Goal: Task Accomplishment & Management: Complete application form

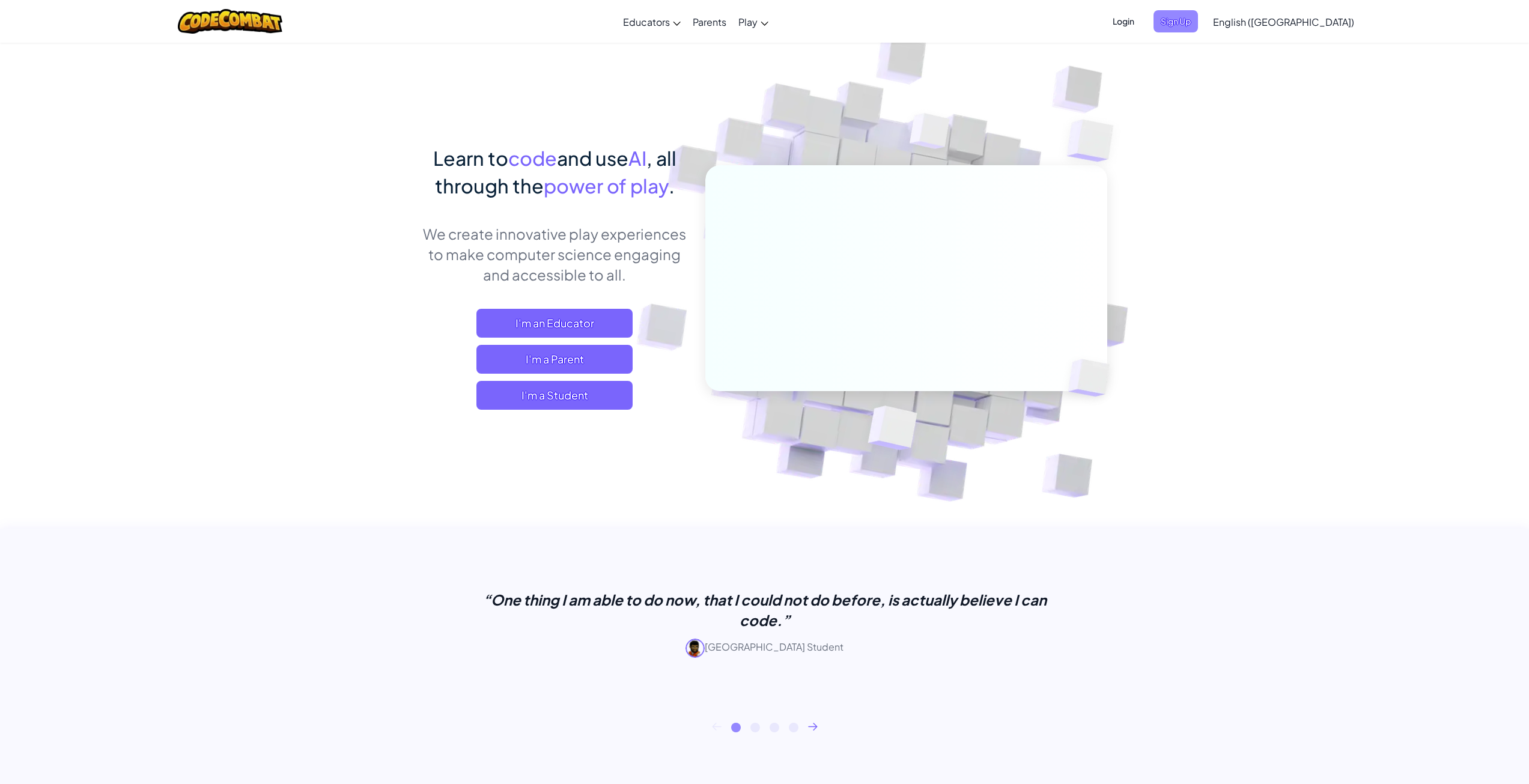
click at [1198, 16] on span "Sign Up" at bounding box center [1175, 21] width 44 height 22
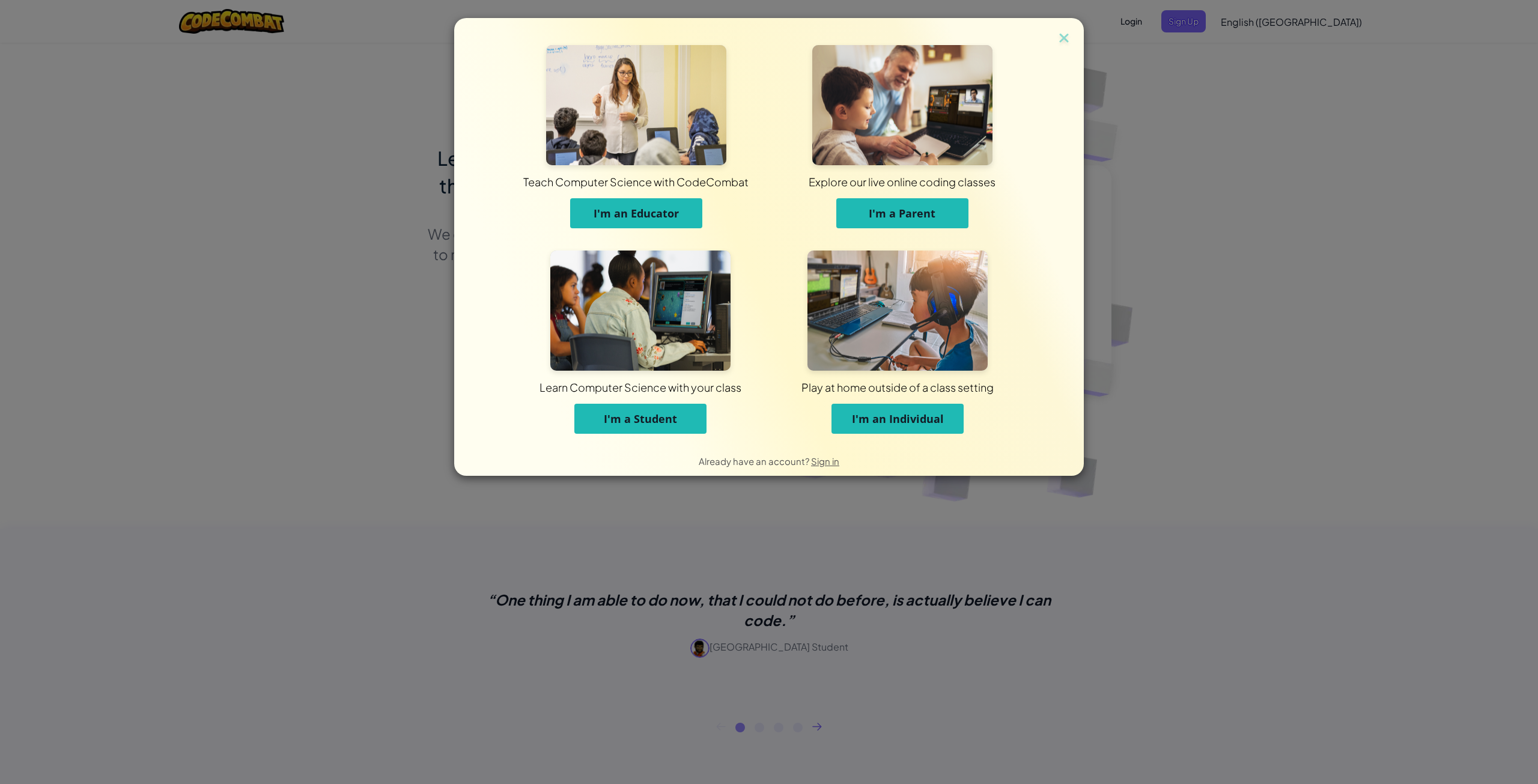
click at [649, 398] on span "Learn Computer Science with your class" at bounding box center [640, 387] width 197 height 33
click at [659, 416] on span "I'm a Student" at bounding box center [640, 418] width 73 height 14
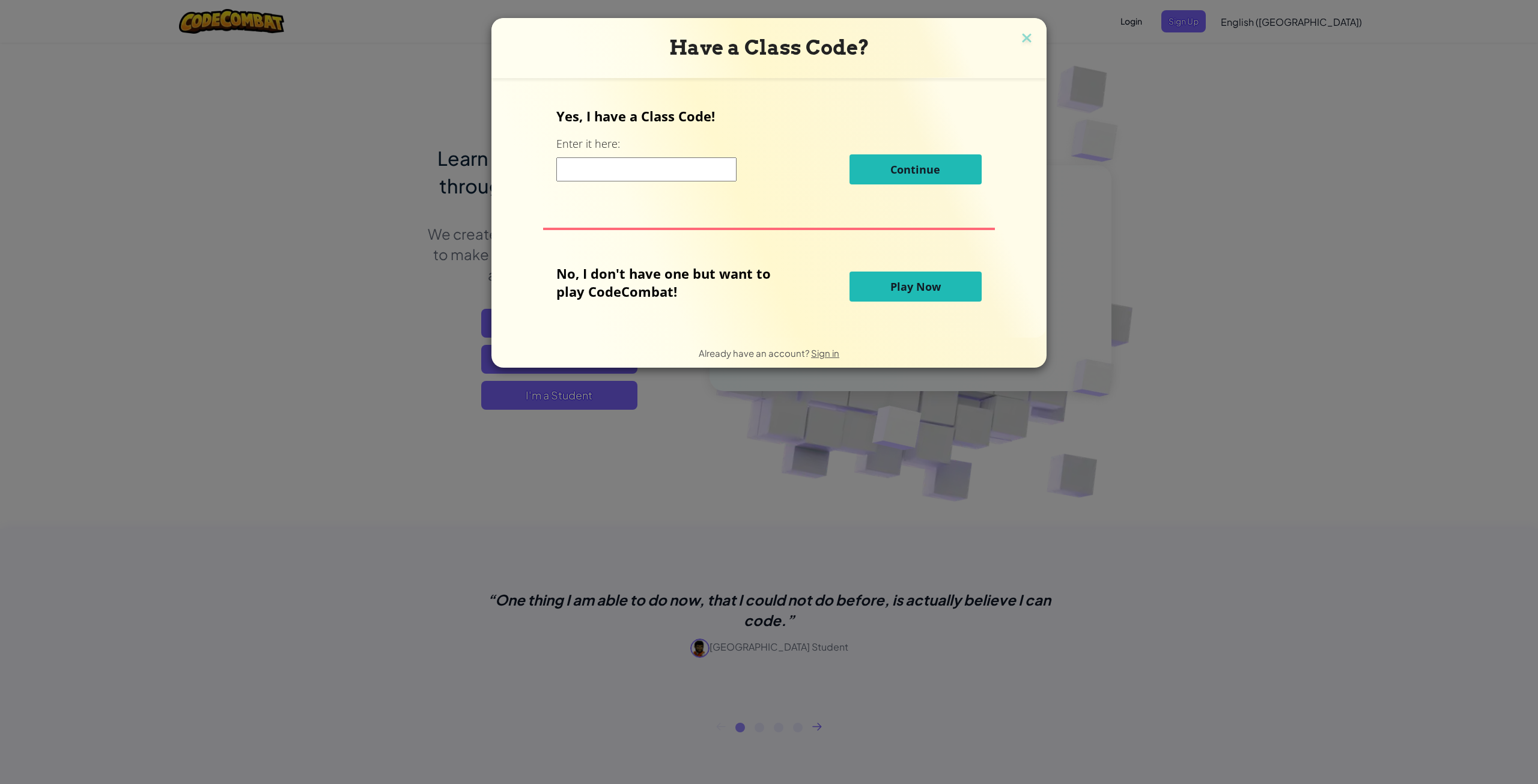
click at [617, 179] on input at bounding box center [647, 169] width 181 height 24
paste input "C378A"
type input "C378A"
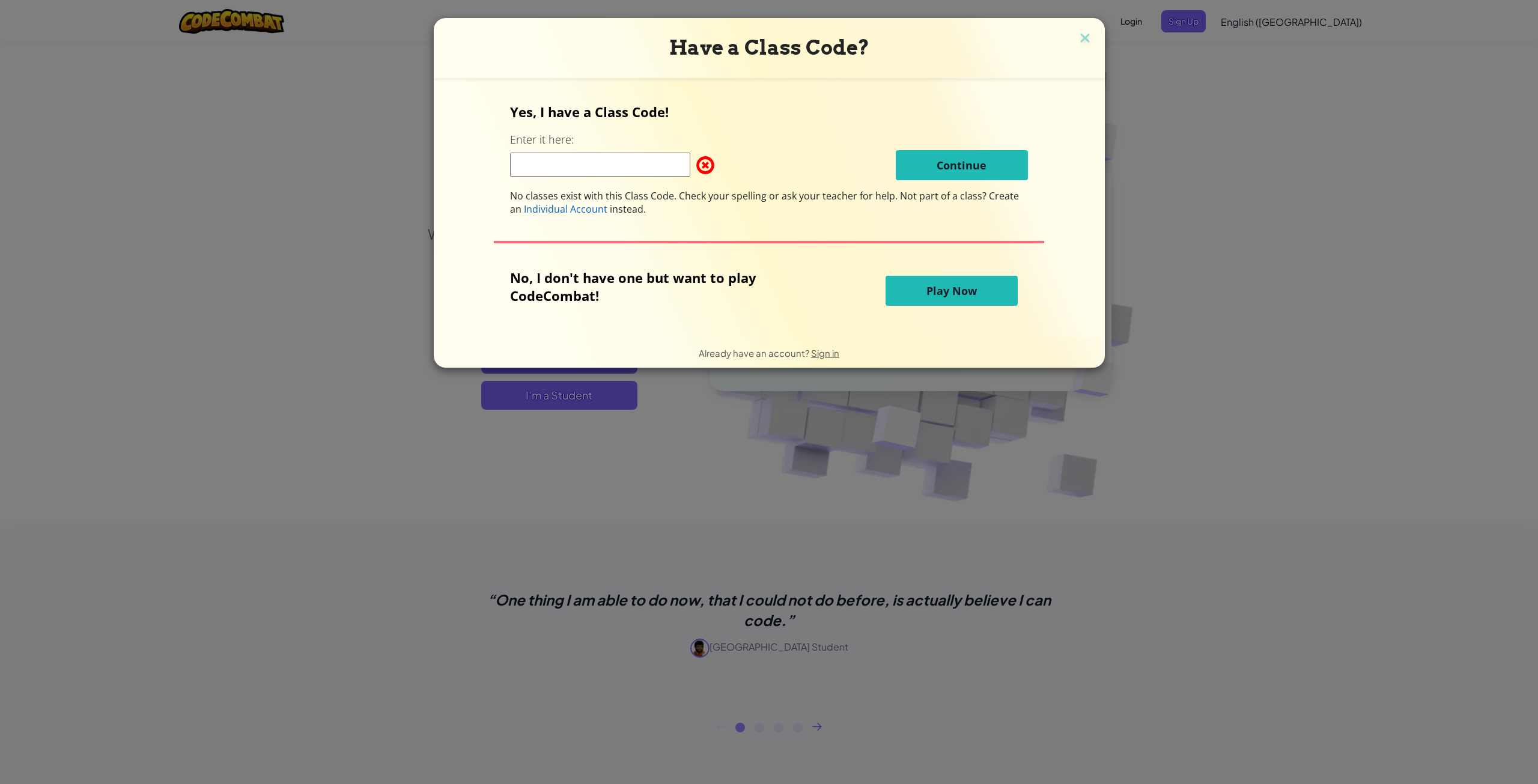
paste input "BigNeckHappy"
type input "BigNeckHappy"
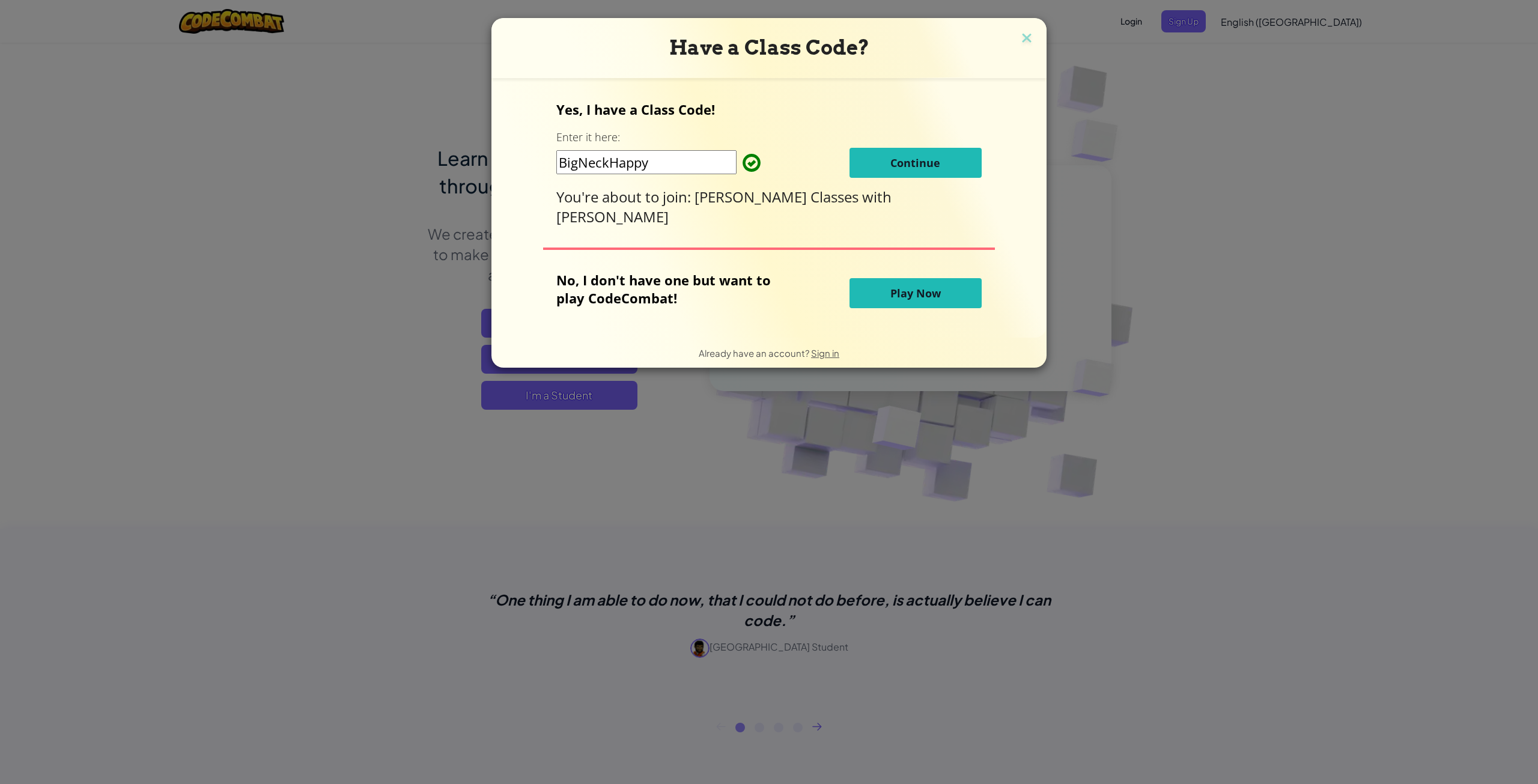
click at [973, 167] on button "Continue" at bounding box center [916, 162] width 132 height 30
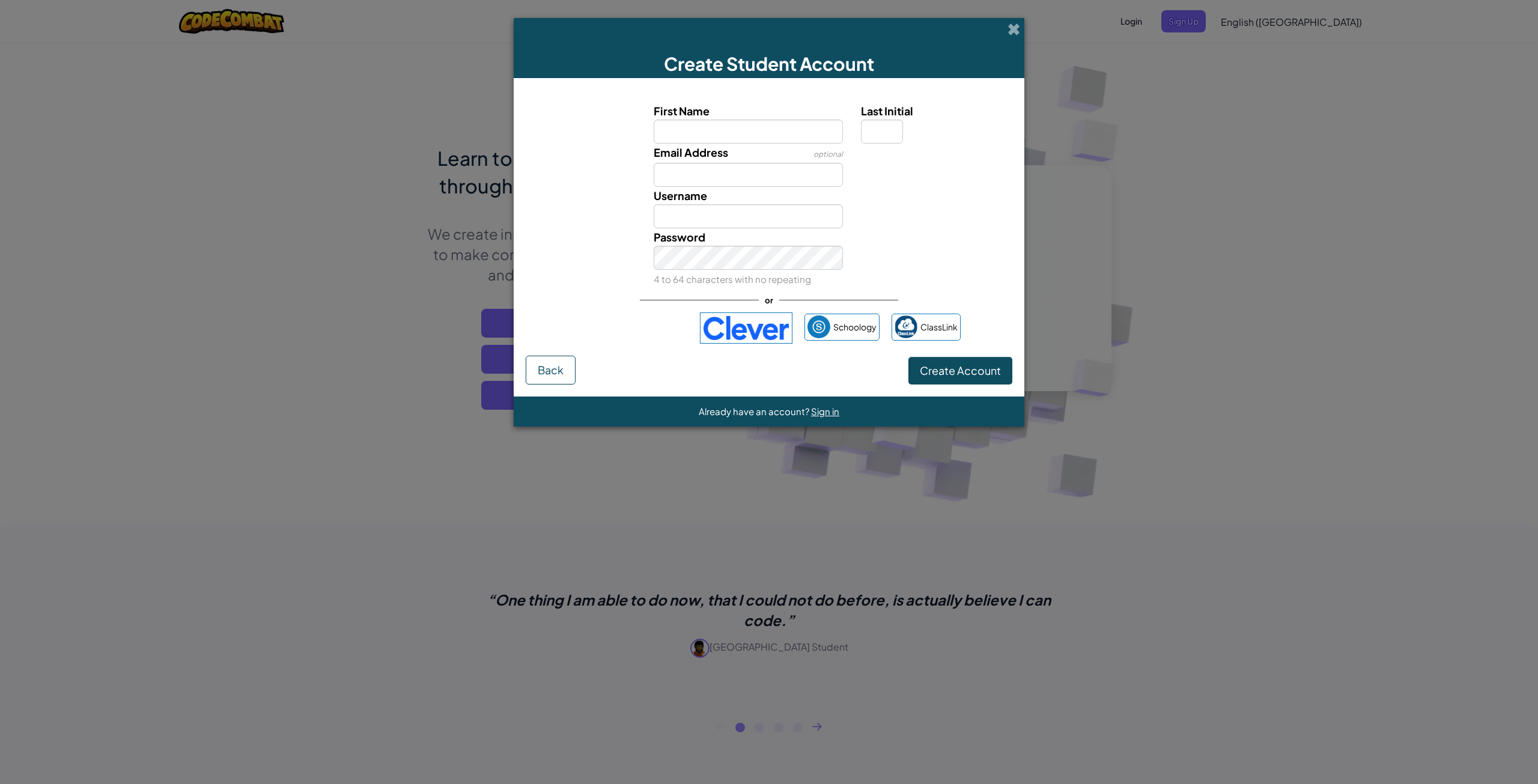
click at [722, 141] on input "First Name" at bounding box center [748, 131] width 190 height 24
type input "Kian"
type input "F"
type input "KianF"
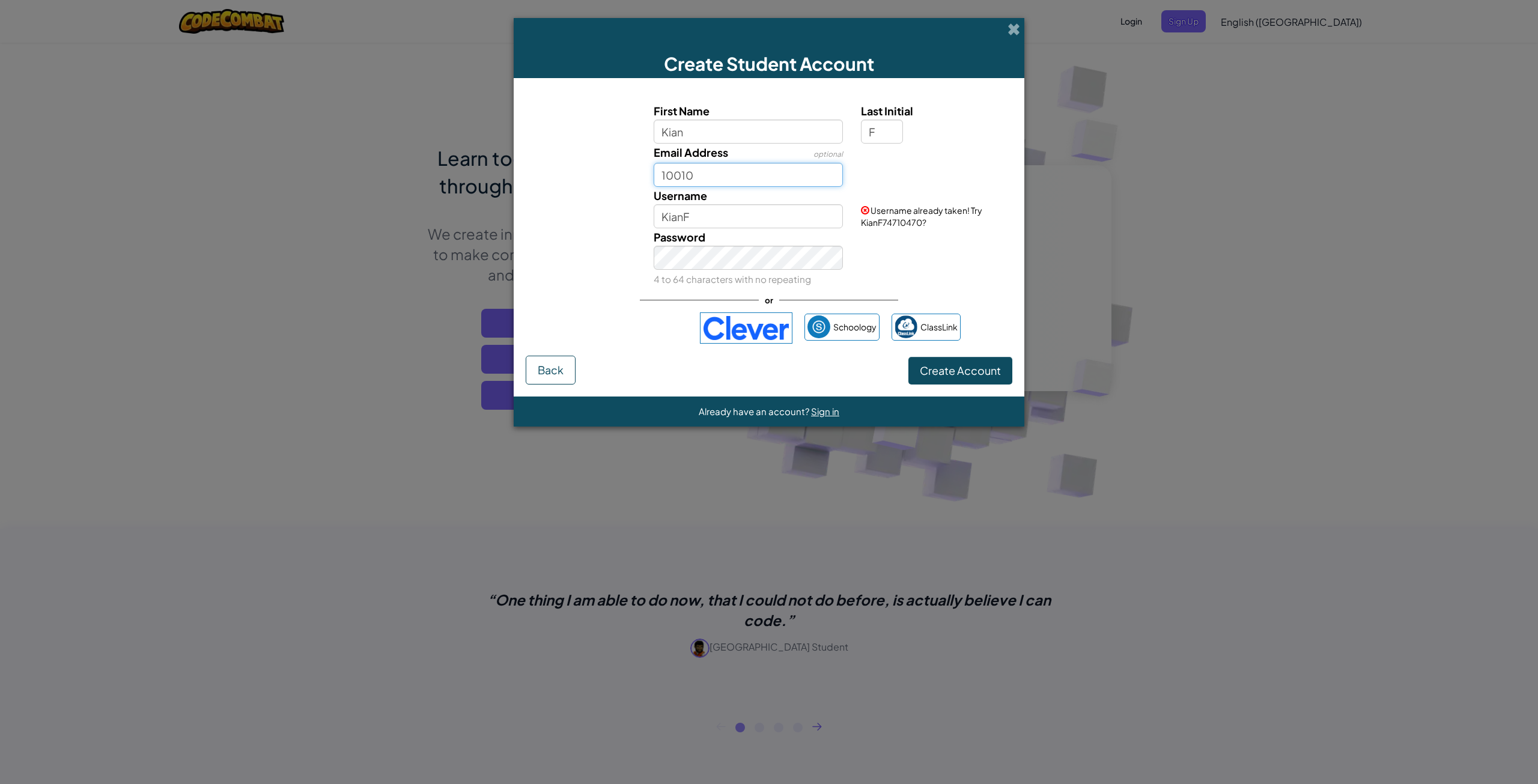
drag, startPoint x: 731, startPoint y: 167, endPoint x: 736, endPoint y: 172, distance: 7.1
click at [734, 174] on input "10010" at bounding box center [748, 175] width 190 height 24
type input "100107170@ccisd.net"
drag, startPoint x: 820, startPoint y: 208, endPoint x: 771, endPoint y: 217, distance: 49.8
click at [771, 217] on input "KianF" at bounding box center [748, 216] width 190 height 24
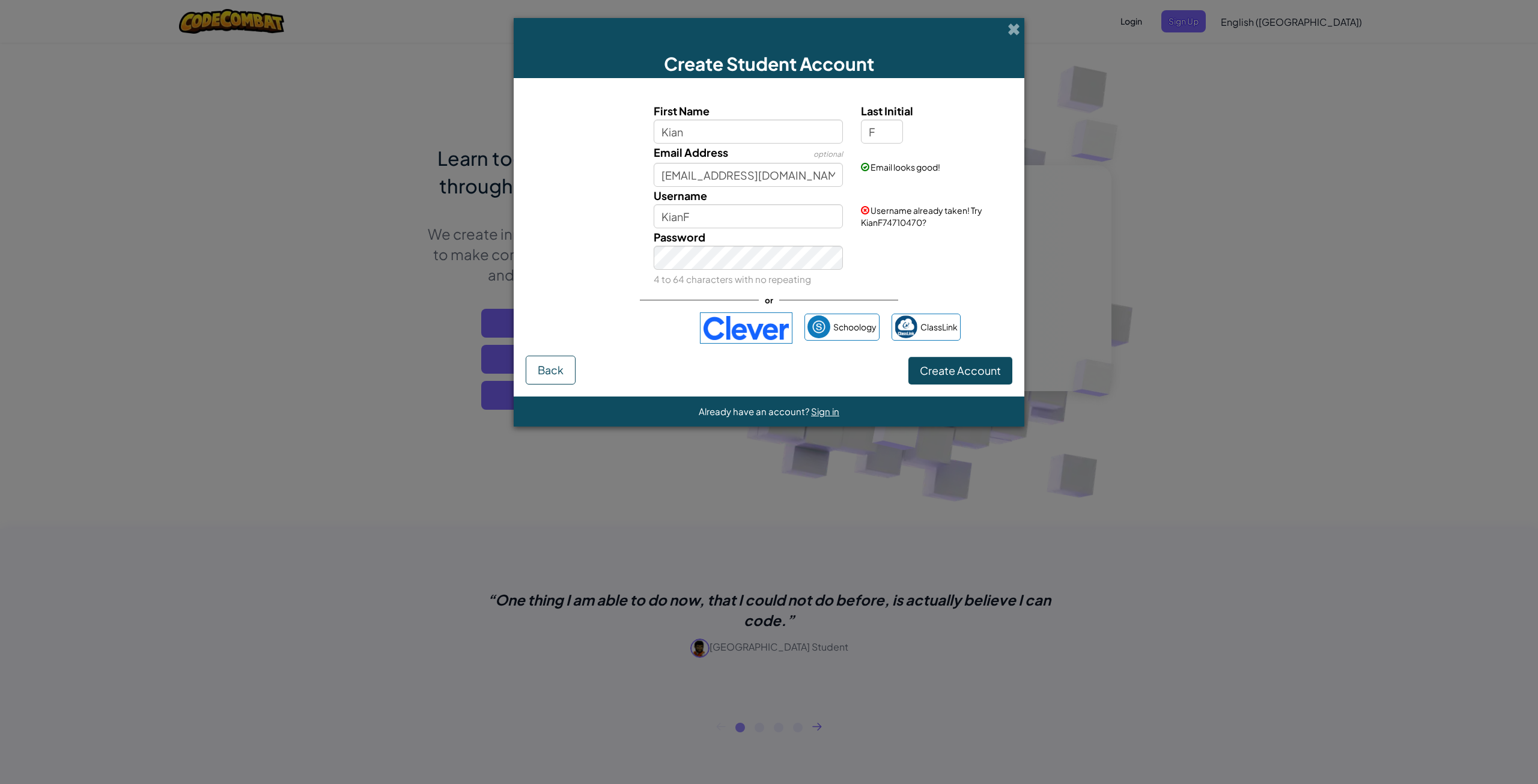
click at [894, 220] on span "Username already taken! Try KianF74710470?" at bounding box center [921, 216] width 121 height 23
click at [754, 213] on input "KianF" at bounding box center [748, 216] width 190 height 24
drag, startPoint x: 723, startPoint y: 220, endPoint x: 770, endPoint y: 211, distance: 47.9
click at [724, 219] on input "KianF212" at bounding box center [748, 216] width 190 height 24
type input "KianF00"
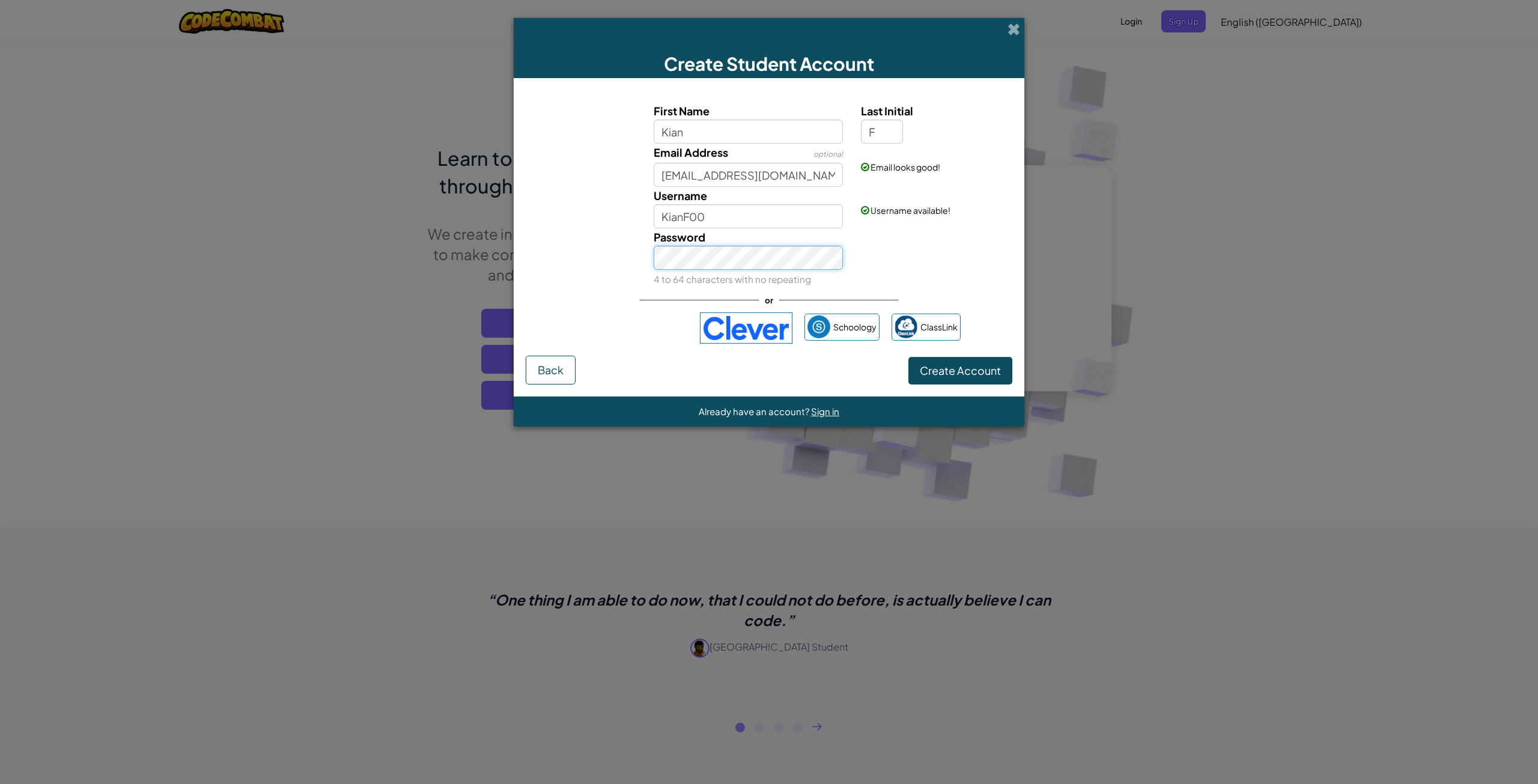
click at [908, 357] on button "Create Account" at bounding box center [960, 370] width 104 height 27
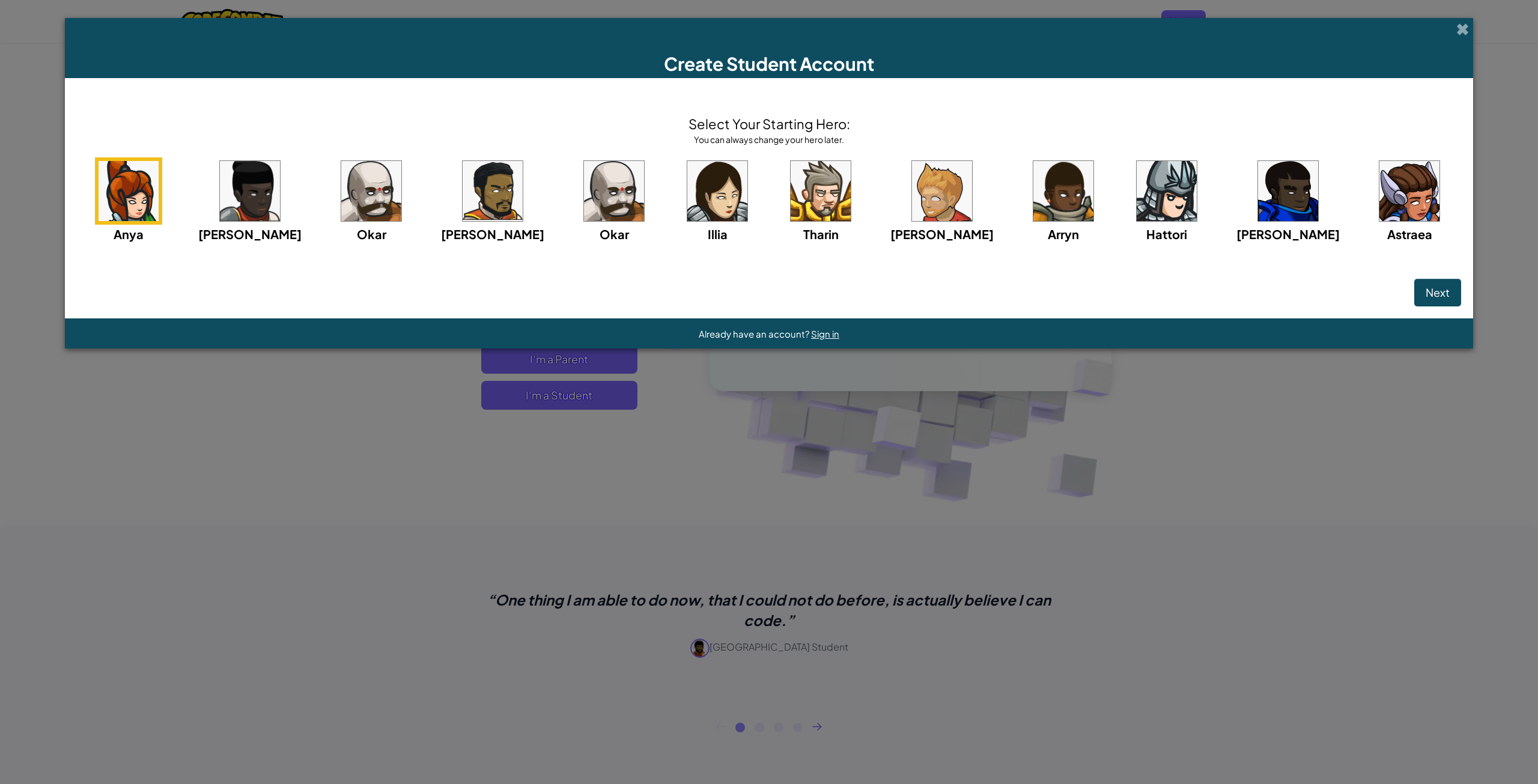
drag, startPoint x: 352, startPoint y: 198, endPoint x: 340, endPoint y: 194, distance: 12.6
click at [343, 195] on div "Anya Ida Okar Alejandro Okar Illia Tharin Ned Arryn Hattori Gordon Astraea" at bounding box center [769, 215] width 1384 height 116
click at [302, 192] on div "Ida" at bounding box center [250, 200] width 103 height 86
drag, startPoint x: 232, startPoint y: 223, endPoint x: 254, endPoint y: 212, distance: 24.6
click at [235, 221] on div "Anya Ida Okar Alejandro Okar Illia Tharin Ned Arryn Hattori Gordon Astraea" at bounding box center [769, 215] width 1384 height 116
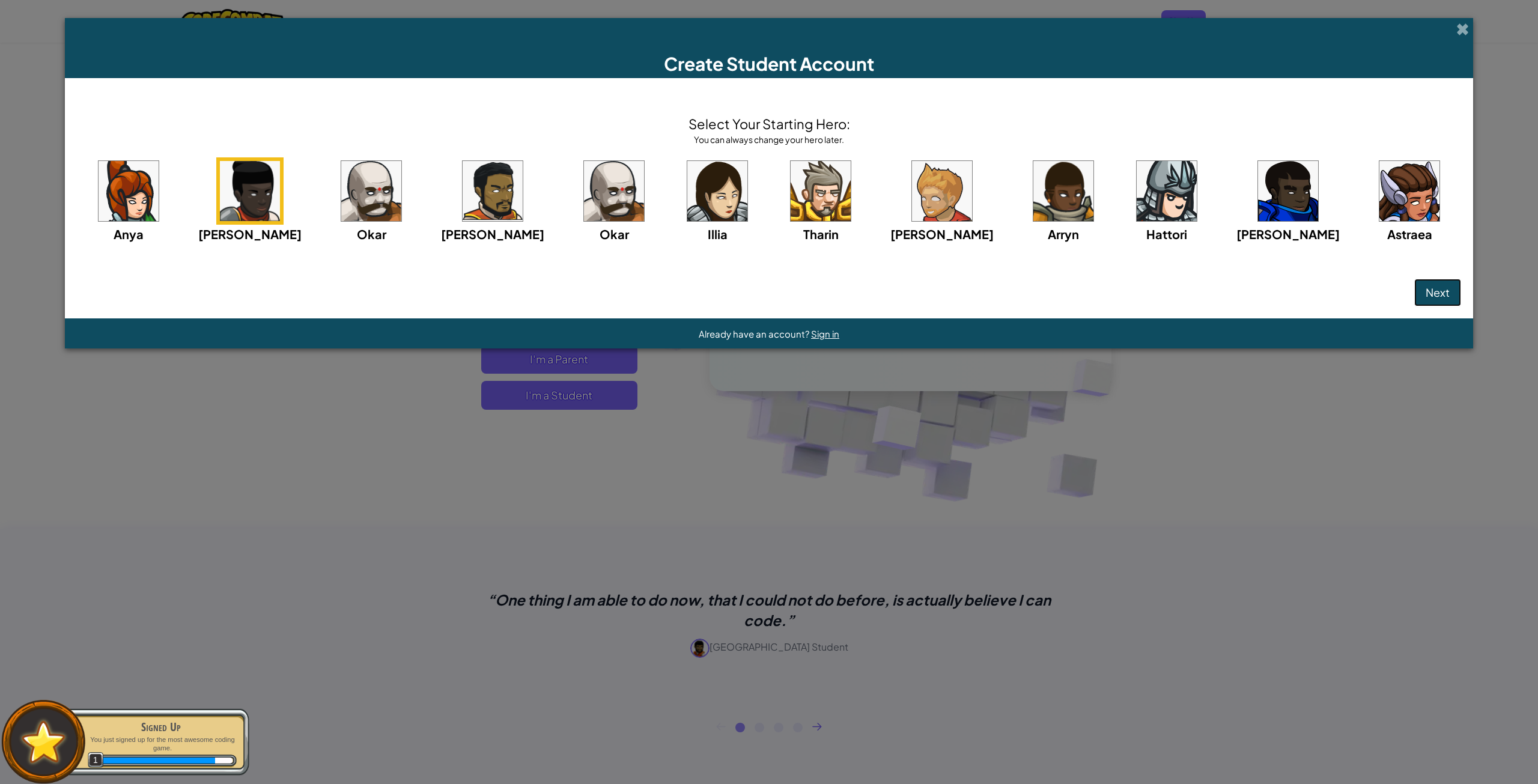
click at [1426, 286] on span "Next" at bounding box center [1438, 292] width 24 height 14
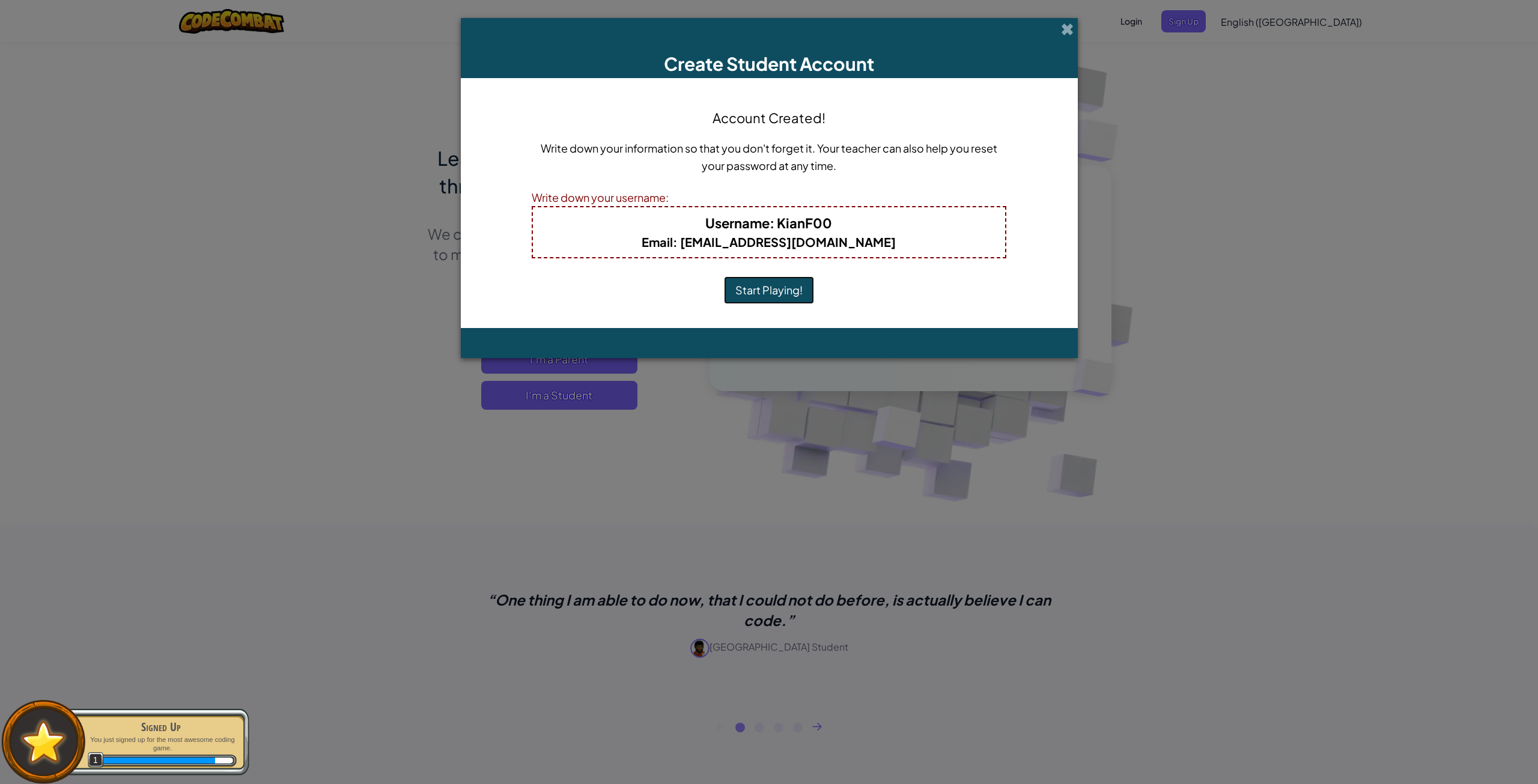
click at [788, 294] on button "Start Playing!" at bounding box center [769, 290] width 90 height 27
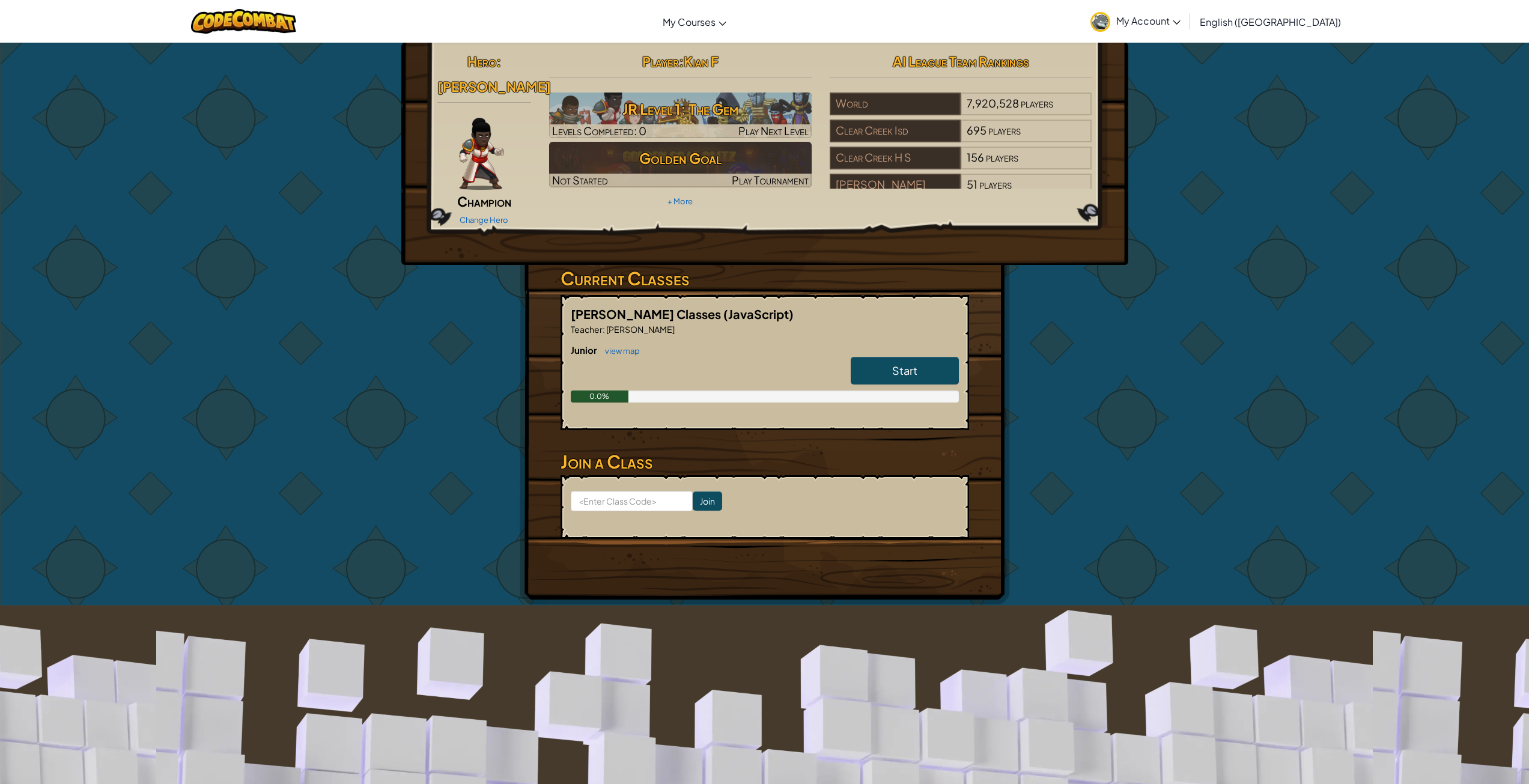
click at [881, 358] on link "Start" at bounding box center [905, 370] width 108 height 27
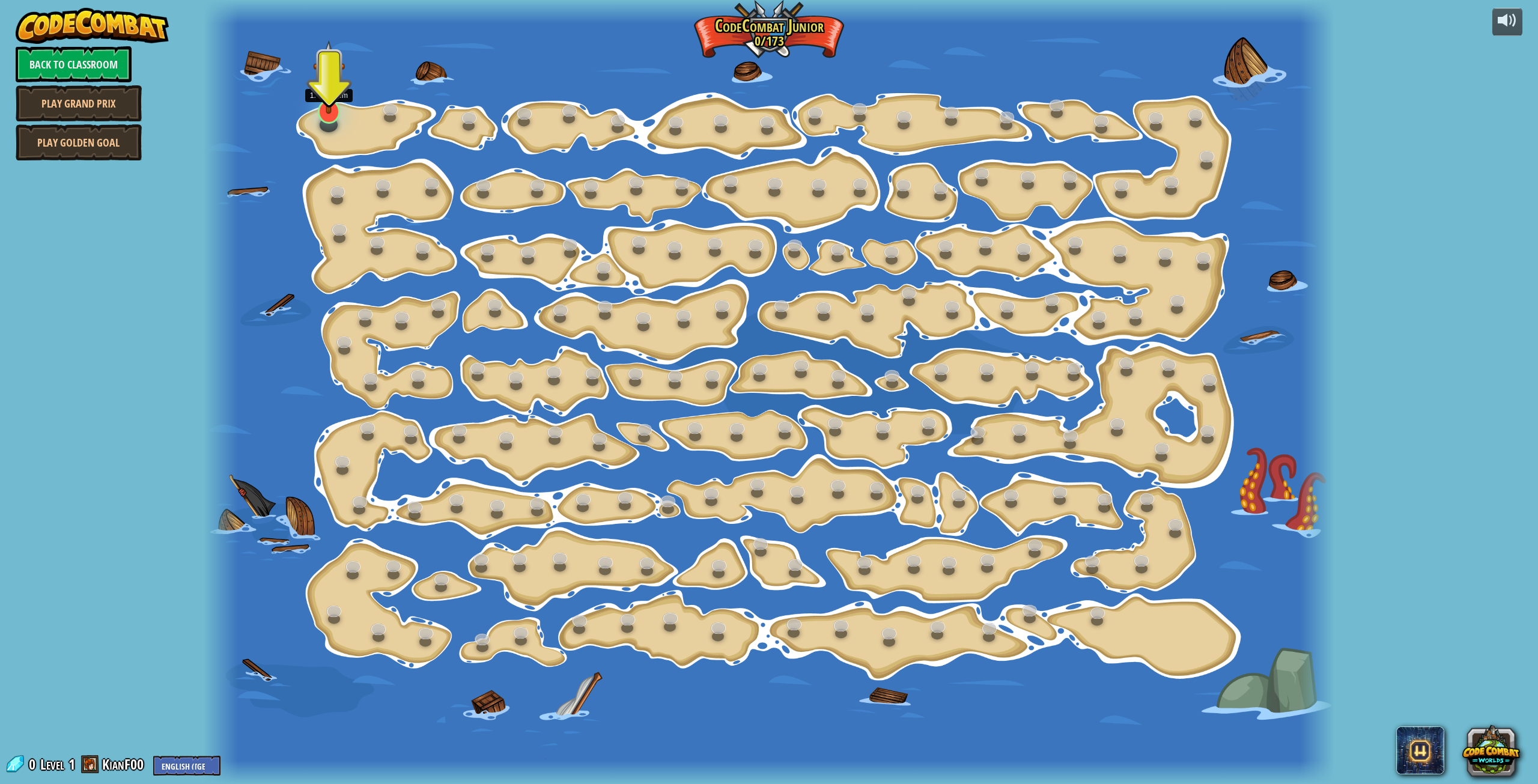
click at [323, 104] on img at bounding box center [329, 77] width 32 height 74
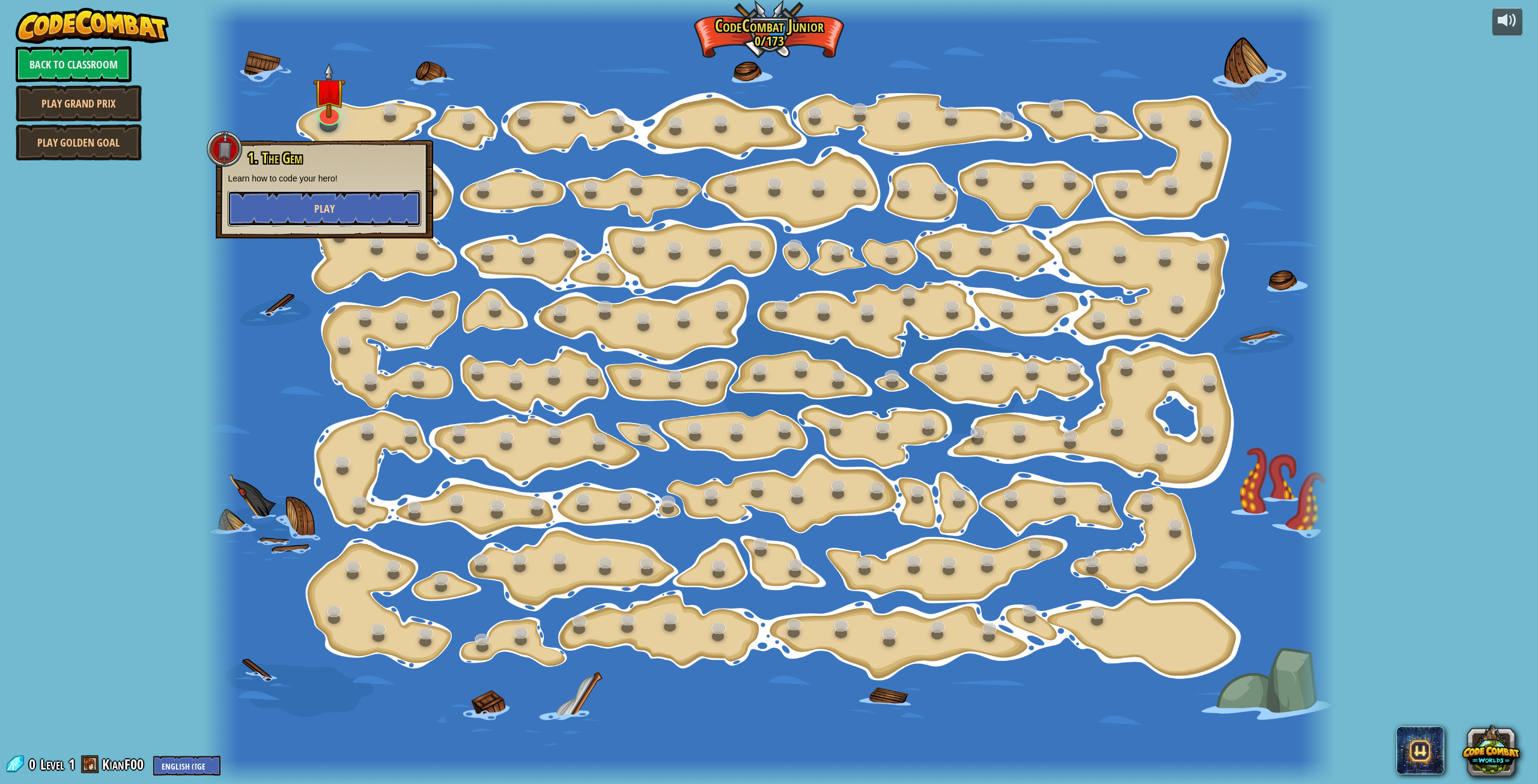
click at [340, 203] on button "Play" at bounding box center [324, 208] width 194 height 36
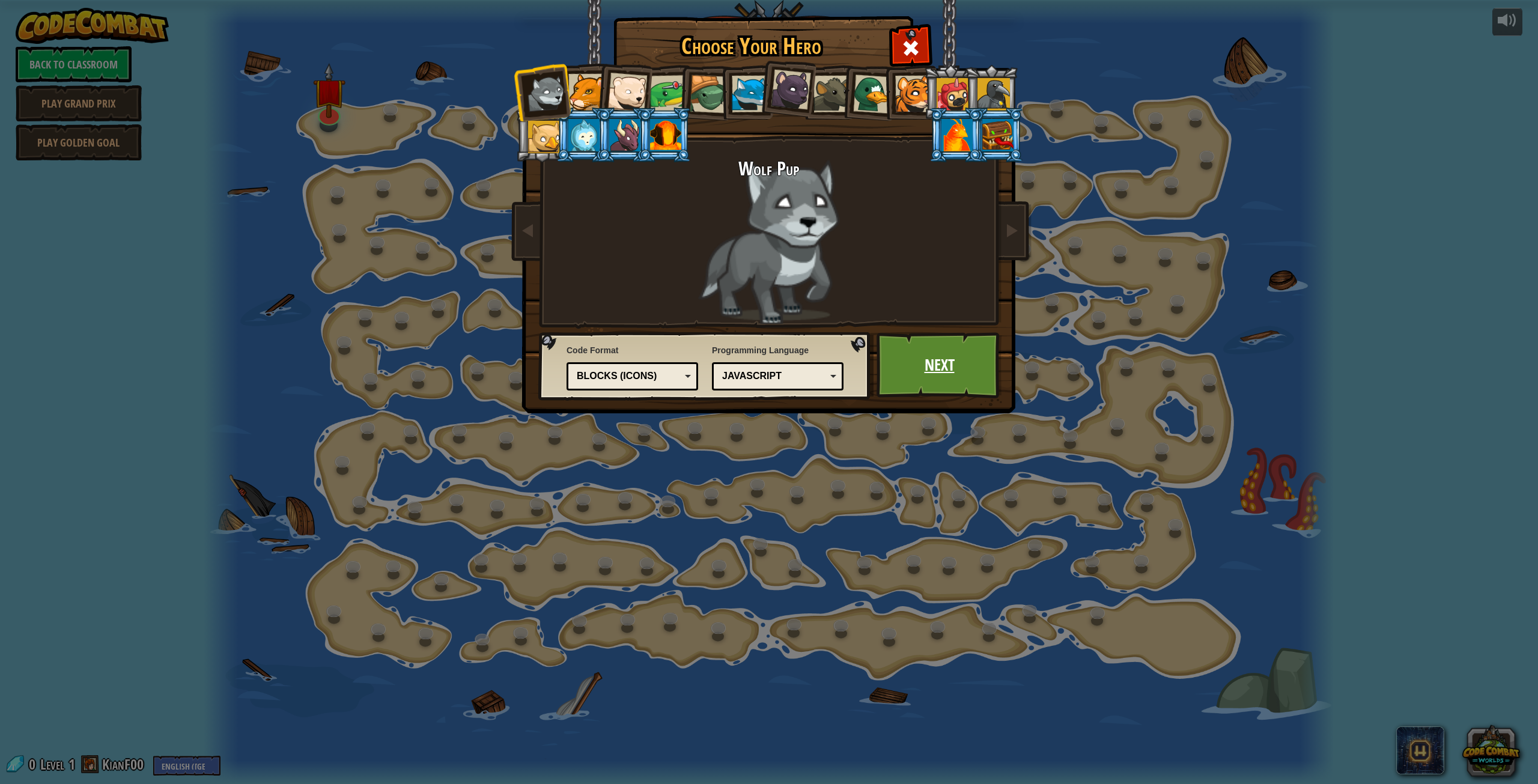
click at [931, 372] on link "Next" at bounding box center [939, 365] width 126 height 66
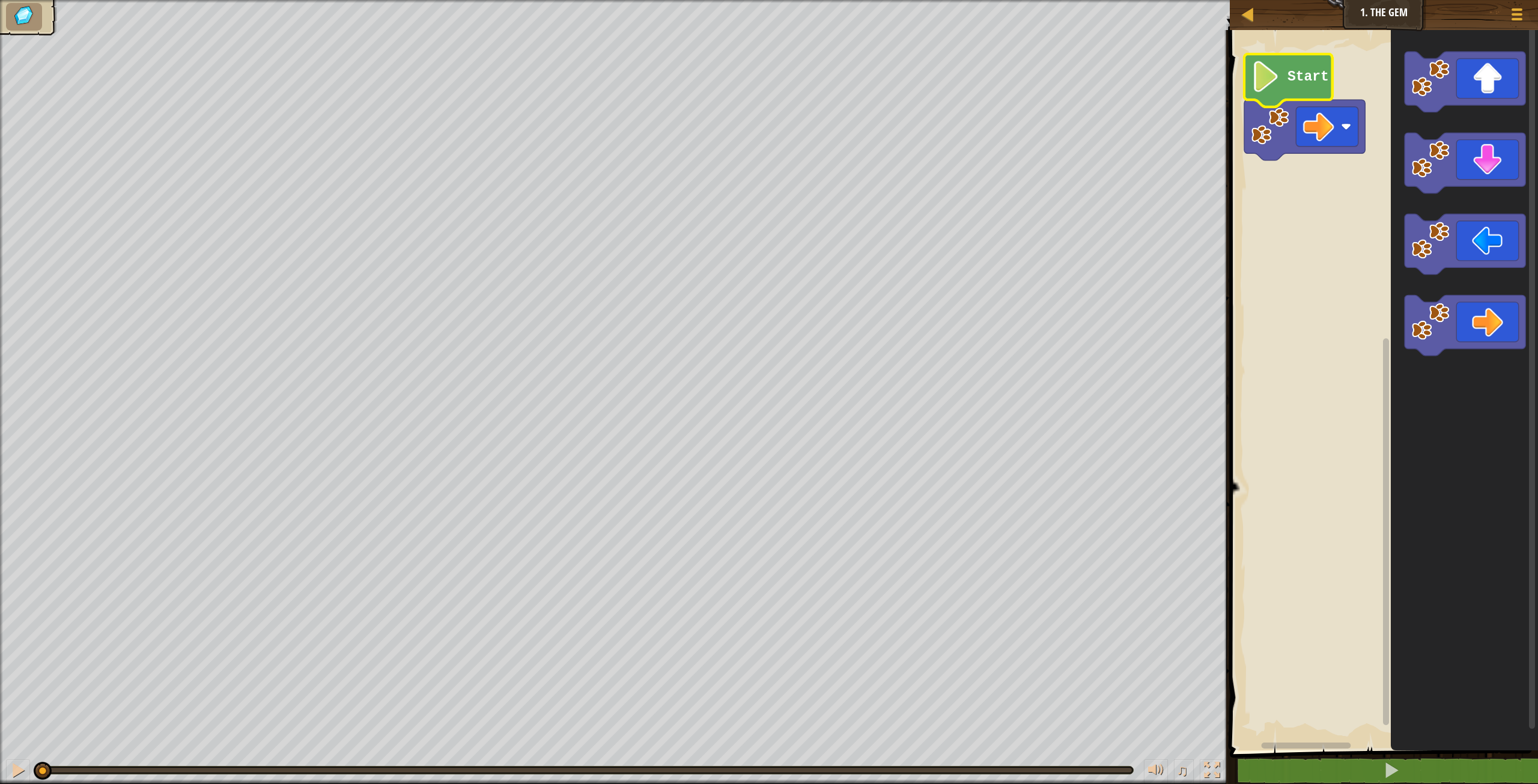
click at [1269, 96] on icon "Blockly Workspace" at bounding box center [1288, 80] width 88 height 53
click at [1270, 85] on image "Blockly Workspace" at bounding box center [1266, 77] width 29 height 31
click at [1379, 772] on button at bounding box center [1391, 770] width 312 height 27
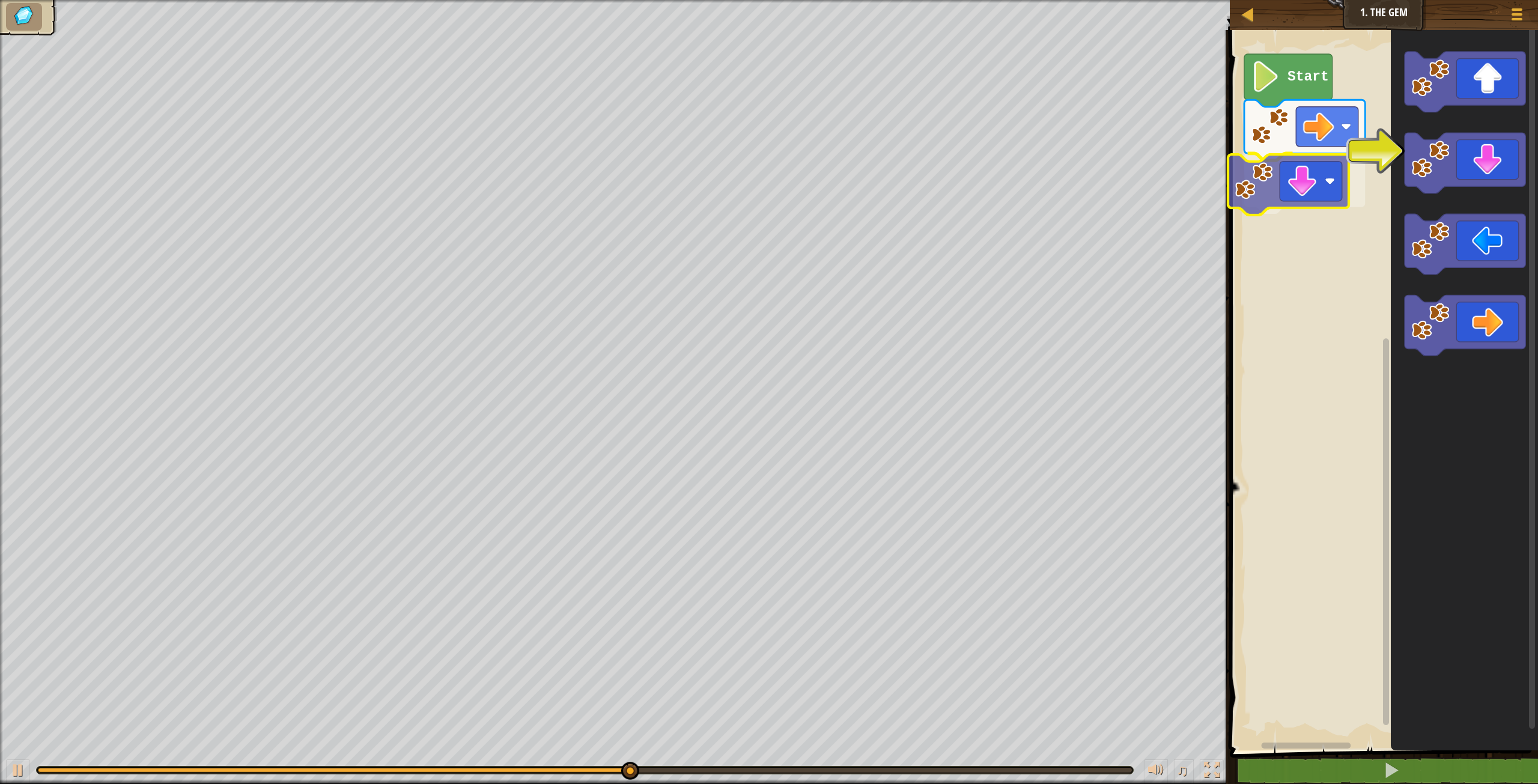
click at [1272, 189] on div "Start" at bounding box center [1382, 387] width 312 height 726
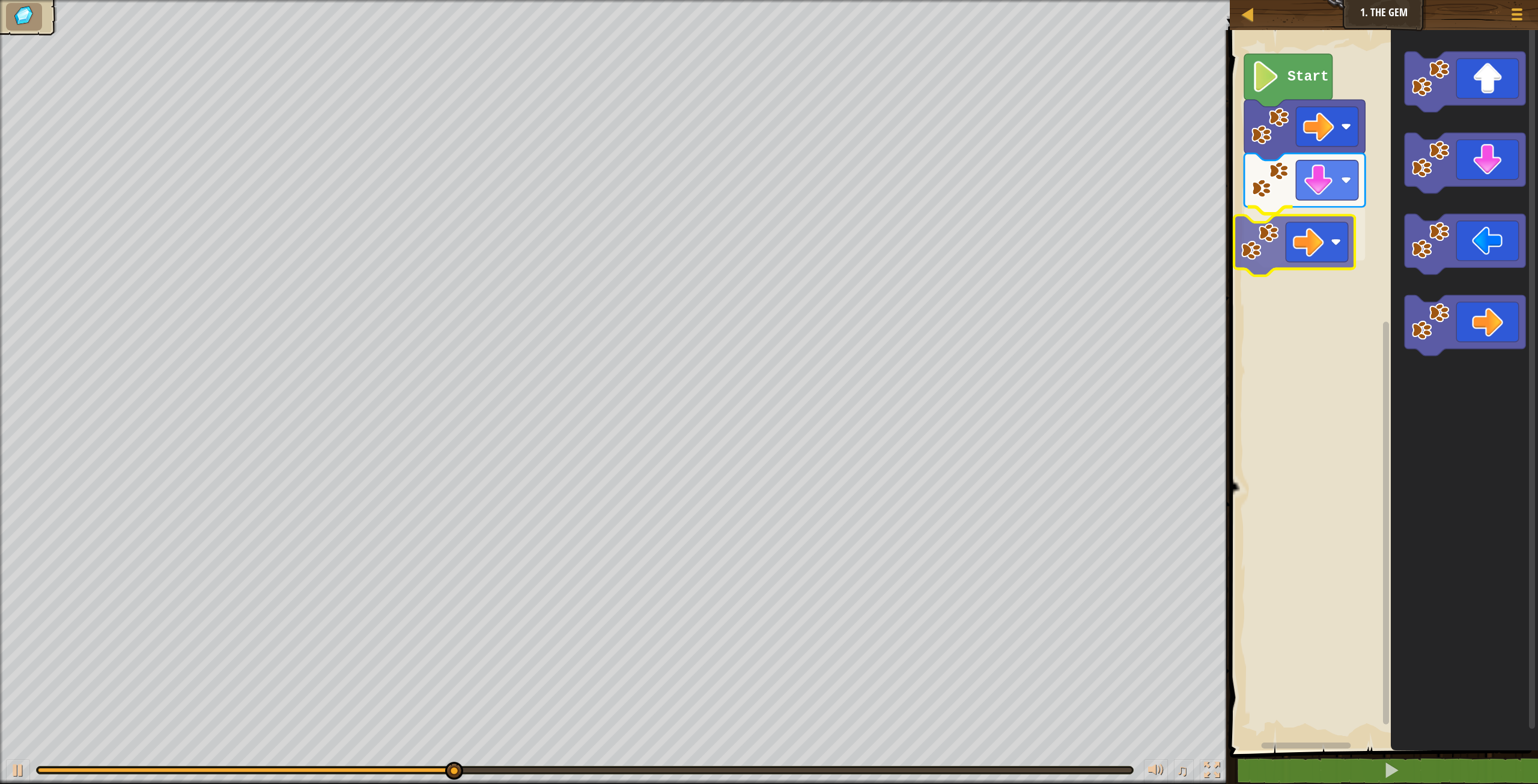
click at [1295, 230] on div "Start" at bounding box center [1382, 387] width 312 height 726
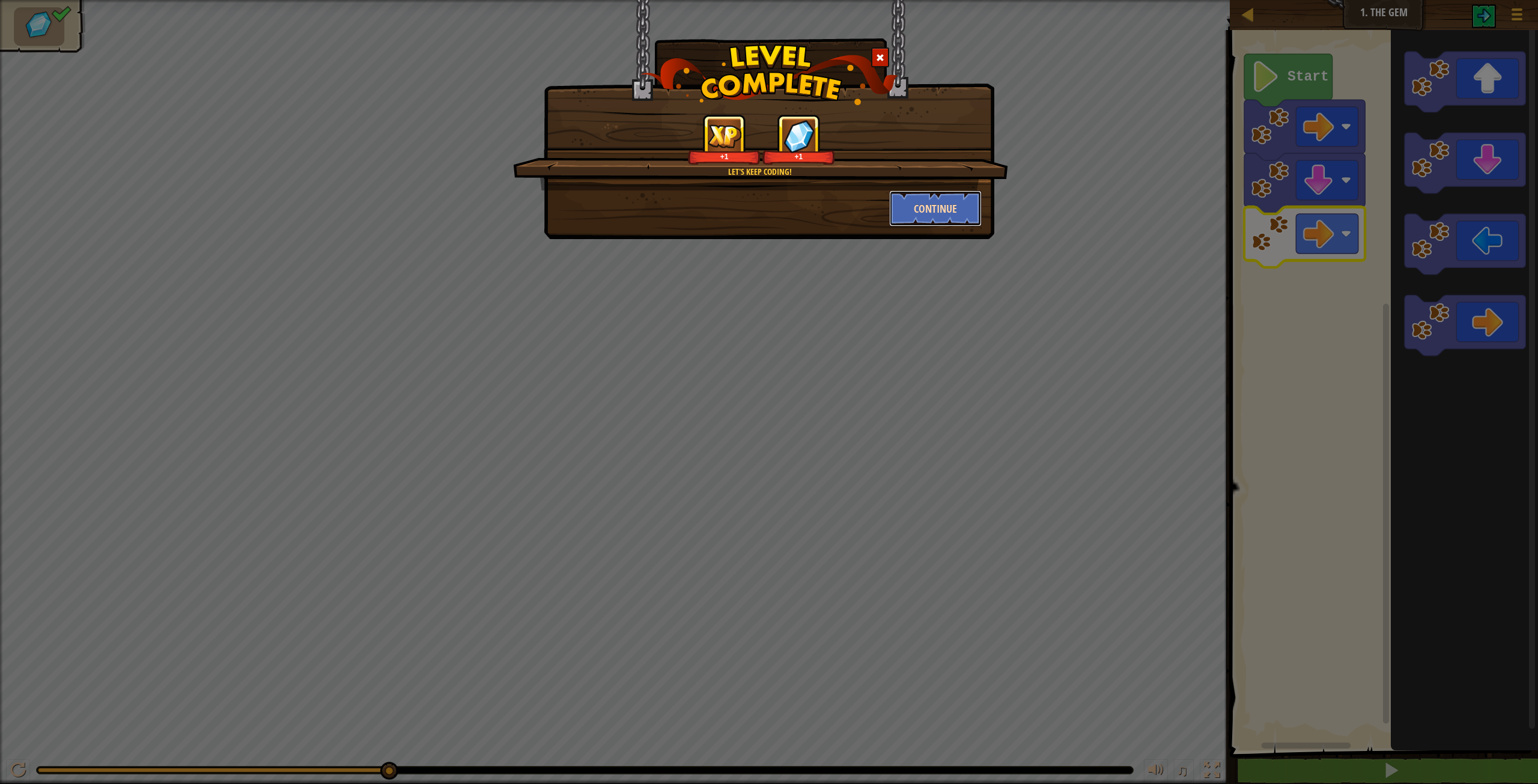
click at [941, 218] on button "Continue" at bounding box center [936, 208] width 93 height 36
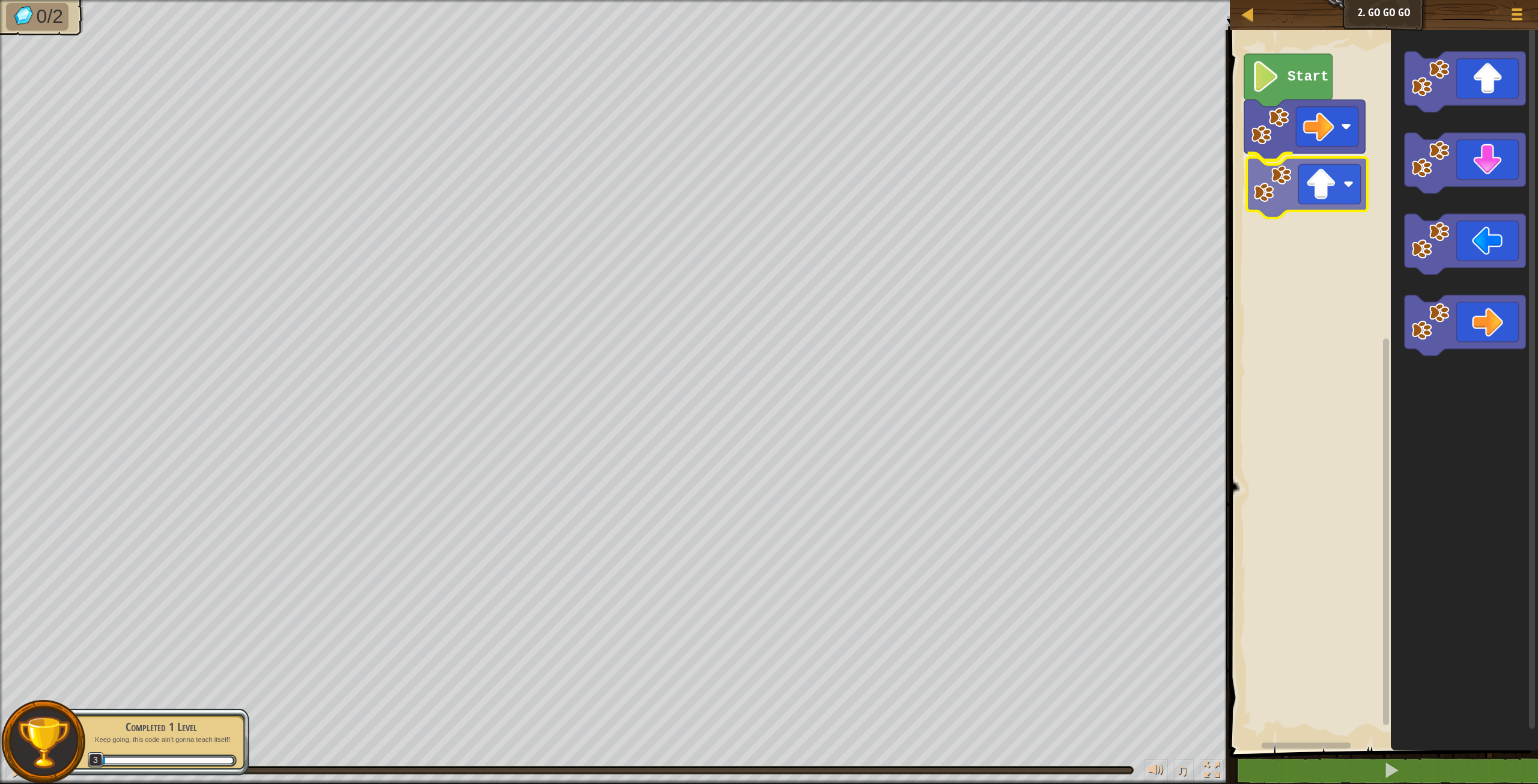
click at [1335, 192] on div "Start" at bounding box center [1382, 387] width 312 height 726
click at [1472, 305] on icon "Blockly Workspace" at bounding box center [1465, 387] width 147 height 726
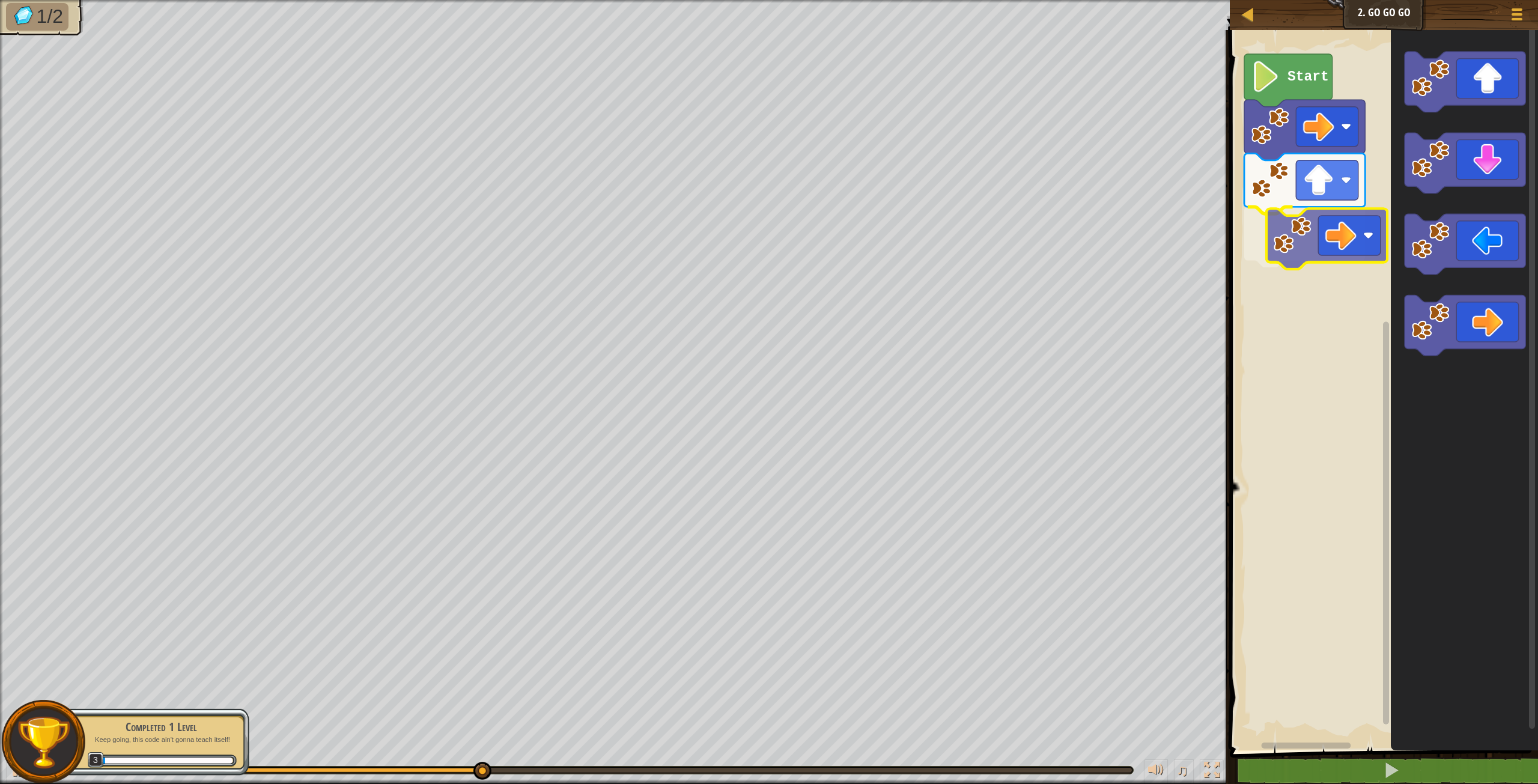
click at [1318, 227] on div "Start" at bounding box center [1382, 387] width 312 height 726
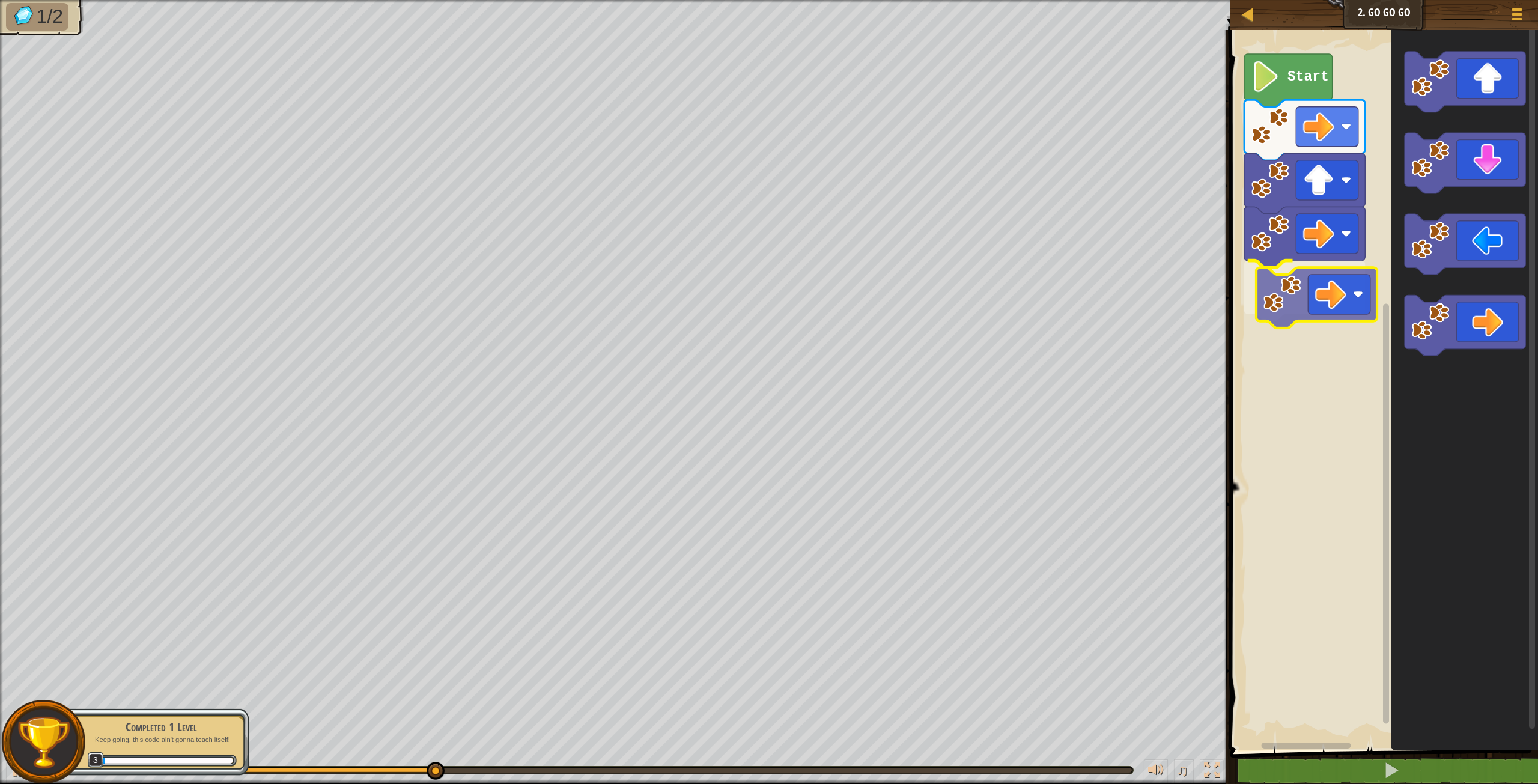
click at [1274, 268] on div "Start" at bounding box center [1382, 387] width 312 height 726
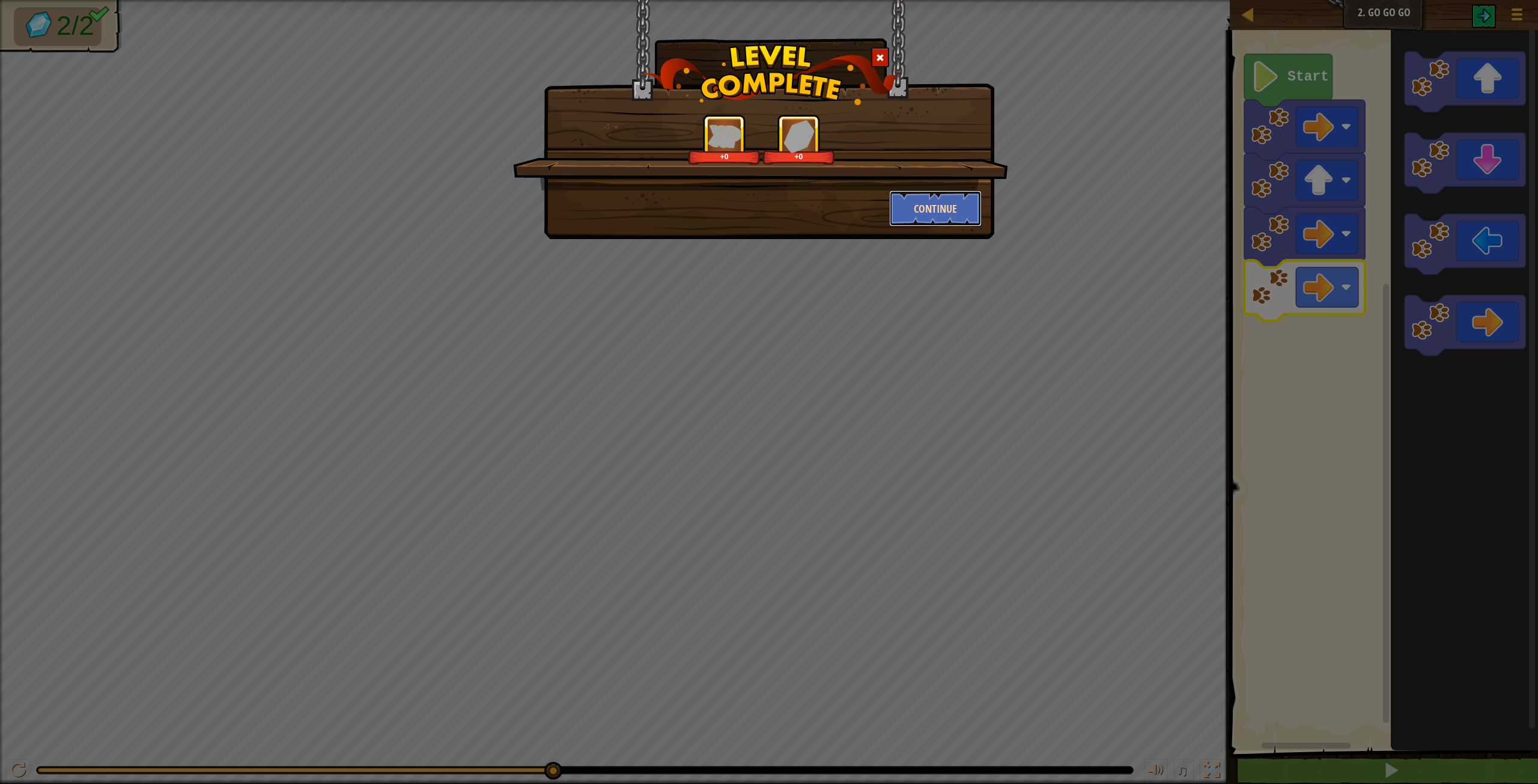
click at [967, 203] on button "Continue" at bounding box center [936, 208] width 93 height 36
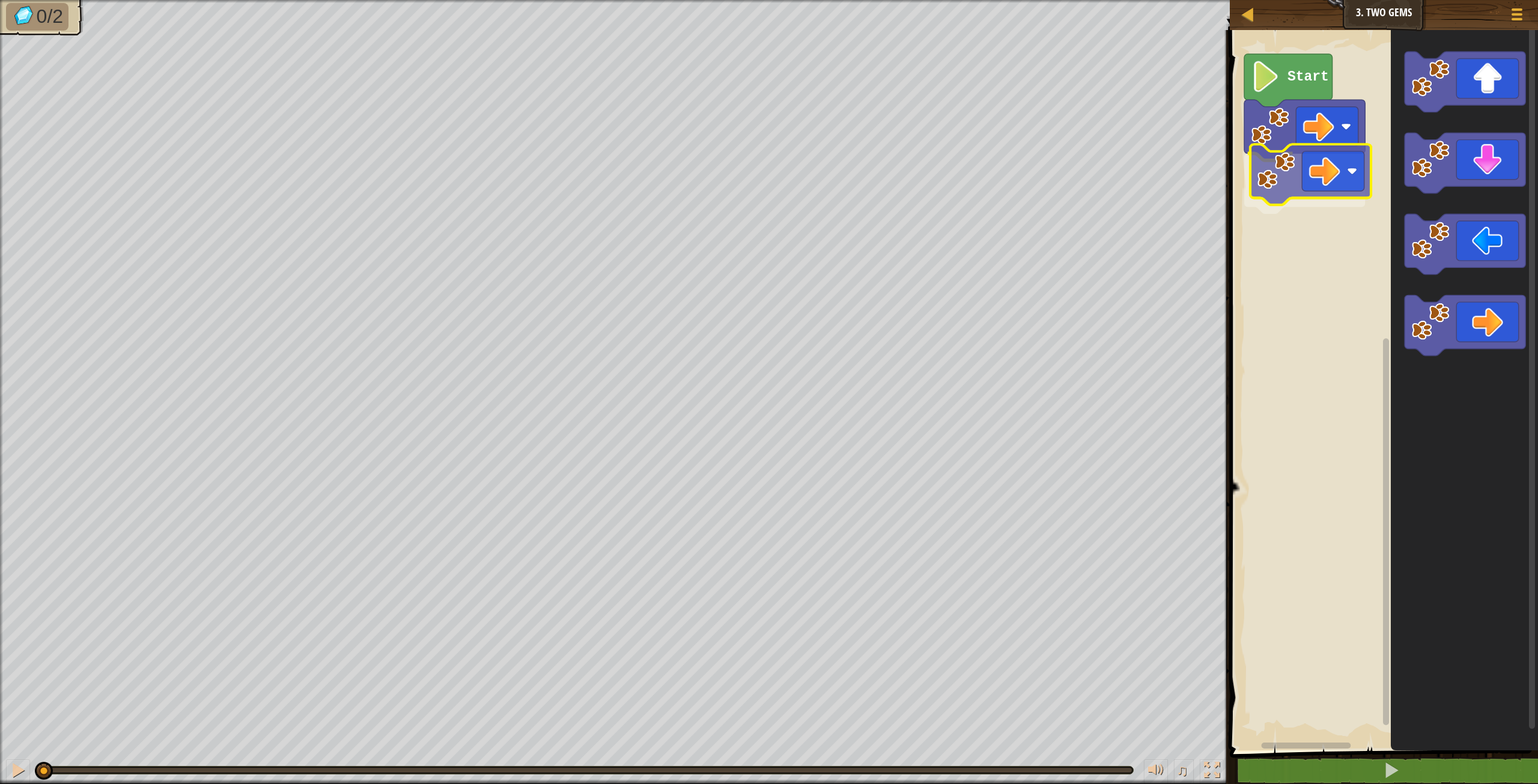
click at [1318, 151] on div "Start" at bounding box center [1382, 387] width 312 height 726
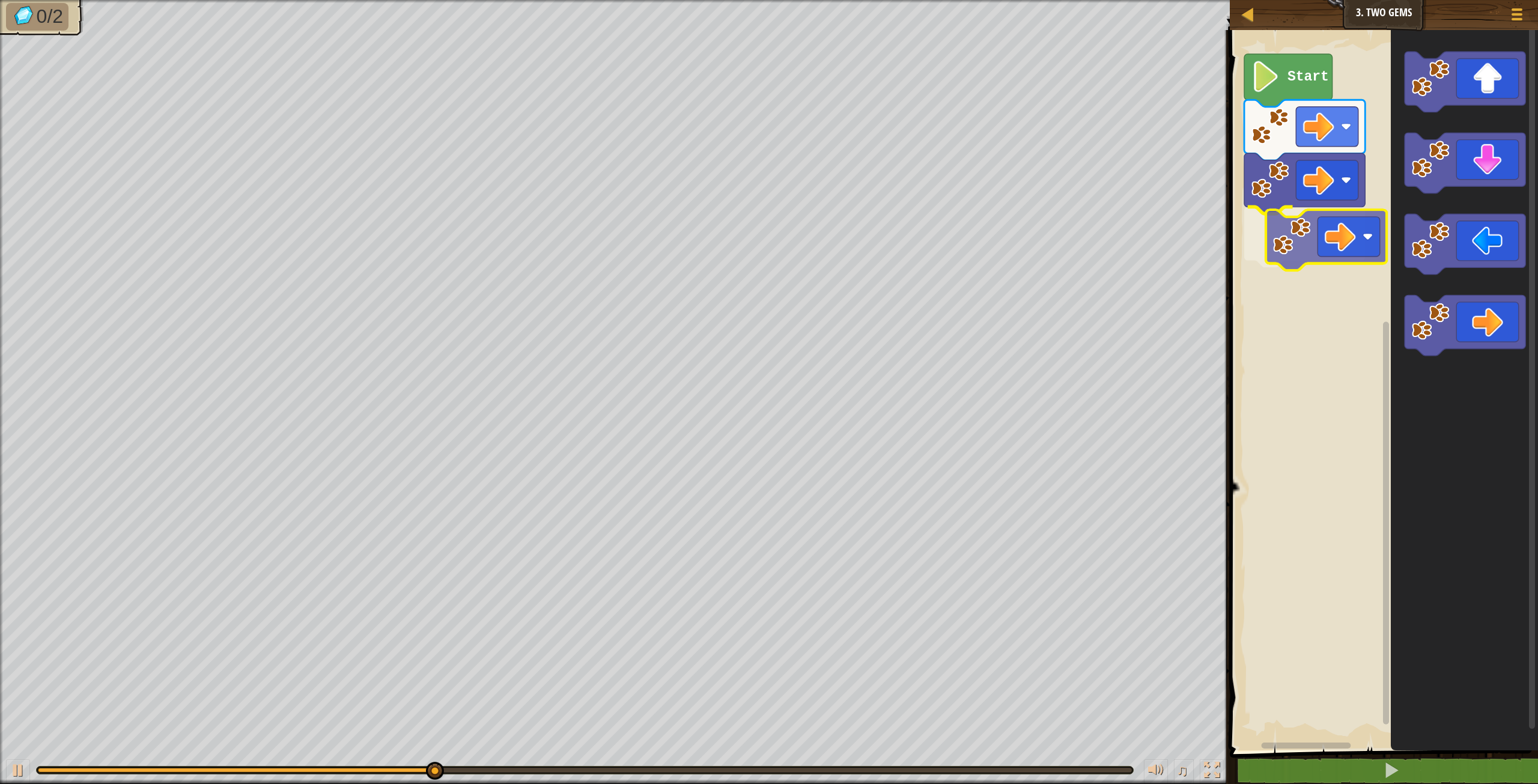
click at [1355, 231] on div "Start" at bounding box center [1382, 387] width 312 height 726
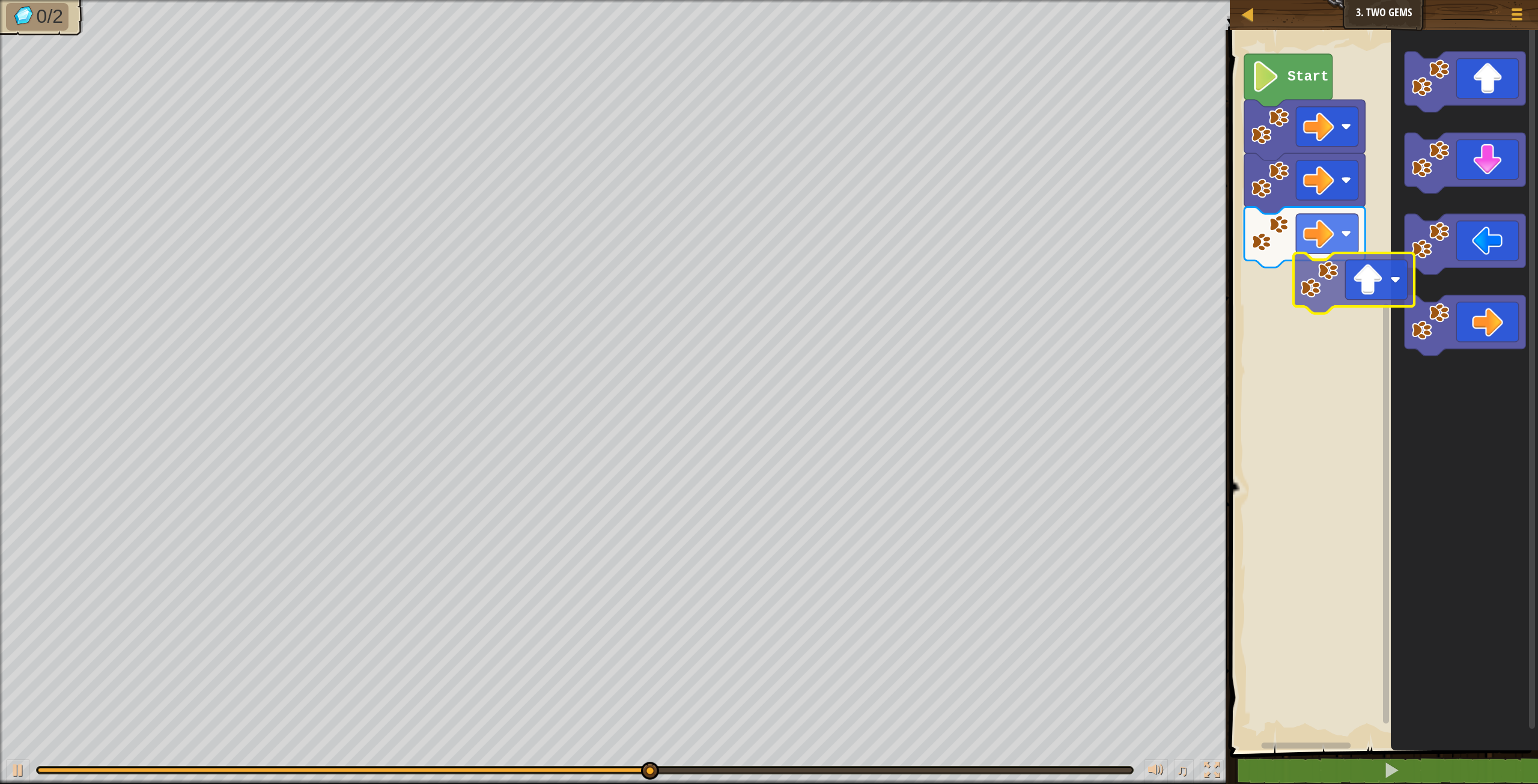
click at [1352, 305] on div "Start" at bounding box center [1382, 387] width 312 height 726
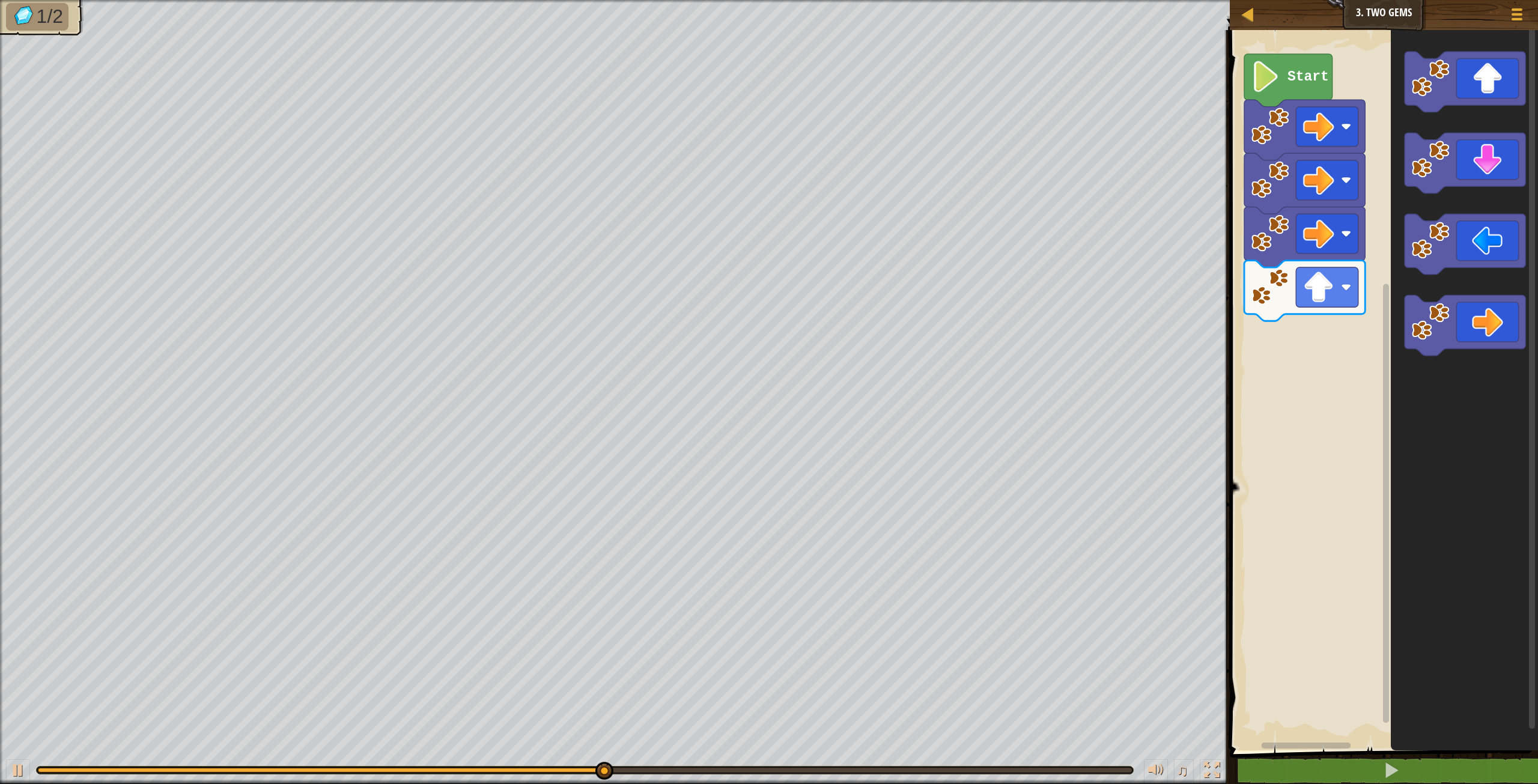
click at [1327, 366] on div "Start" at bounding box center [1382, 387] width 312 height 726
click at [1454, 207] on icon "Blockly Workspace" at bounding box center [1465, 387] width 147 height 726
click at [1339, 400] on div "Start" at bounding box center [1382, 387] width 312 height 726
click at [1476, 192] on rect "Blockly Workspace" at bounding box center [1465, 162] width 121 height 60
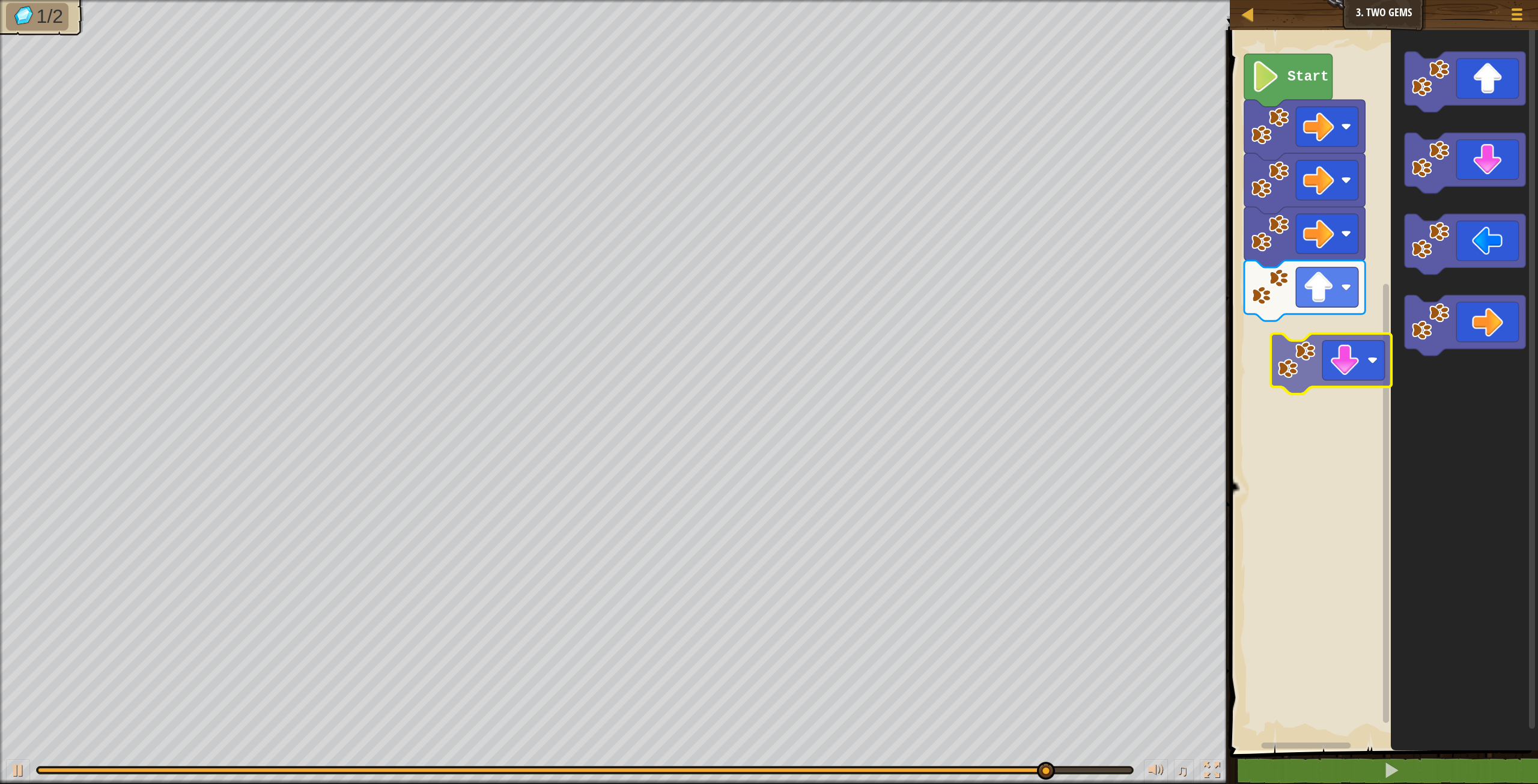
click at [1300, 337] on div "Start" at bounding box center [1382, 387] width 312 height 726
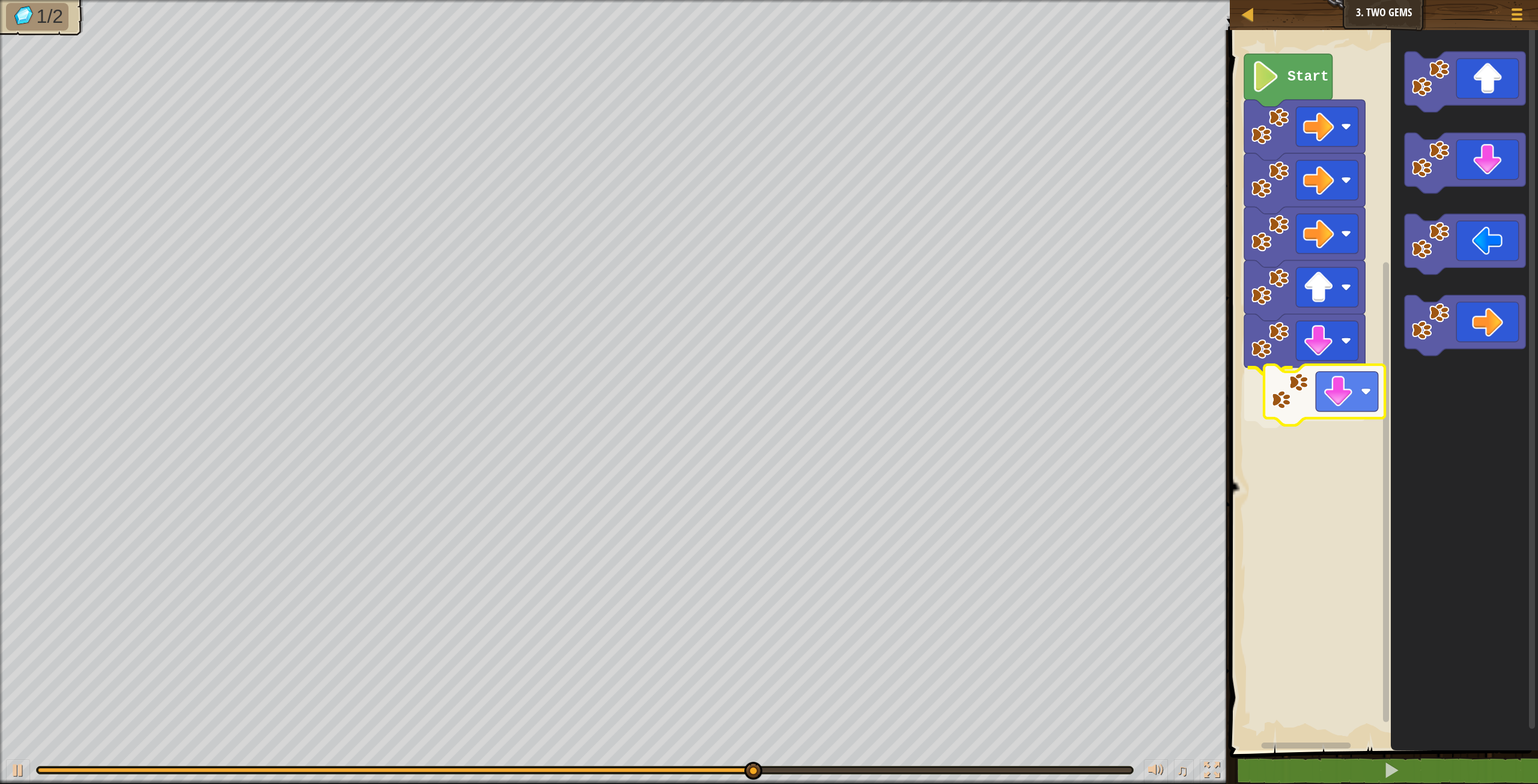
click at [1325, 405] on div "Start" at bounding box center [1382, 387] width 312 height 726
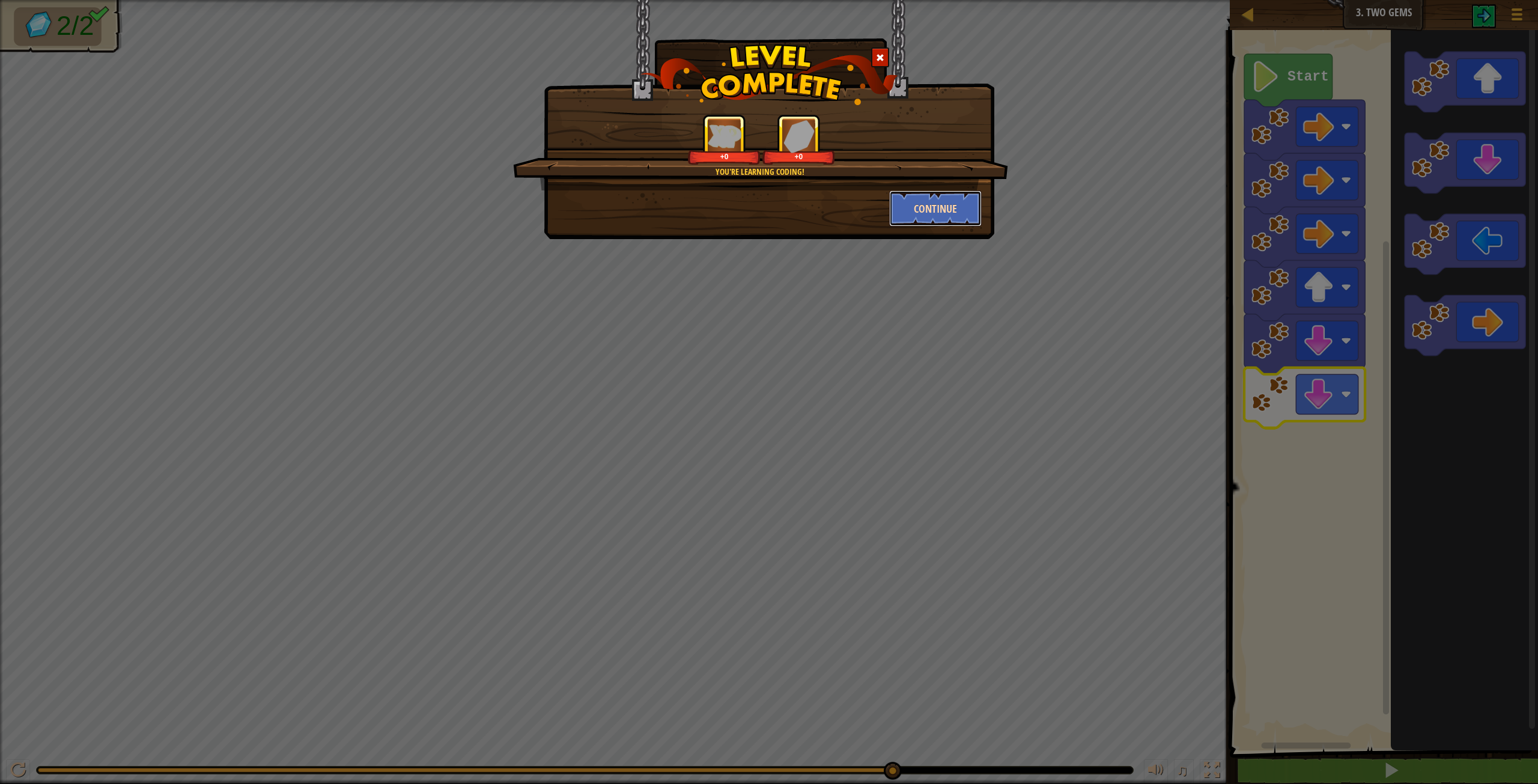
click at [899, 216] on button "Continue" at bounding box center [936, 208] width 93 height 36
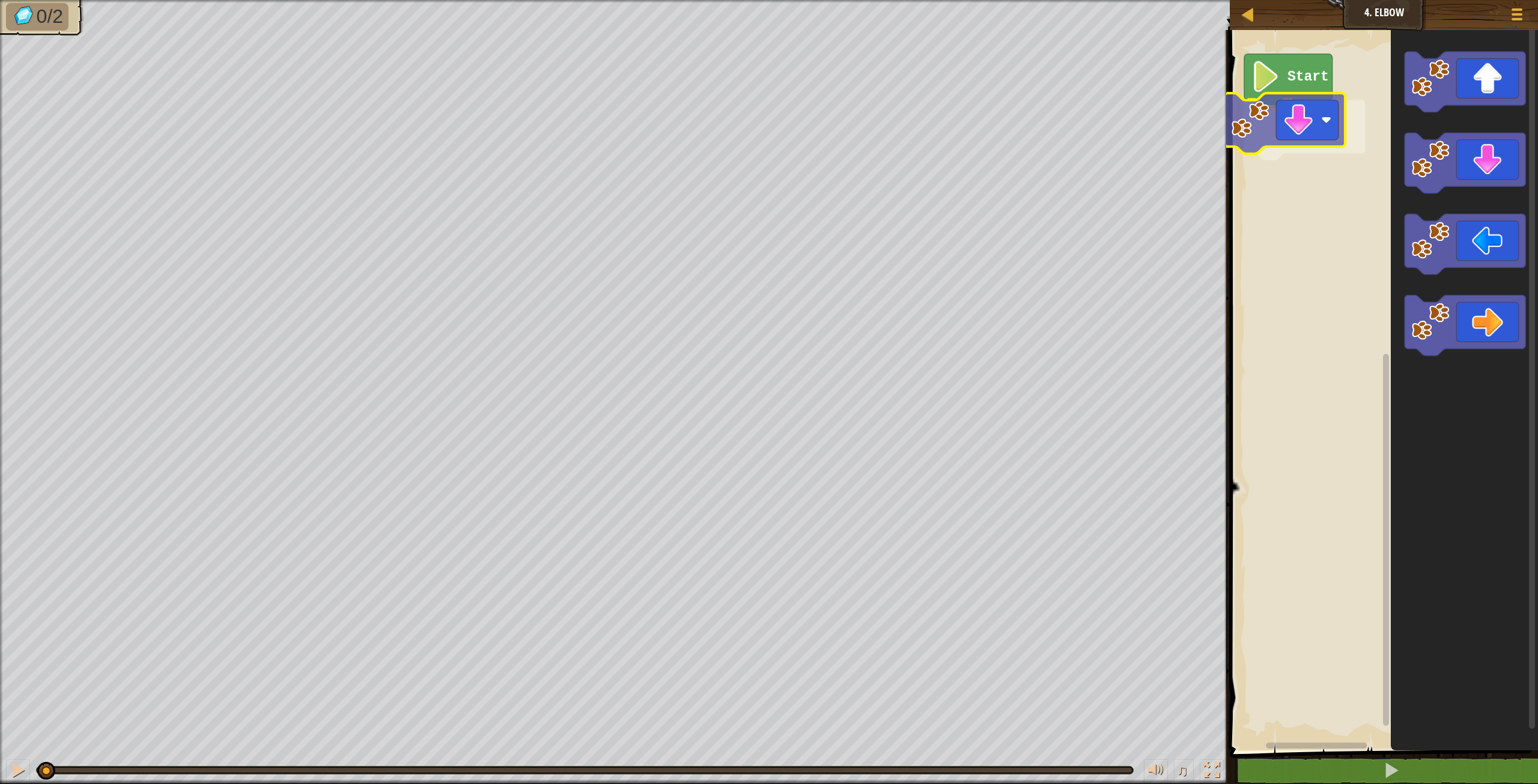
click at [1315, 136] on div "Start" at bounding box center [1382, 387] width 312 height 726
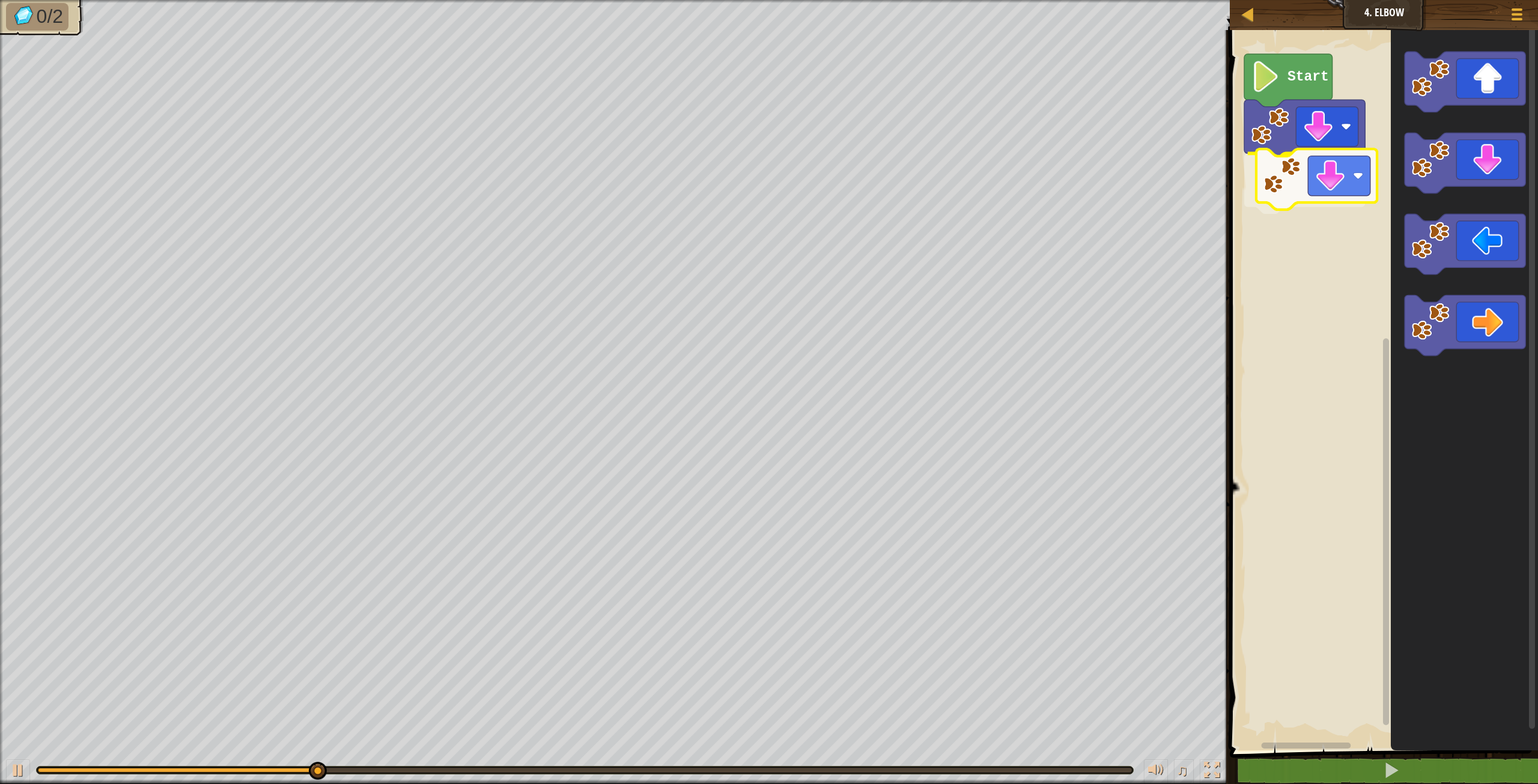
click at [1301, 192] on div "Start" at bounding box center [1382, 387] width 312 height 726
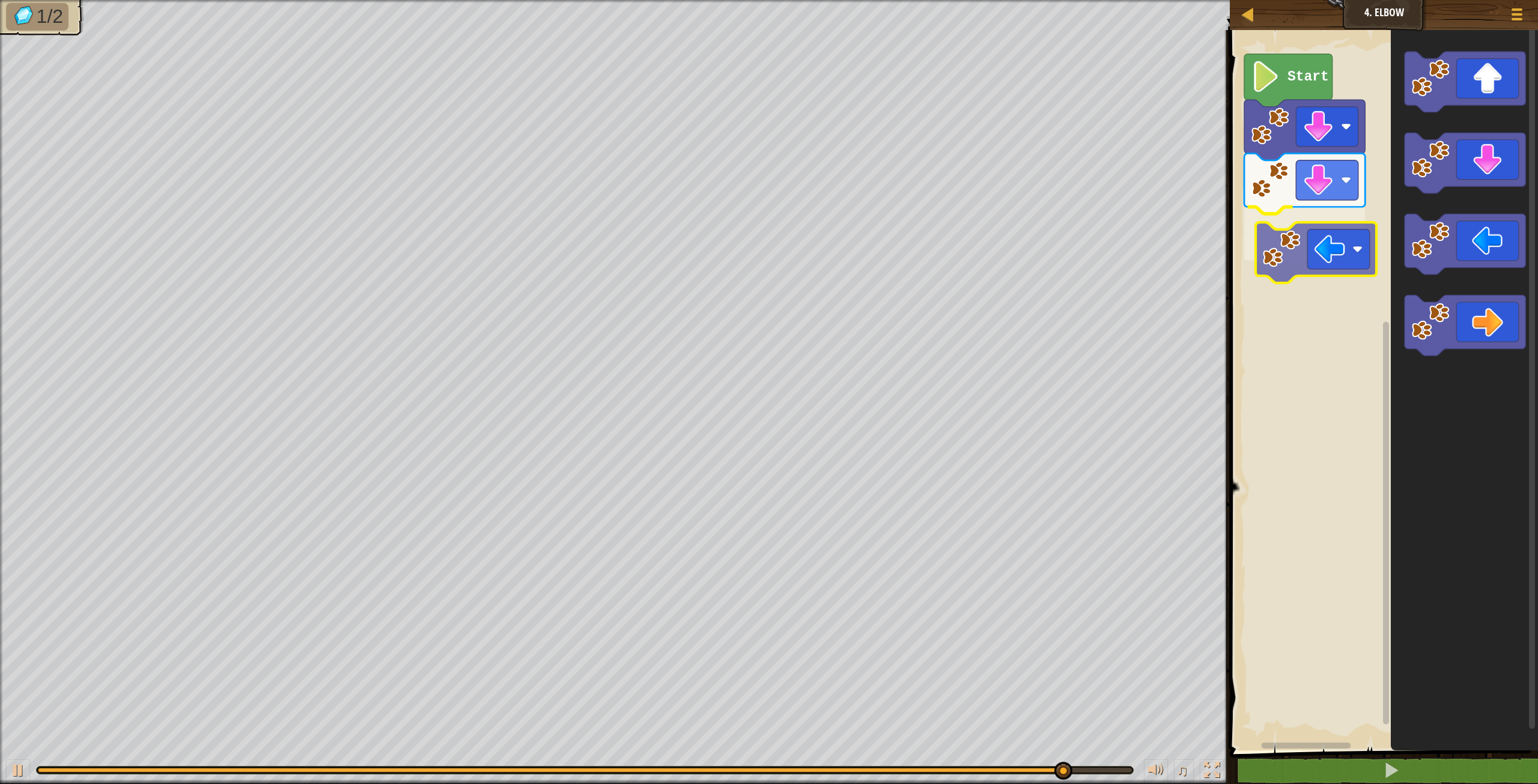
click at [1338, 259] on div "Start" at bounding box center [1382, 387] width 312 height 726
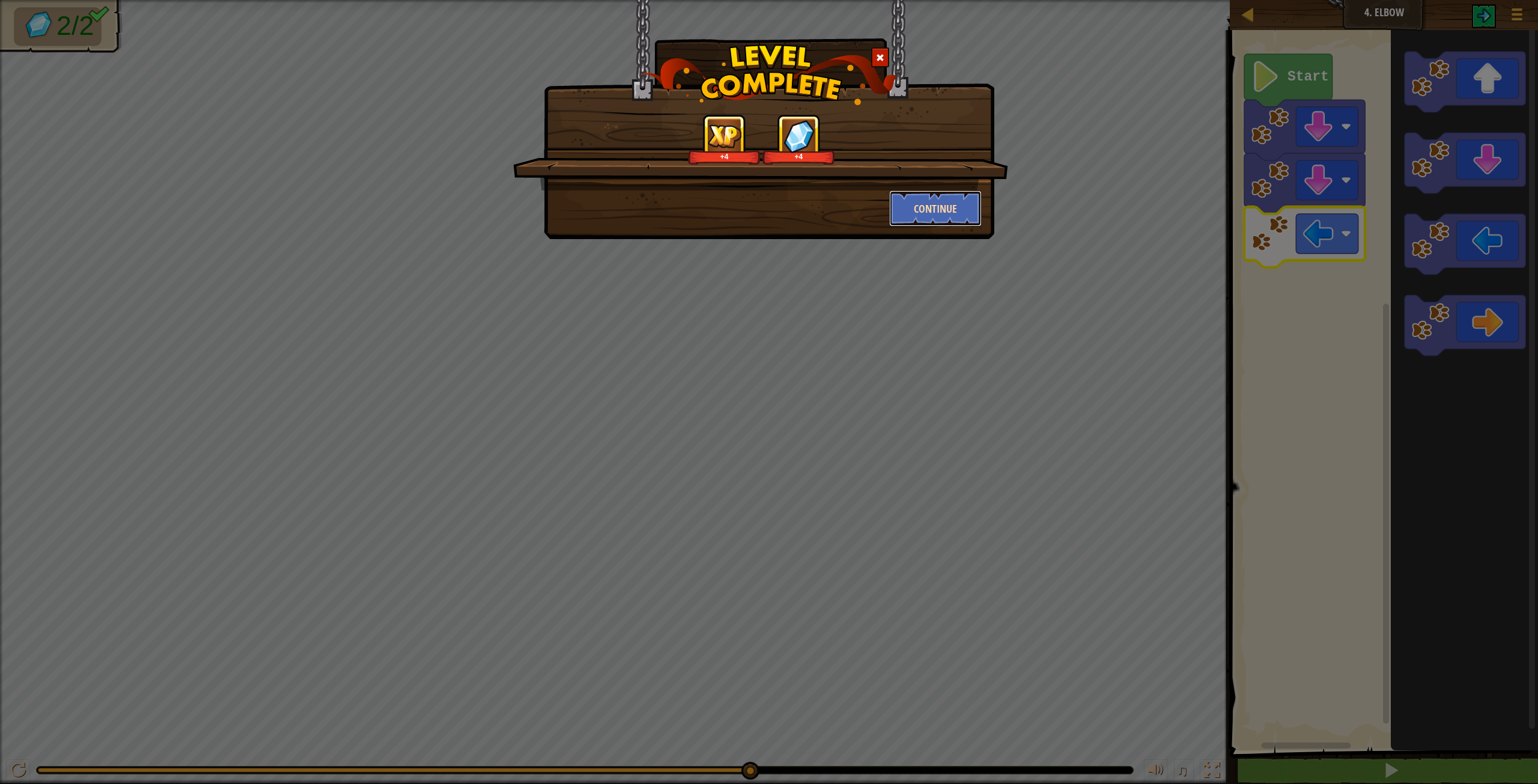
click at [950, 203] on button "Continue" at bounding box center [936, 208] width 93 height 36
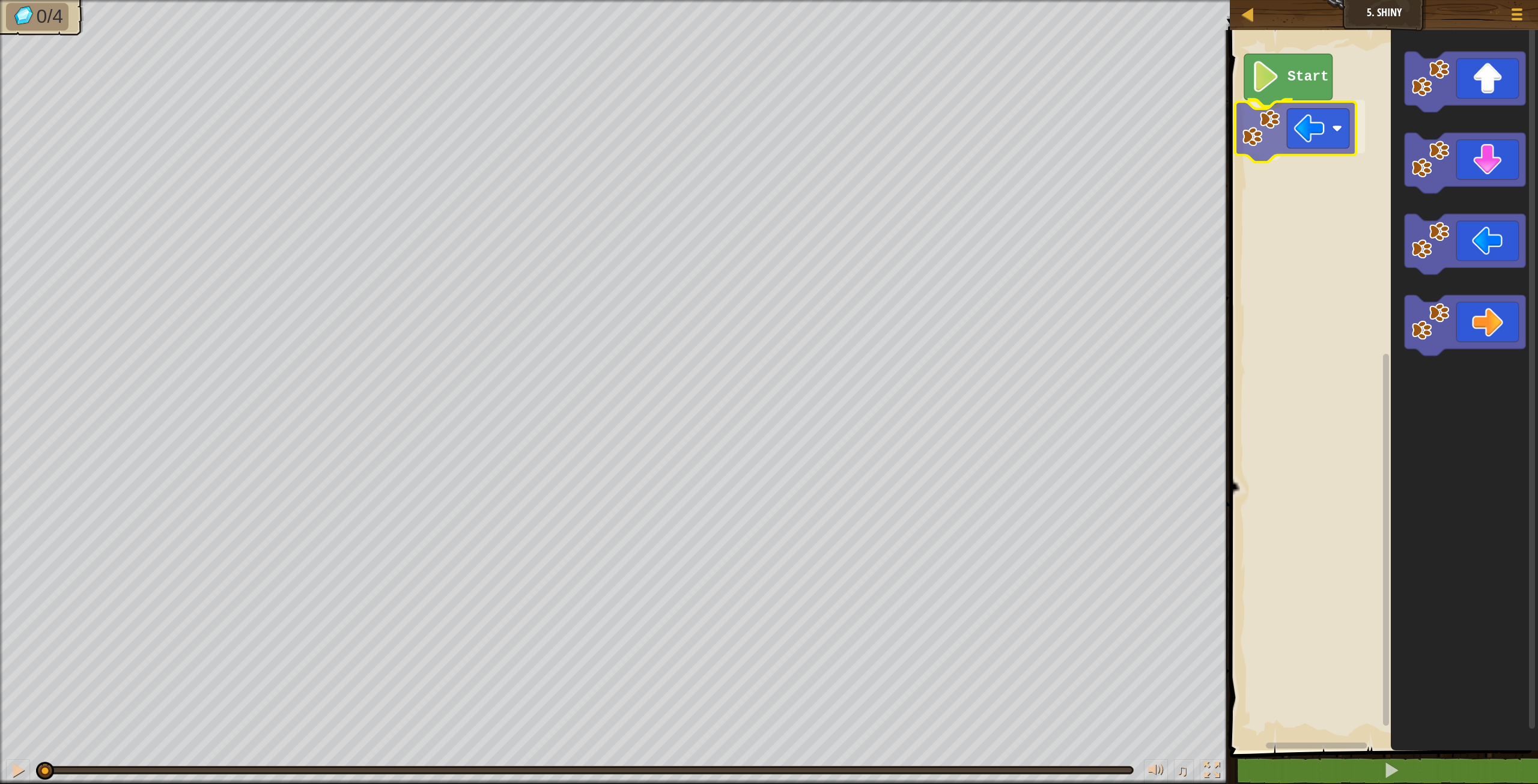
click at [1281, 142] on div "Start" at bounding box center [1382, 387] width 312 height 726
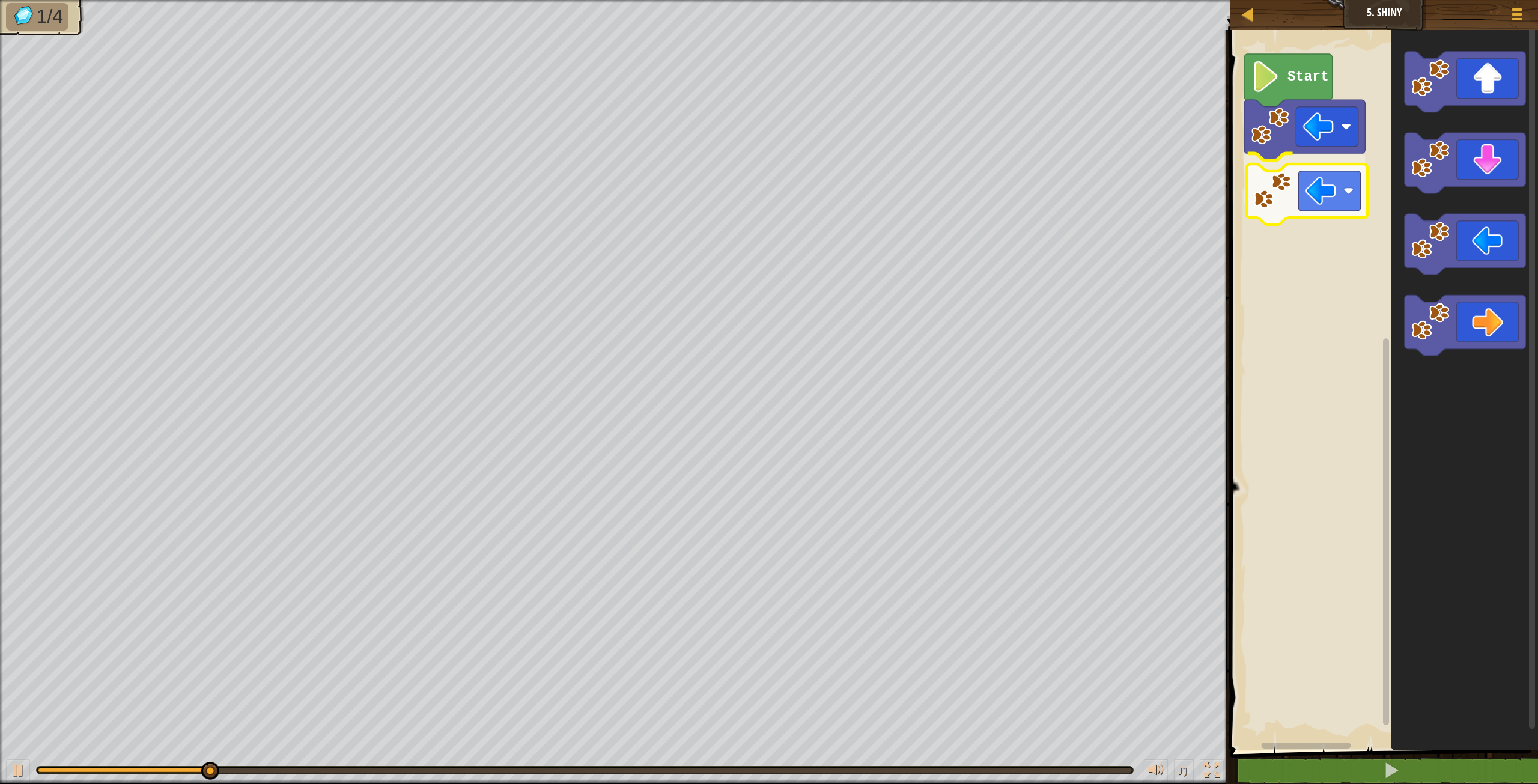
click at [1316, 192] on div "Start" at bounding box center [1382, 387] width 312 height 726
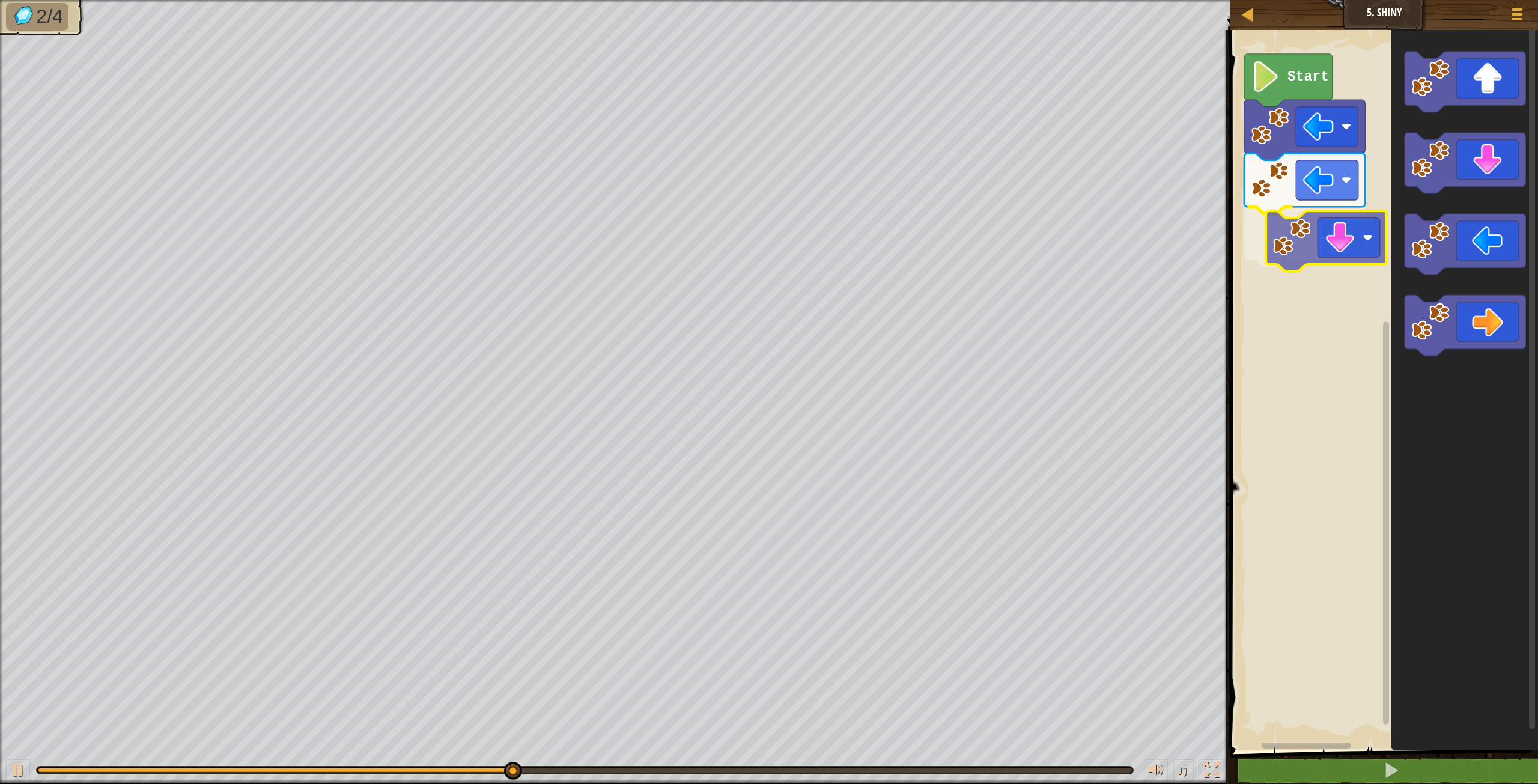
click at [1314, 266] on div "Start" at bounding box center [1382, 387] width 312 height 726
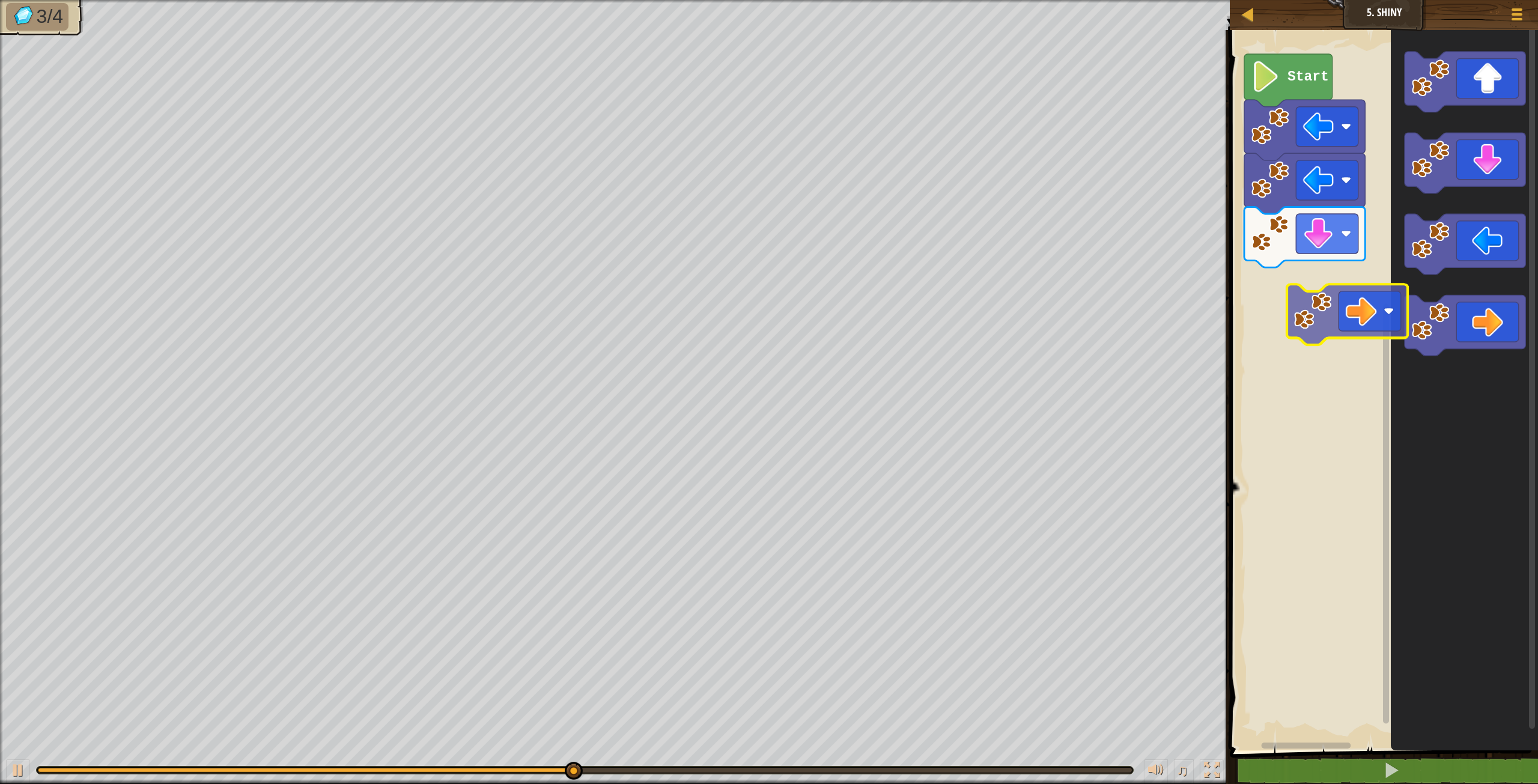
click at [1293, 285] on div "Start" at bounding box center [1382, 387] width 312 height 726
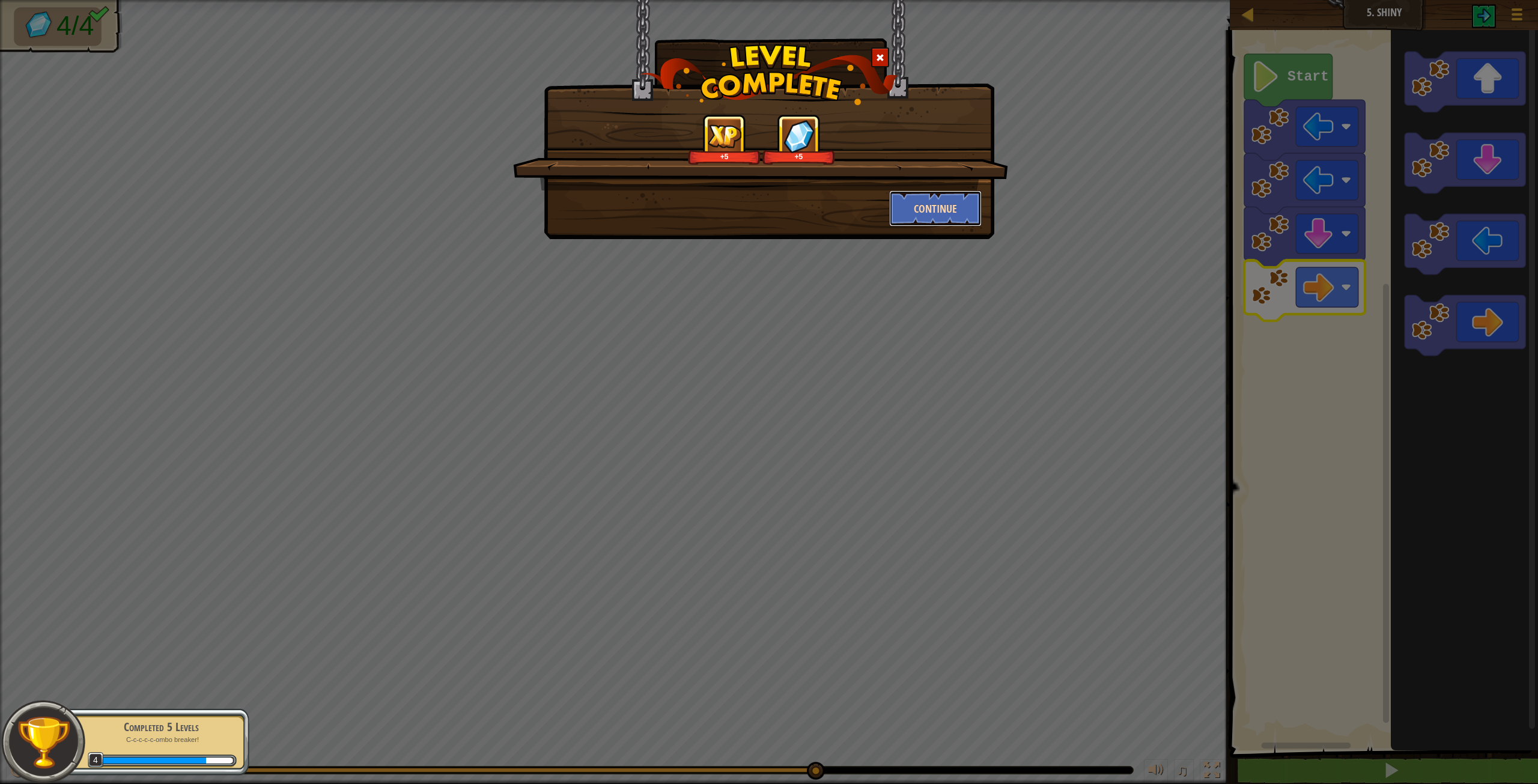
click at [940, 214] on button "Continue" at bounding box center [936, 208] width 93 height 36
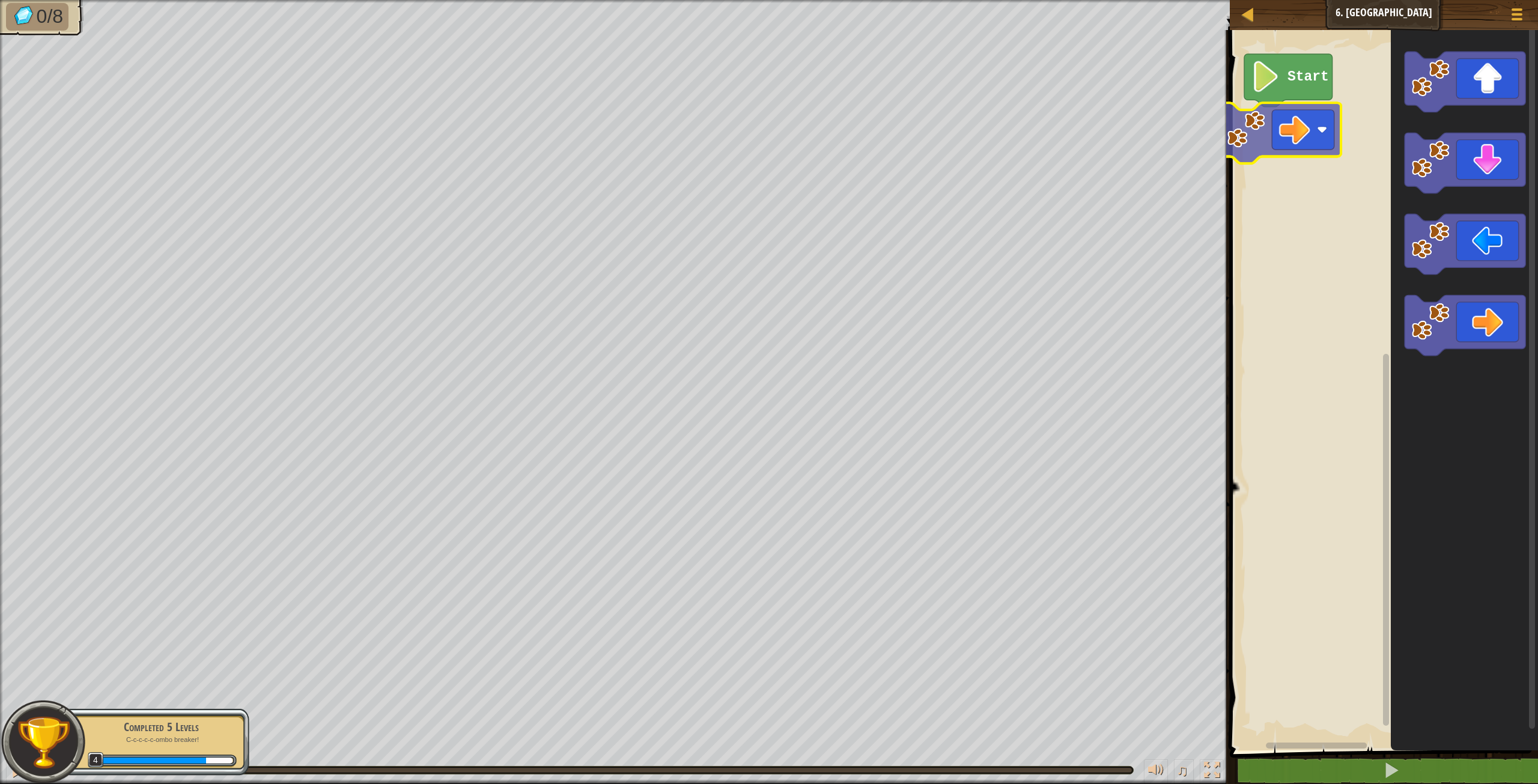
click at [1311, 114] on div "Start" at bounding box center [1382, 387] width 312 height 726
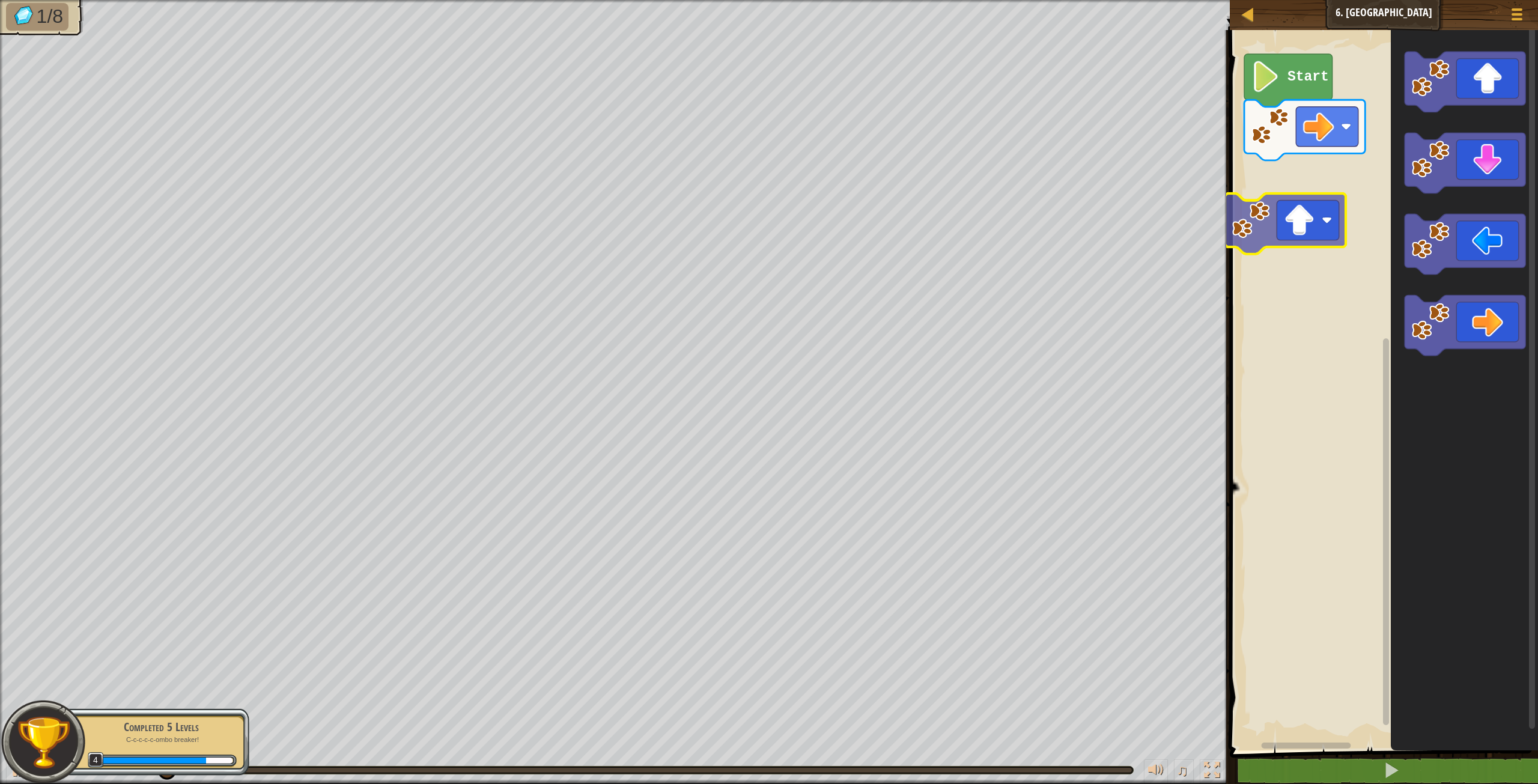
click at [1337, 210] on div "Start" at bounding box center [1382, 387] width 312 height 726
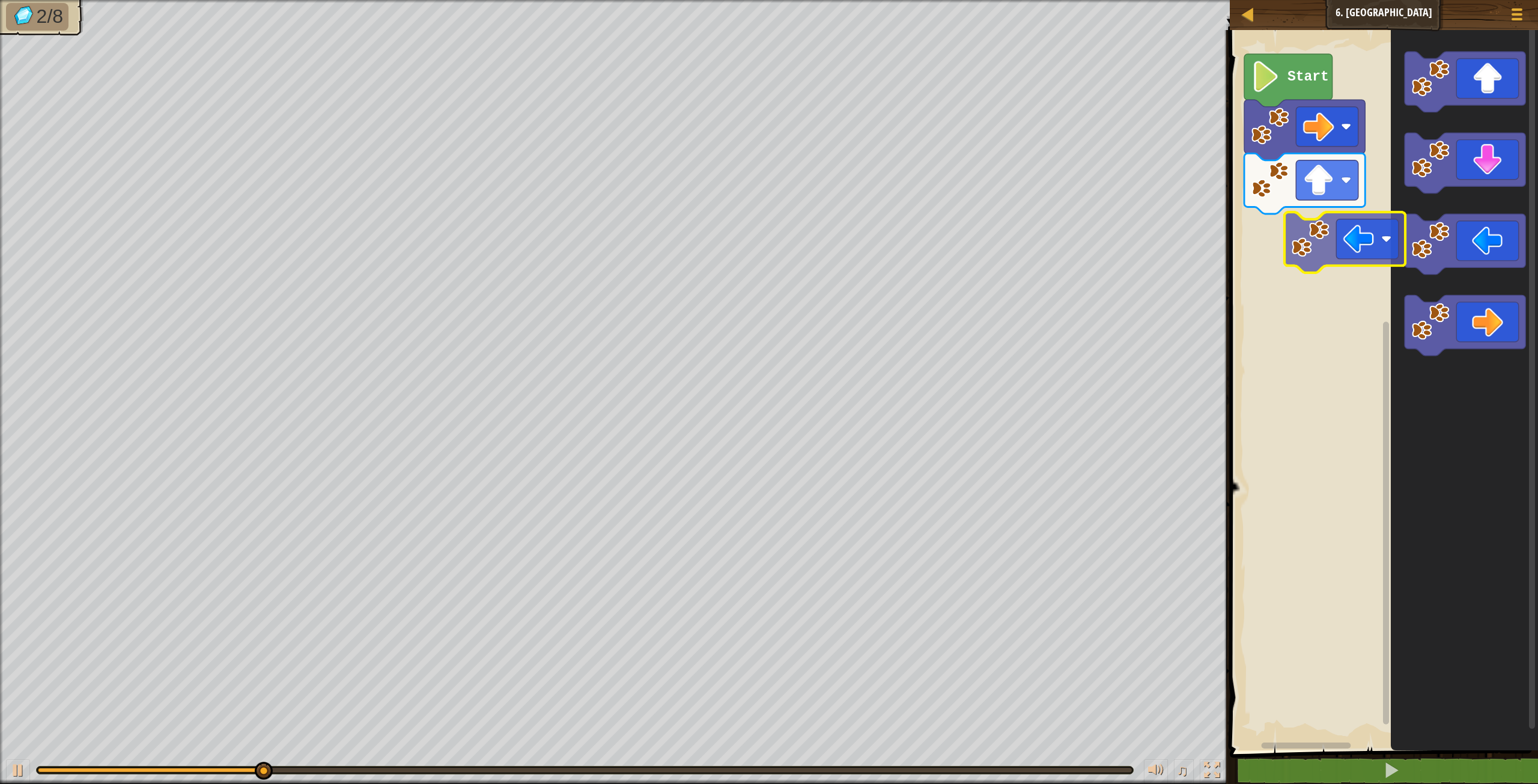
click at [1324, 228] on div "Start" at bounding box center [1382, 387] width 312 height 726
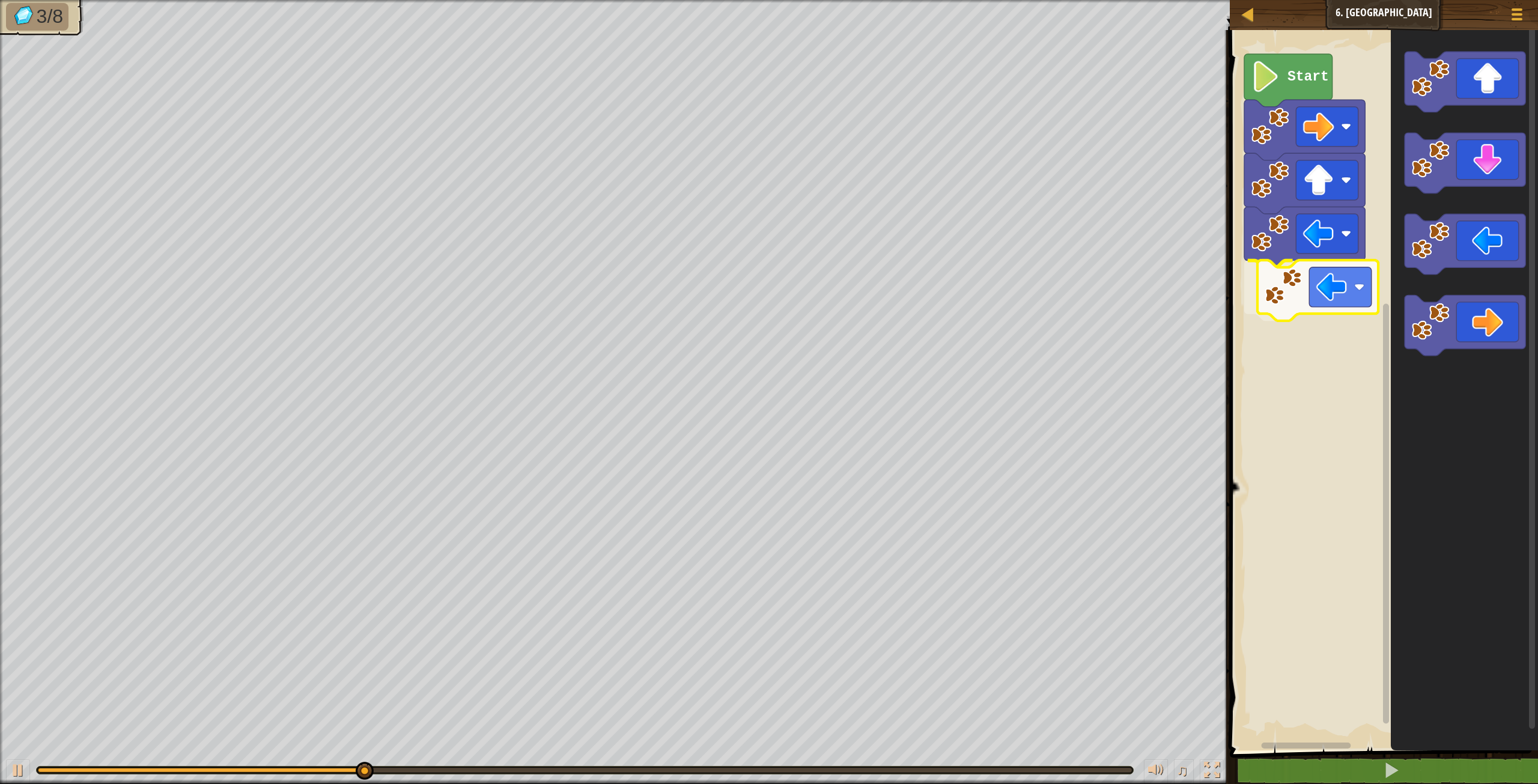
click at [1327, 290] on div "Start" at bounding box center [1382, 387] width 312 height 726
click at [1430, 231] on g "Blockly Workspace" at bounding box center [1465, 203] width 121 height 304
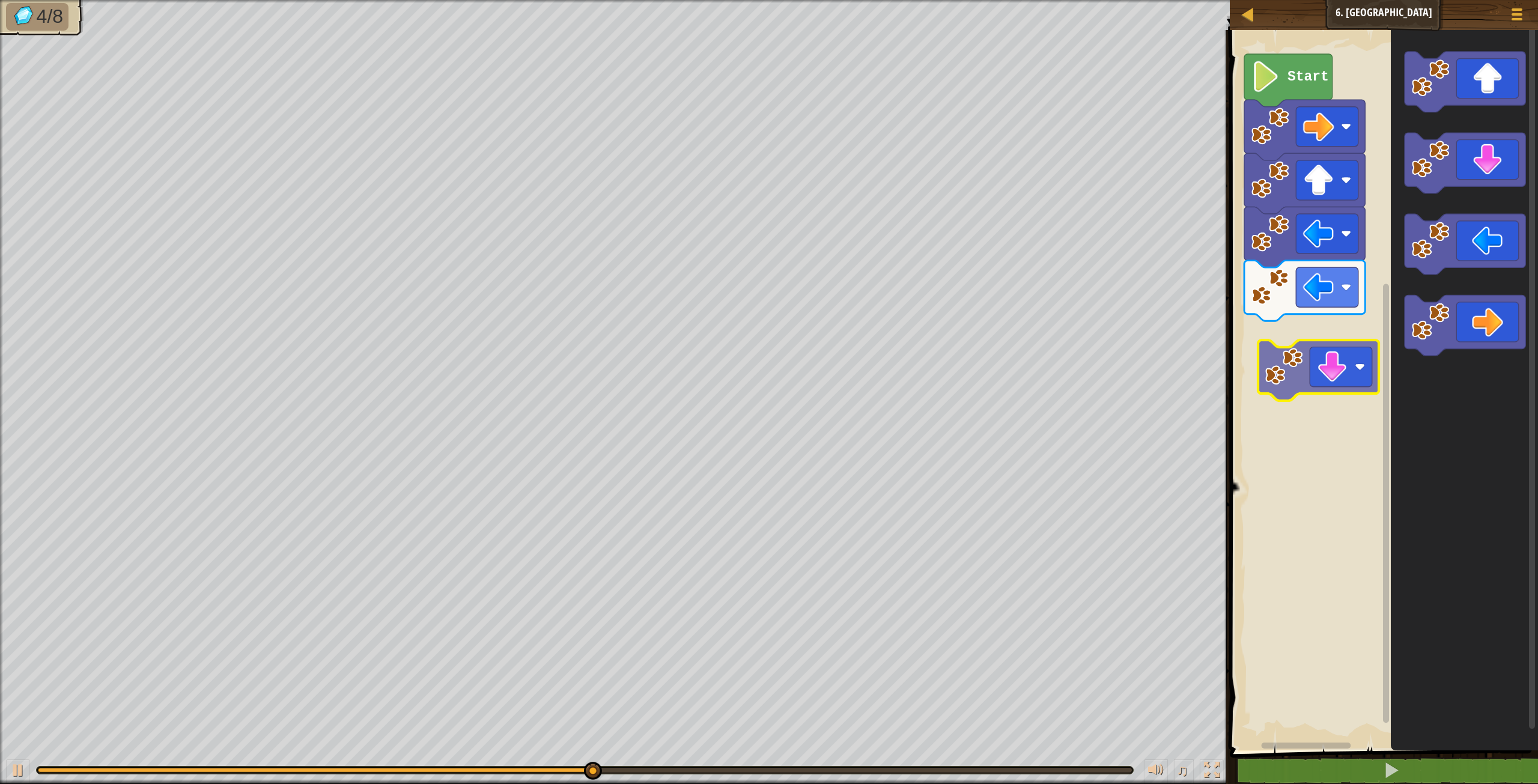
click at [1316, 375] on div "Start" at bounding box center [1382, 387] width 312 height 726
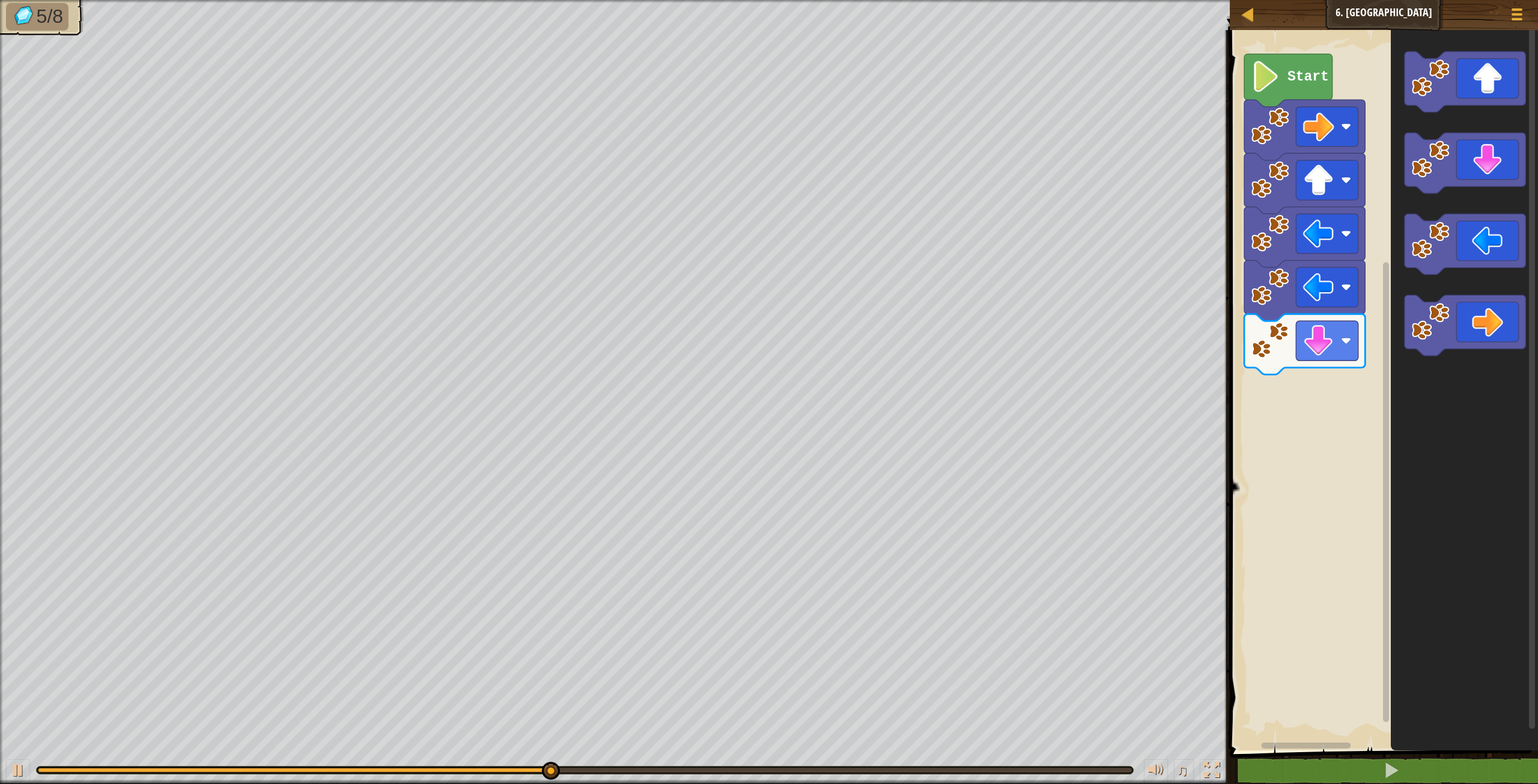
click at [1345, 395] on div "Start" at bounding box center [1382, 387] width 312 height 726
click at [1438, 146] on image "Blockly Workspace" at bounding box center [1430, 159] width 38 height 38
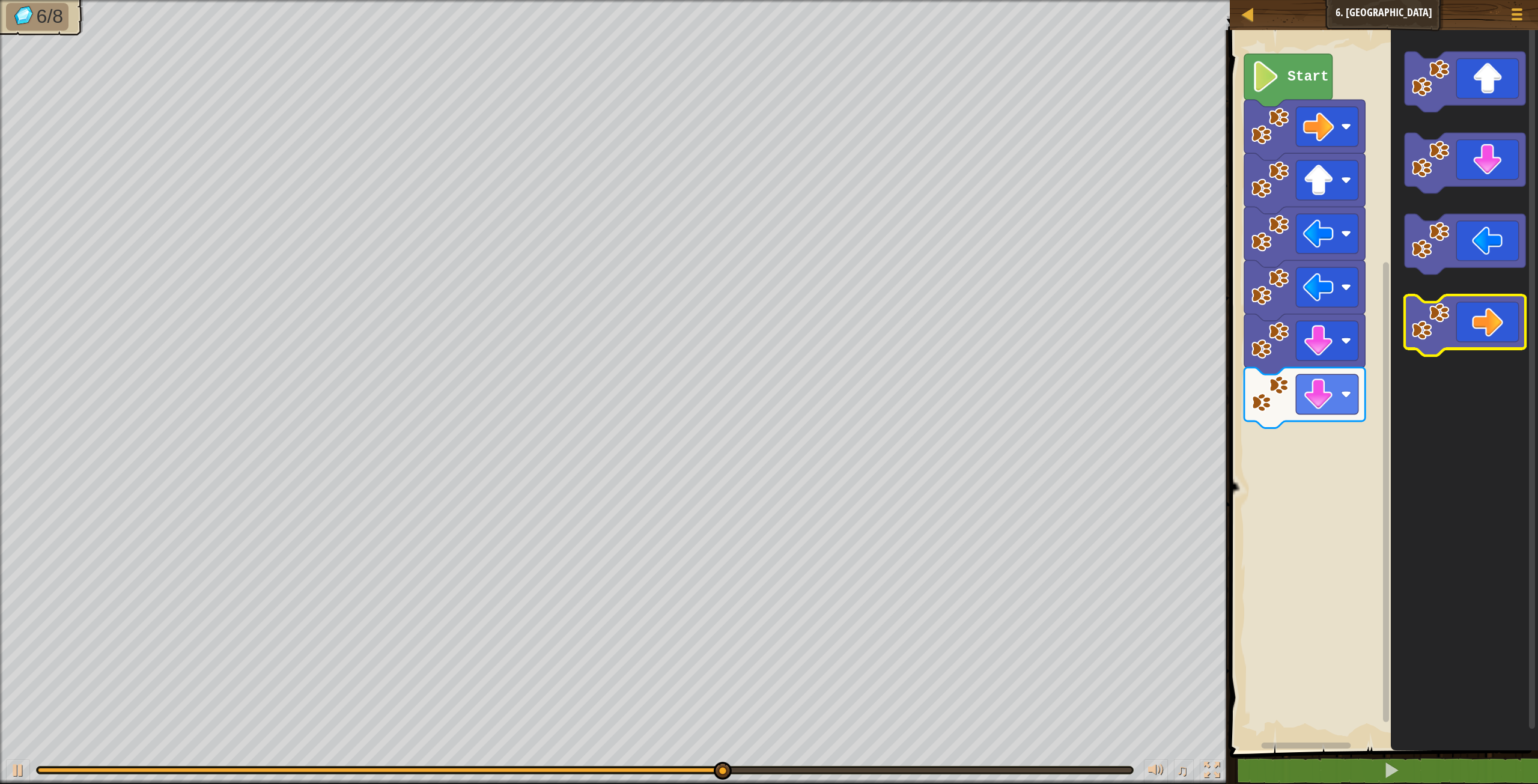
click at [1479, 332] on icon "Blockly Workspace" at bounding box center [1465, 325] width 121 height 60
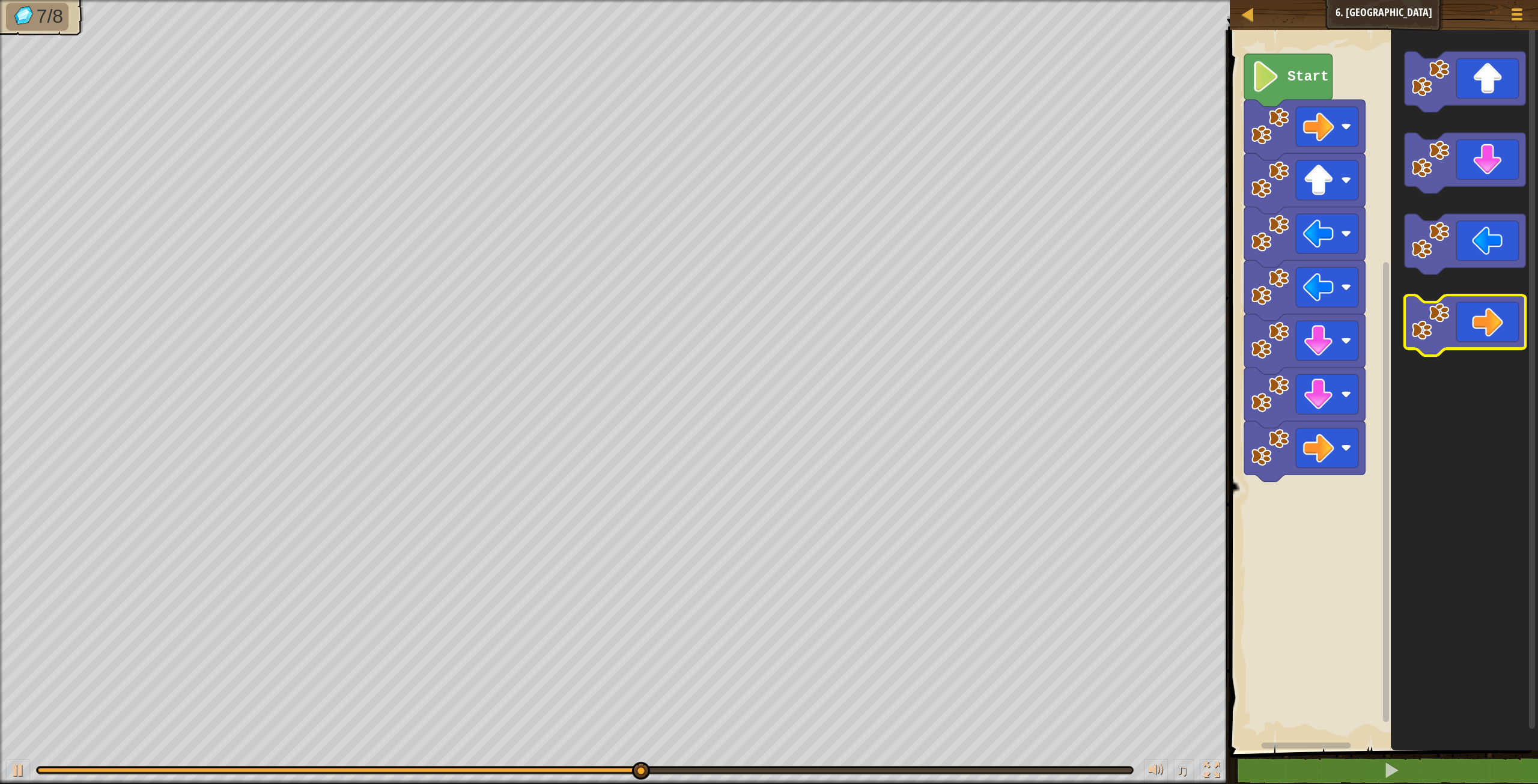
click at [1479, 329] on icon "Blockly Workspace" at bounding box center [1465, 325] width 121 height 60
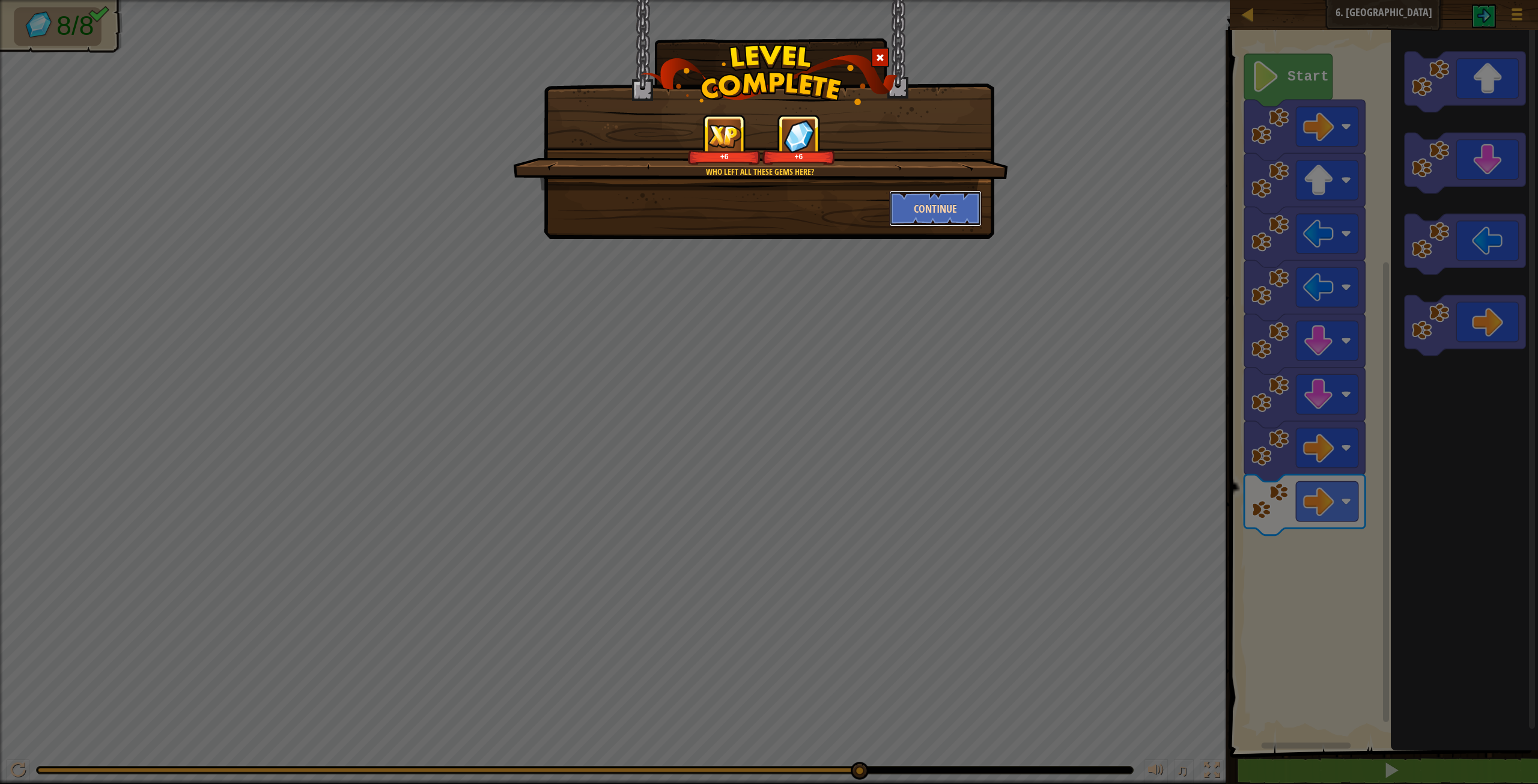
click at [912, 213] on button "Continue" at bounding box center [936, 208] width 93 height 36
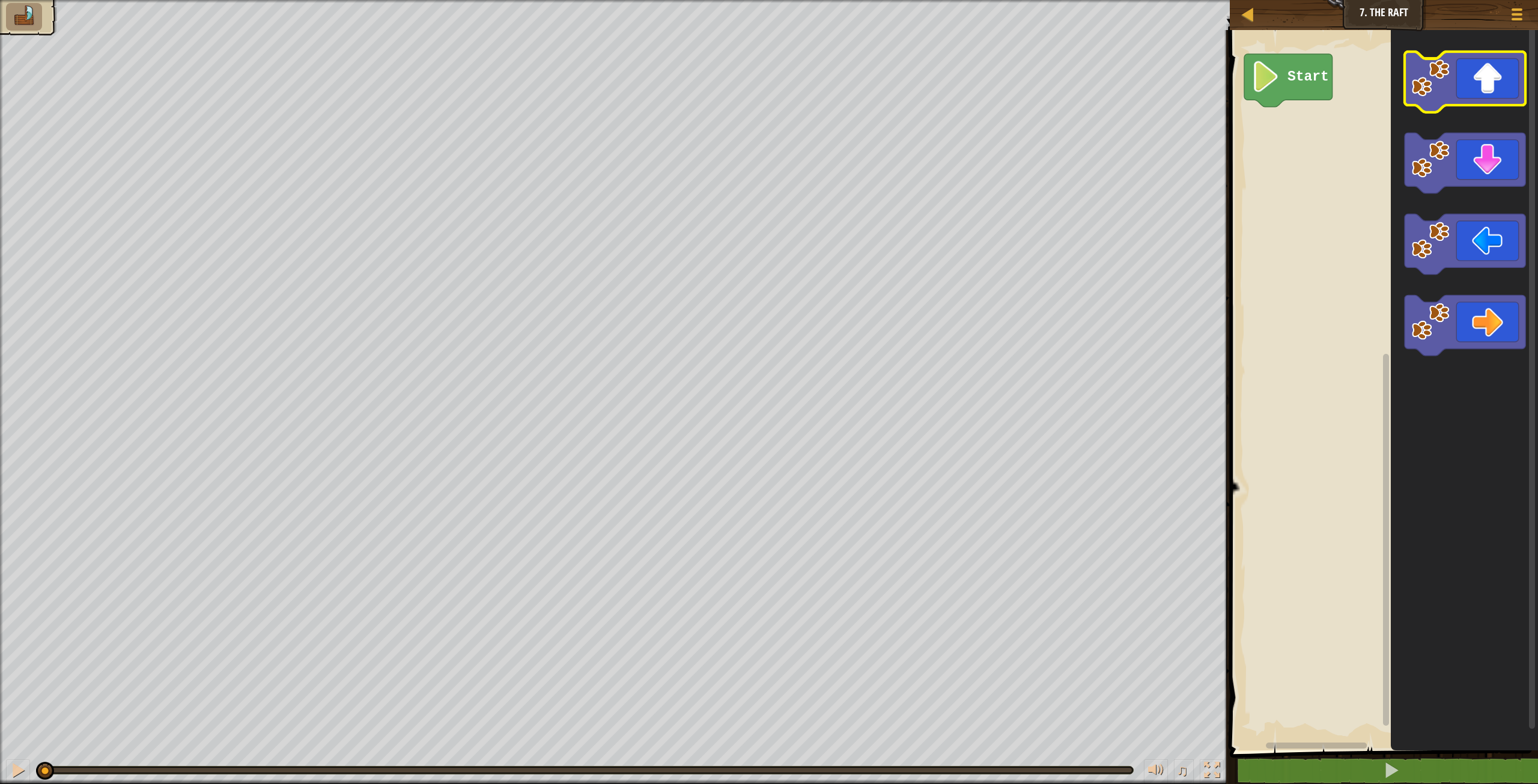
click at [1442, 83] on image "Blockly Workspace" at bounding box center [1430, 78] width 38 height 38
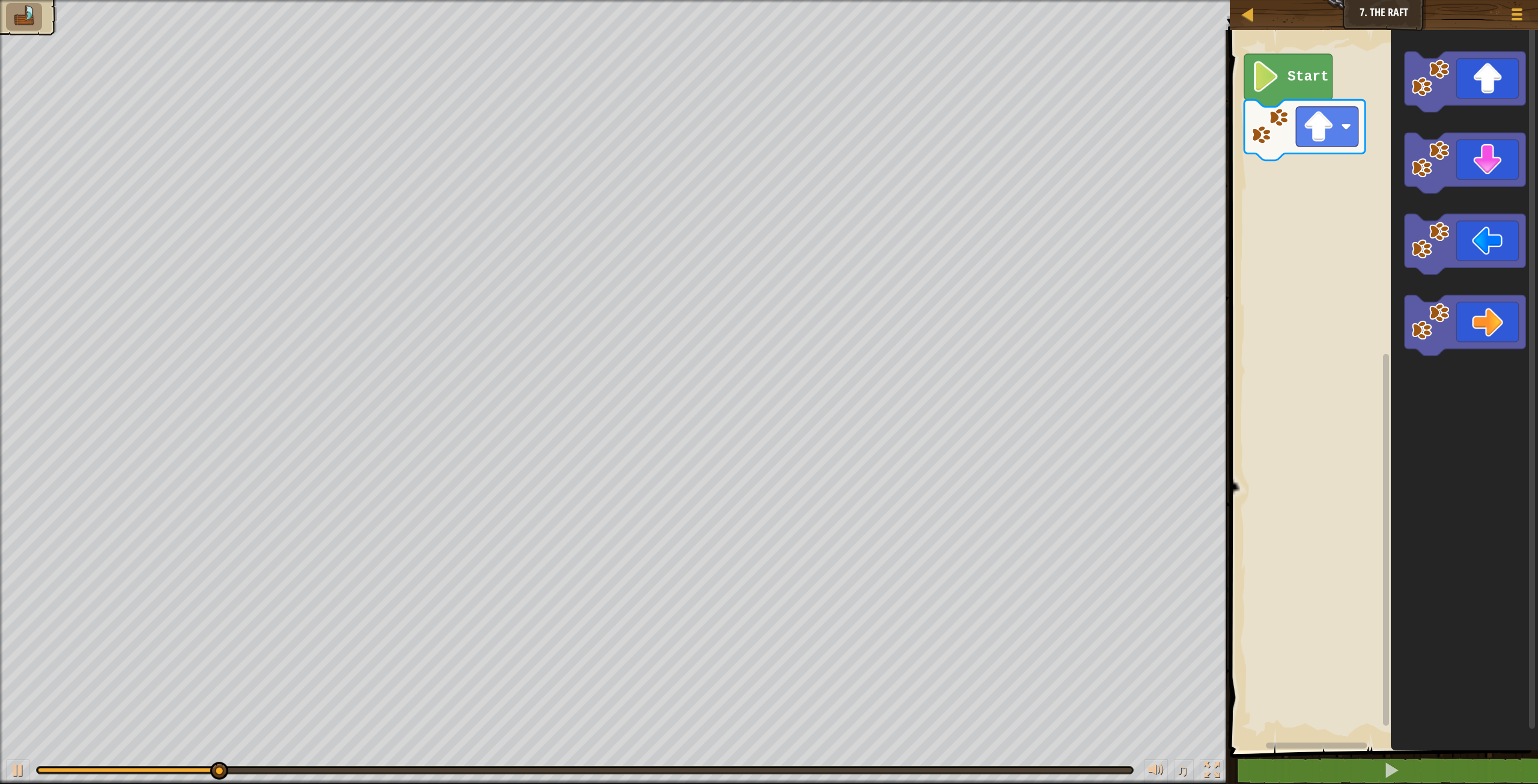
click at [1468, 312] on icon "Blockly Workspace" at bounding box center [1465, 325] width 121 height 60
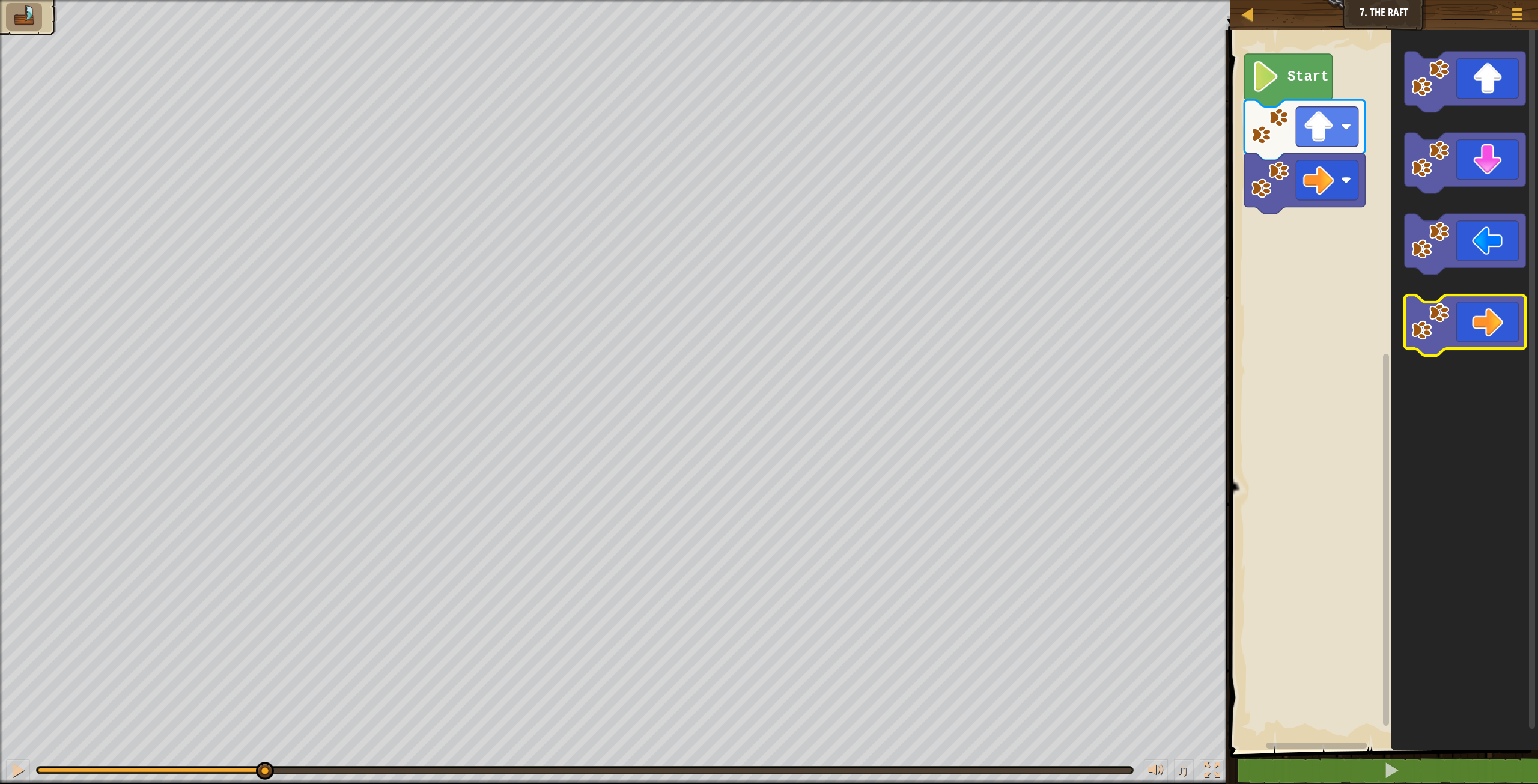
click at [1468, 312] on icon "Blockly Workspace" at bounding box center [1465, 325] width 121 height 60
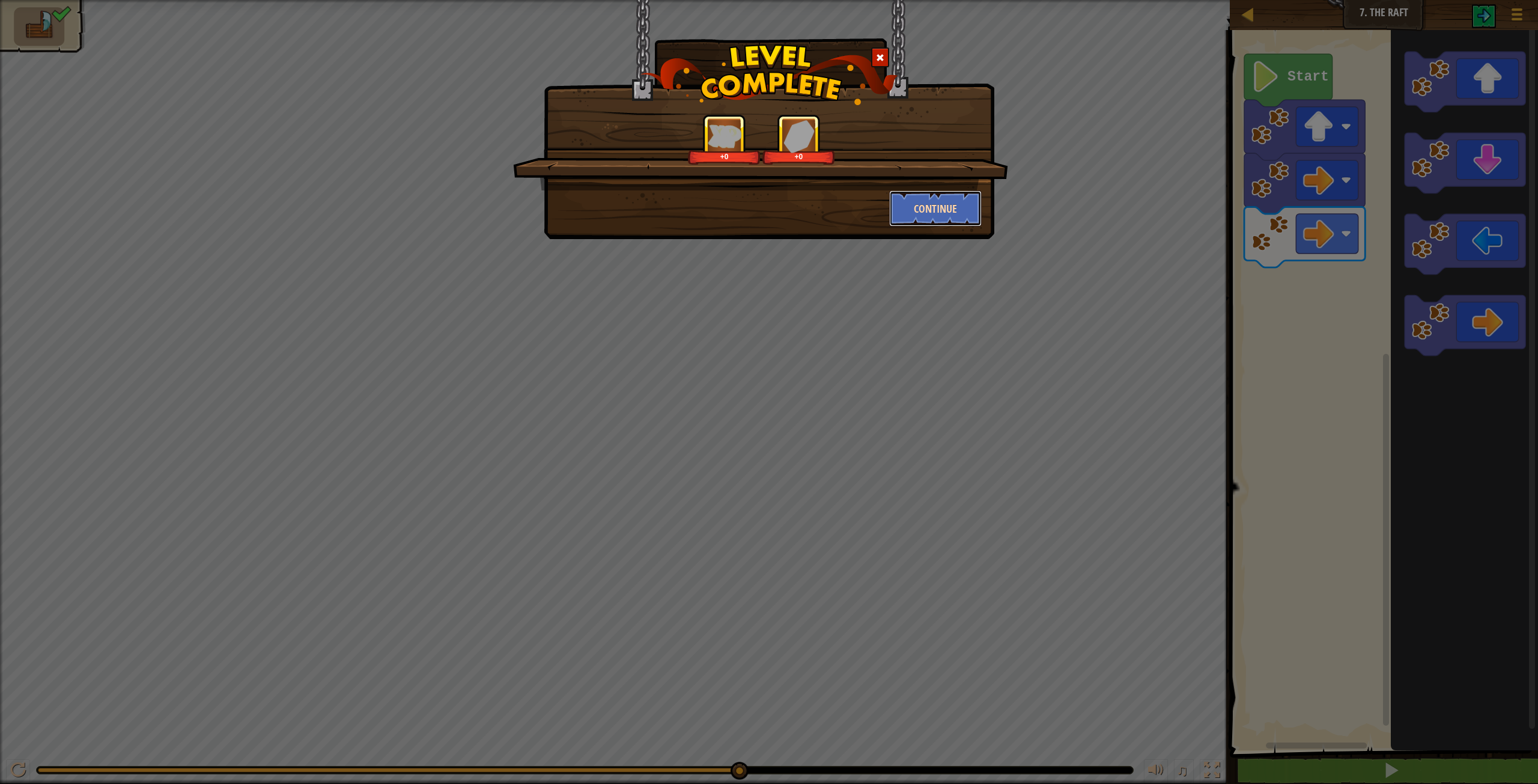
click at [954, 221] on button "Continue" at bounding box center [936, 208] width 93 height 36
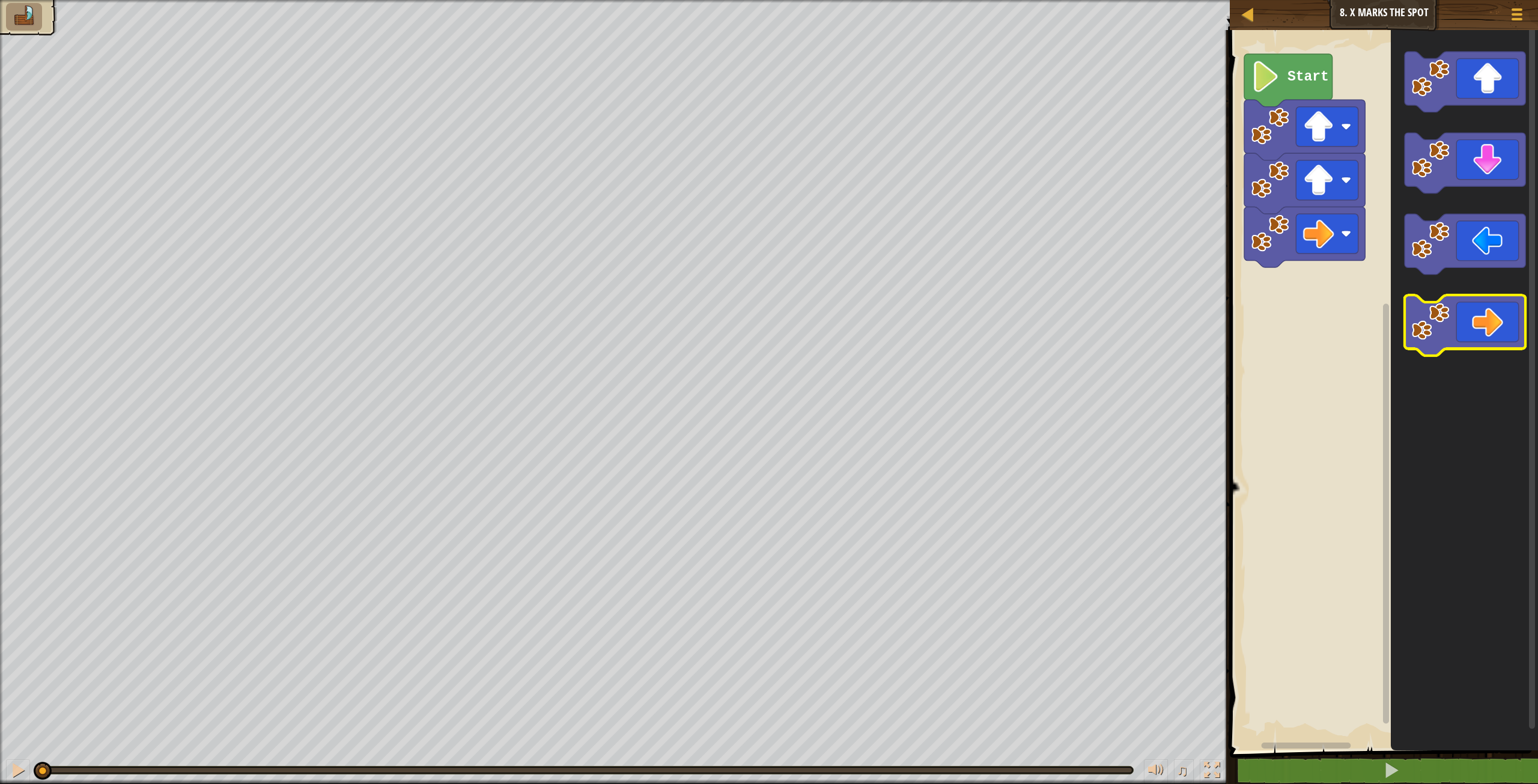
click at [1449, 329] on image "Blockly Workspace" at bounding box center [1430, 321] width 38 height 38
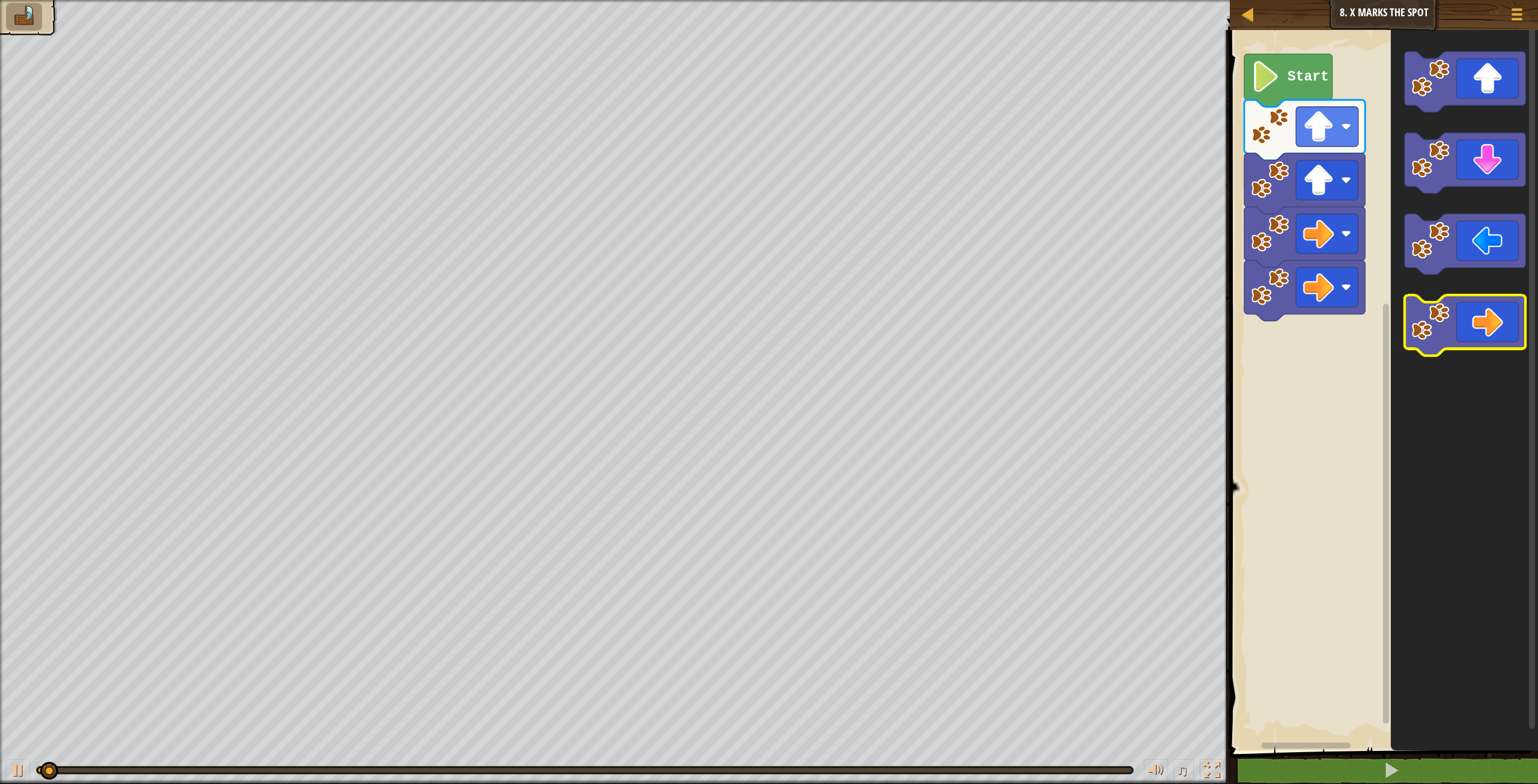
click at [1449, 329] on image "Blockly Workspace" at bounding box center [1430, 321] width 38 height 38
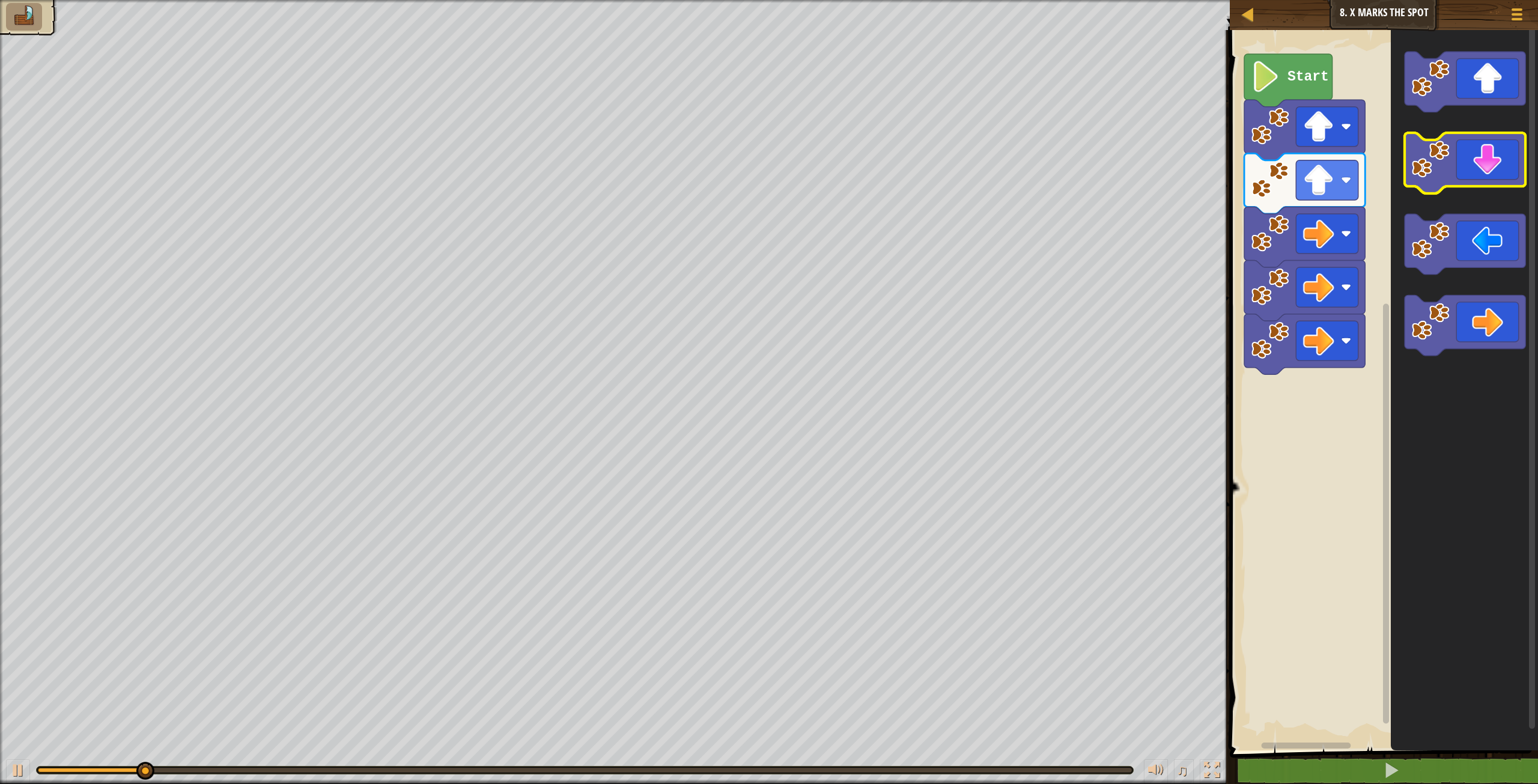
click at [1493, 174] on icon "Blockly Workspace" at bounding box center [1465, 162] width 121 height 60
click at [1491, 175] on icon "Blockly Workspace" at bounding box center [1465, 162] width 121 height 60
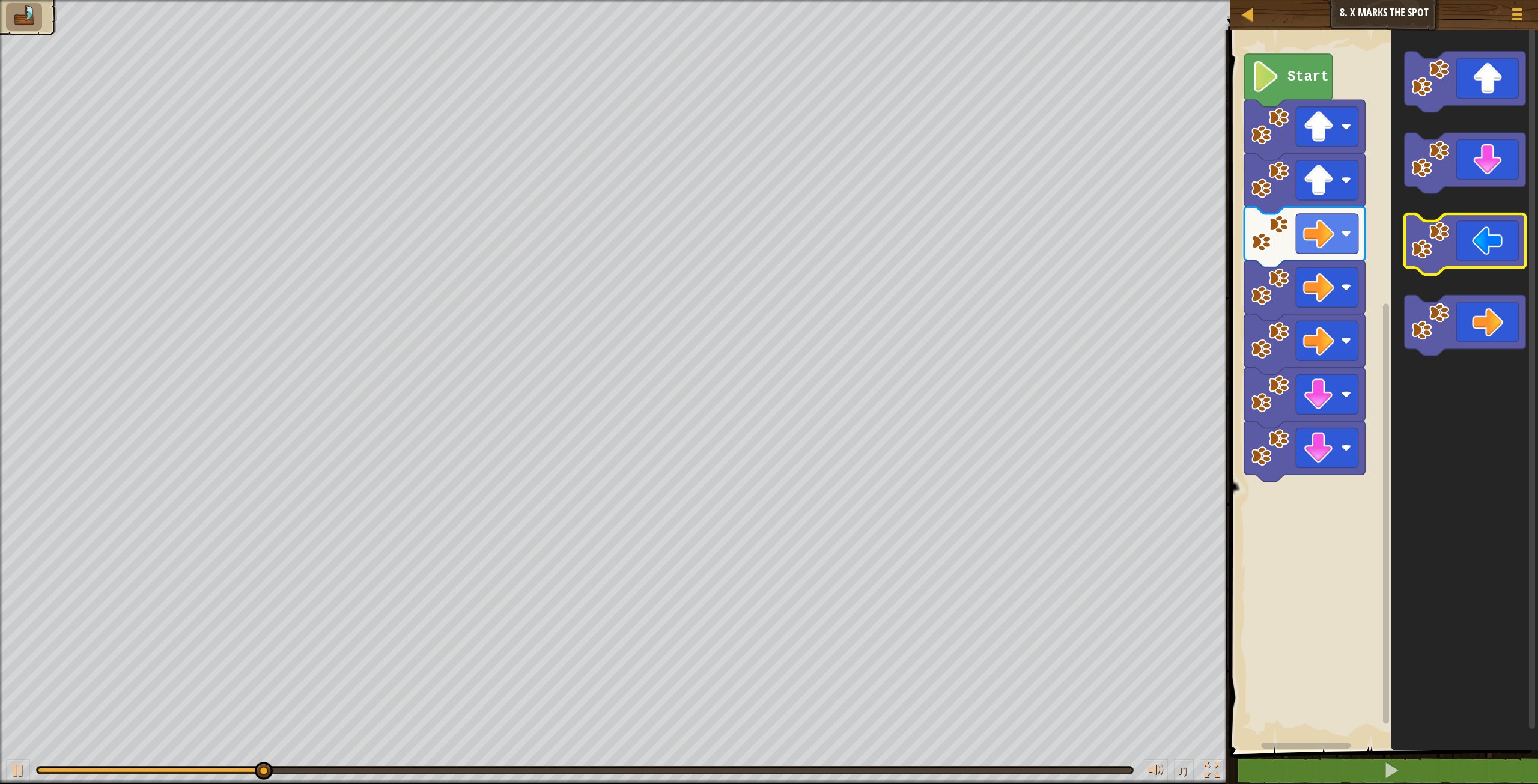
click at [1465, 253] on icon "Blockly Workspace" at bounding box center [1465, 244] width 121 height 60
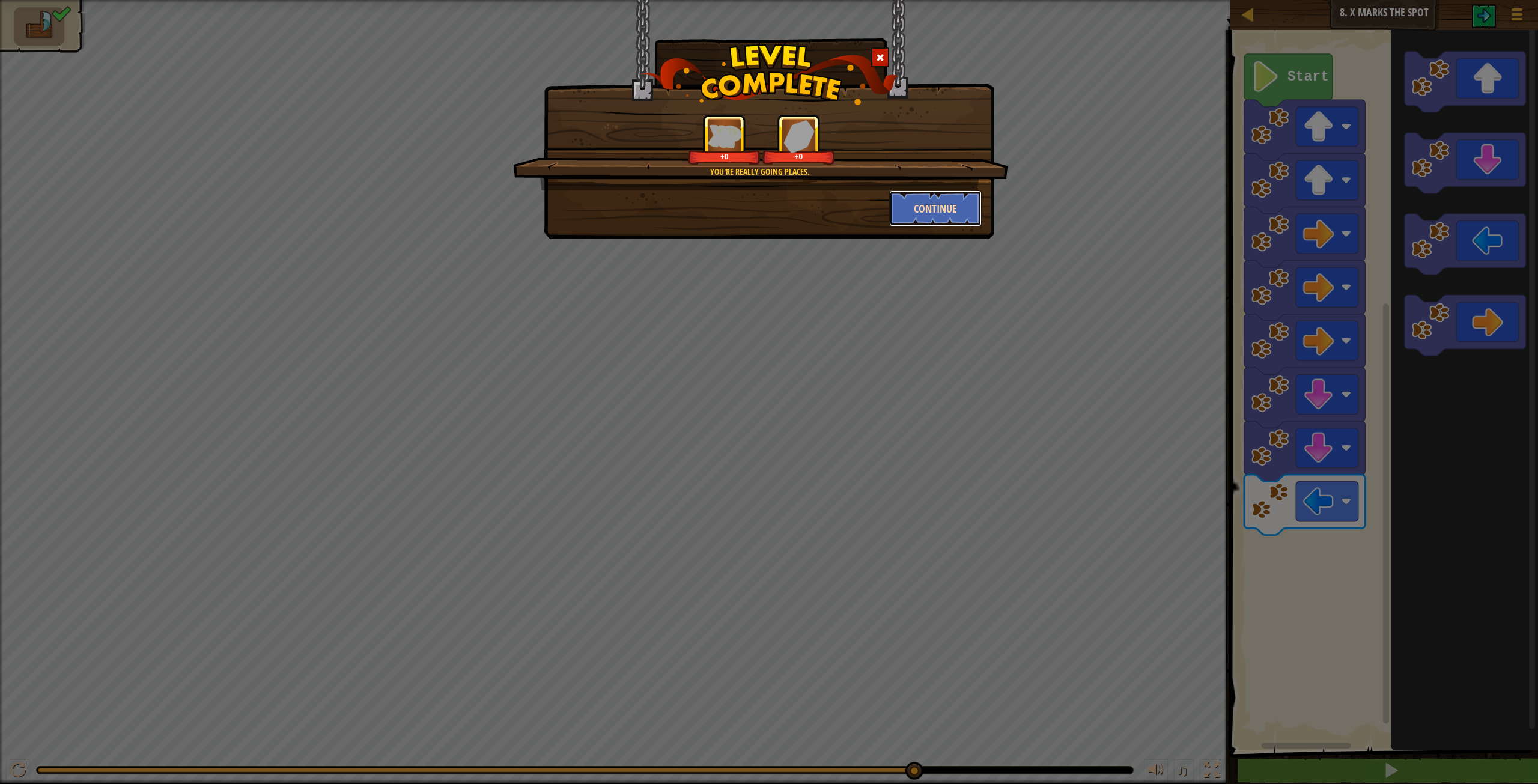
click at [907, 213] on button "Continue" at bounding box center [936, 208] width 93 height 36
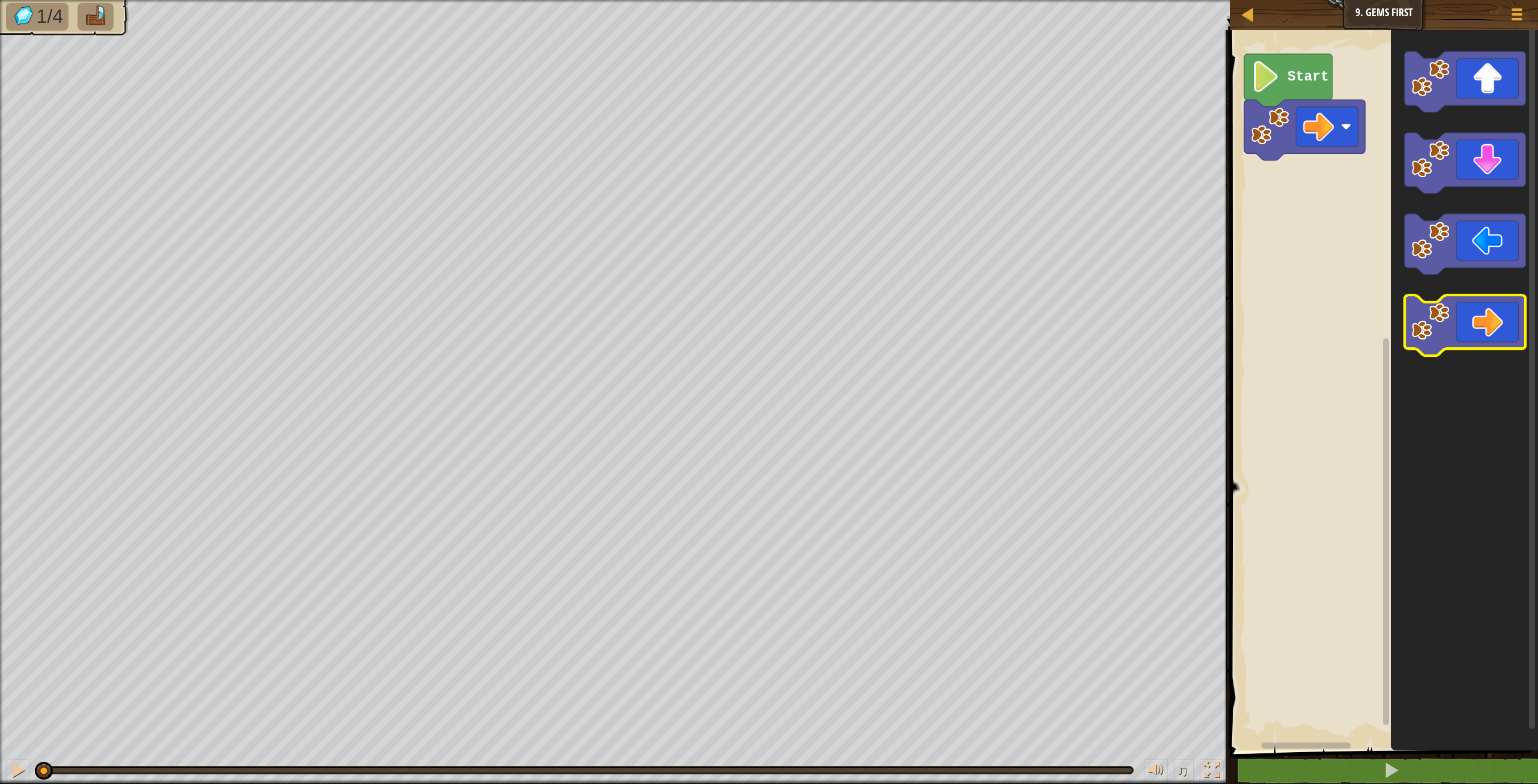
click at [1483, 327] on icon "Blockly Workspace" at bounding box center [1465, 325] width 121 height 60
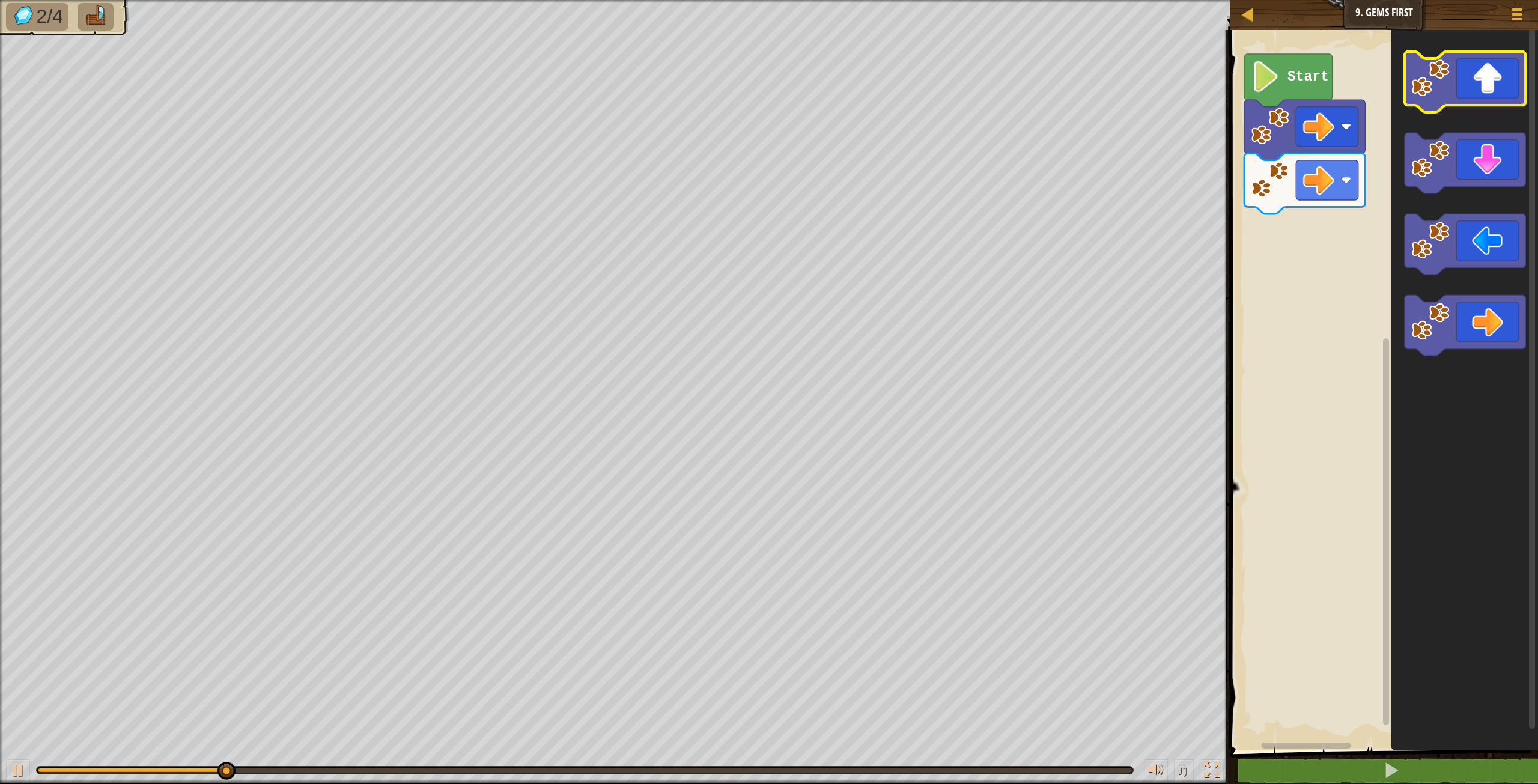
click at [1488, 95] on icon "Blockly Workspace" at bounding box center [1465, 82] width 121 height 60
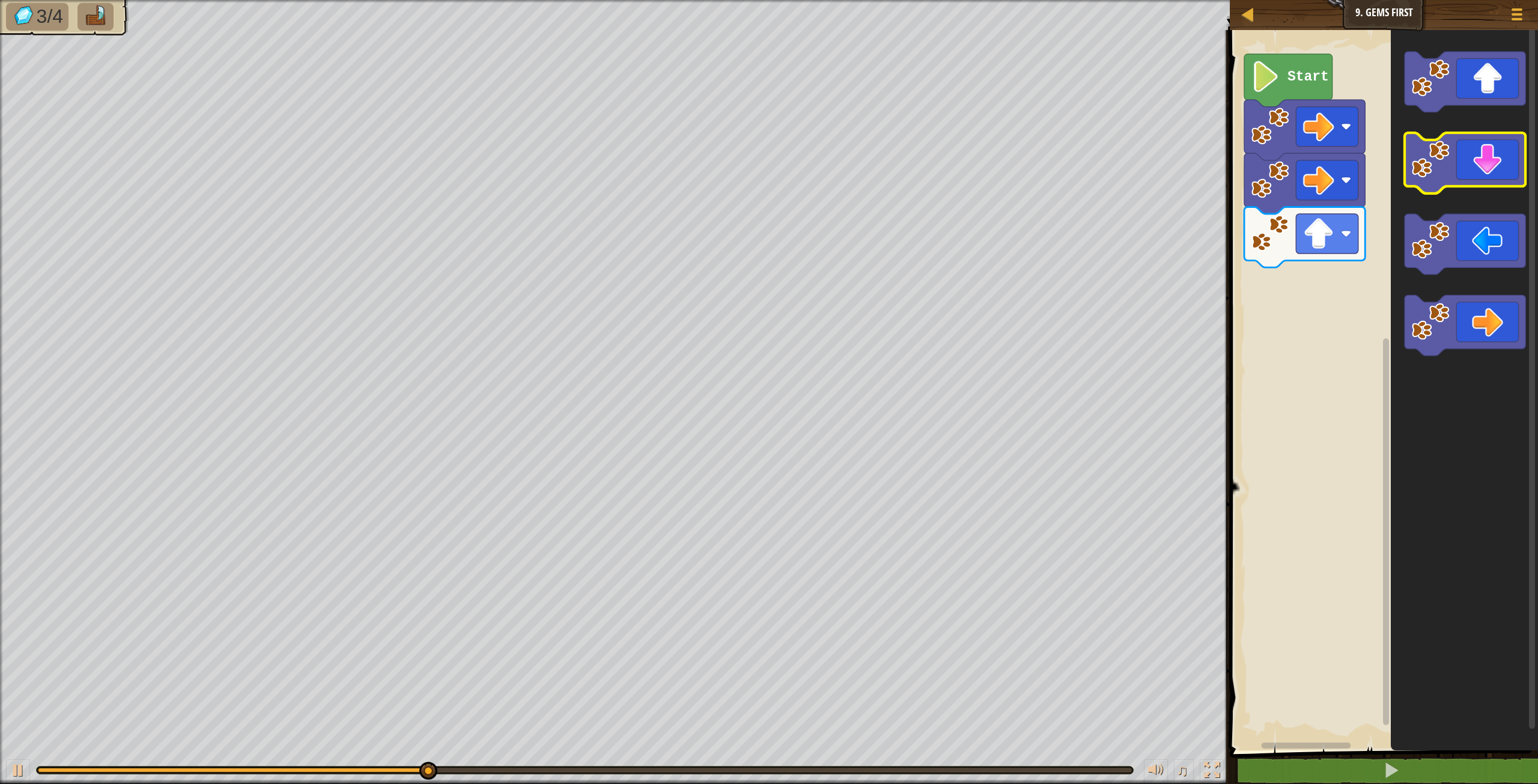
click at [1499, 164] on icon "Blockly Workspace" at bounding box center [1465, 162] width 121 height 60
click at [1500, 164] on icon "Blockly Workspace" at bounding box center [1465, 162] width 121 height 60
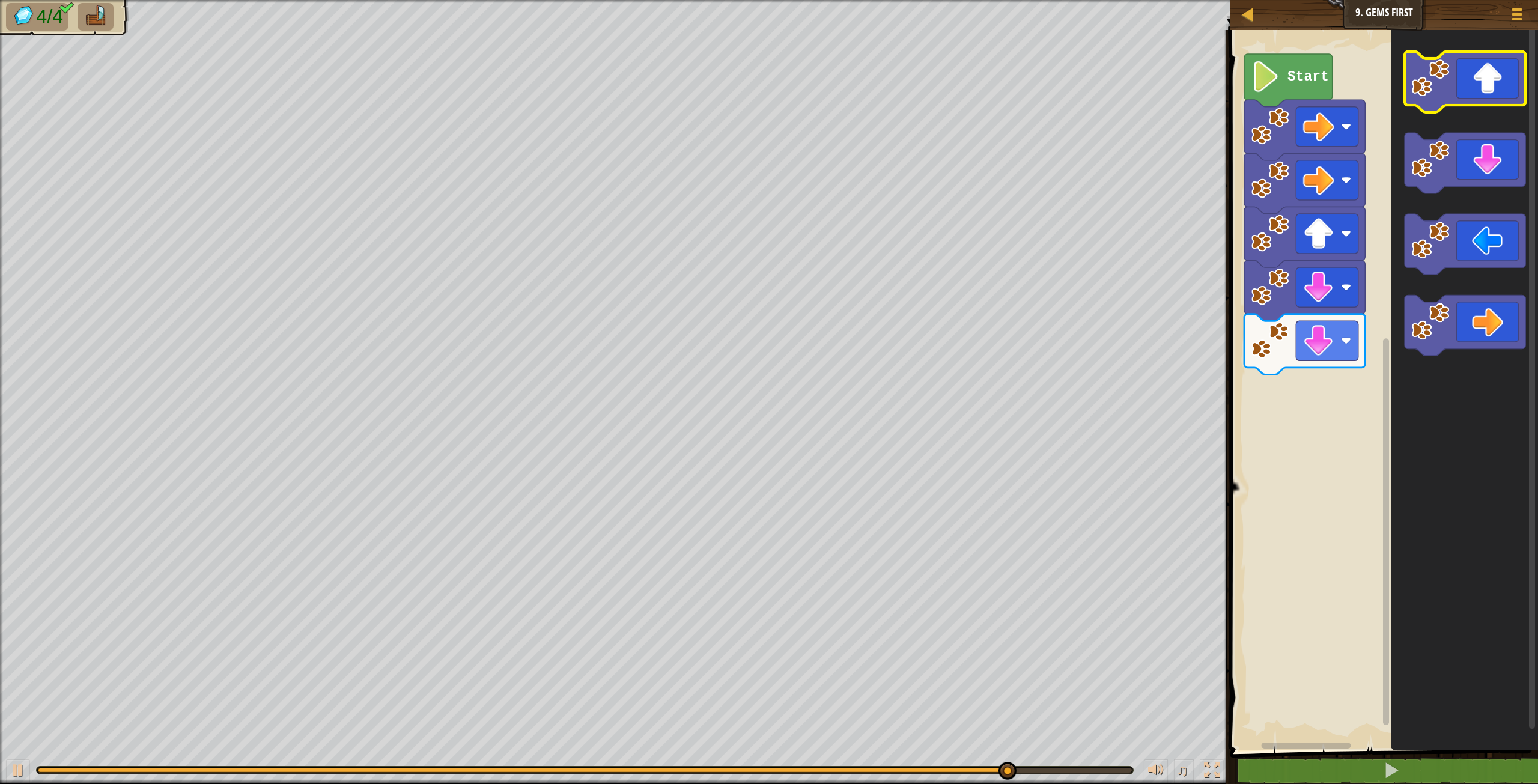
click at [1492, 96] on icon "Blockly Workspace" at bounding box center [1465, 82] width 121 height 60
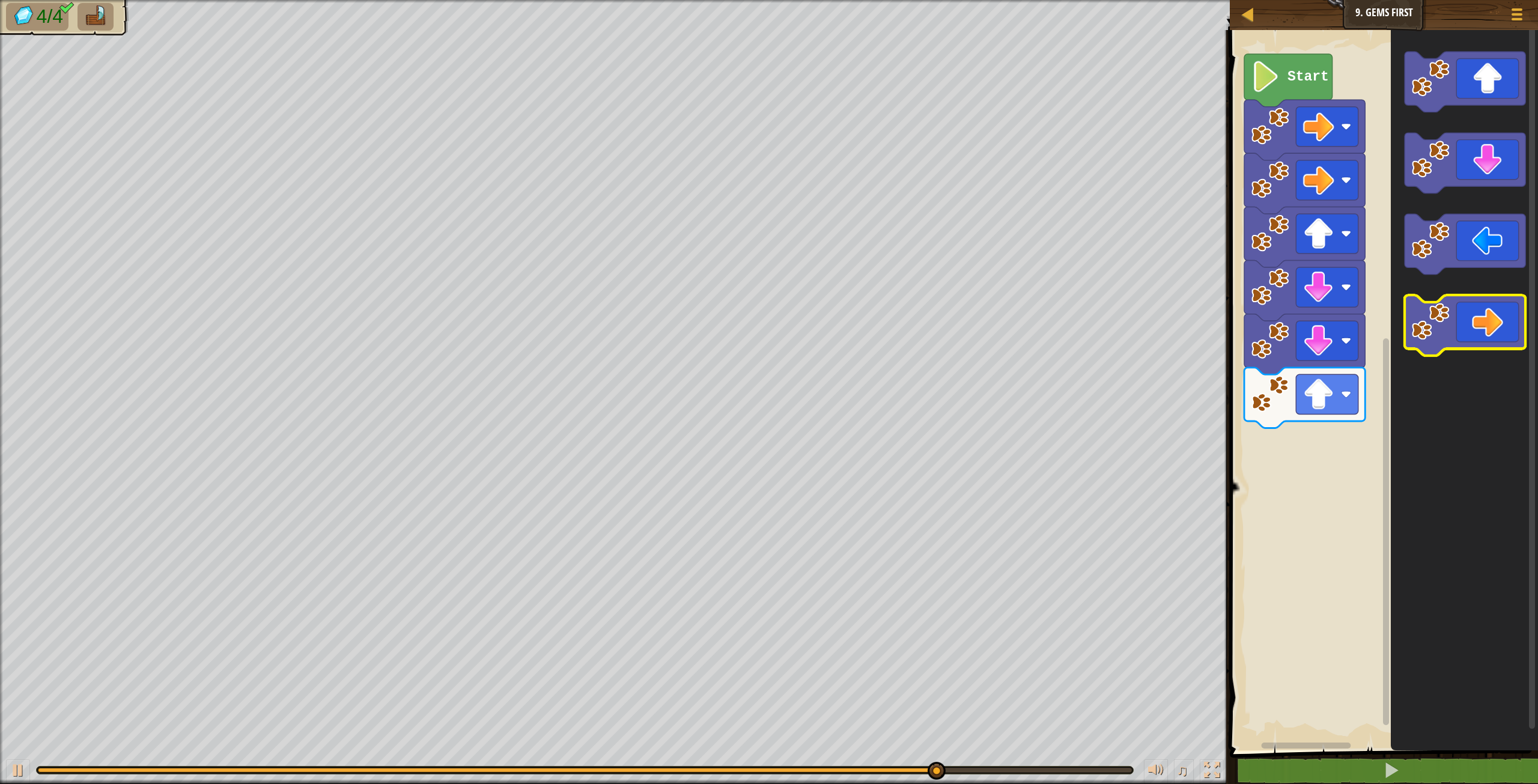
click at [1492, 321] on icon "Blockly Workspace" at bounding box center [1465, 325] width 121 height 60
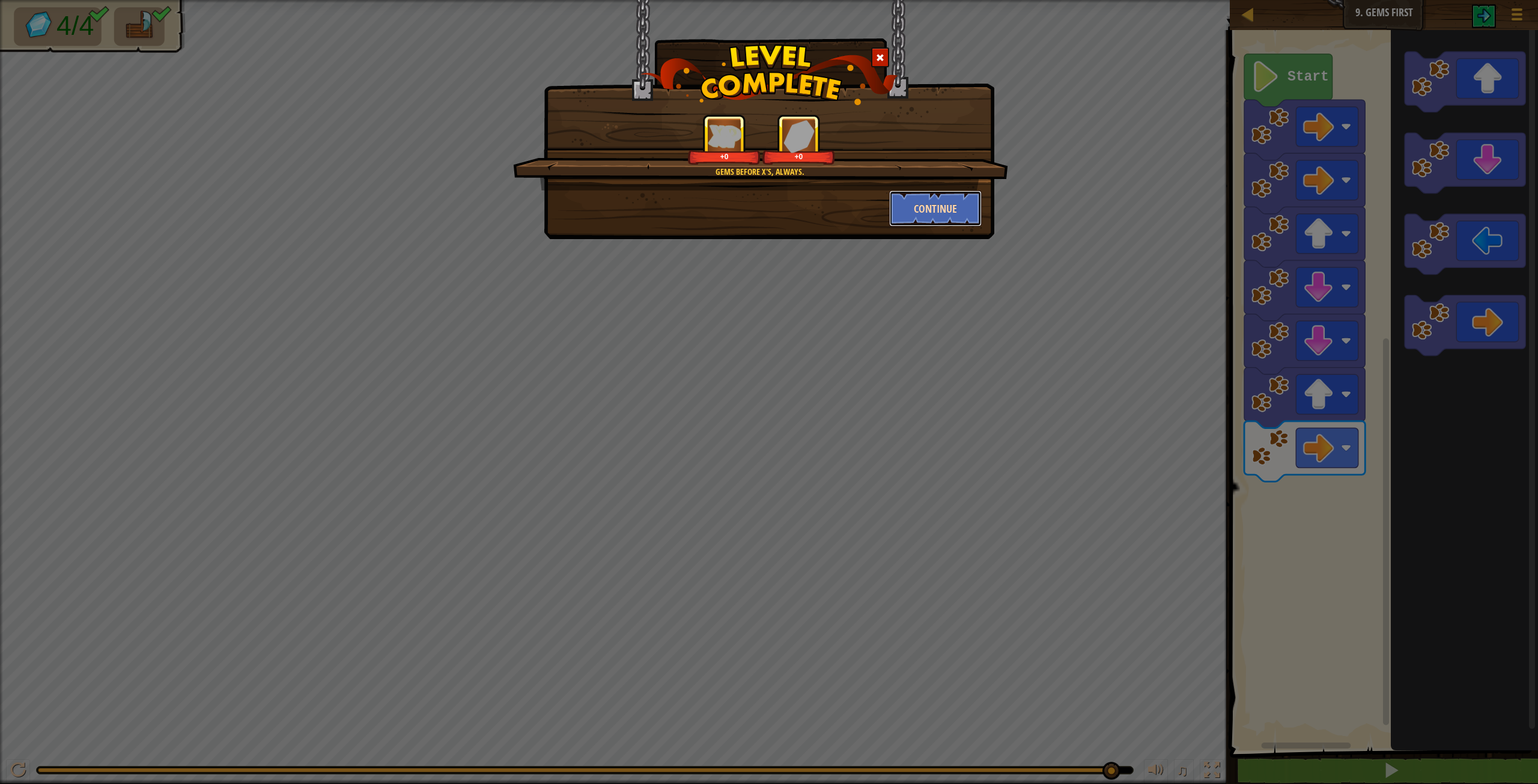
click at [960, 205] on button "Continue" at bounding box center [936, 208] width 93 height 36
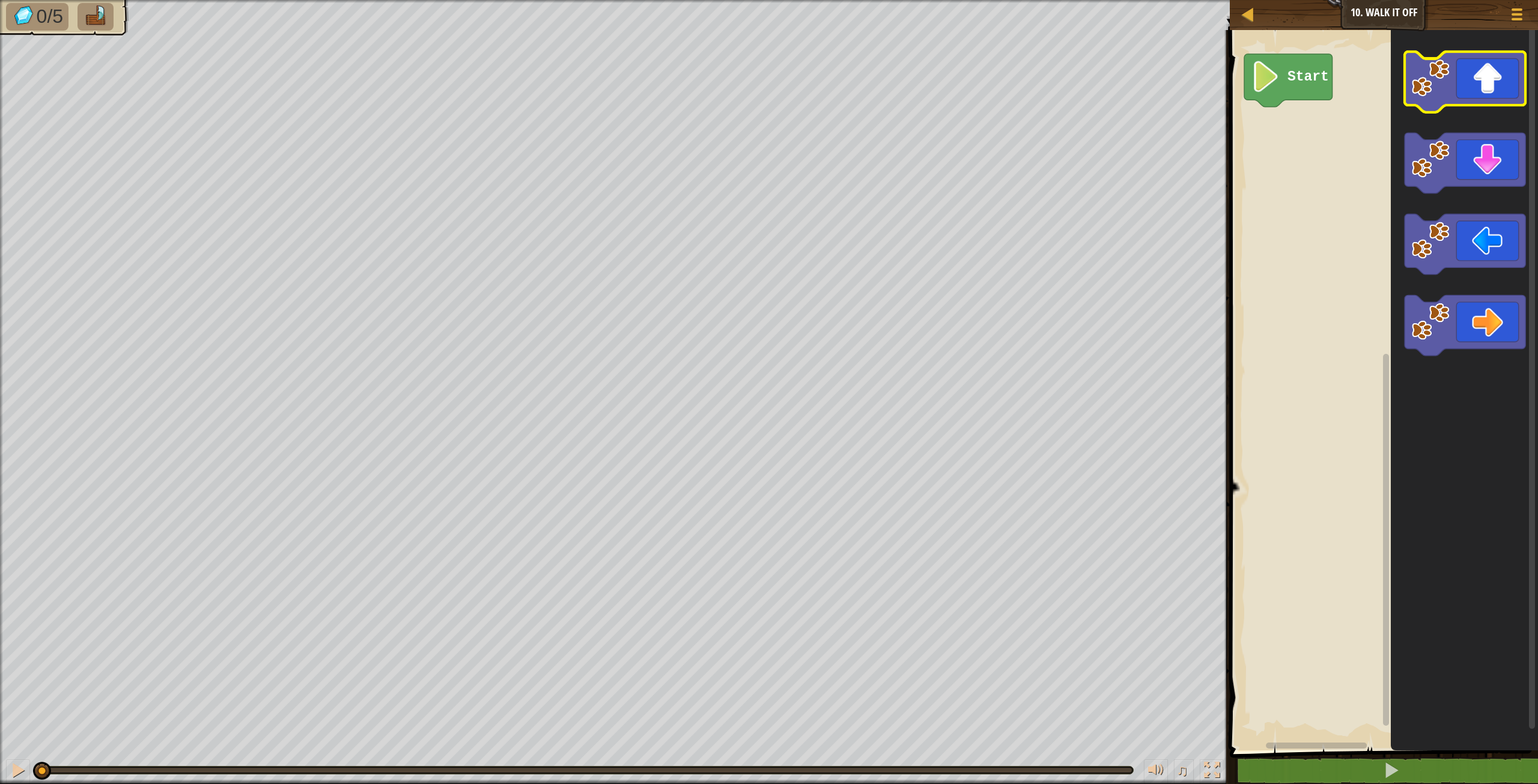
click at [1482, 105] on icon "Blockly Workspace" at bounding box center [1465, 82] width 121 height 60
click at [1484, 105] on g "Blockly Workspace" at bounding box center [1465, 82] width 121 height 60
click at [1484, 105] on icon "Blockly Workspace" at bounding box center [1465, 82] width 121 height 60
click at [1485, 86] on icon "Blockly Workspace" at bounding box center [1465, 82] width 121 height 60
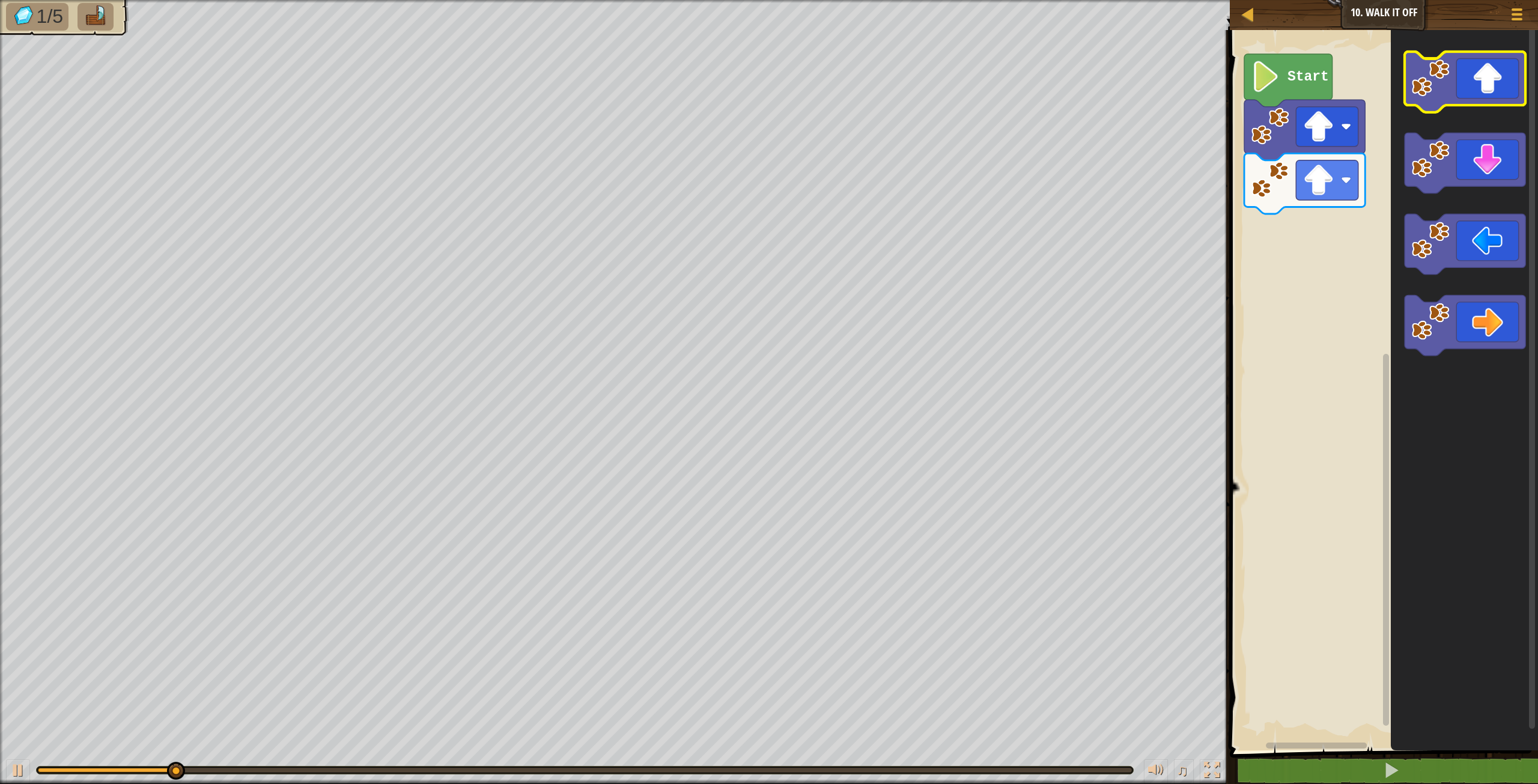
click at [1483, 86] on icon "Blockly Workspace" at bounding box center [1465, 82] width 121 height 60
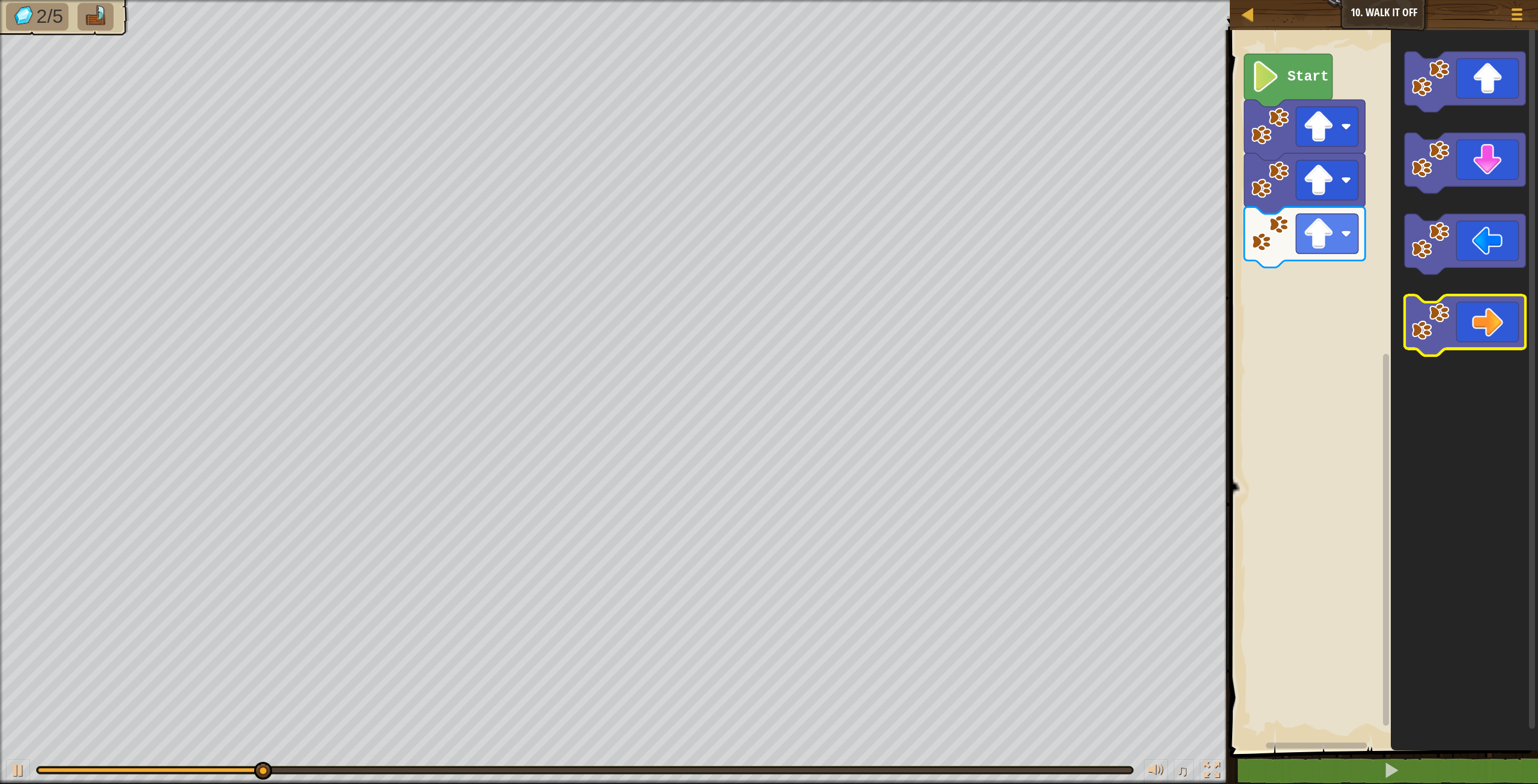
click at [1500, 319] on icon "Blockly Workspace" at bounding box center [1465, 325] width 121 height 60
click at [1497, 320] on icon "Blockly Workspace" at bounding box center [1465, 325] width 121 height 60
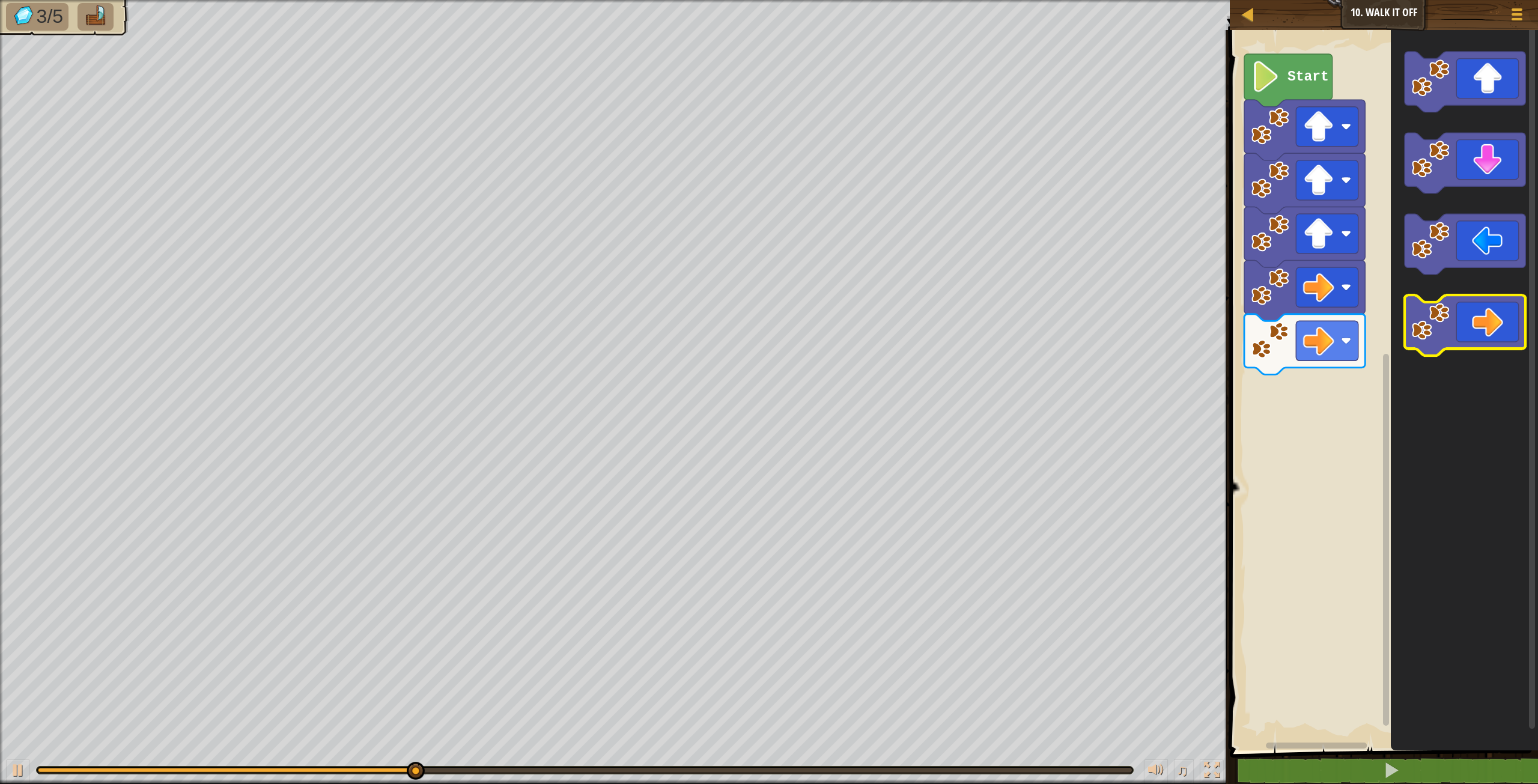
click at [1474, 317] on icon "Blockly Workspace" at bounding box center [1465, 325] width 121 height 60
click at [1471, 304] on icon "Blockly Workspace" at bounding box center [1465, 325] width 121 height 60
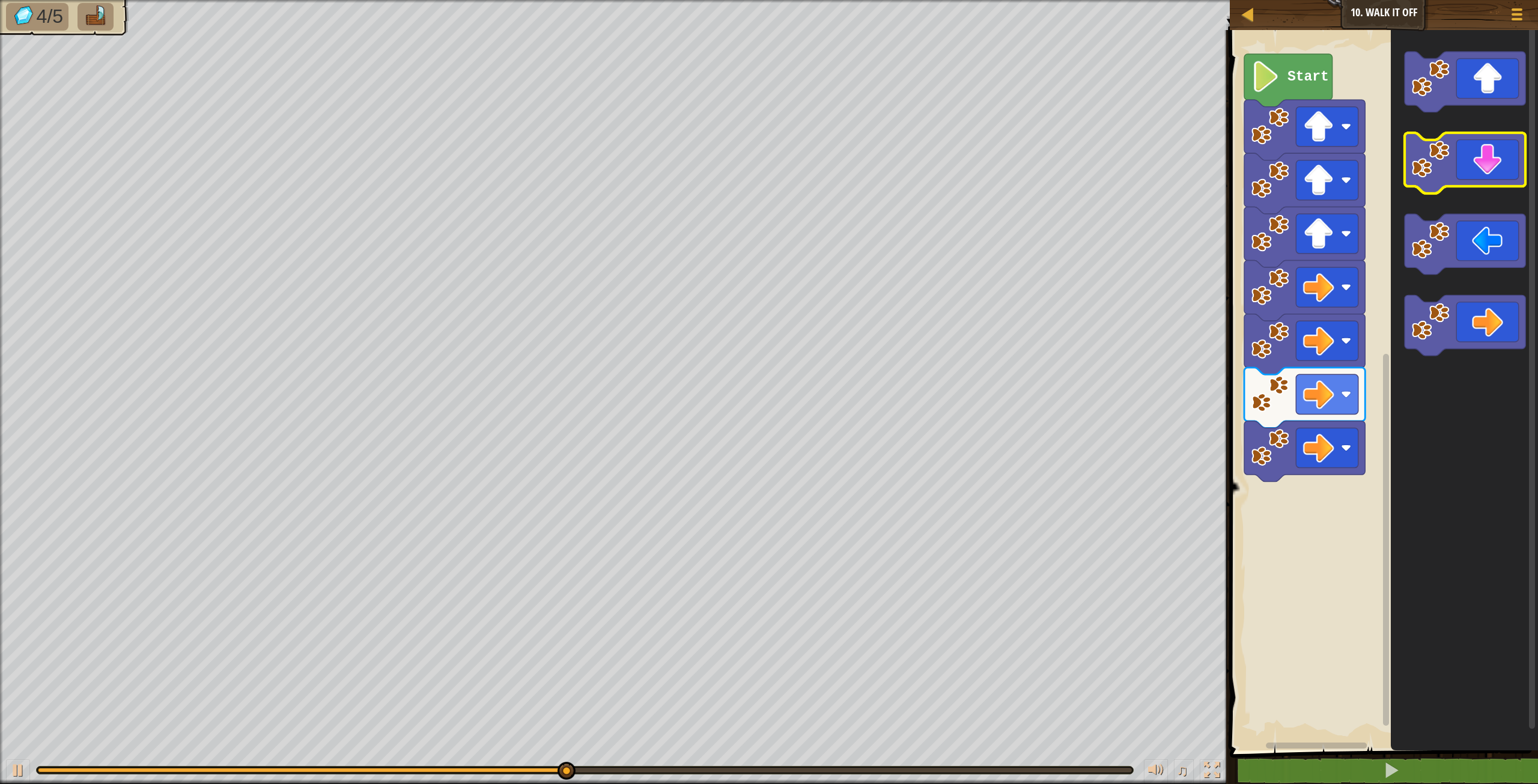
click at [1500, 188] on rect "Blockly Workspace" at bounding box center [1465, 162] width 121 height 60
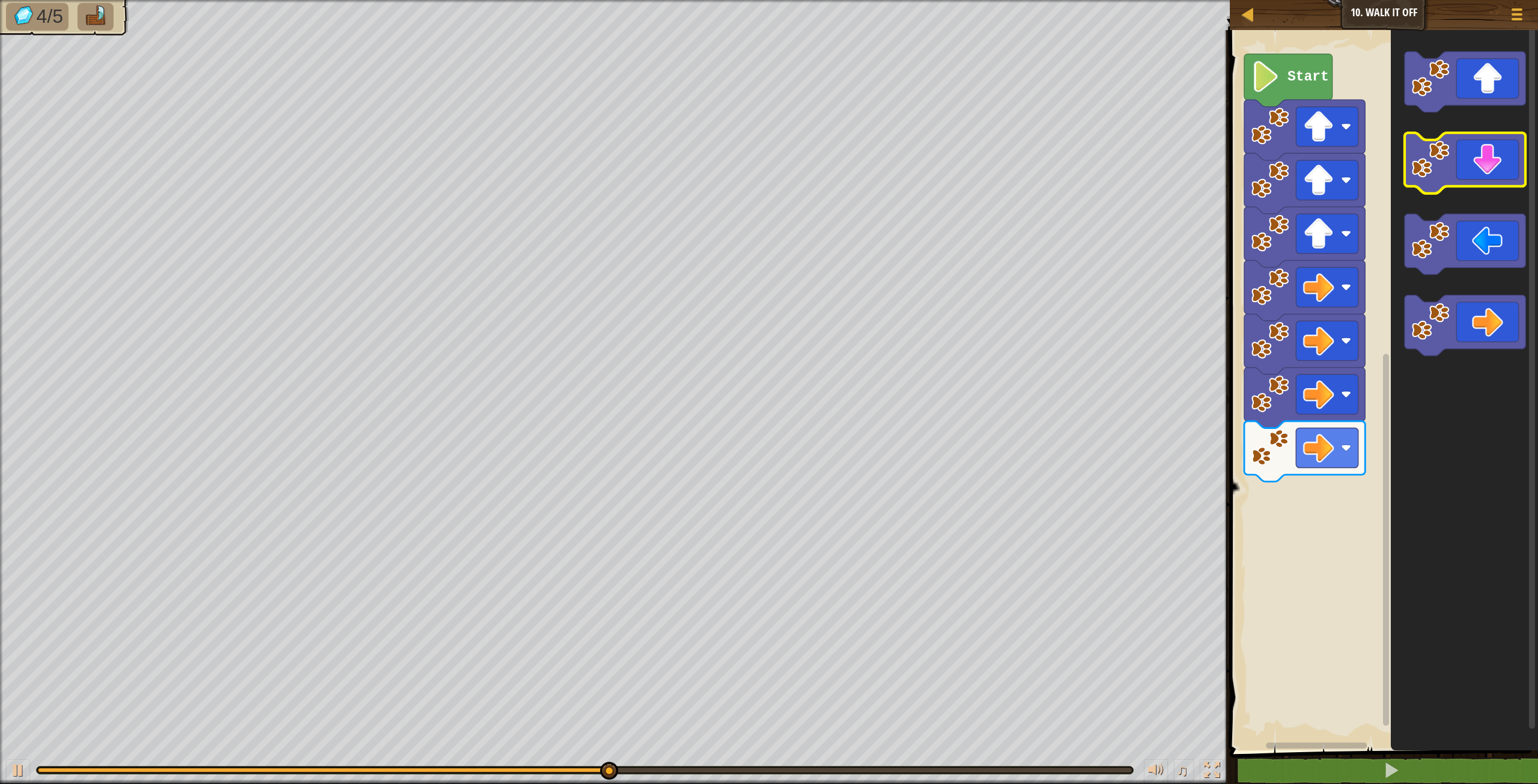
click at [1491, 175] on icon "Blockly Workspace" at bounding box center [1465, 162] width 121 height 60
click at [1490, 174] on icon "Blockly Workspace" at bounding box center [1465, 162] width 121 height 60
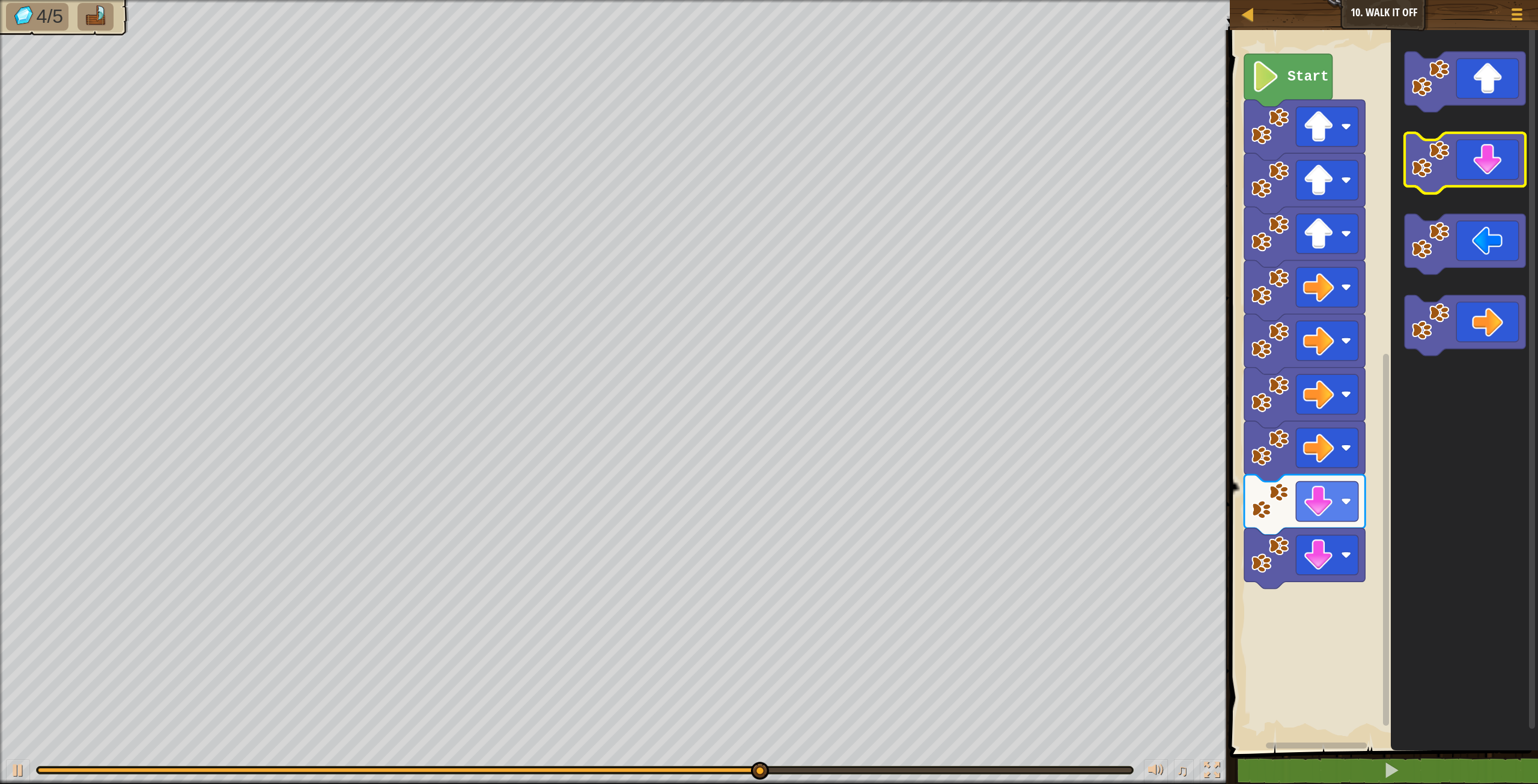
click at [1490, 173] on icon "Blockly Workspace" at bounding box center [1465, 162] width 121 height 60
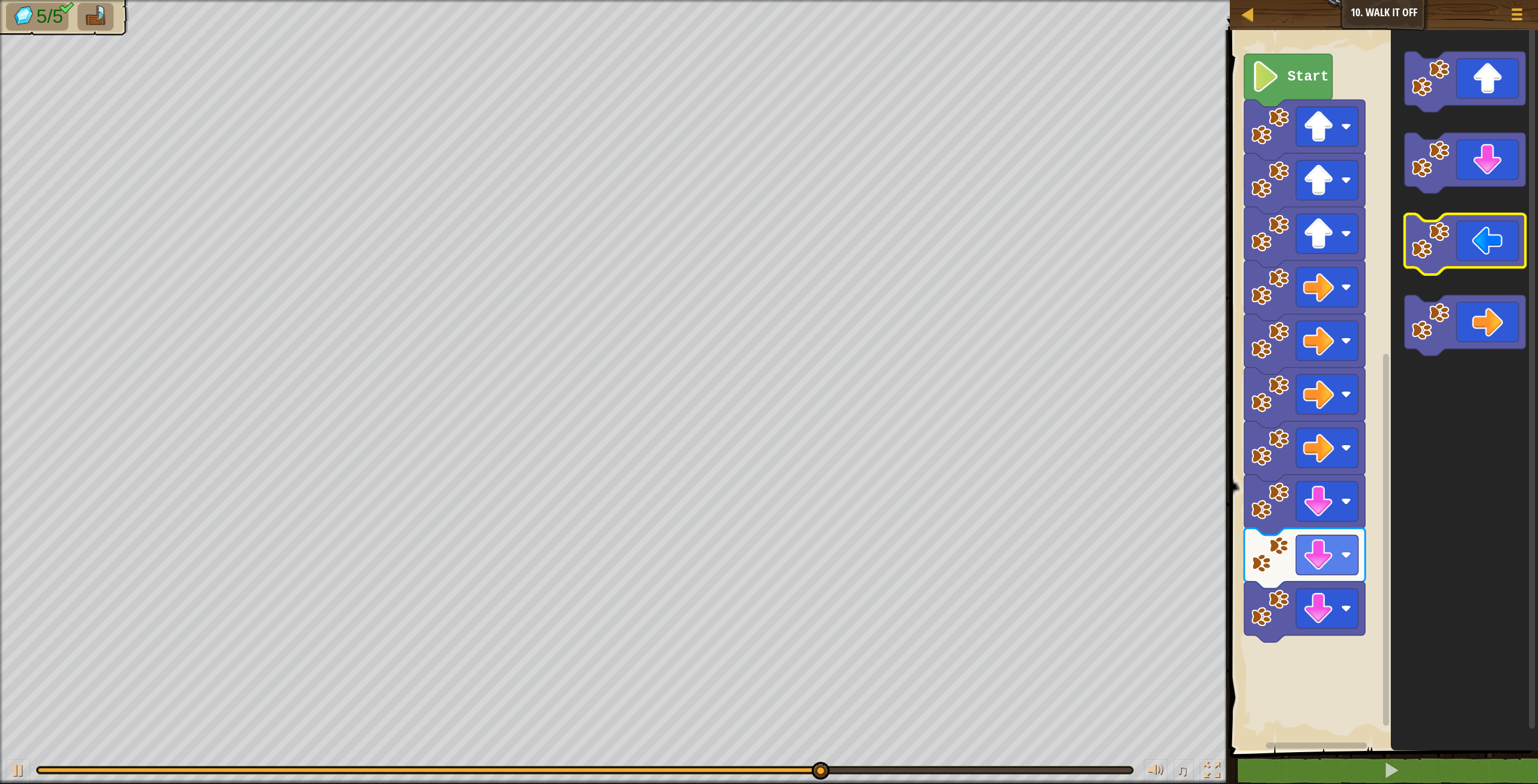
click at [1439, 250] on image "Blockly Workspace" at bounding box center [1430, 240] width 38 height 38
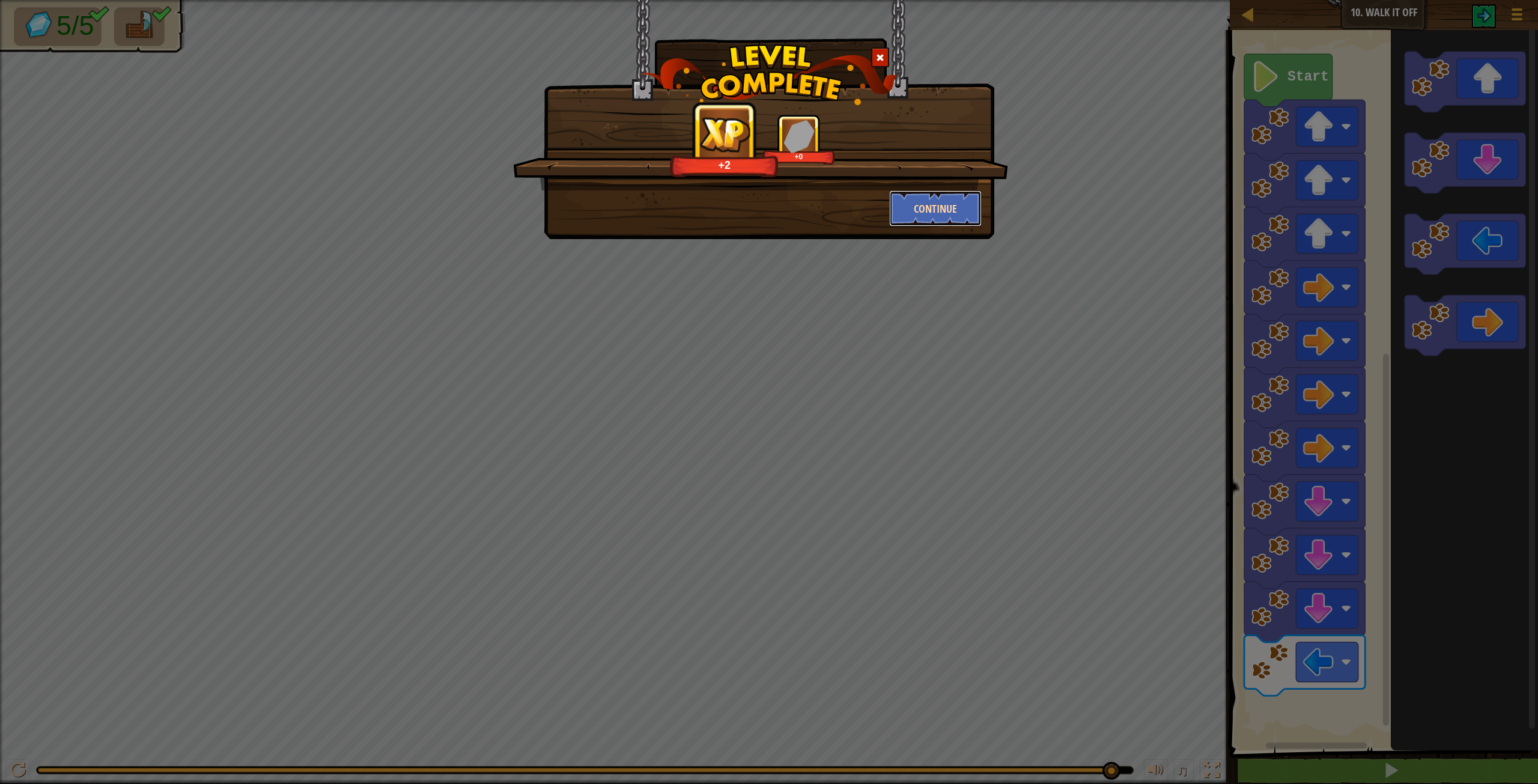
click at [908, 216] on button "Continue" at bounding box center [936, 208] width 93 height 36
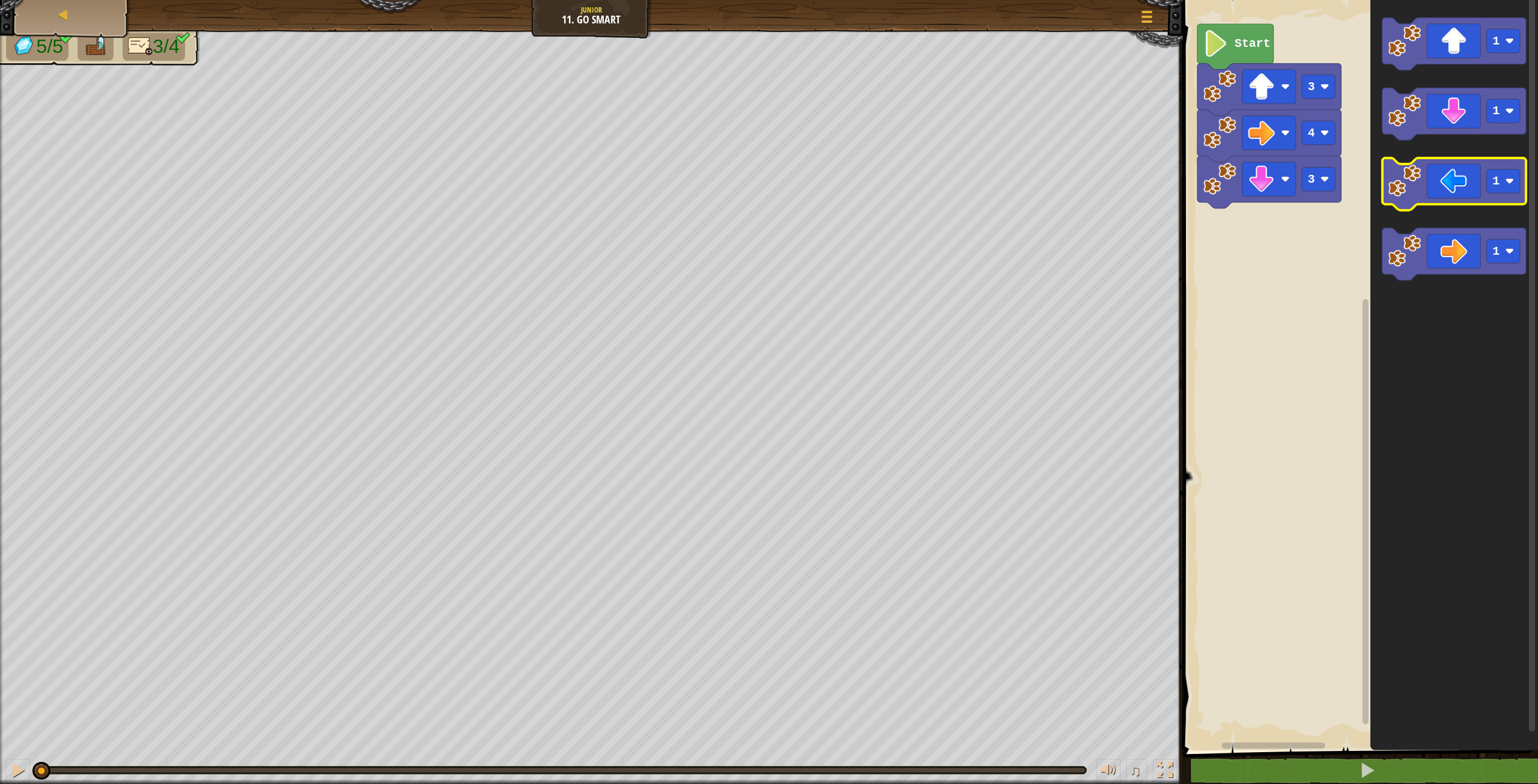
click at [1473, 196] on icon "Blockly Workspace" at bounding box center [1454, 184] width 144 height 52
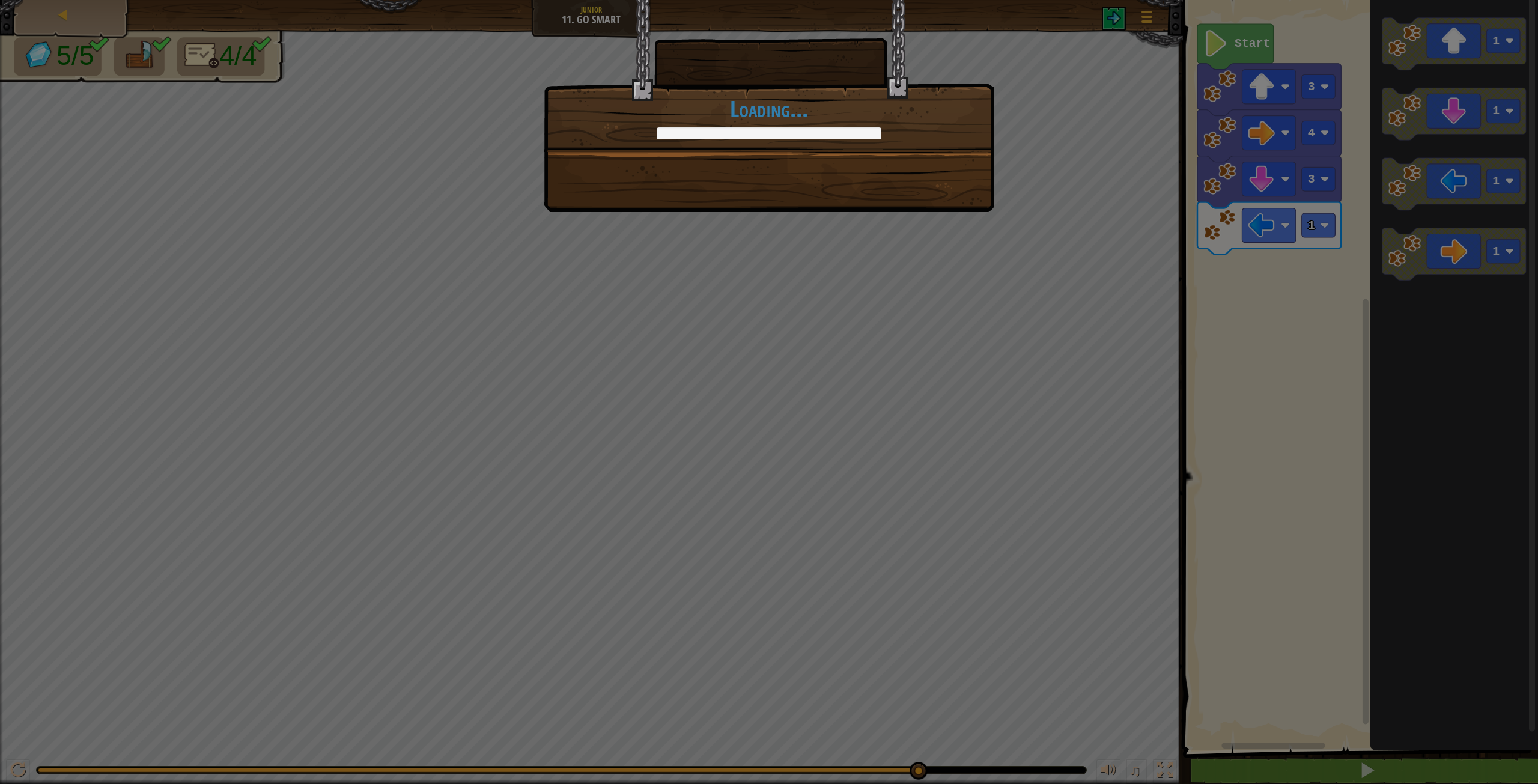
click at [874, 187] on div "+11 +11 Continue Loading..." at bounding box center [769, 106] width 451 height 212
click at [874, 194] on div "+11 +11 Continue Loading..." at bounding box center [769, 106] width 451 height 212
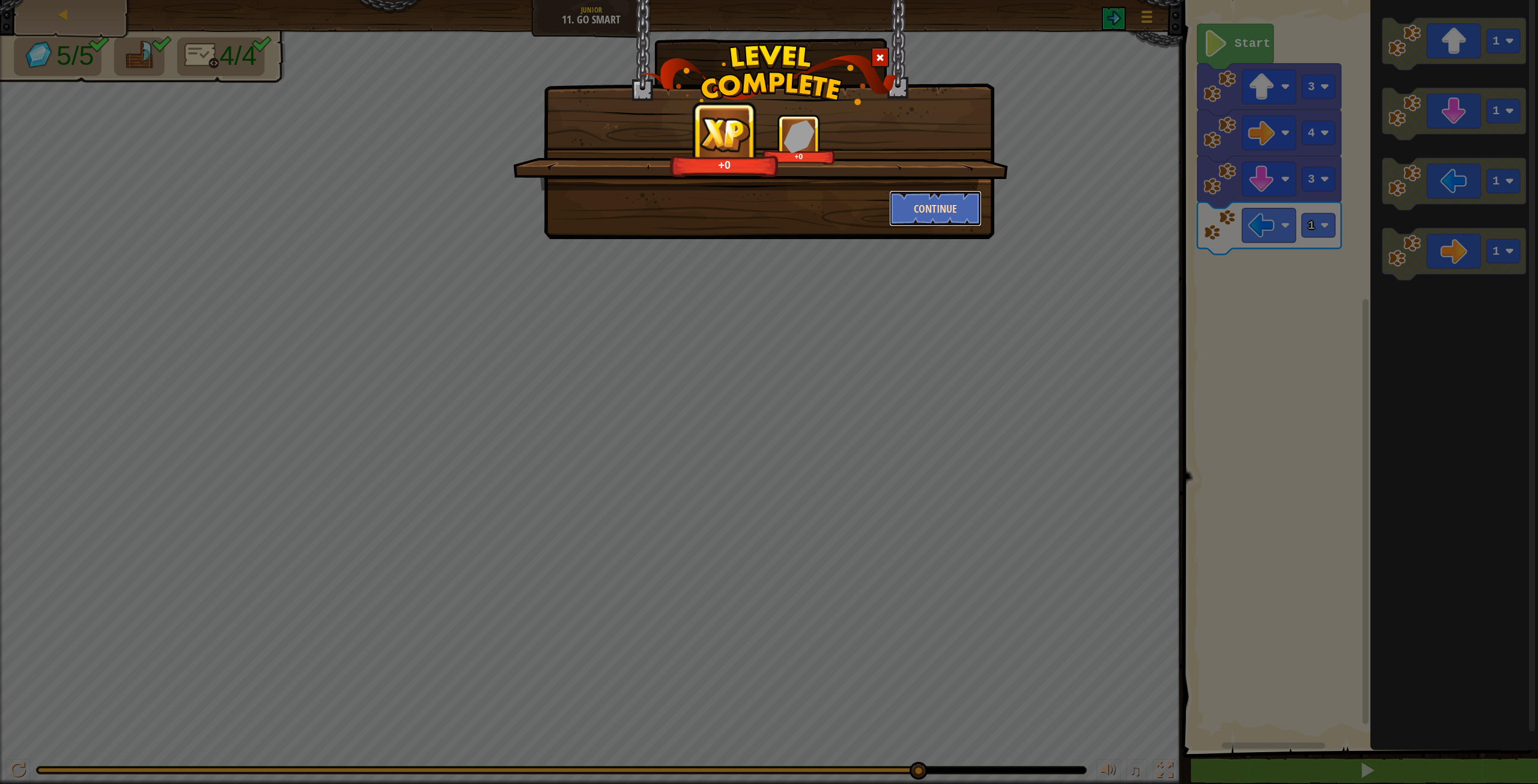
click at [918, 207] on button "Continue" at bounding box center [936, 208] width 93 height 36
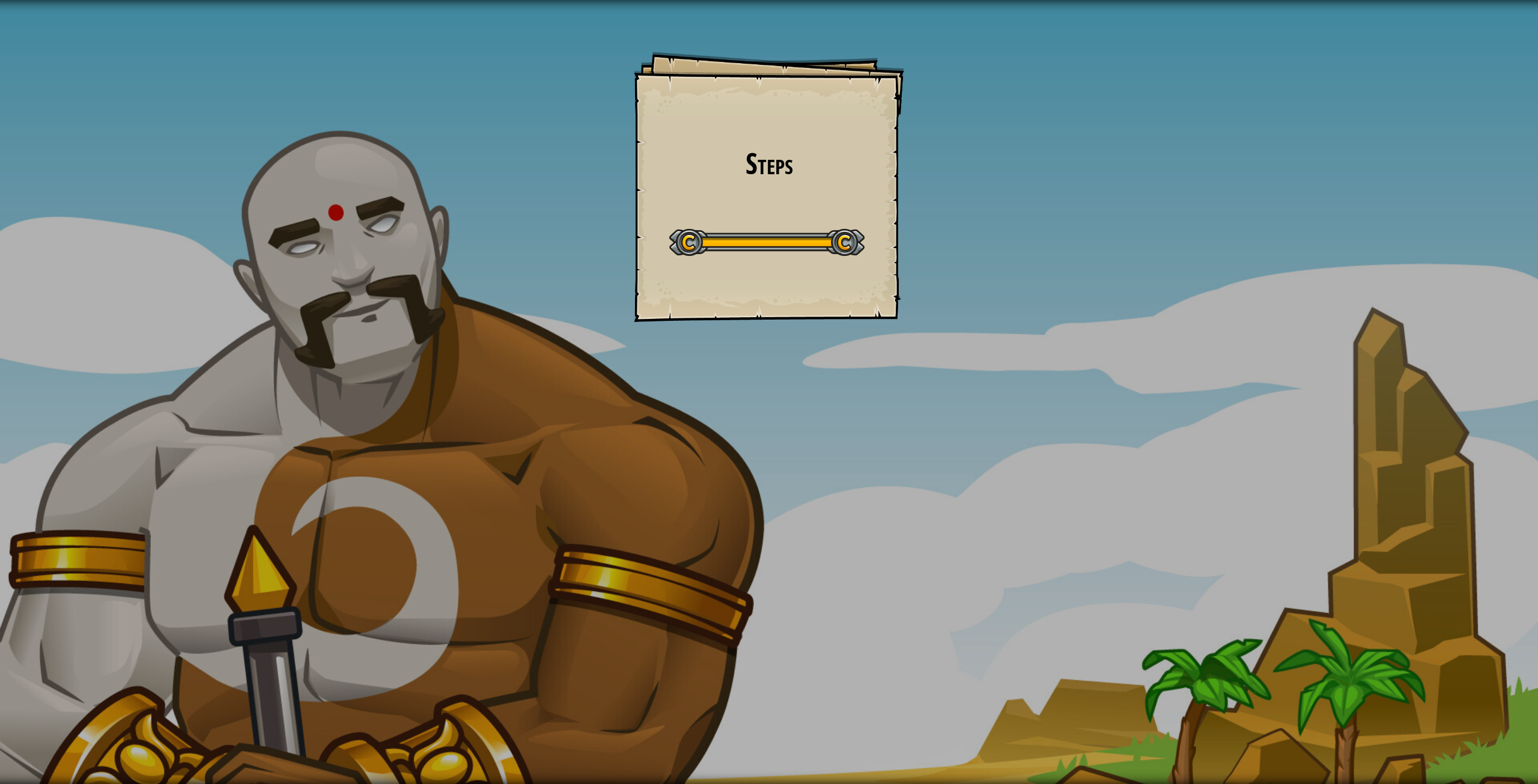
click at [912, 170] on div "Steps Goals Start Level Error loading from server. Try refreshing the page. You…" at bounding box center [769, 392] width 1538 height 784
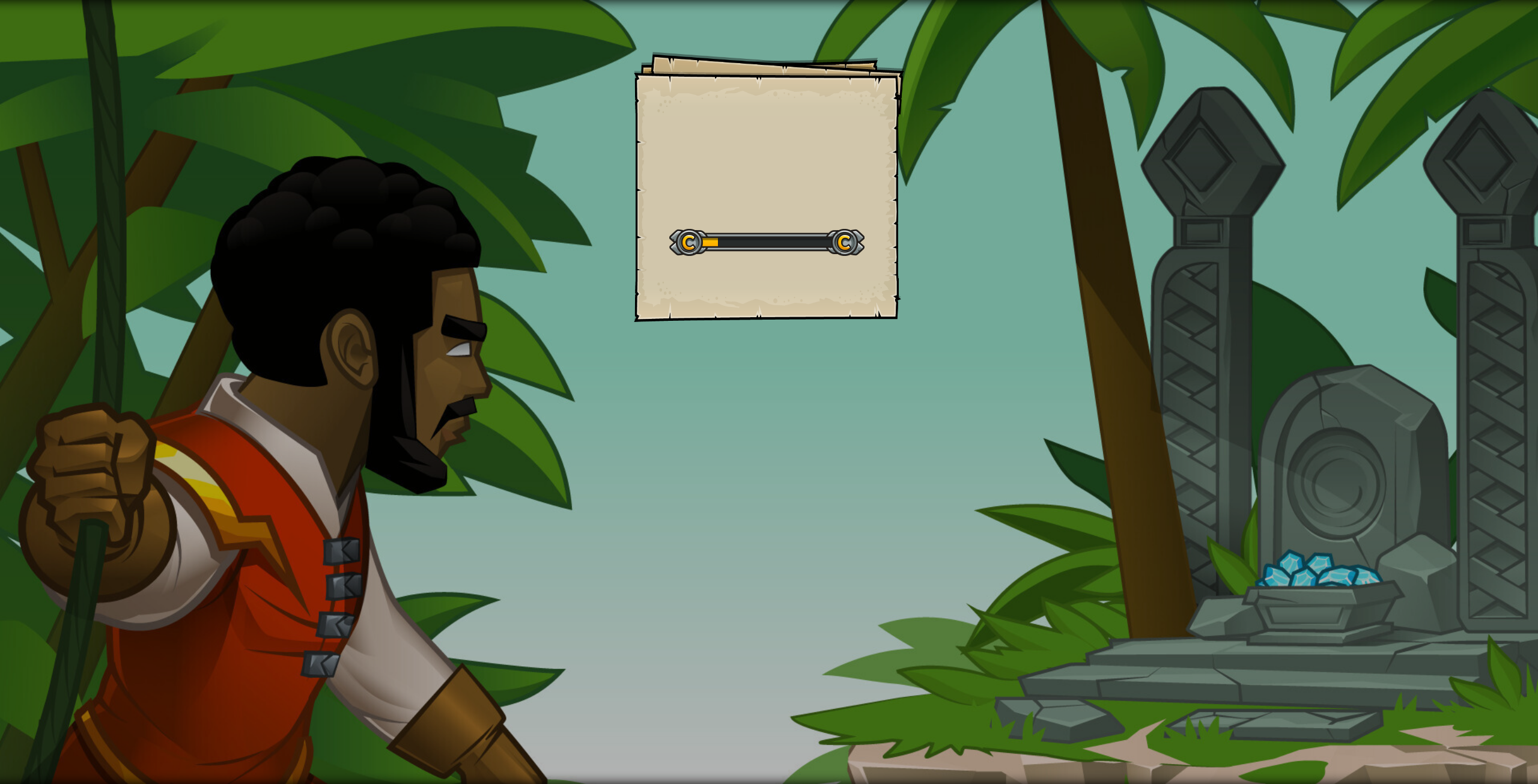
click at [871, 399] on div "Goals Start Level Error loading from server. Try refreshing the page. You'll ne…" at bounding box center [769, 392] width 1538 height 784
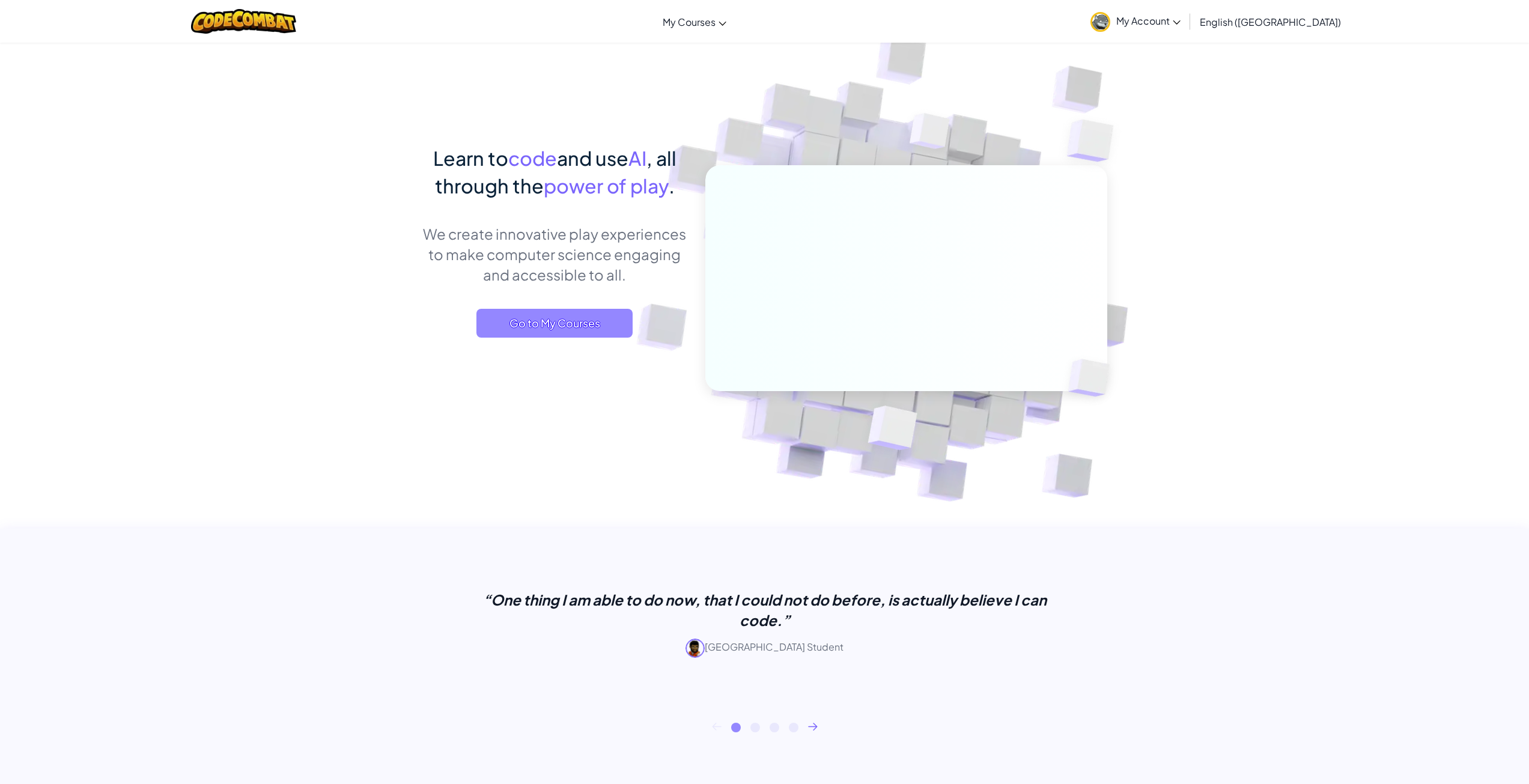
click at [566, 329] on span "Go to My Courses" at bounding box center [554, 323] width 156 height 29
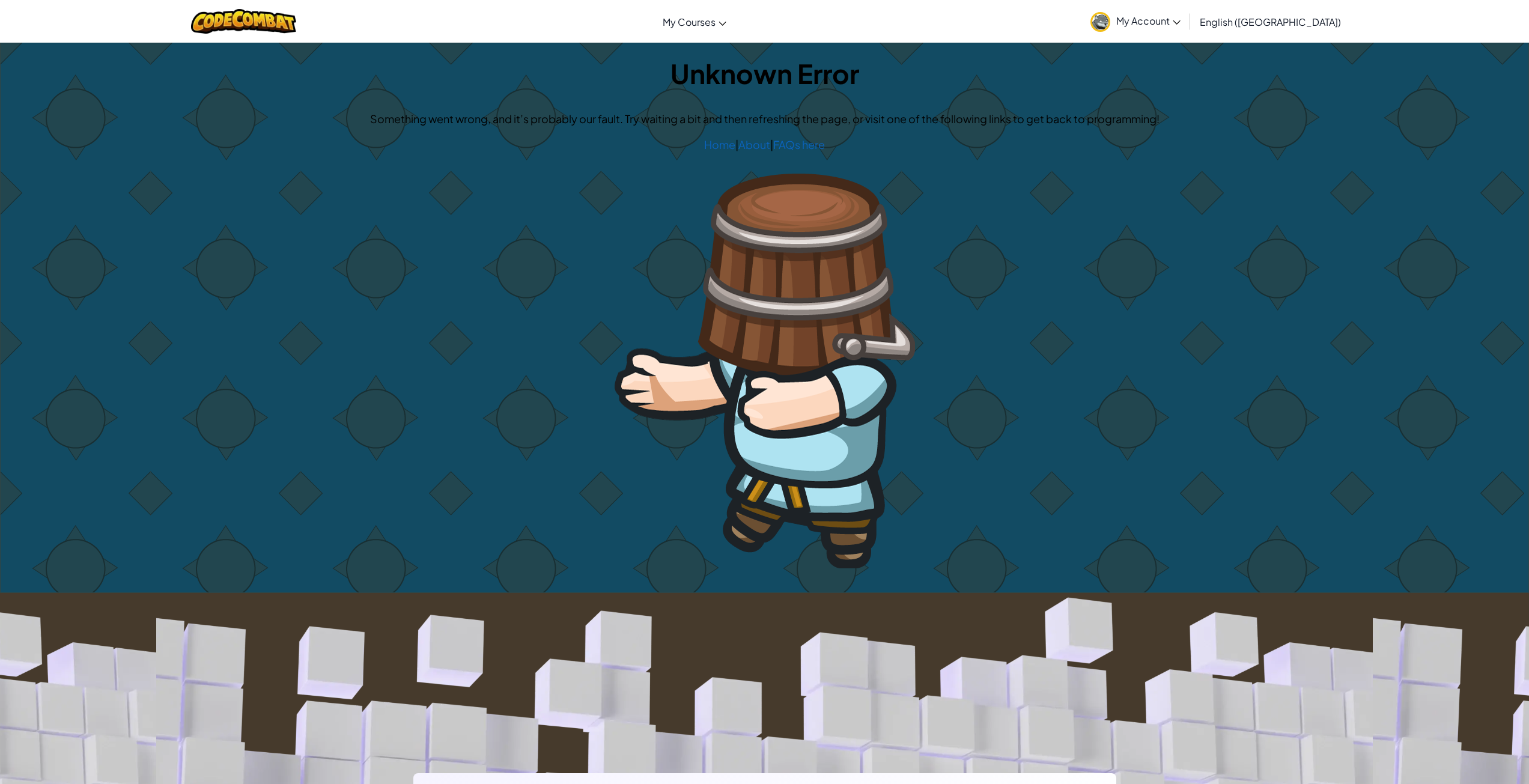
click at [327, 24] on div "Toggle navigation My Courses CodeCombat Classroom Ozaria Classroom AI League Es…" at bounding box center [764, 21] width 1535 height 43
click at [296, 20] on img at bounding box center [243, 21] width 105 height 25
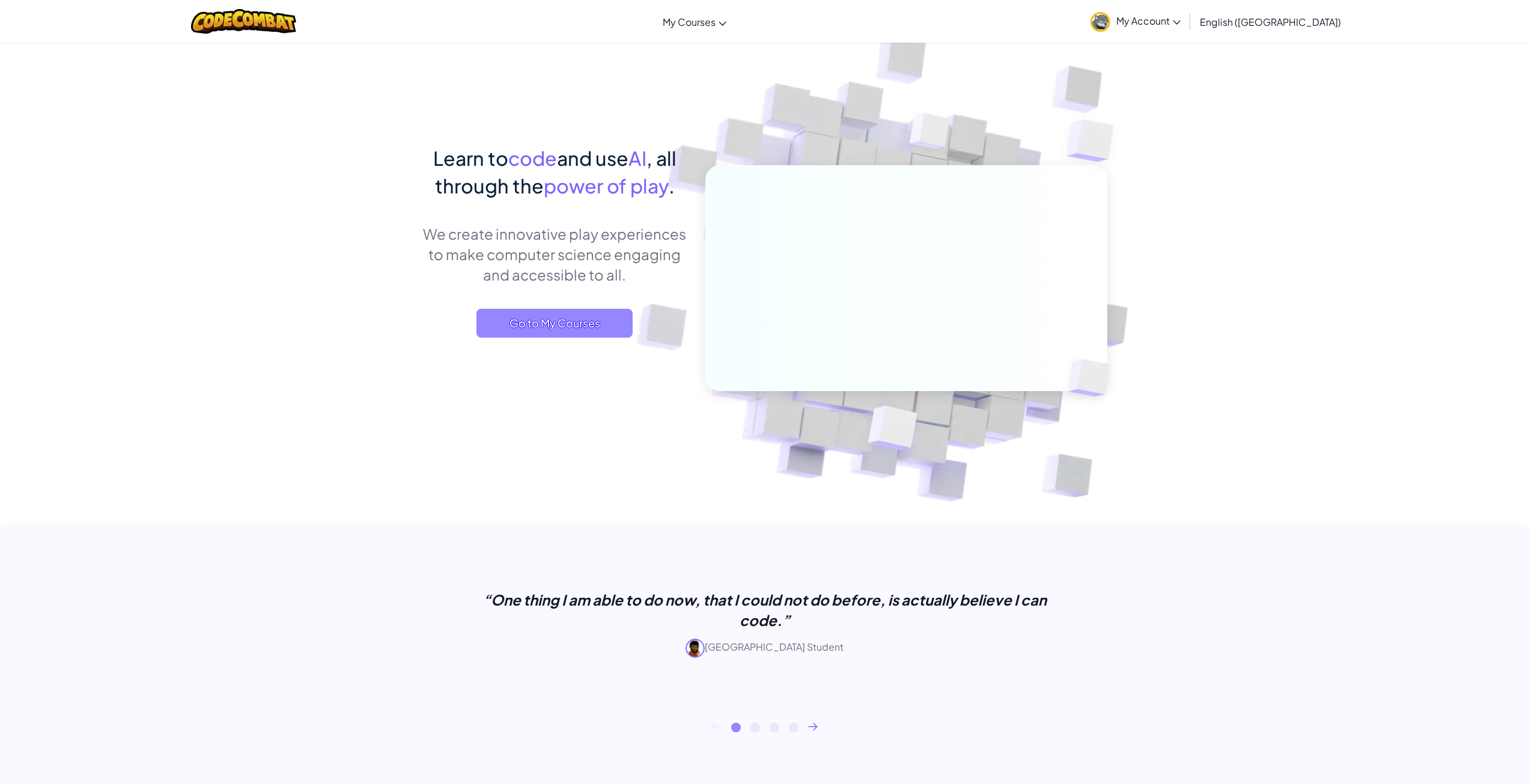
click at [575, 315] on span "Go to My Courses" at bounding box center [554, 323] width 156 height 29
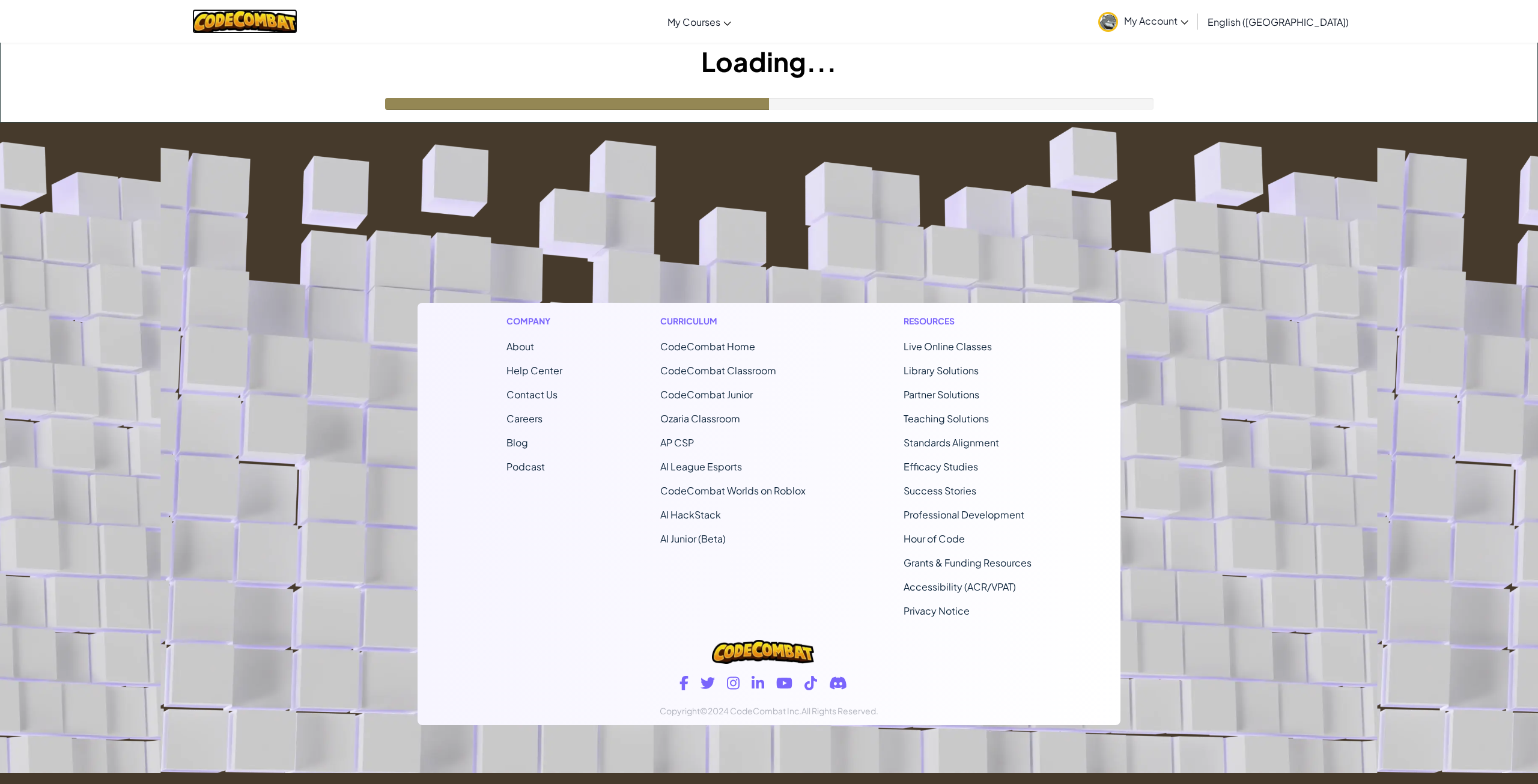
click at [242, 27] on img at bounding box center [245, 21] width 105 height 25
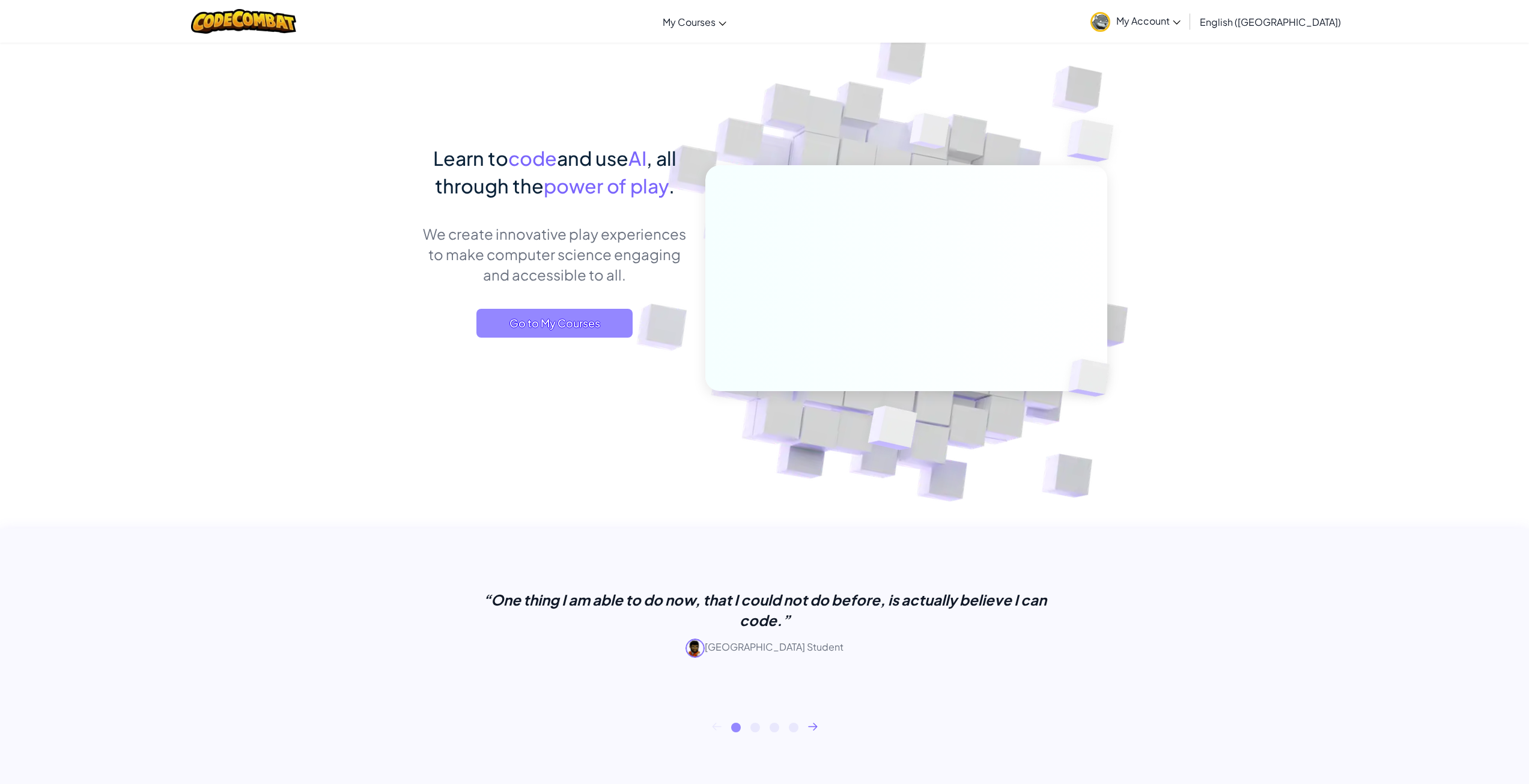
click at [579, 320] on span "Go to My Courses" at bounding box center [554, 323] width 156 height 29
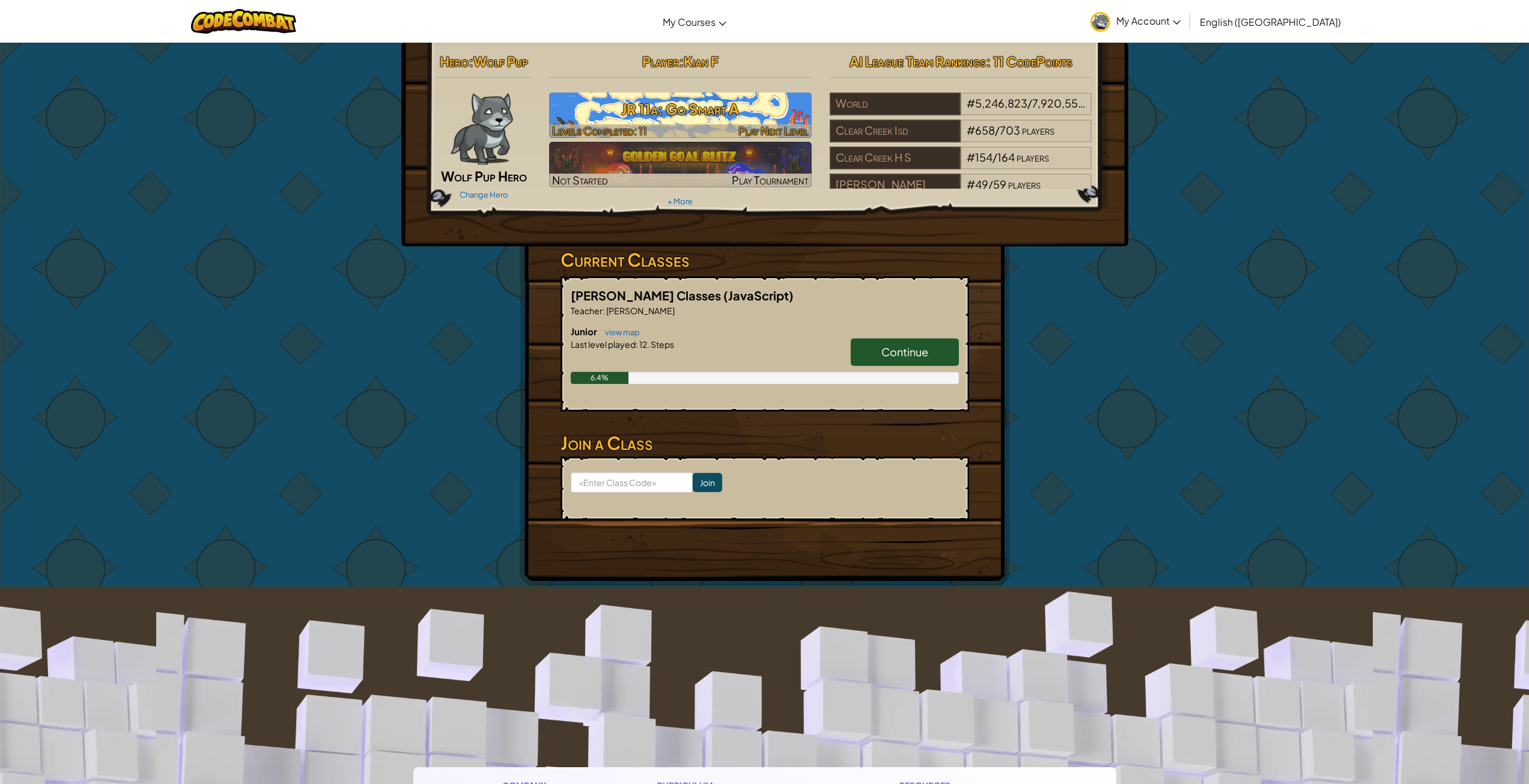
click at [723, 111] on h3 "JR 11a: Go Smart A" at bounding box center [680, 108] width 263 height 27
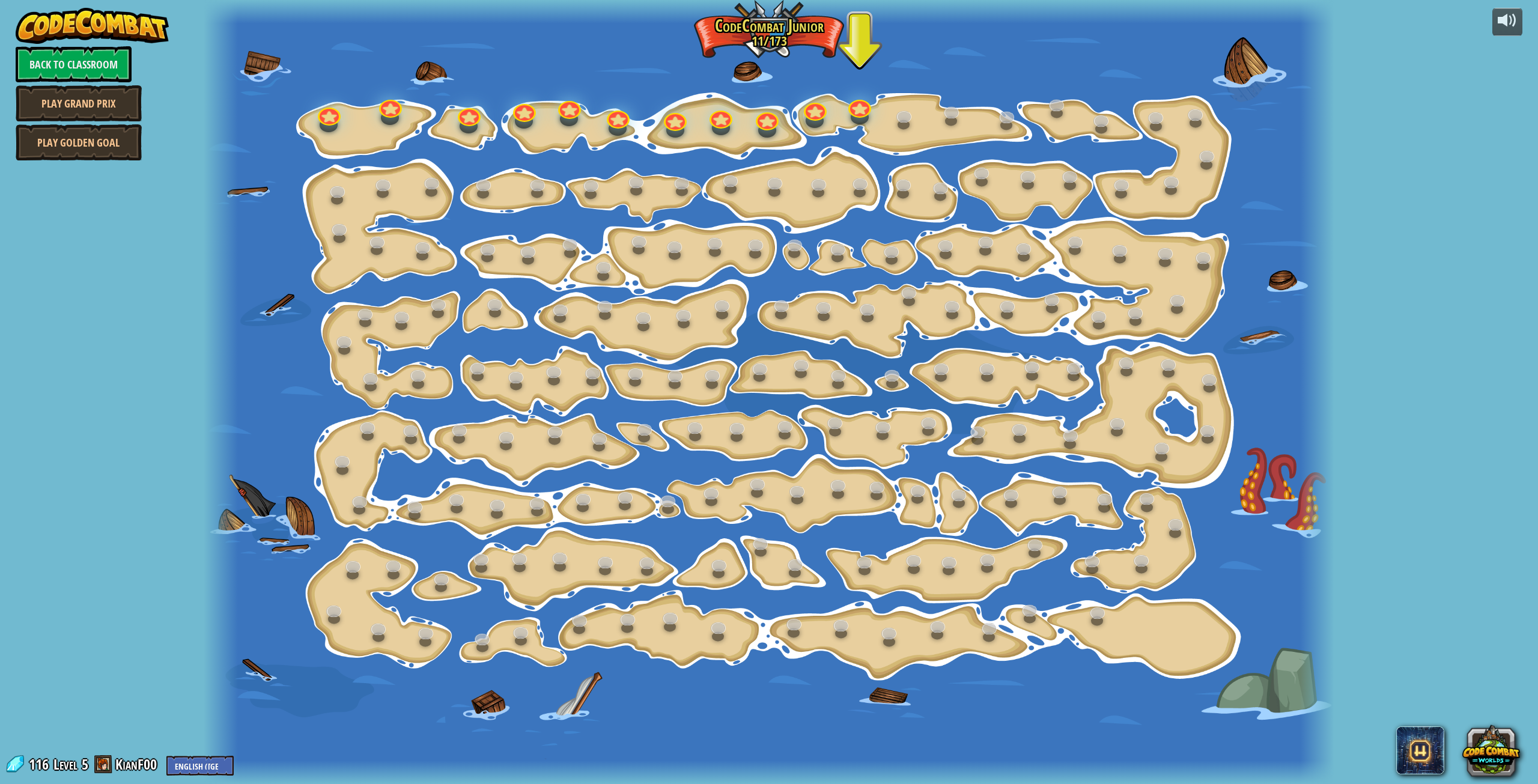
click at [860, 114] on div at bounding box center [860, 108] width 23 height 18
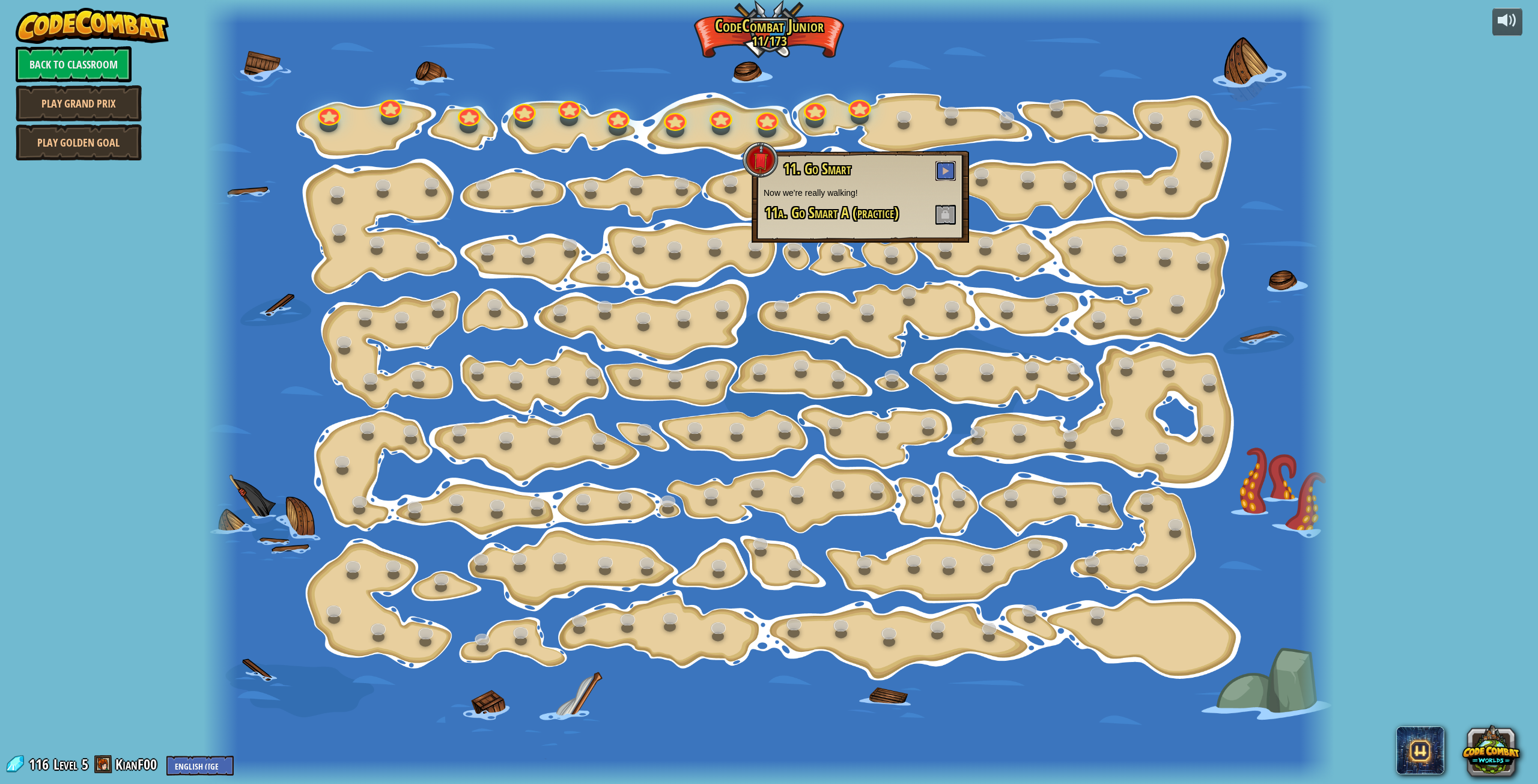
click at [949, 166] on button at bounding box center [945, 171] width 21 height 20
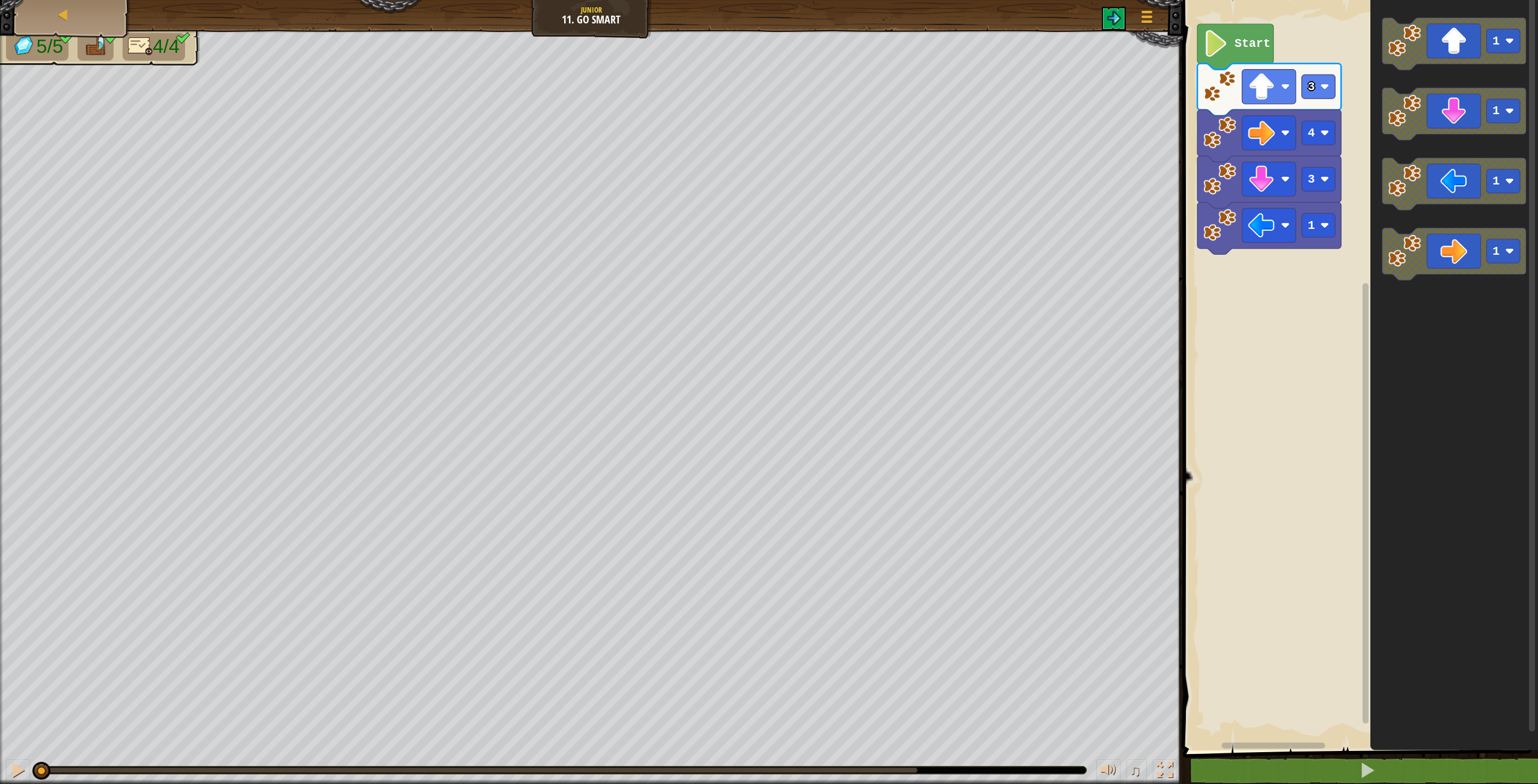
click at [1243, 52] on icon "Blockly Workspace" at bounding box center [1236, 47] width 77 height 45
click at [1252, 47] on text "Start" at bounding box center [1253, 44] width 36 height 14
click at [1250, 47] on text "Start" at bounding box center [1253, 44] width 36 height 14
click at [1372, 765] on span at bounding box center [1367, 770] width 17 height 17
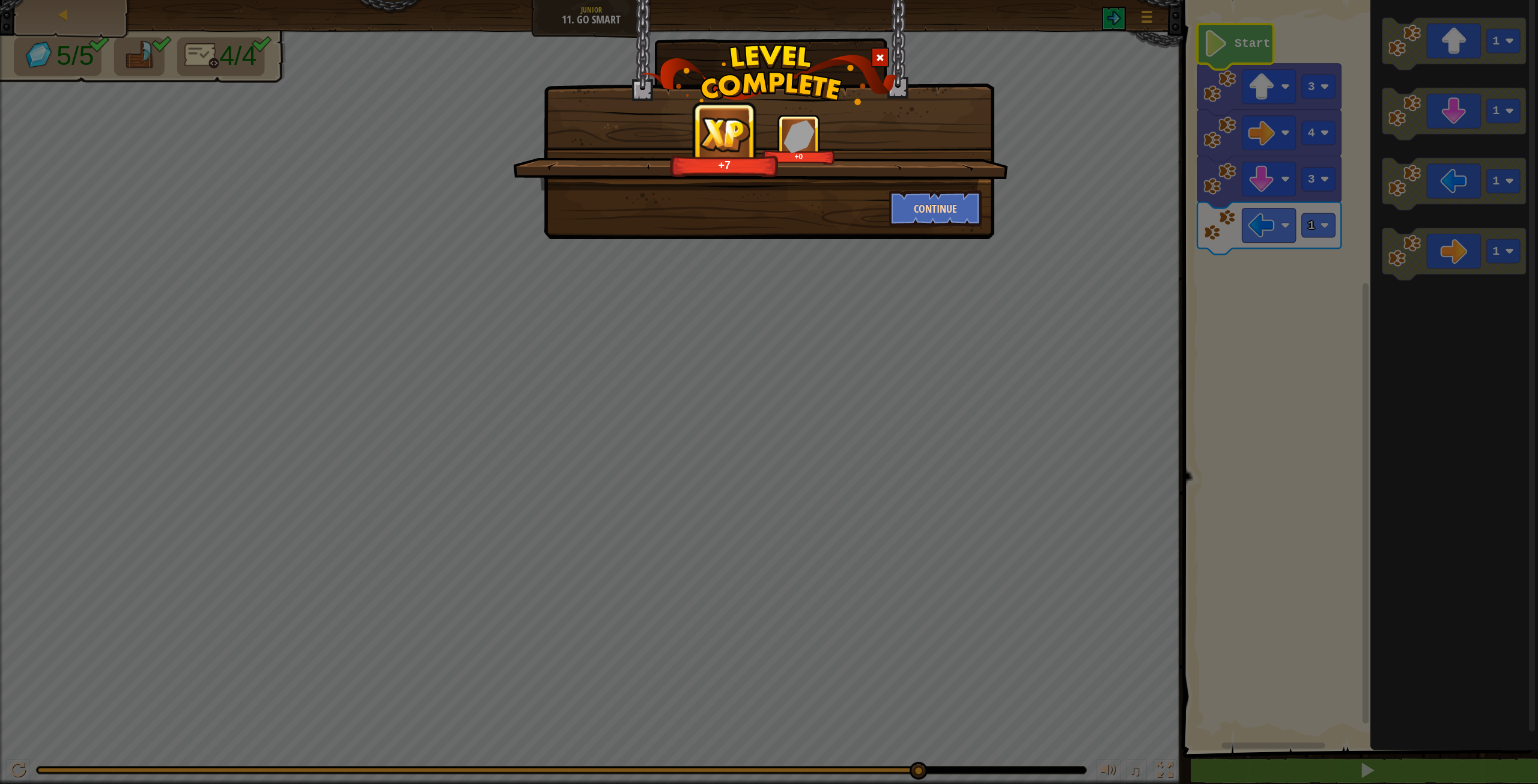
drag, startPoint x: 881, startPoint y: 214, endPoint x: 947, endPoint y: 215, distance: 66.0
click at [884, 214] on div "Continue" at bounding box center [935, 208] width 111 height 36
click at [937, 215] on button "Continue" at bounding box center [936, 208] width 93 height 36
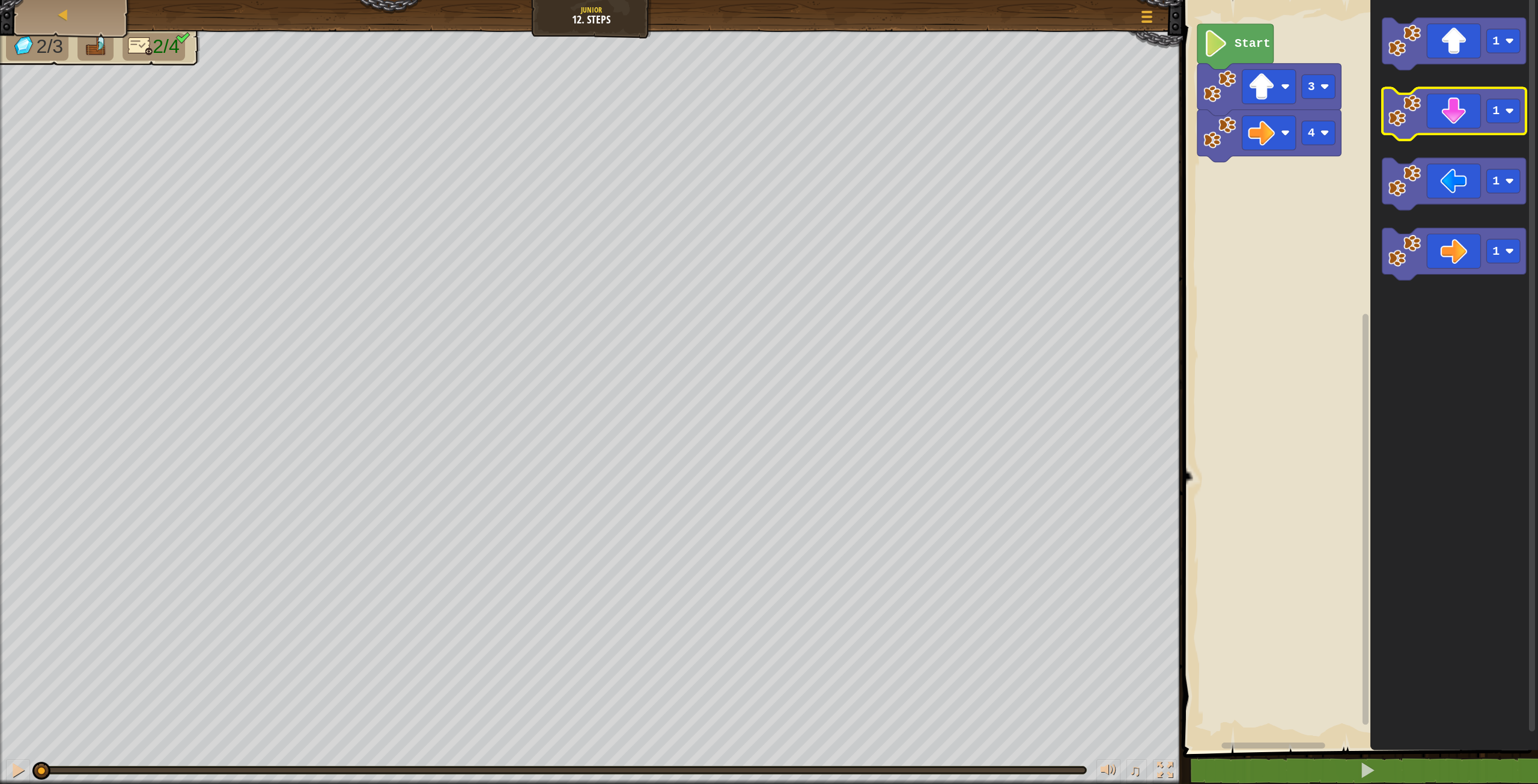
click at [1466, 124] on icon "Blockly Workspace" at bounding box center [1454, 114] width 144 height 52
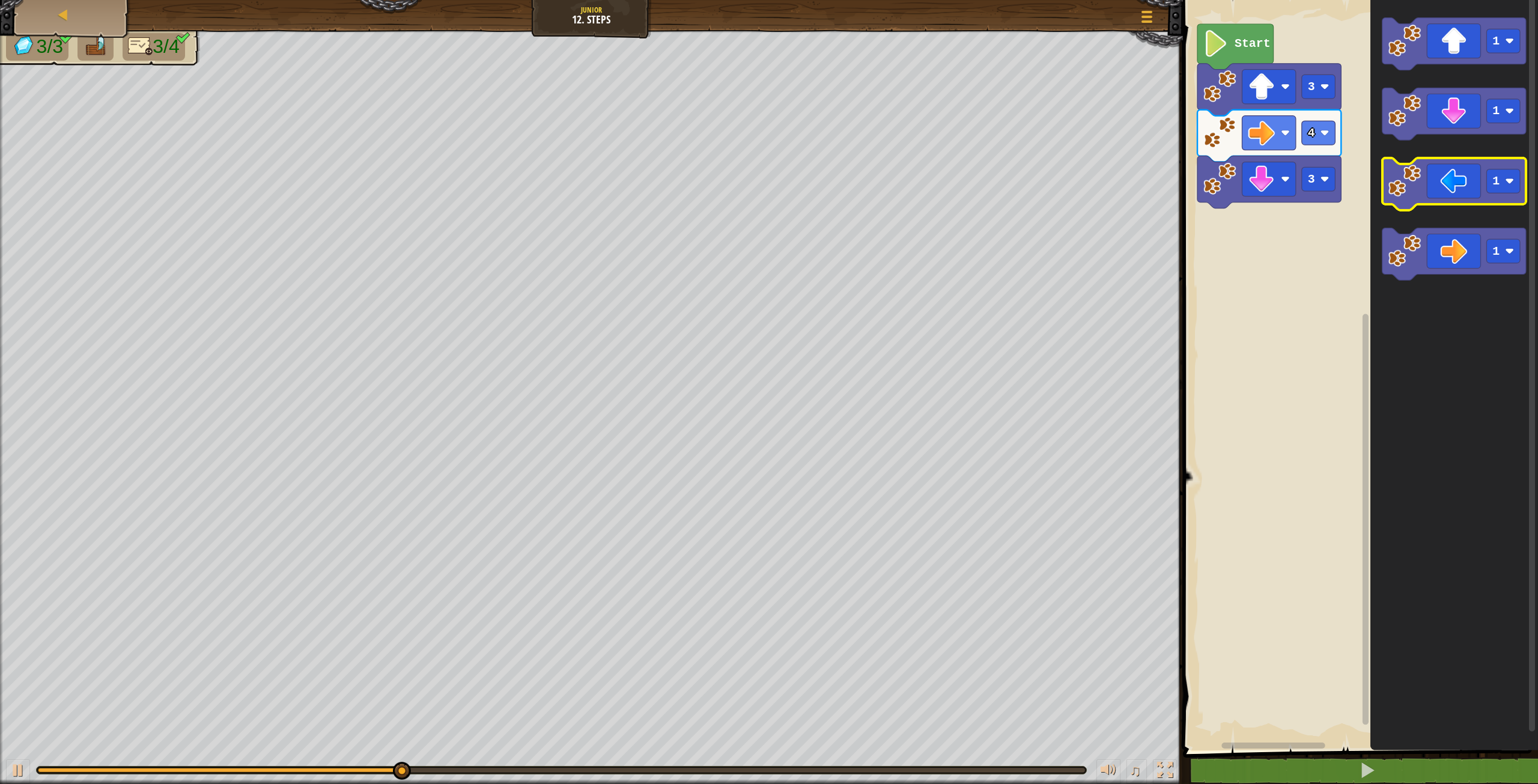
click at [1478, 192] on icon "Blockly Workspace" at bounding box center [1454, 184] width 144 height 52
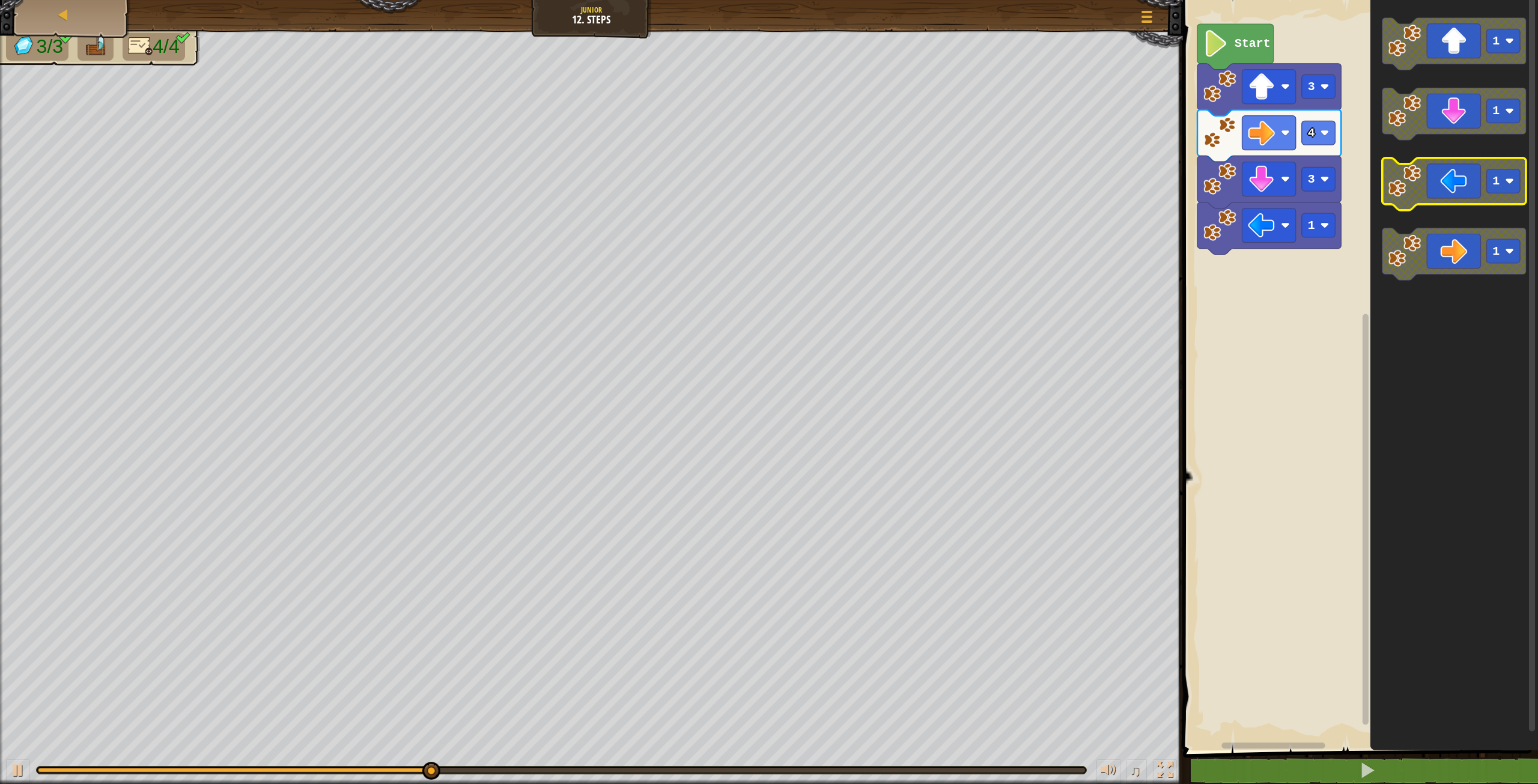
click at [1478, 192] on icon "Blockly Workspace" at bounding box center [1454, 184] width 144 height 52
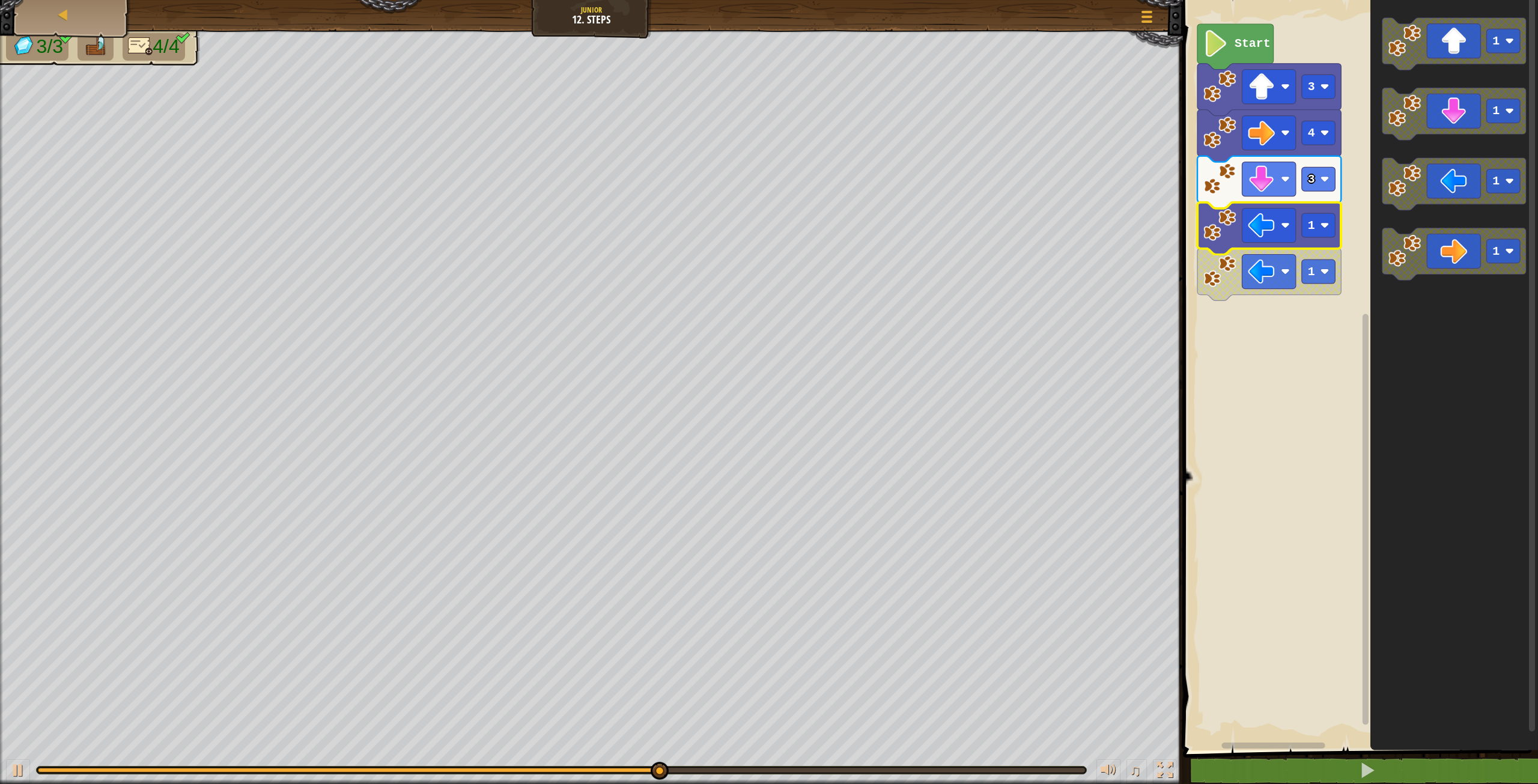
click at [1322, 237] on g "1 1" at bounding box center [1269, 251] width 144 height 98
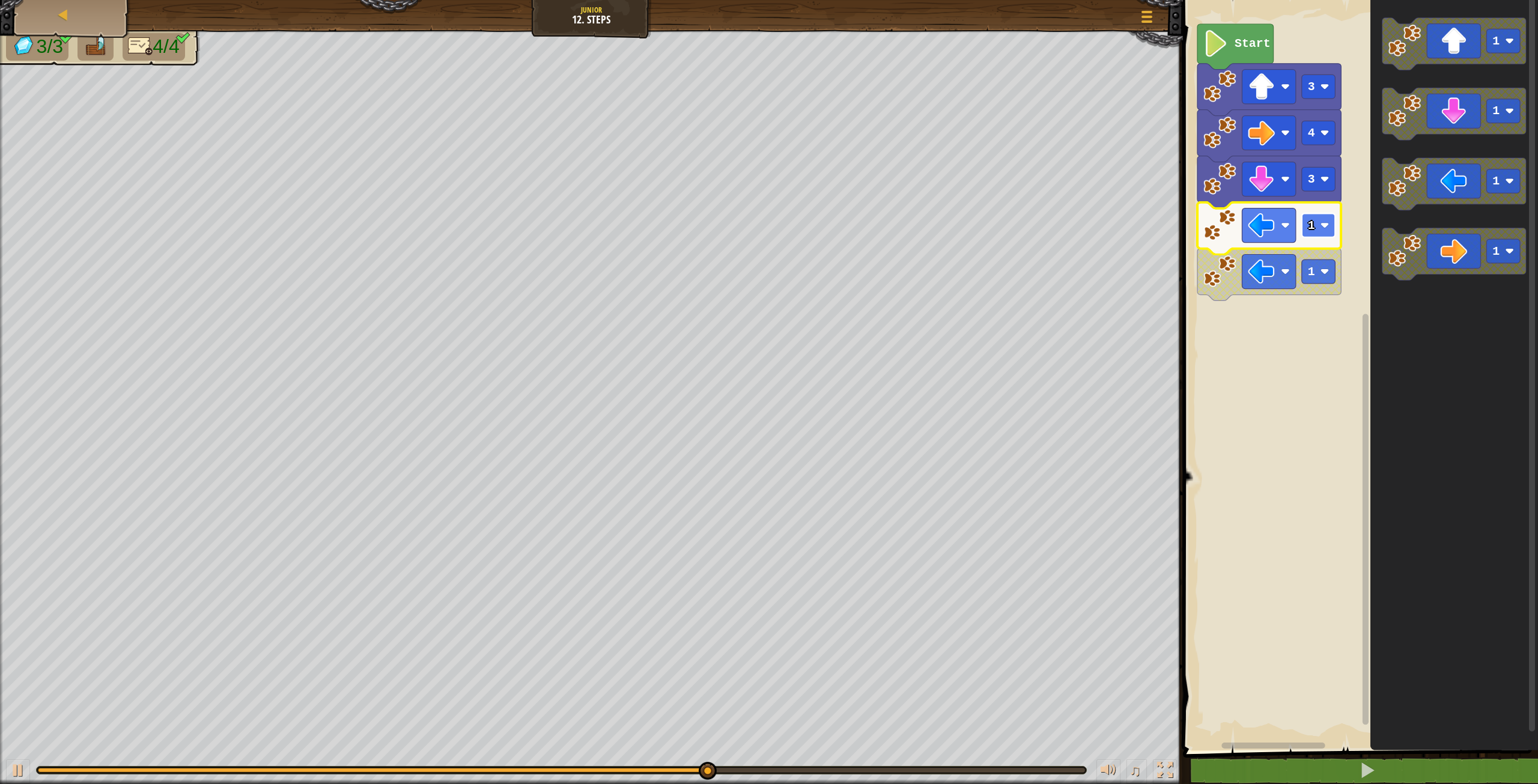
click at [1324, 236] on rect "Blockly Workspace" at bounding box center [1319, 225] width 34 height 24
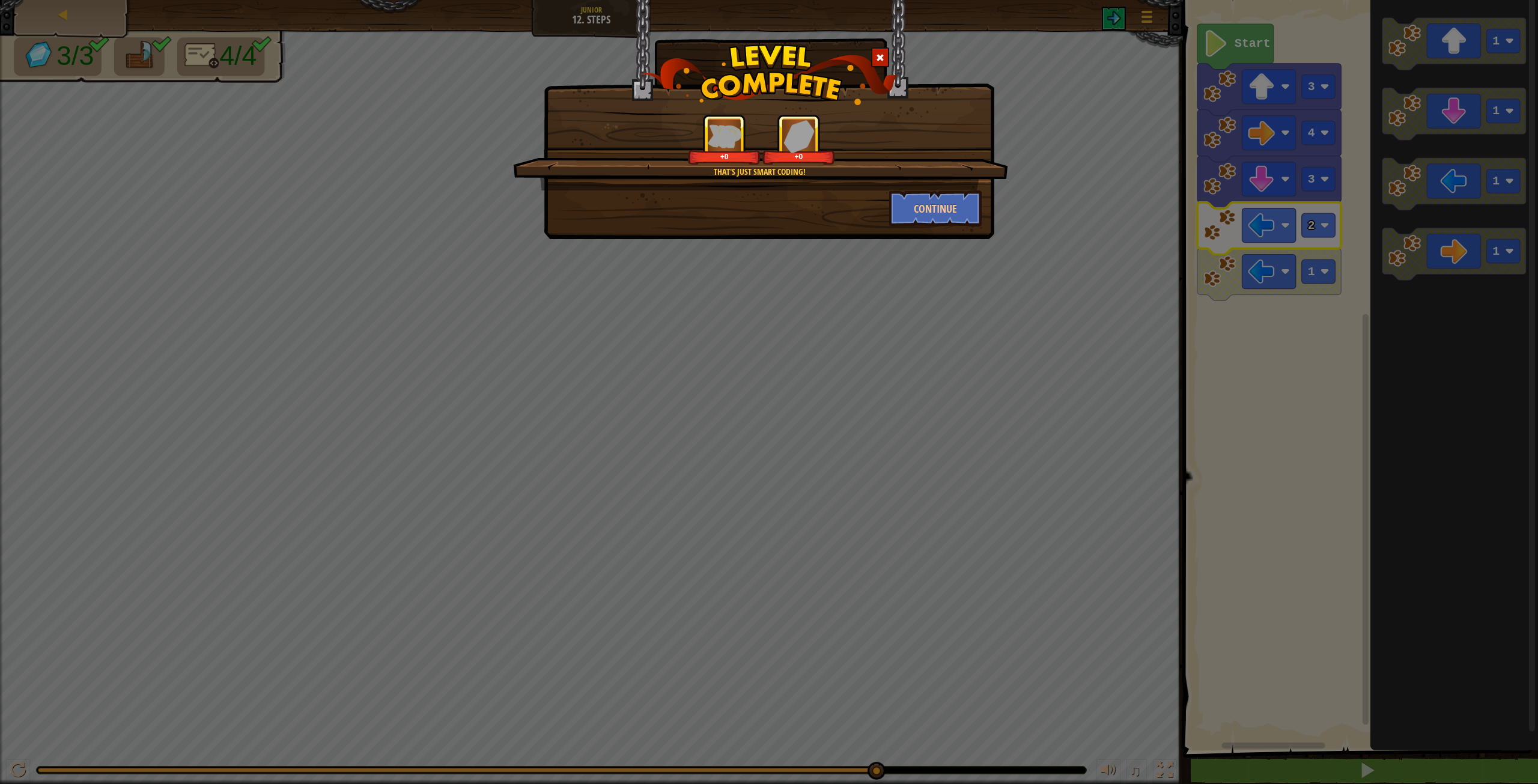
click at [940, 230] on div "That's just smart coding! +0 +0 Continue" at bounding box center [769, 119] width 451 height 239
click at [954, 215] on button "Continue" at bounding box center [936, 208] width 93 height 36
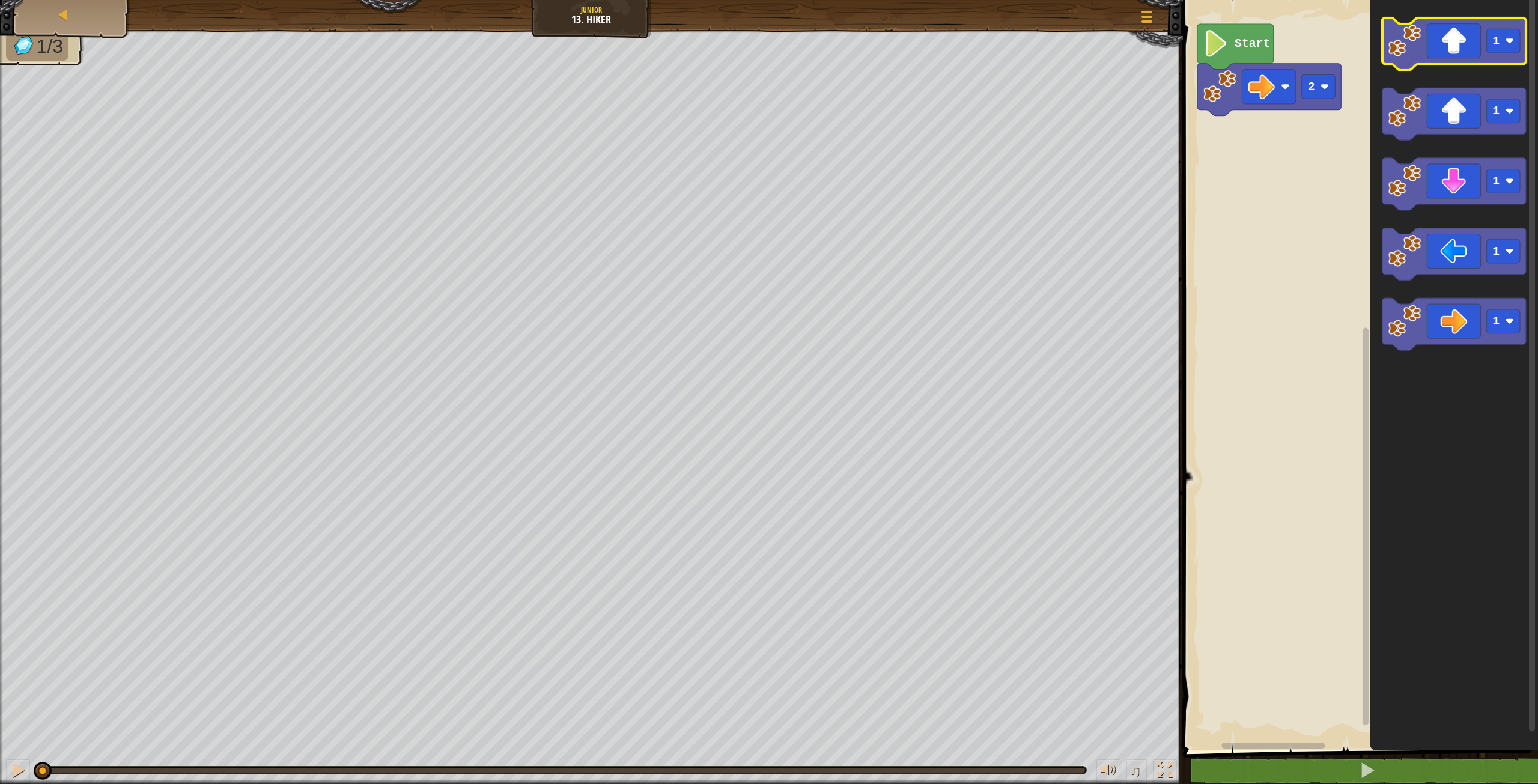
click at [1471, 65] on rect "Blockly Workspace" at bounding box center [1454, 44] width 144 height 52
click at [1450, 58] on icon "Blockly Workspace" at bounding box center [1454, 44] width 144 height 52
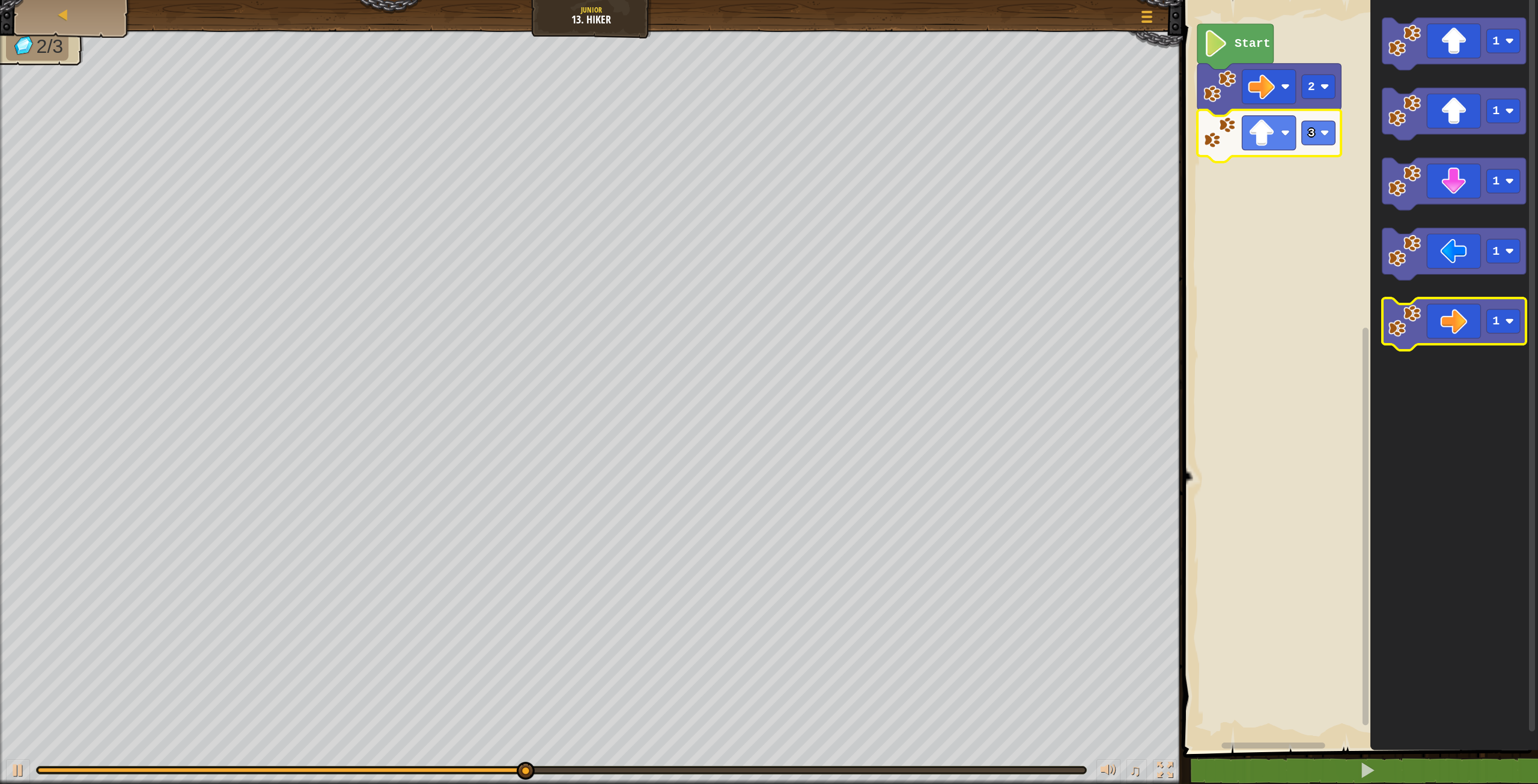
click at [1478, 311] on icon "Blockly Workspace" at bounding box center [1454, 324] width 144 height 52
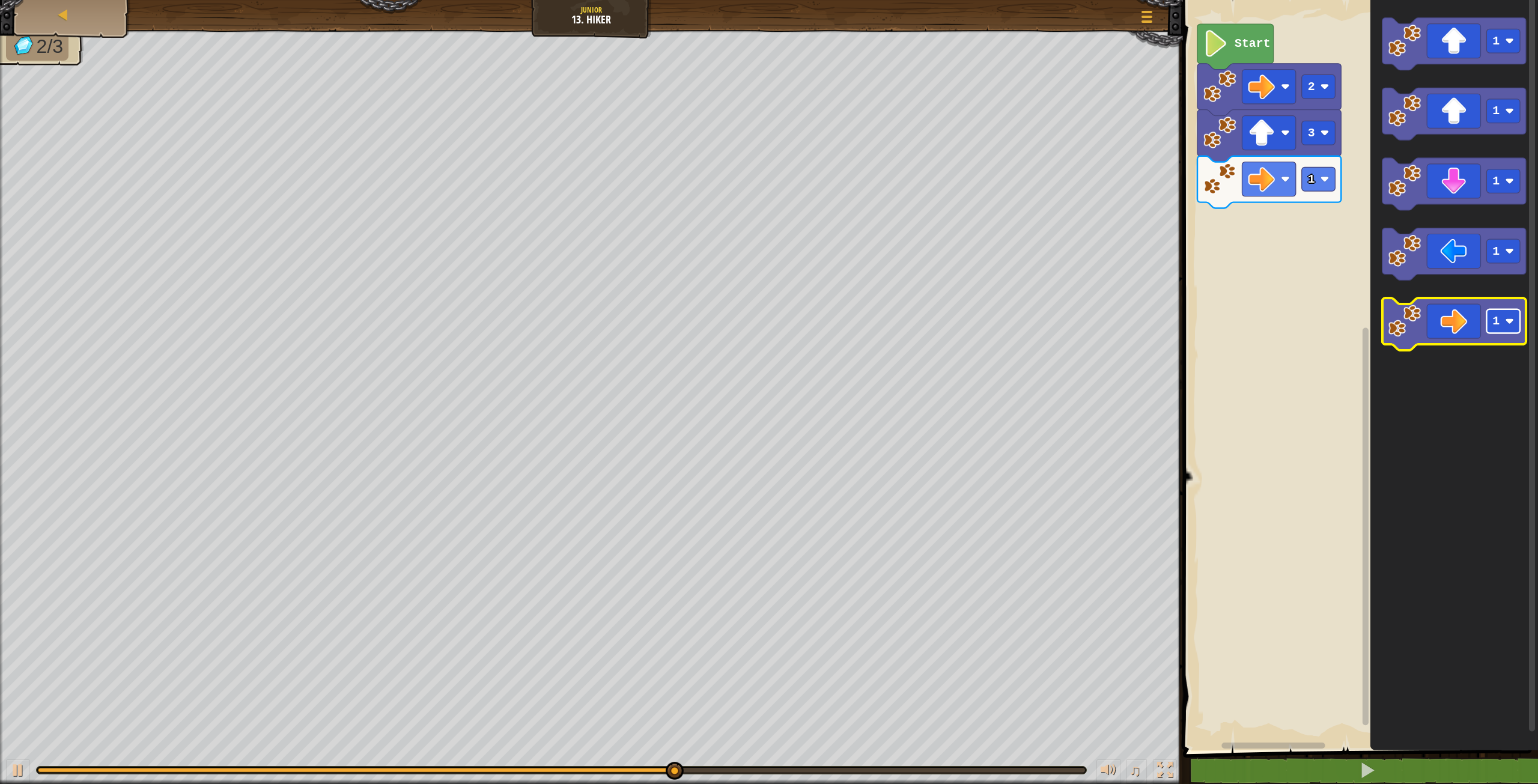
click at [1499, 320] on g "1" at bounding box center [1503, 321] width 34 height 24
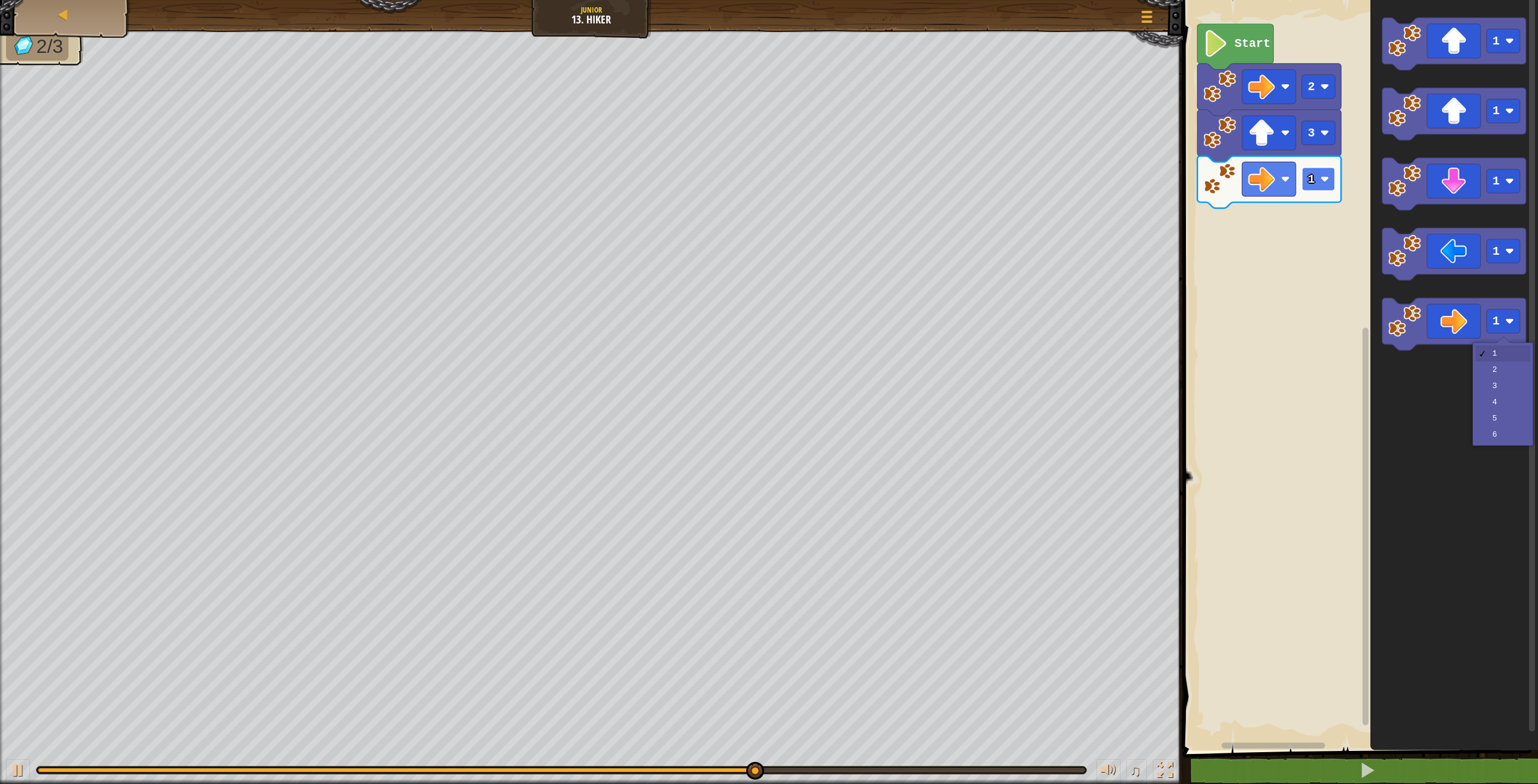
click at [1321, 178] on image "Blockly Workspace" at bounding box center [1325, 179] width 9 height 9
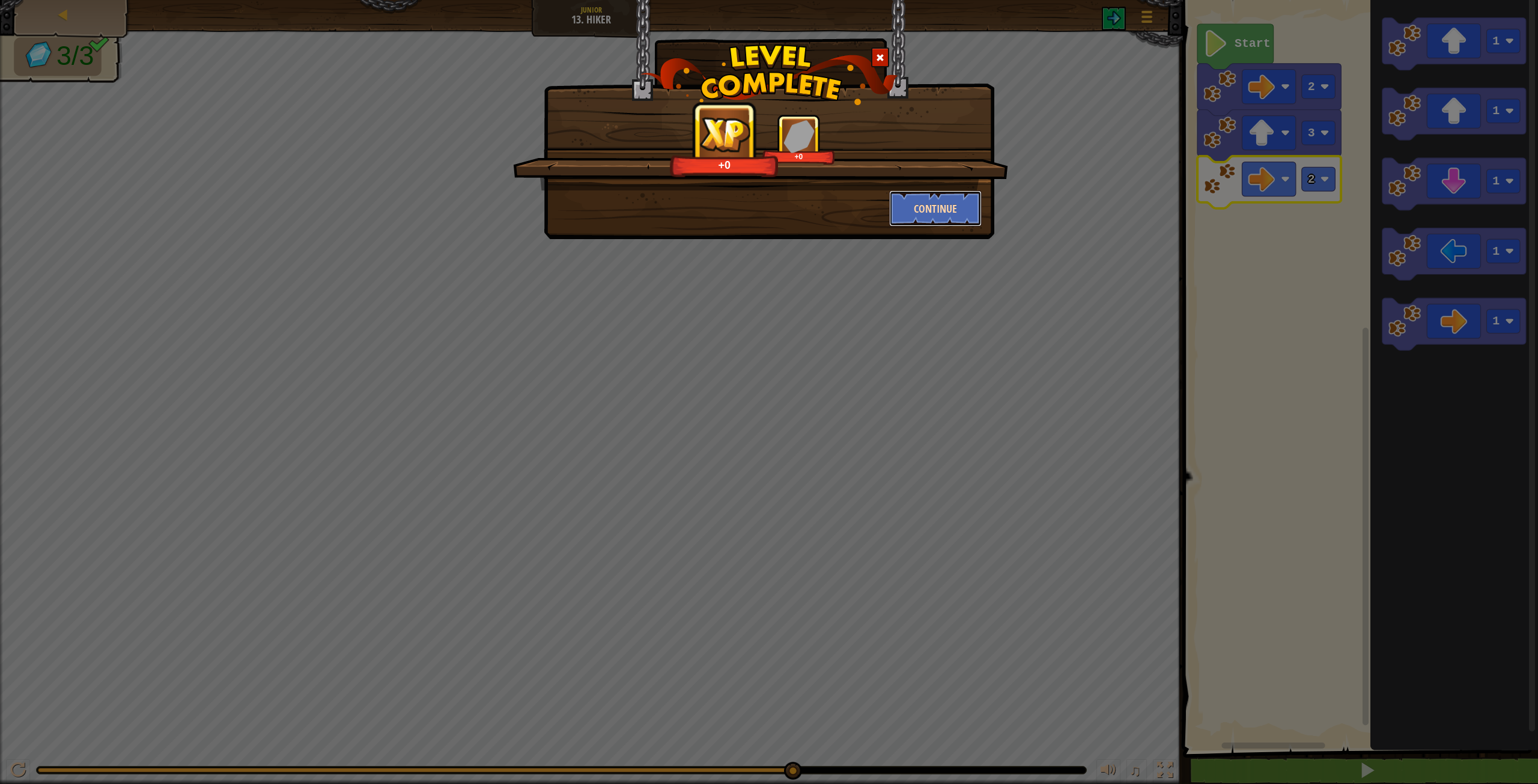
click at [936, 203] on button "Continue" at bounding box center [936, 208] width 93 height 36
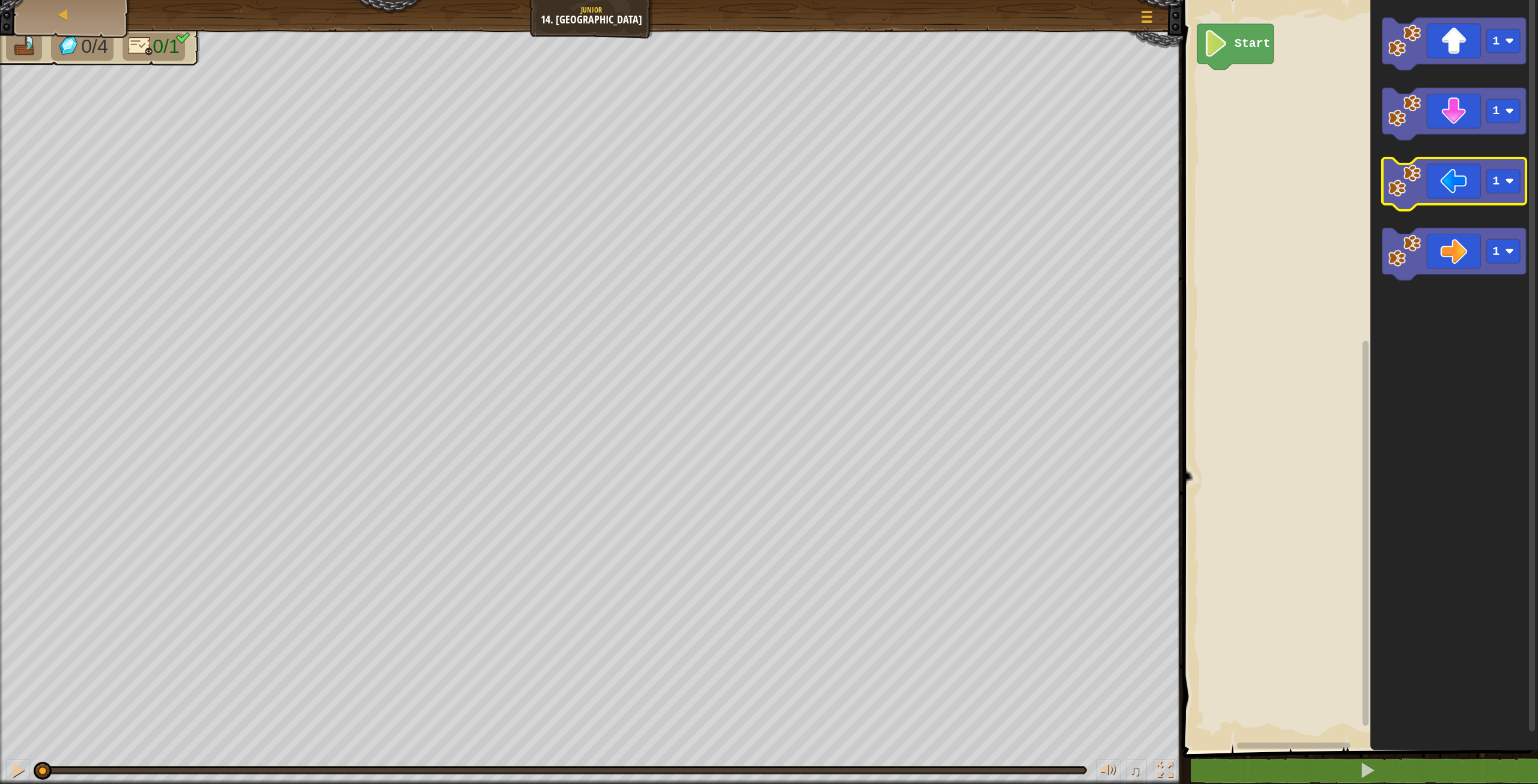
click at [1440, 184] on icon "Blockly Workspace" at bounding box center [1454, 184] width 144 height 52
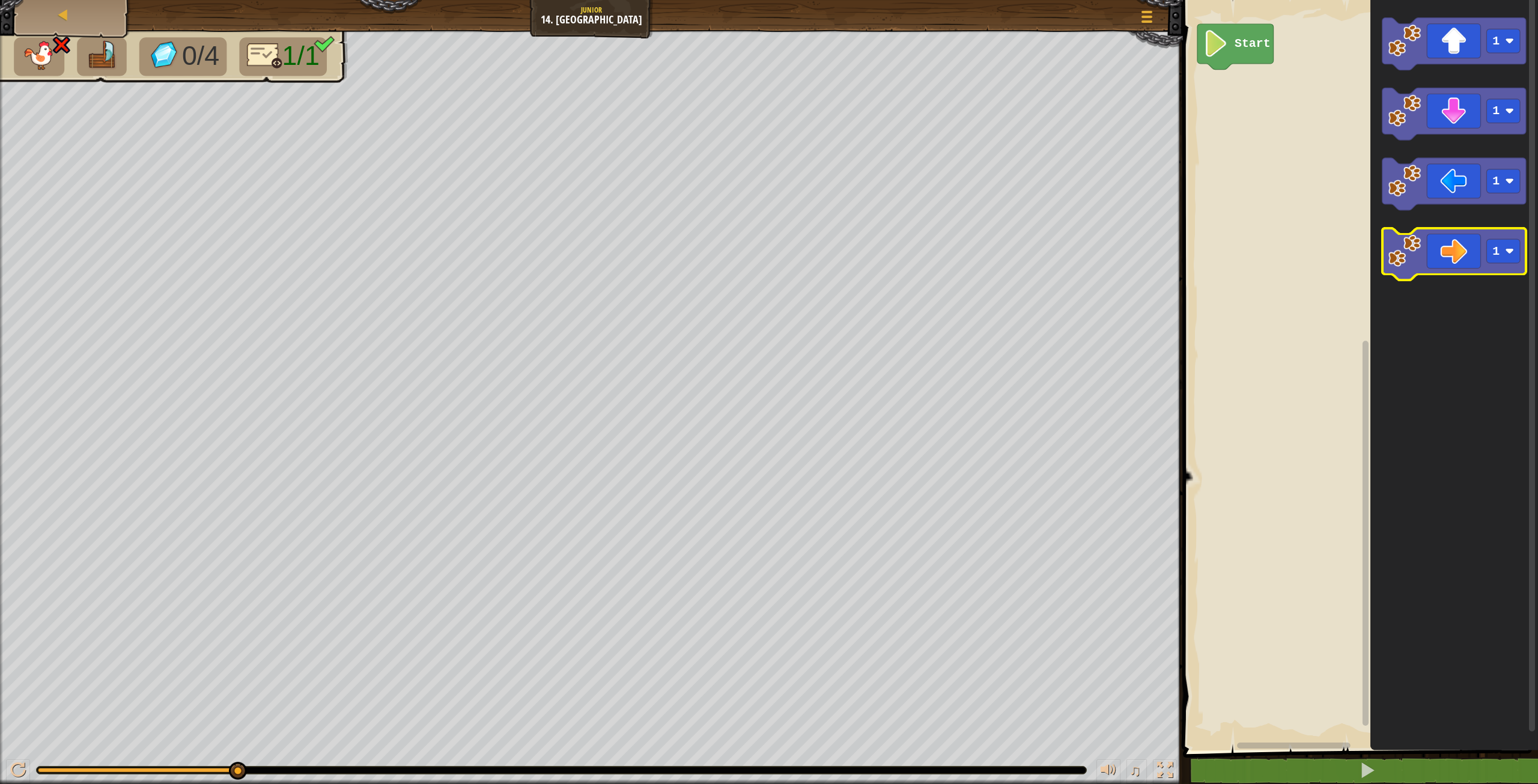
click at [1468, 255] on icon "Blockly Workspace" at bounding box center [1454, 254] width 144 height 52
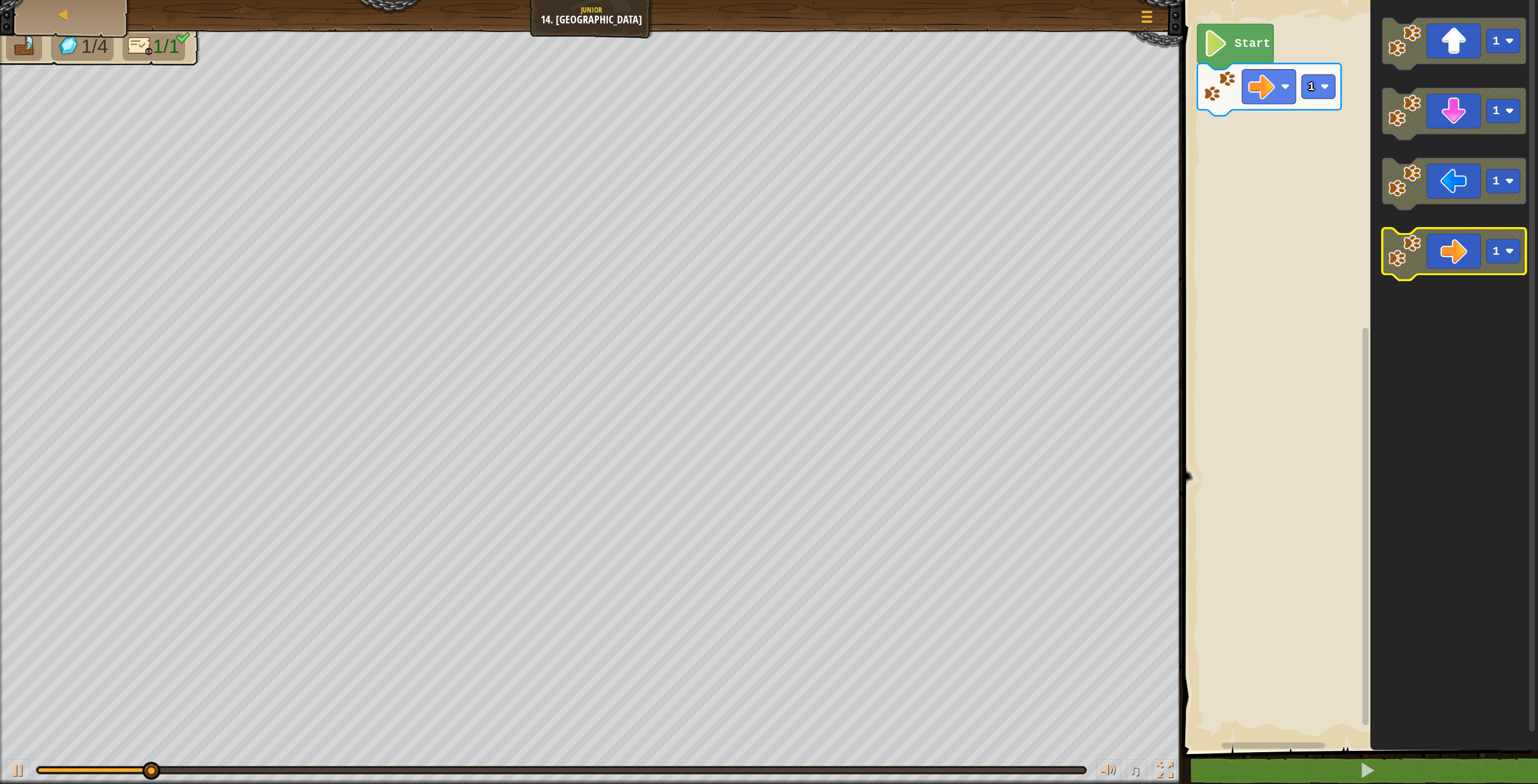
click at [1466, 257] on icon "Blockly Workspace" at bounding box center [1454, 254] width 144 height 52
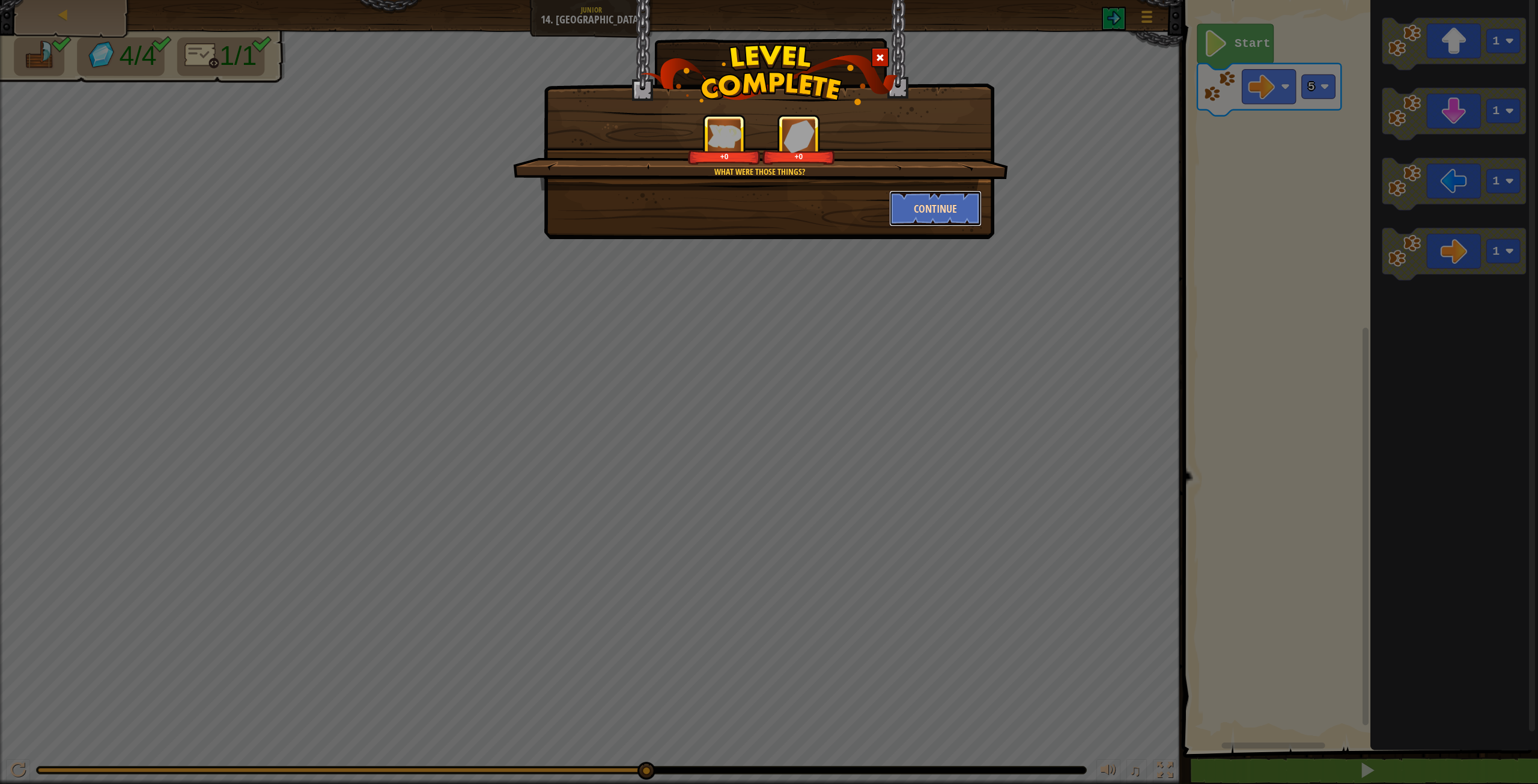
click at [963, 216] on button "Continue" at bounding box center [936, 208] width 93 height 36
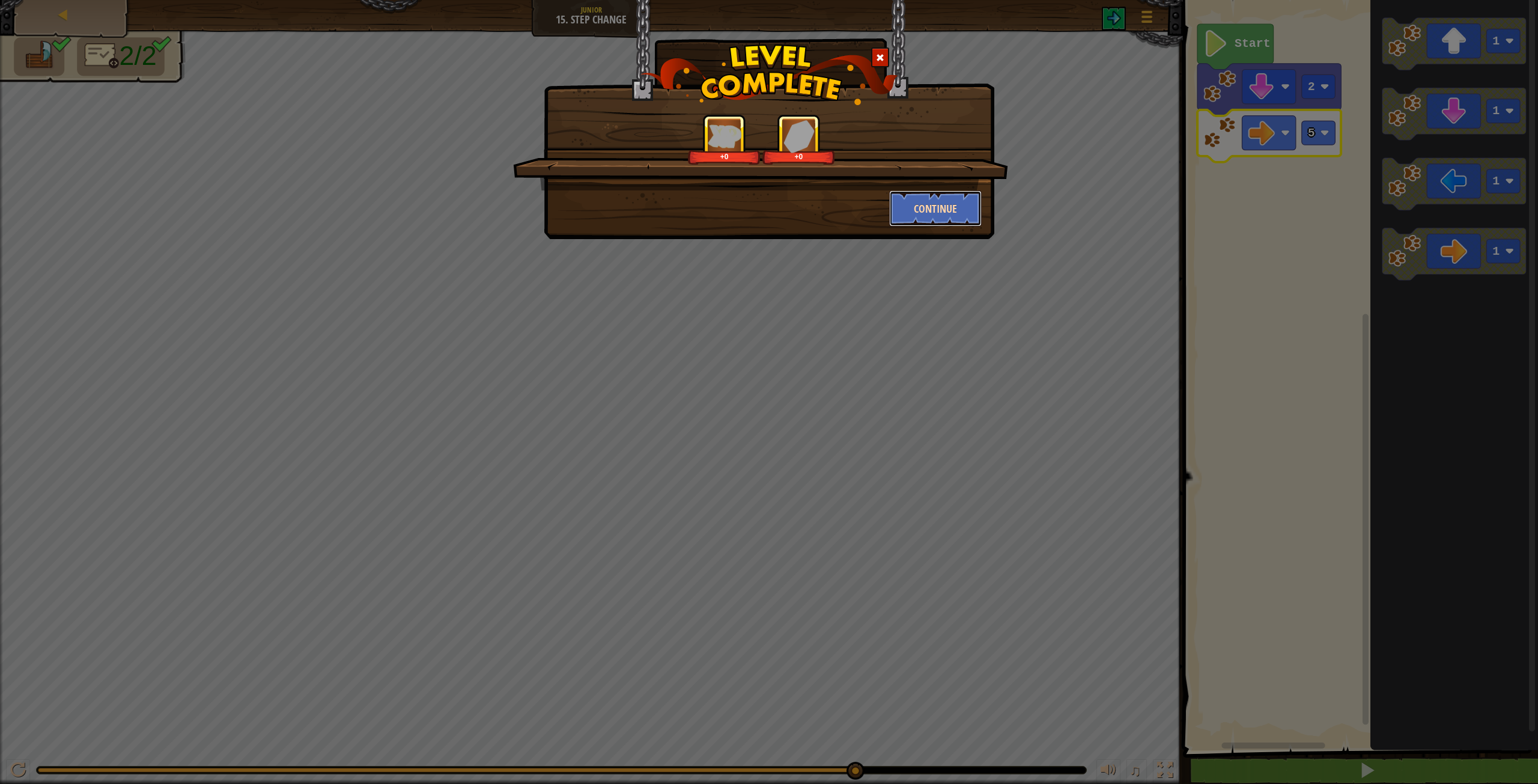
click at [959, 198] on button "Continue" at bounding box center [936, 208] width 93 height 36
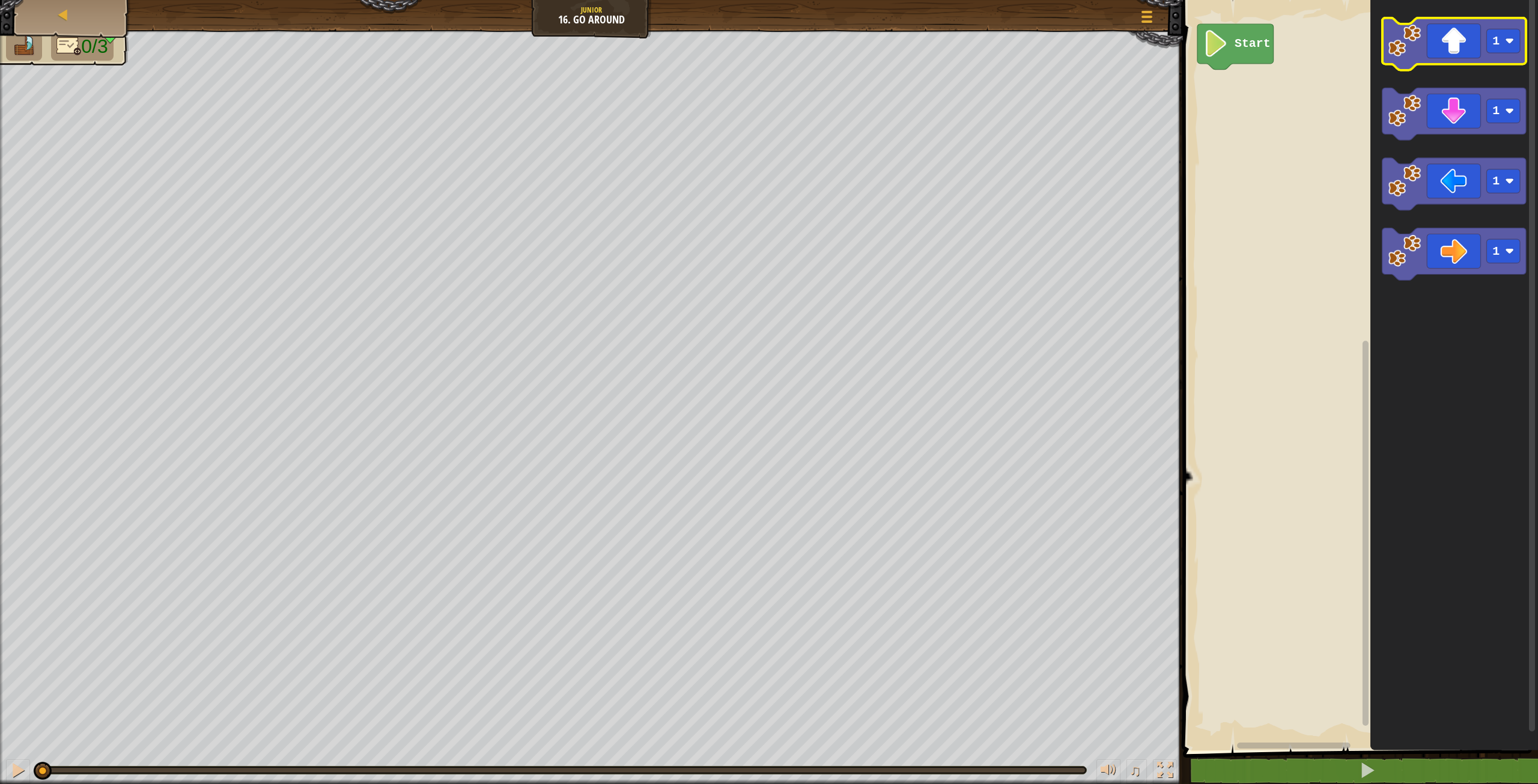
click at [1443, 48] on icon "Blockly Workspace" at bounding box center [1454, 44] width 144 height 52
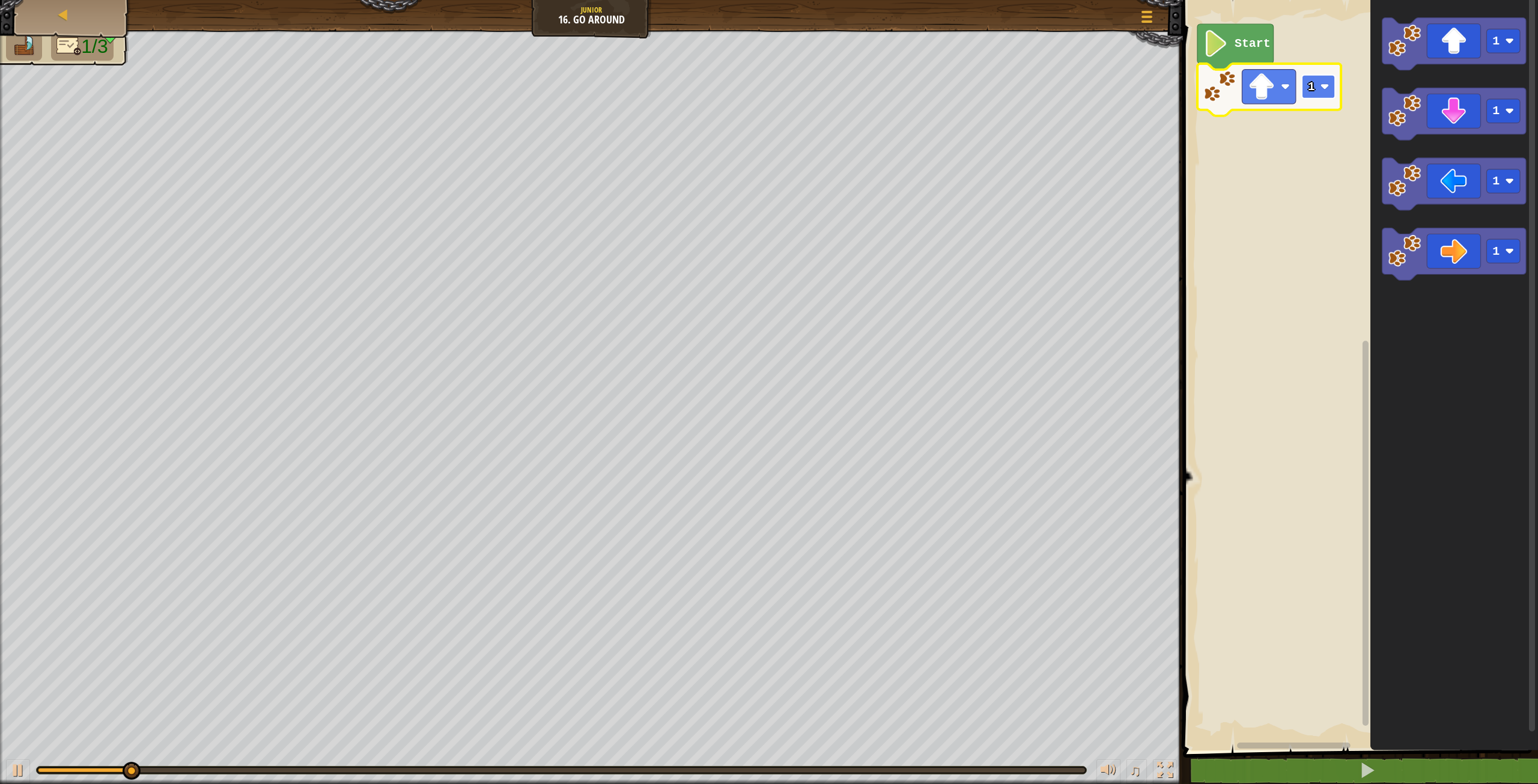
click at [1323, 88] on image "Blockly Workspace" at bounding box center [1325, 86] width 9 height 9
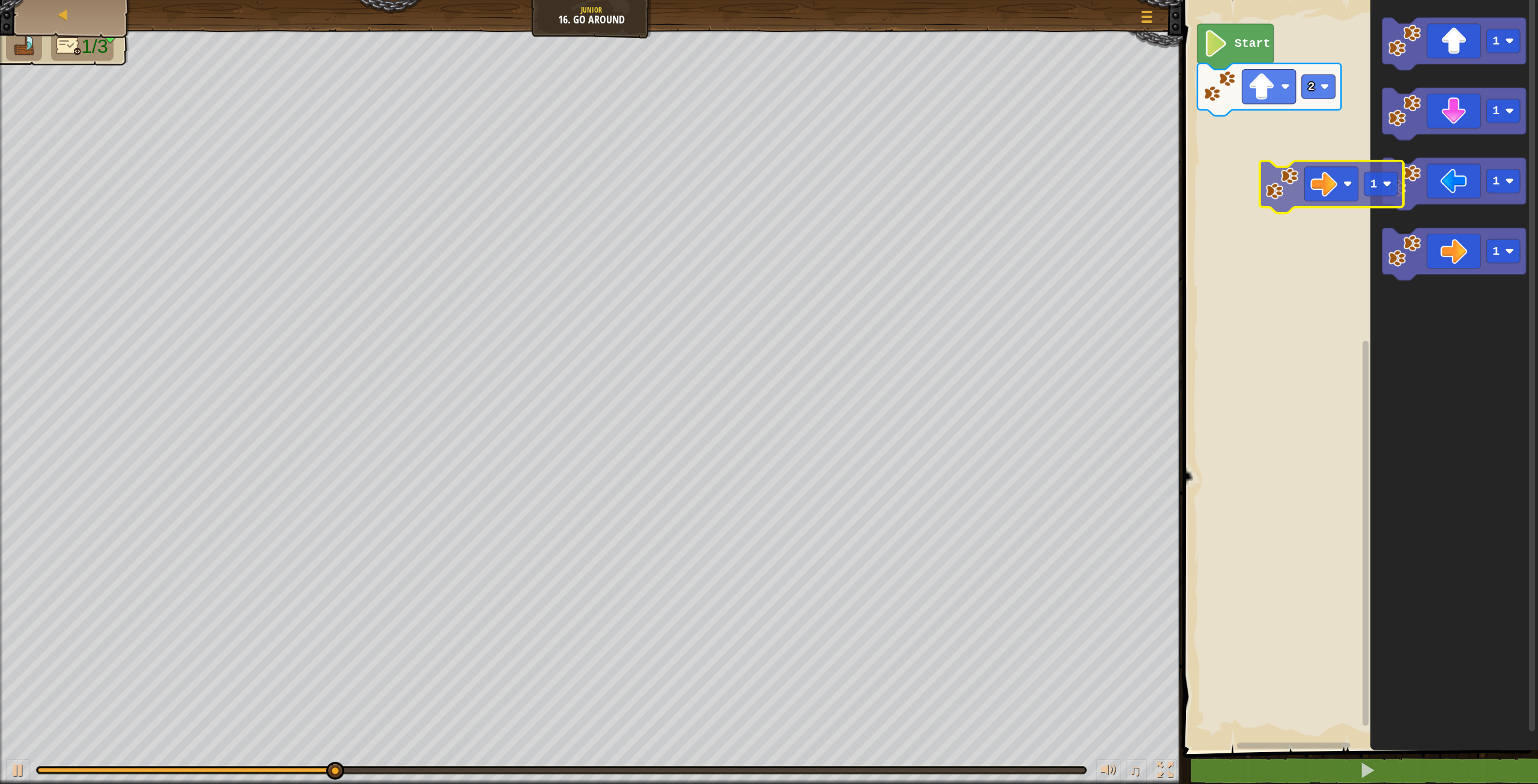
click at [1317, 154] on div "Start 2 1 1 1 1 1" at bounding box center [1359, 371] width 359 height 756
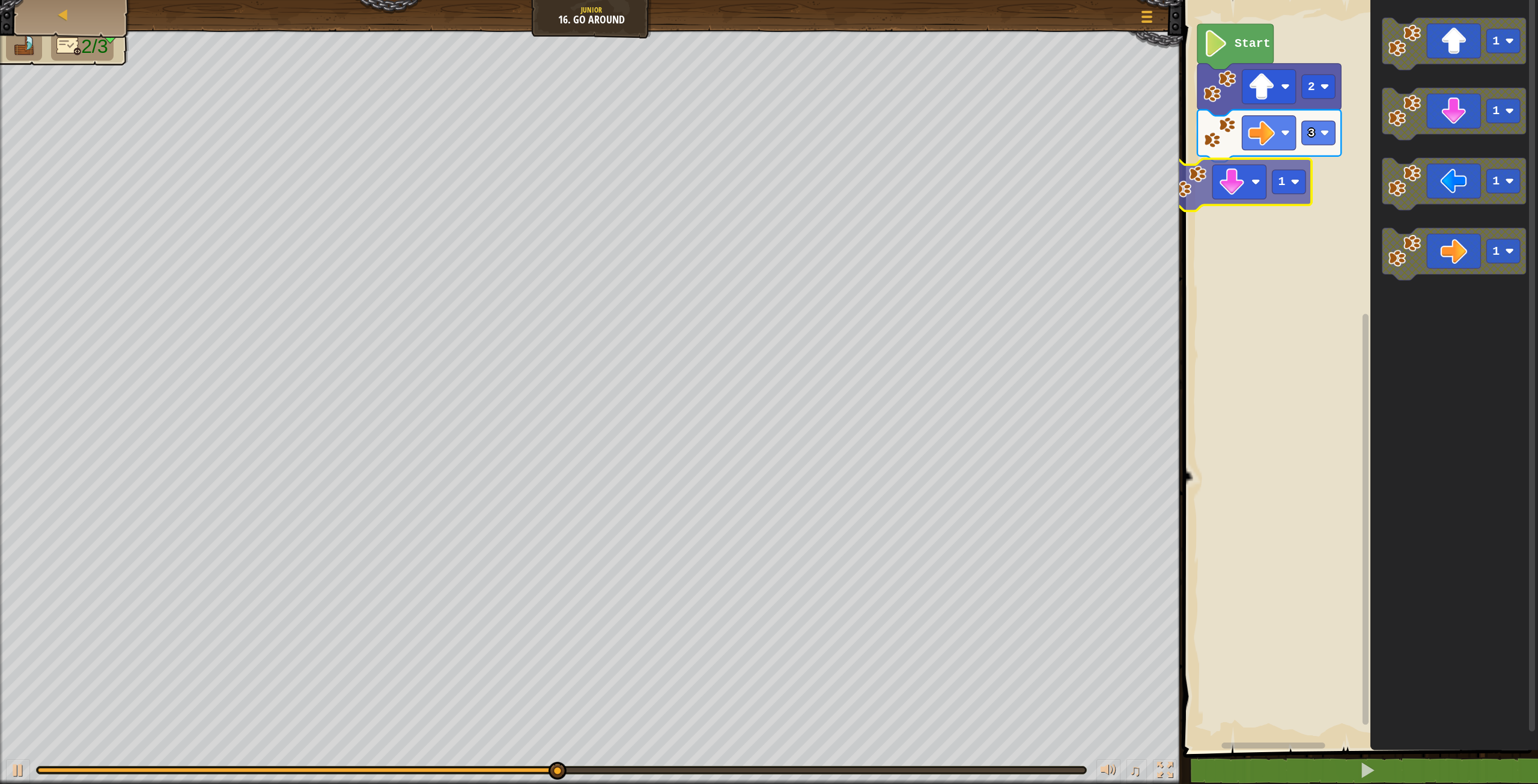
click at [1257, 194] on div "Start 2 3 1 1 1 1 1 1" at bounding box center [1359, 371] width 359 height 756
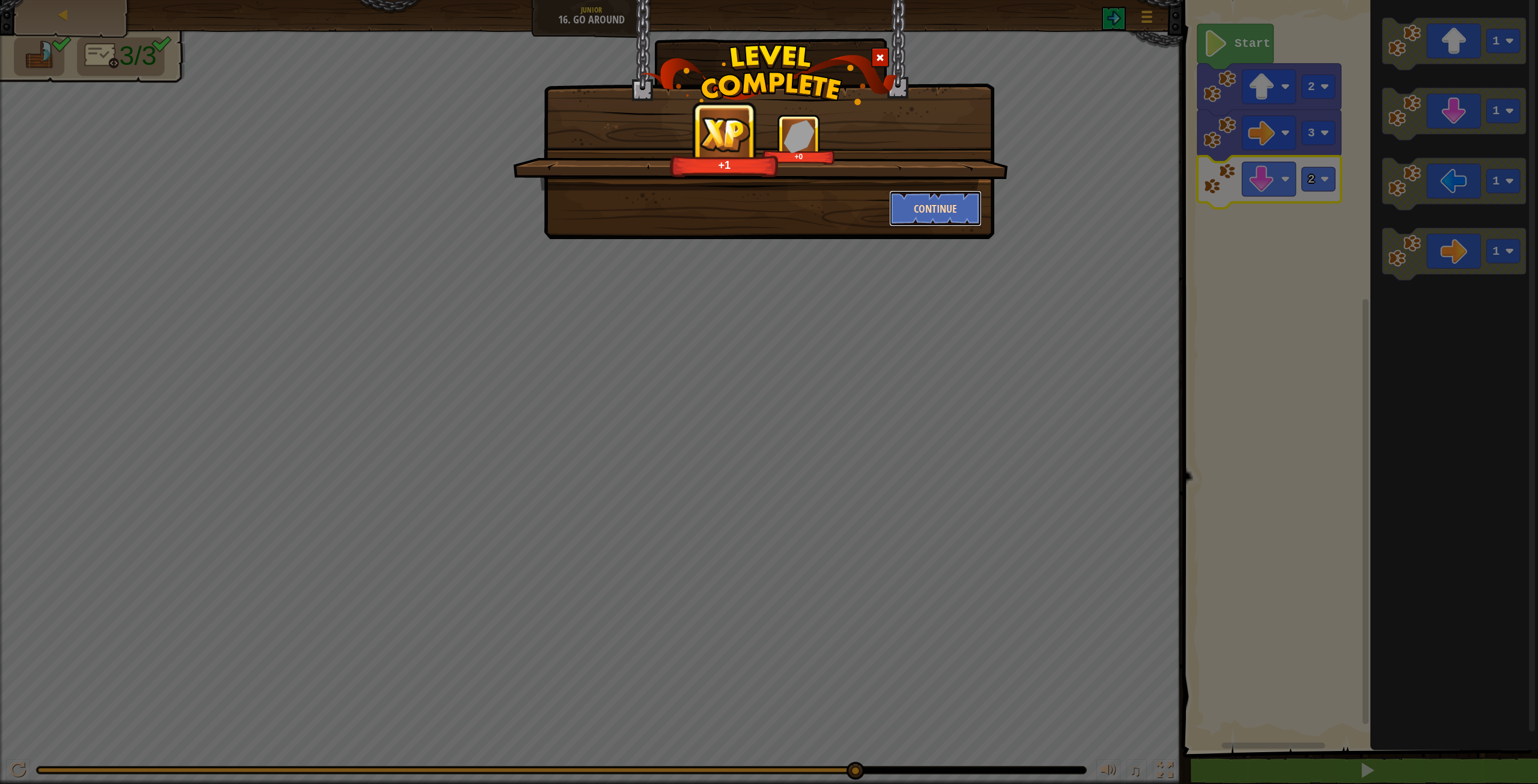
click at [920, 198] on button "Continue" at bounding box center [936, 208] width 93 height 36
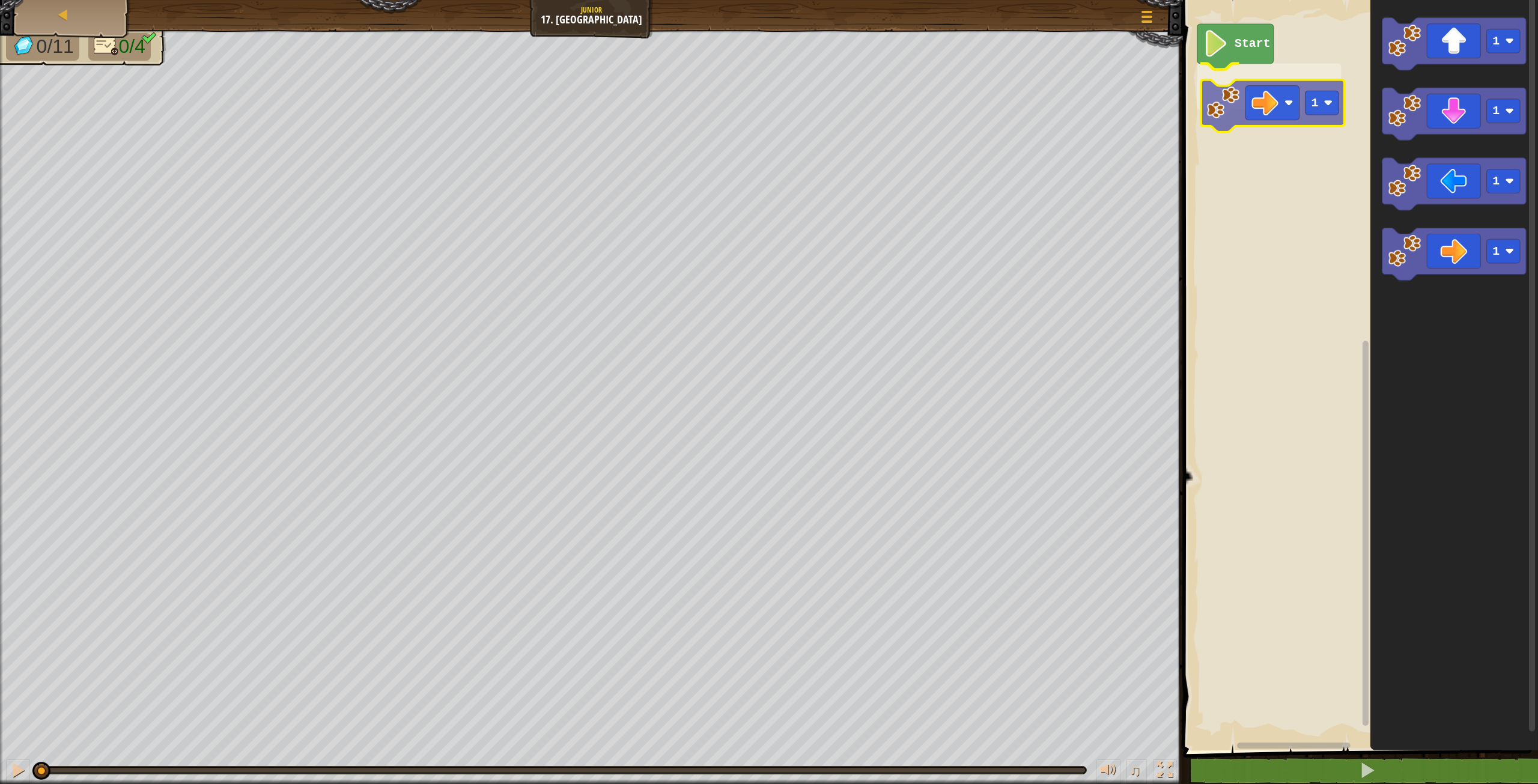
click at [1284, 86] on div "Start 1 1 1 1 1 1" at bounding box center [1359, 371] width 359 height 756
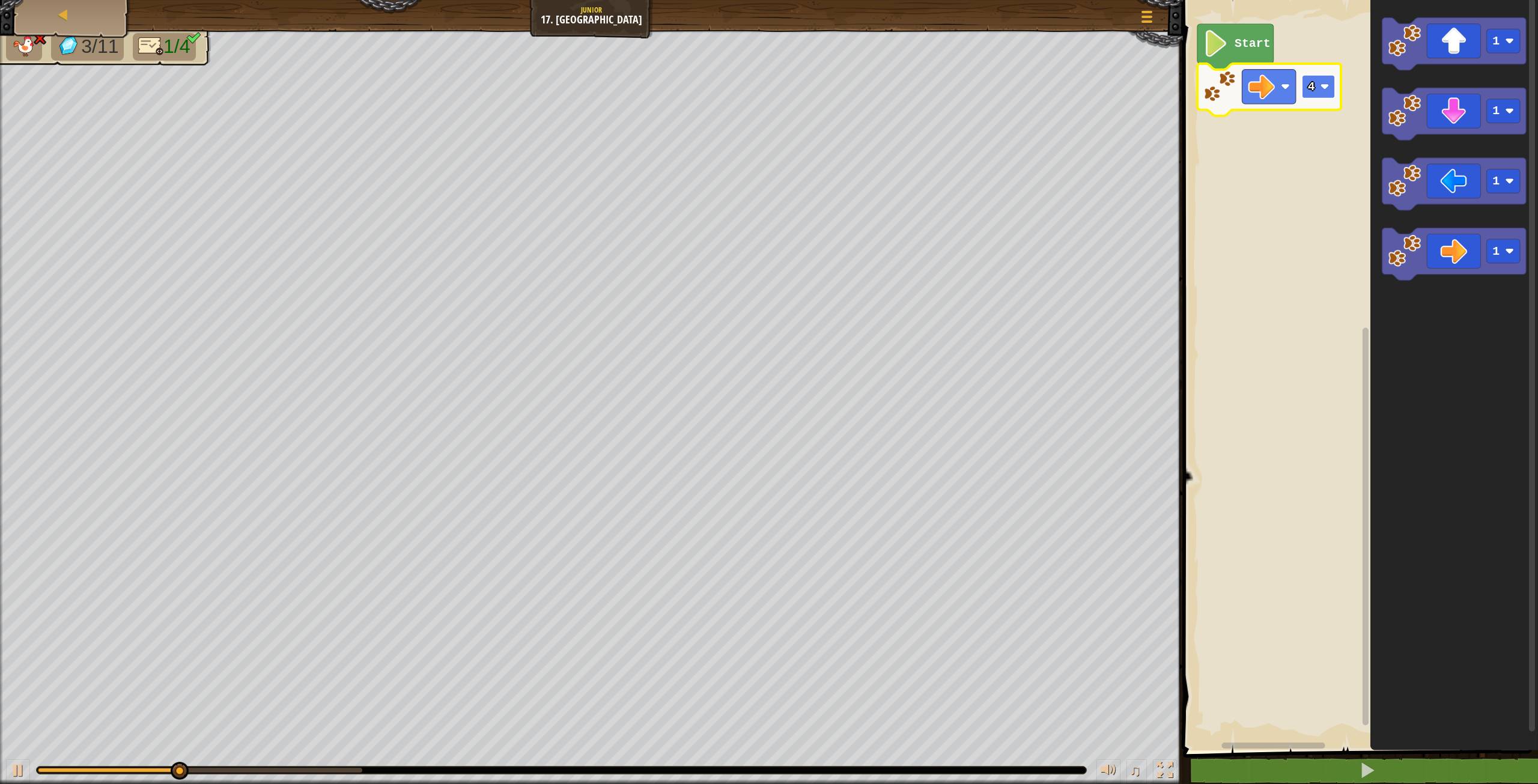
click at [1329, 93] on rect "Blockly Workspace" at bounding box center [1319, 86] width 34 height 24
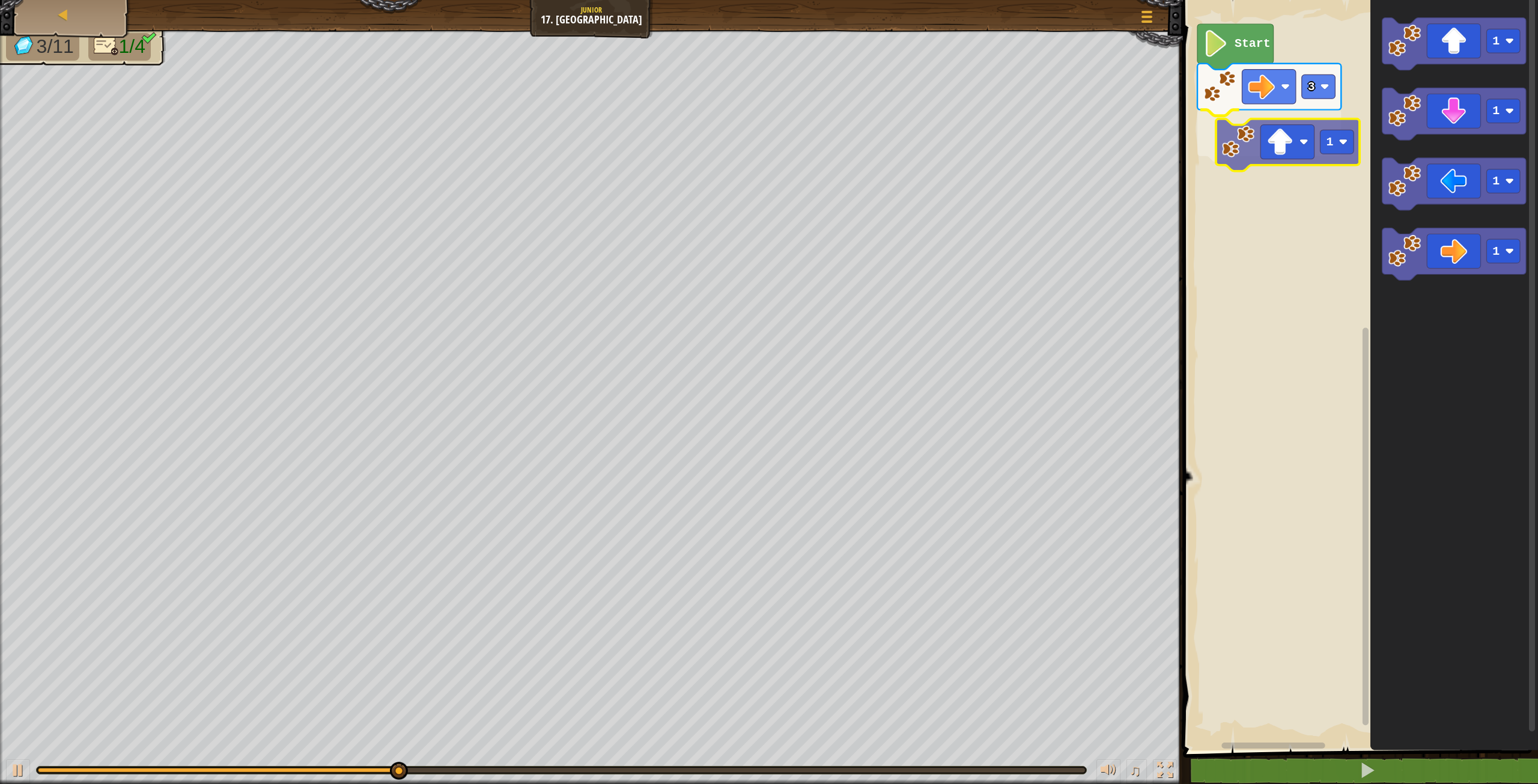
click at [1292, 161] on div "Start 3 1 1 1 1 1 1" at bounding box center [1359, 371] width 359 height 756
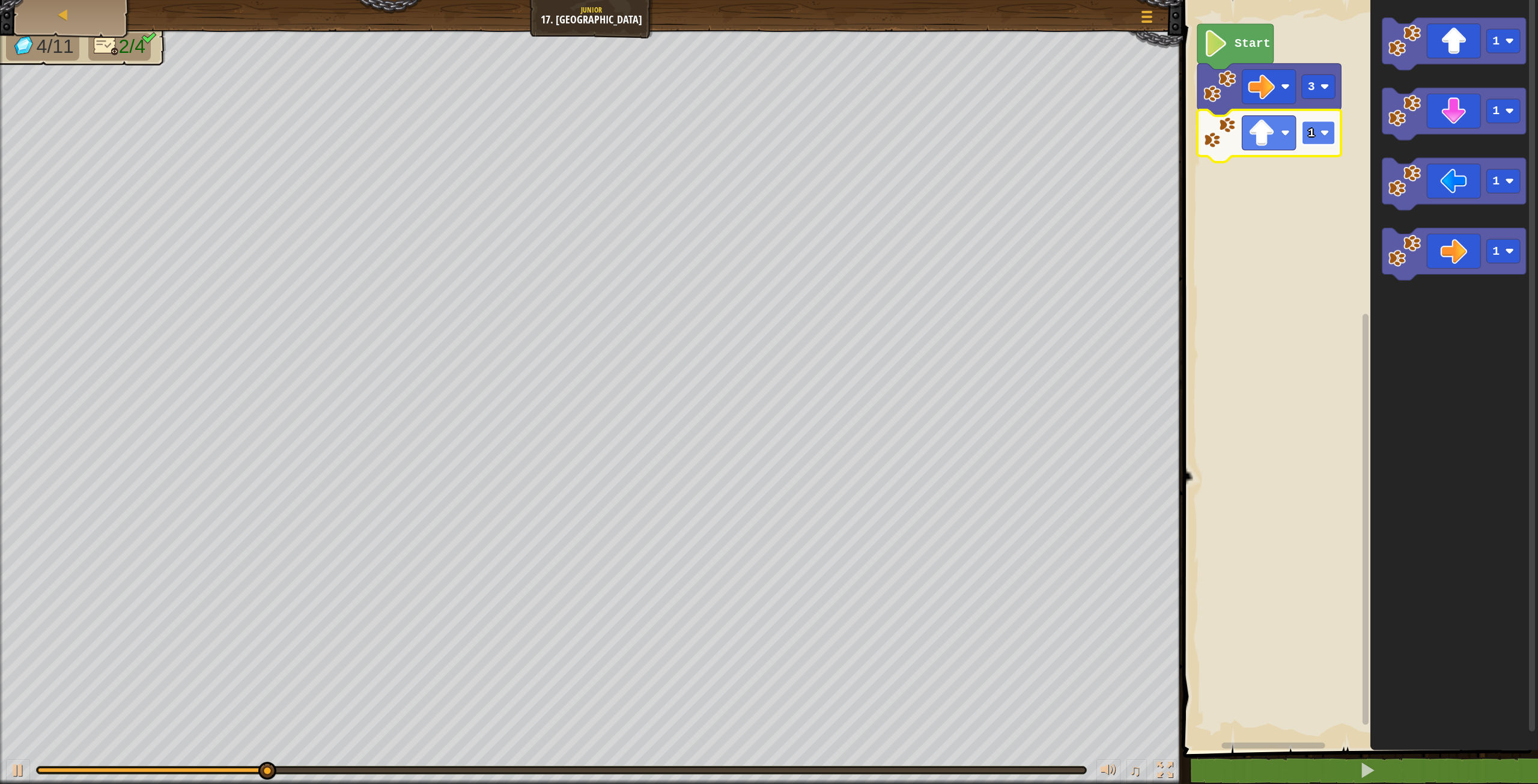
click at [1323, 135] on image "Blockly Workspace" at bounding box center [1325, 133] width 9 height 9
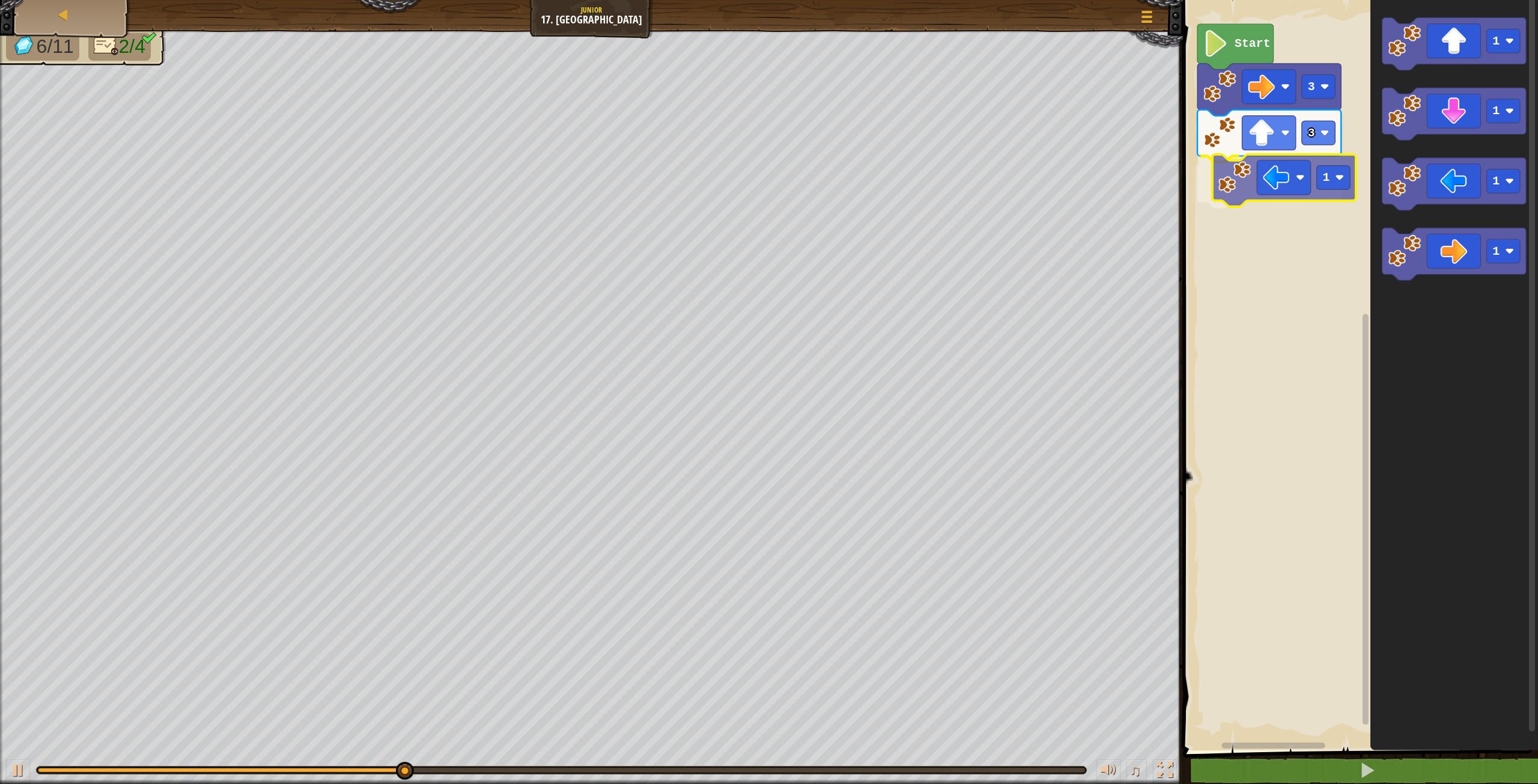
click at [1273, 194] on div "Start 3 3 1 1 1 1 1 1" at bounding box center [1359, 371] width 359 height 756
click at [1321, 189] on rect "Blockly Workspace" at bounding box center [1319, 179] width 34 height 24
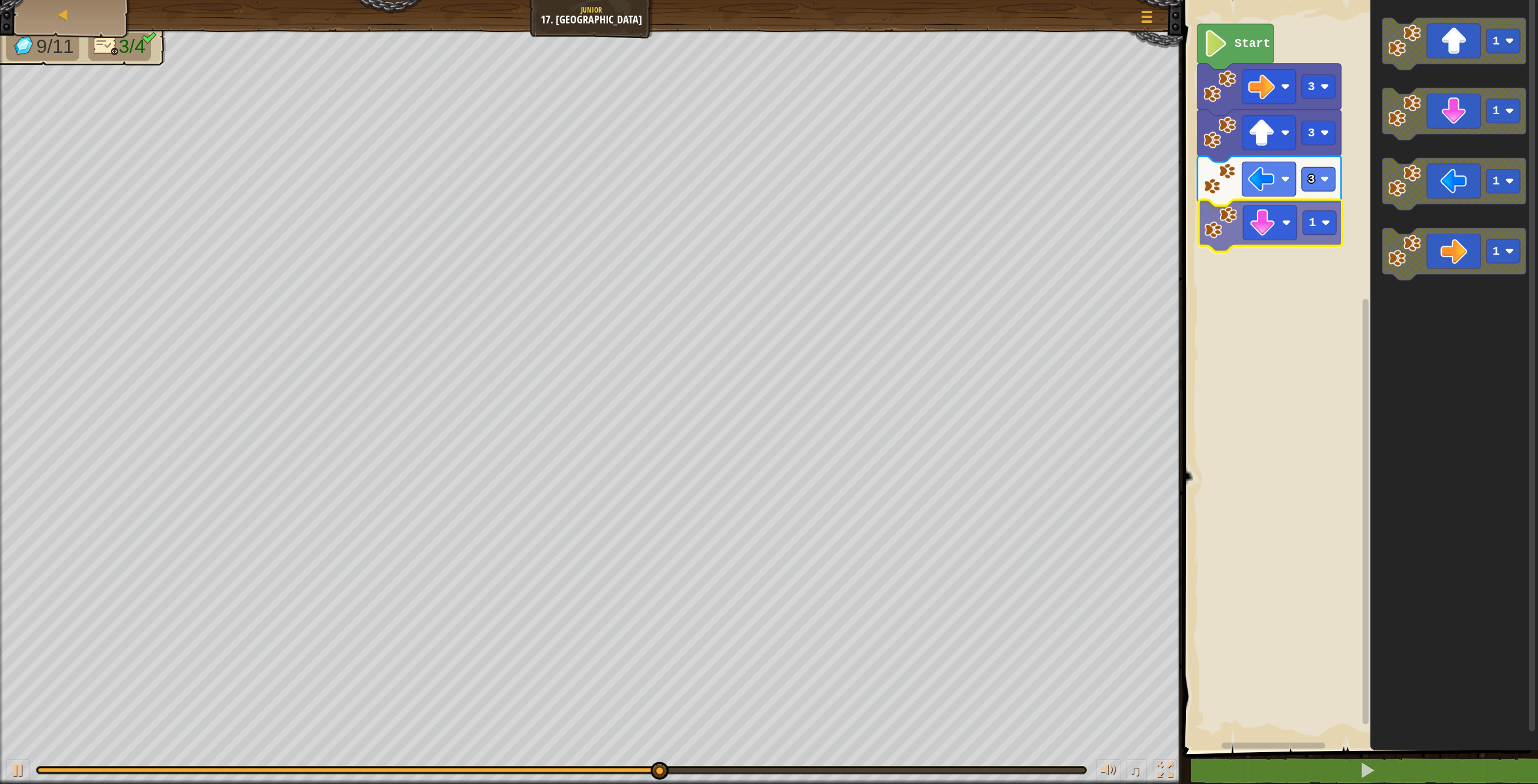
click at [1278, 235] on div "Start 3 3 3 1 1 1 1 1 1" at bounding box center [1359, 371] width 359 height 756
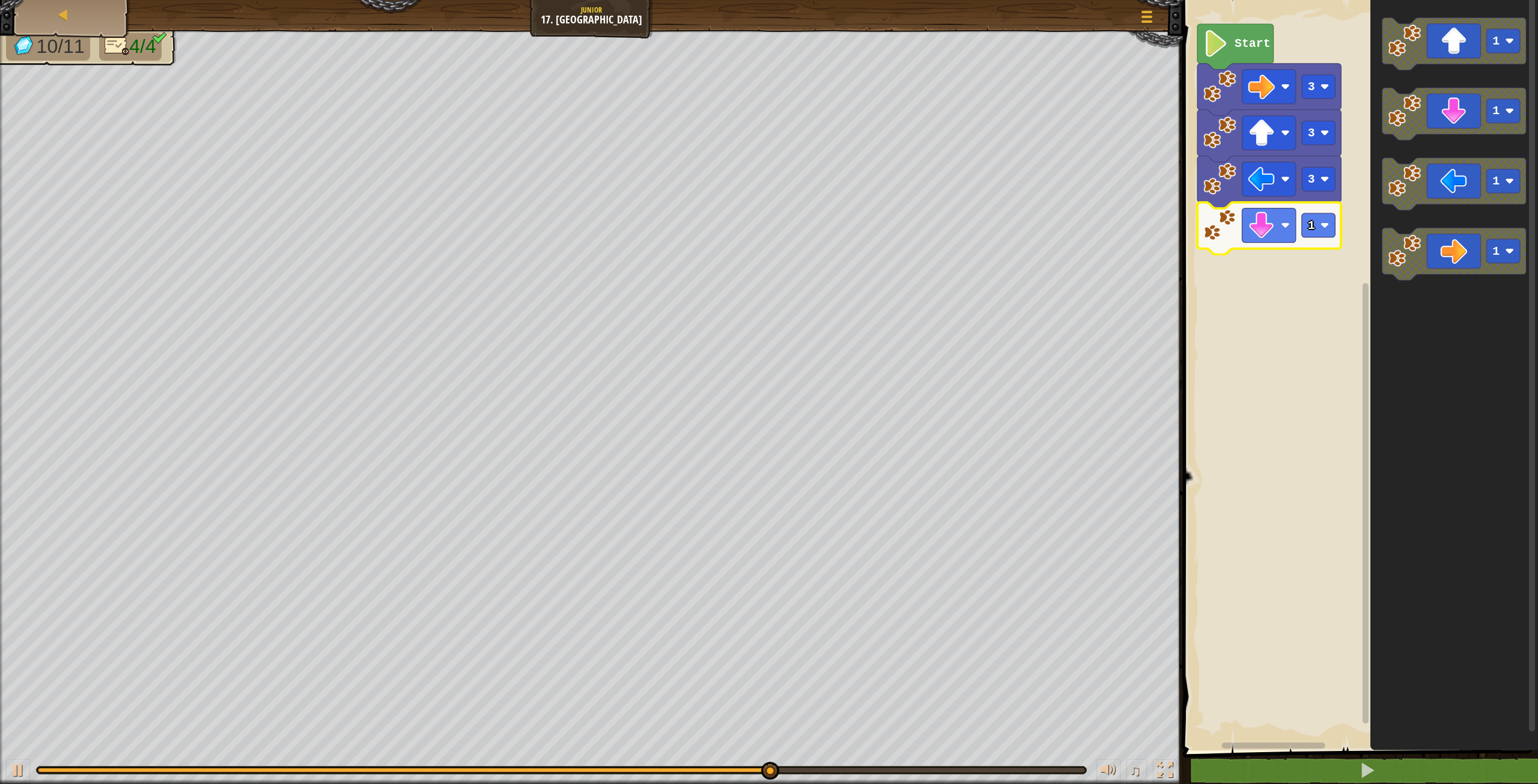
click at [1358, 221] on rect "Blockly Workspace" at bounding box center [1359, 371] width 359 height 756
click at [1334, 222] on rect "Blockly Workspace" at bounding box center [1319, 225] width 34 height 24
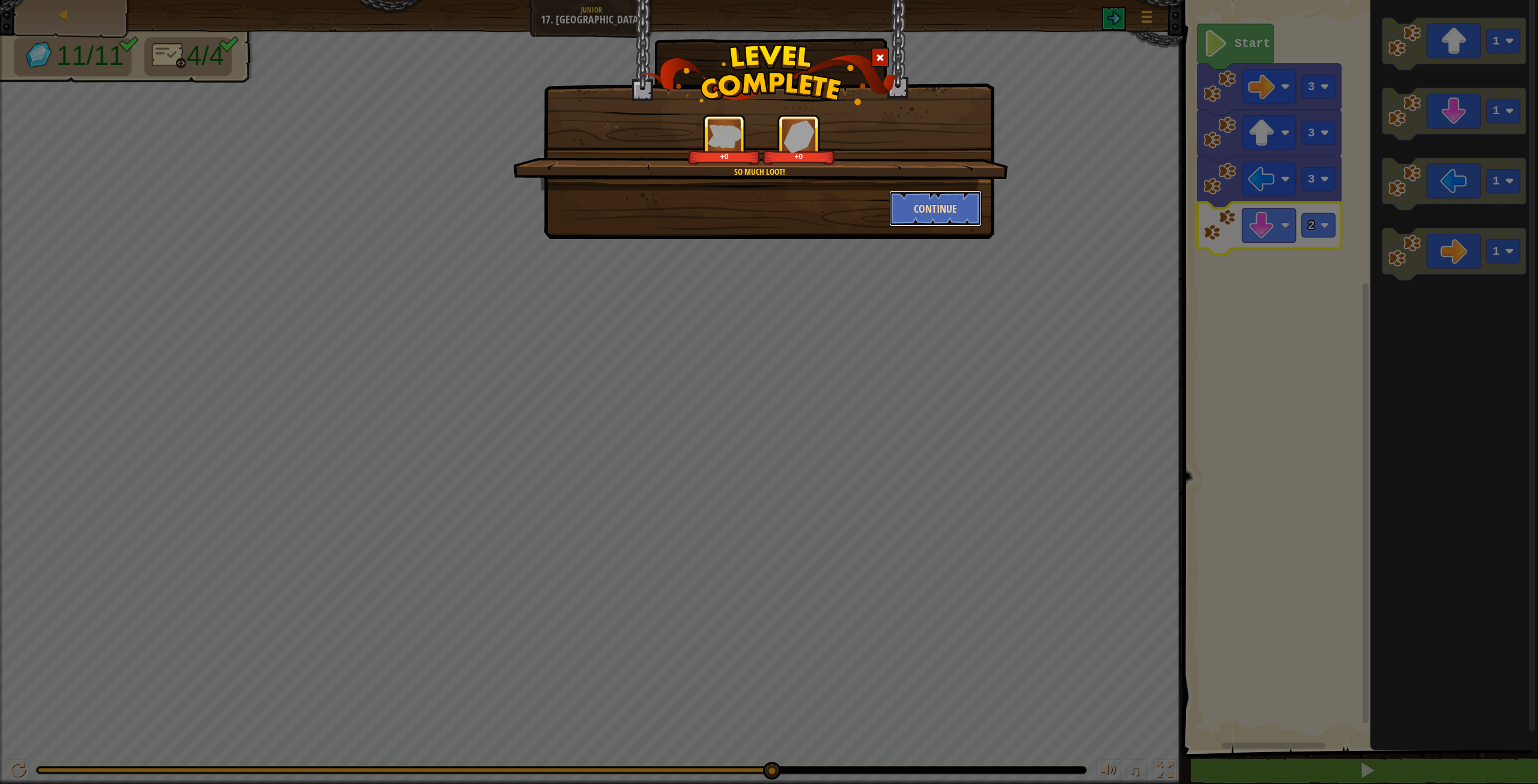
click at [951, 203] on button "Continue" at bounding box center [936, 208] width 93 height 36
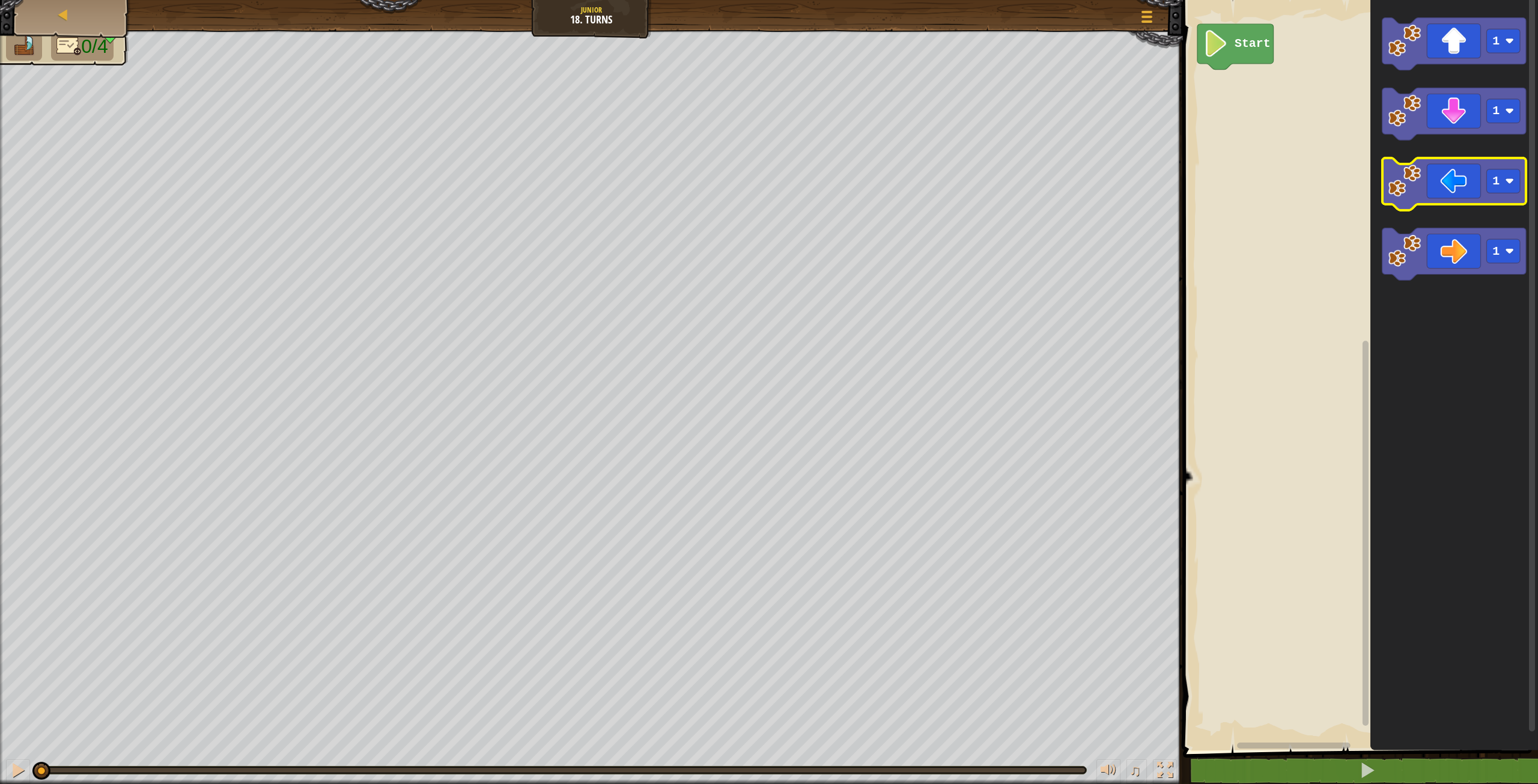
click at [1443, 188] on icon "Blockly Workspace" at bounding box center [1454, 184] width 144 height 52
click at [1501, 187] on rect "Blockly Workspace" at bounding box center [1503, 181] width 34 height 24
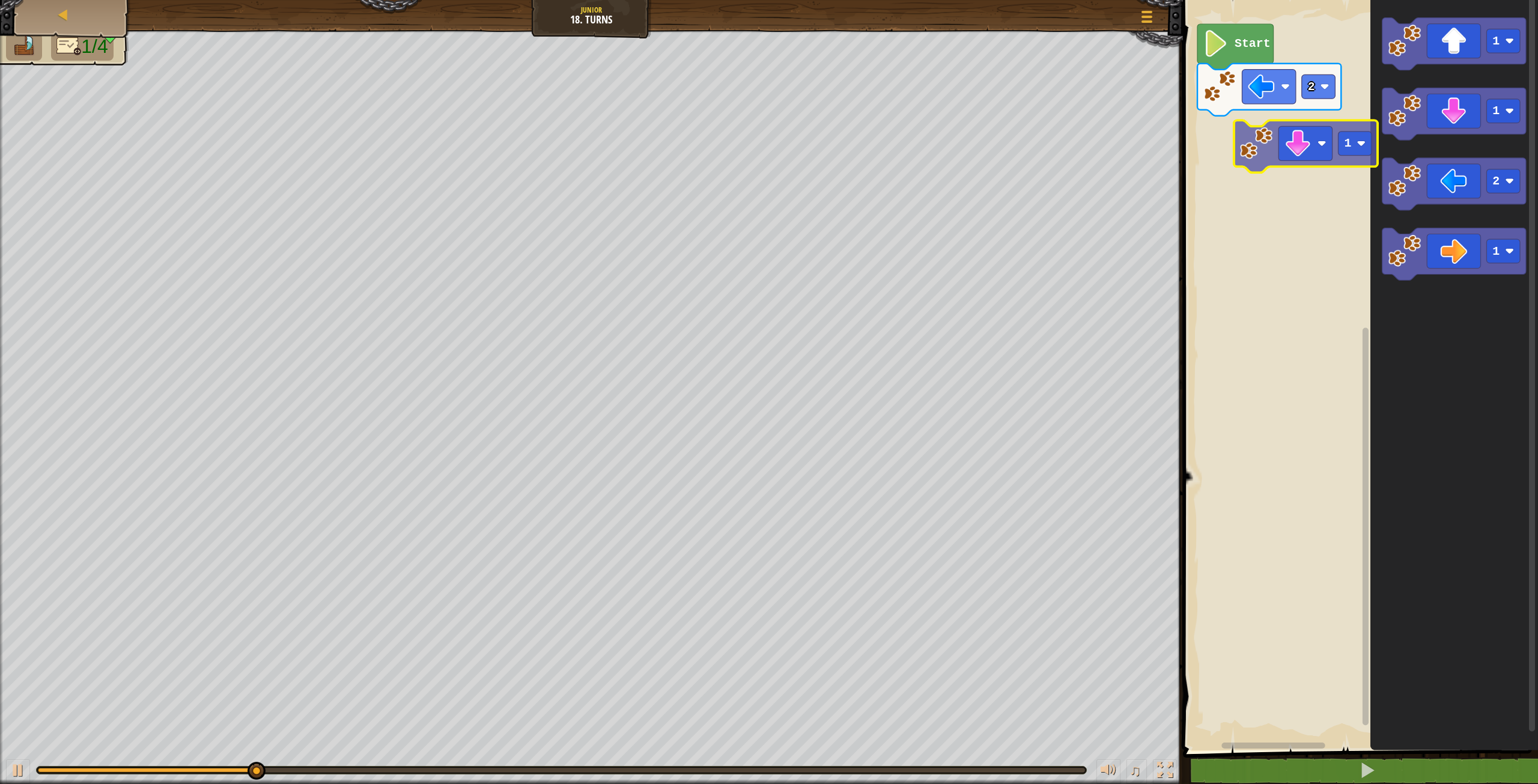
click at [1305, 138] on div "Start 2 1 1 2 1 1" at bounding box center [1359, 371] width 359 height 756
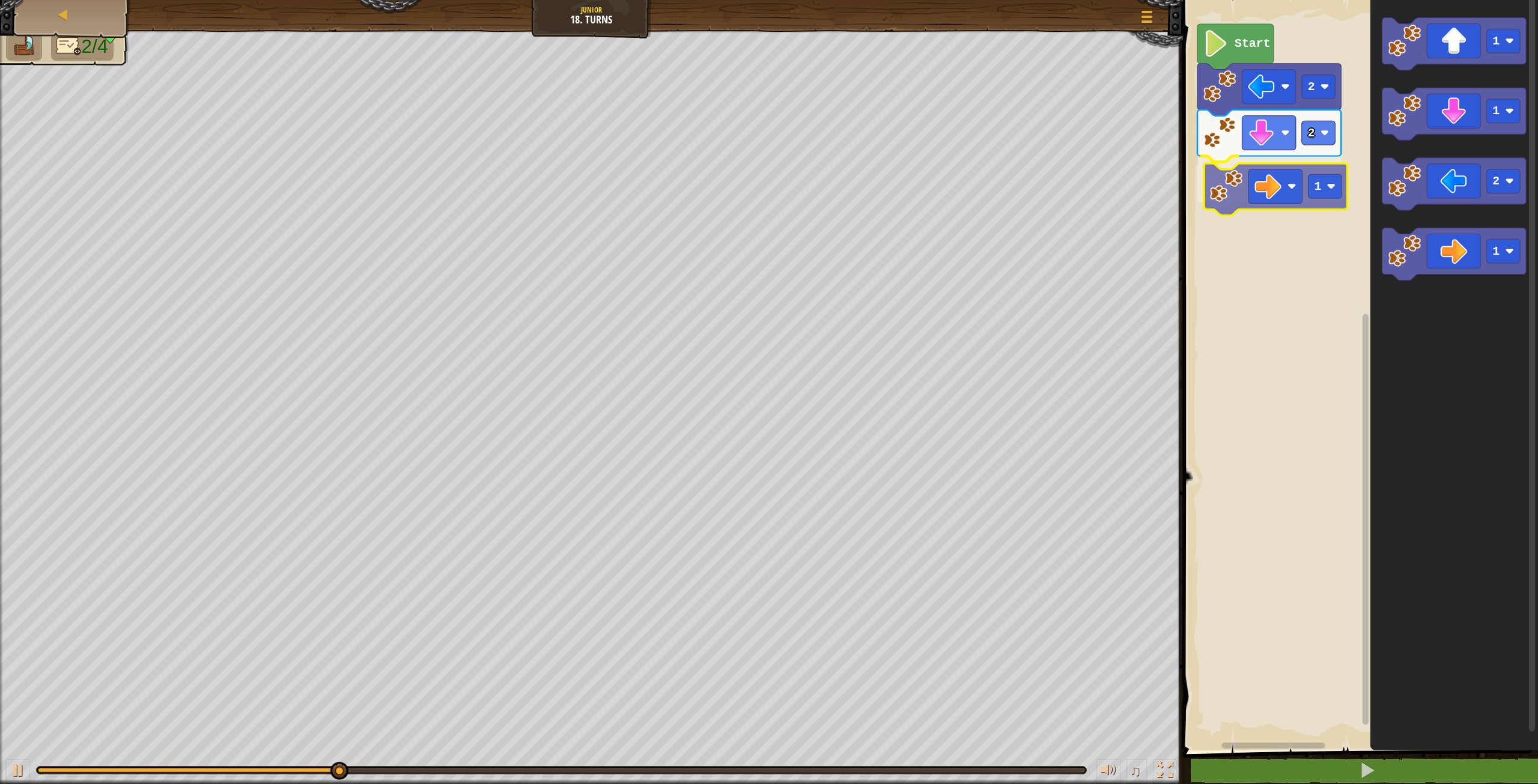
click at [1286, 188] on div "Start 2 2 1 1 1 2 1 1" at bounding box center [1359, 371] width 359 height 756
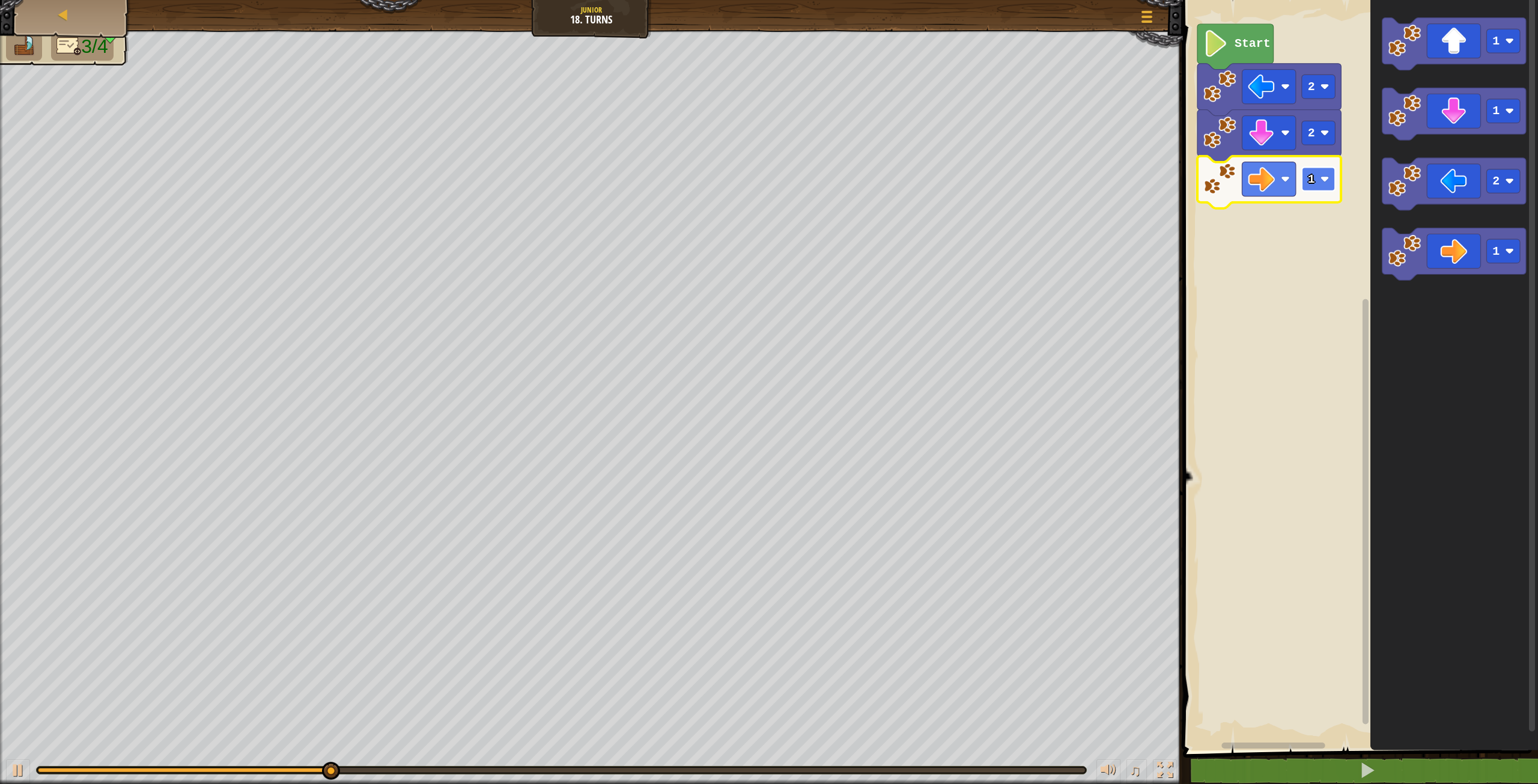
click at [1328, 182] on image "Blockly Workspace" at bounding box center [1325, 179] width 9 height 9
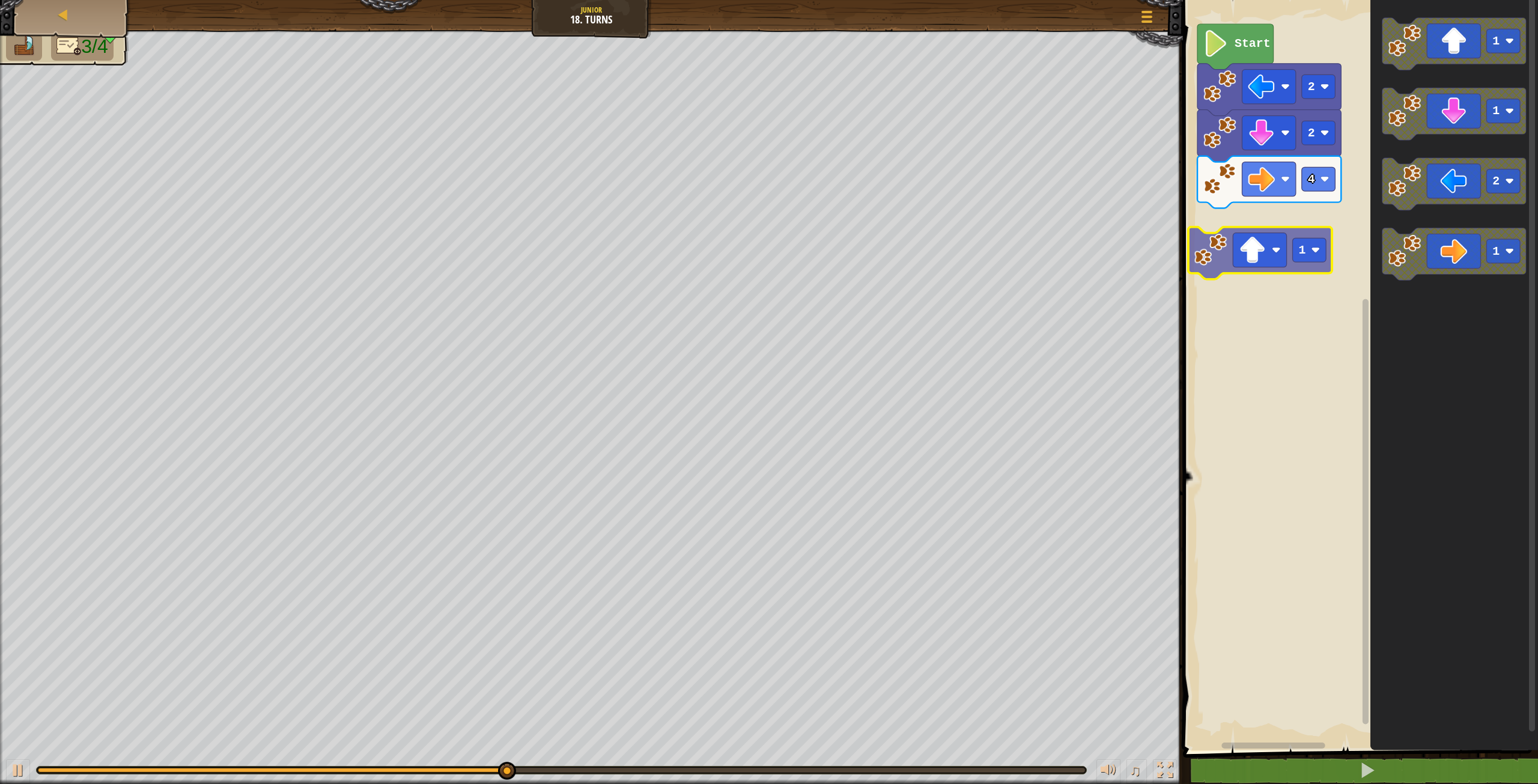
click at [1289, 250] on div "Start 2 2 4 1 1 1 2 1 1" at bounding box center [1359, 371] width 359 height 756
click at [1318, 234] on rect "Blockly Workspace" at bounding box center [1319, 225] width 34 height 24
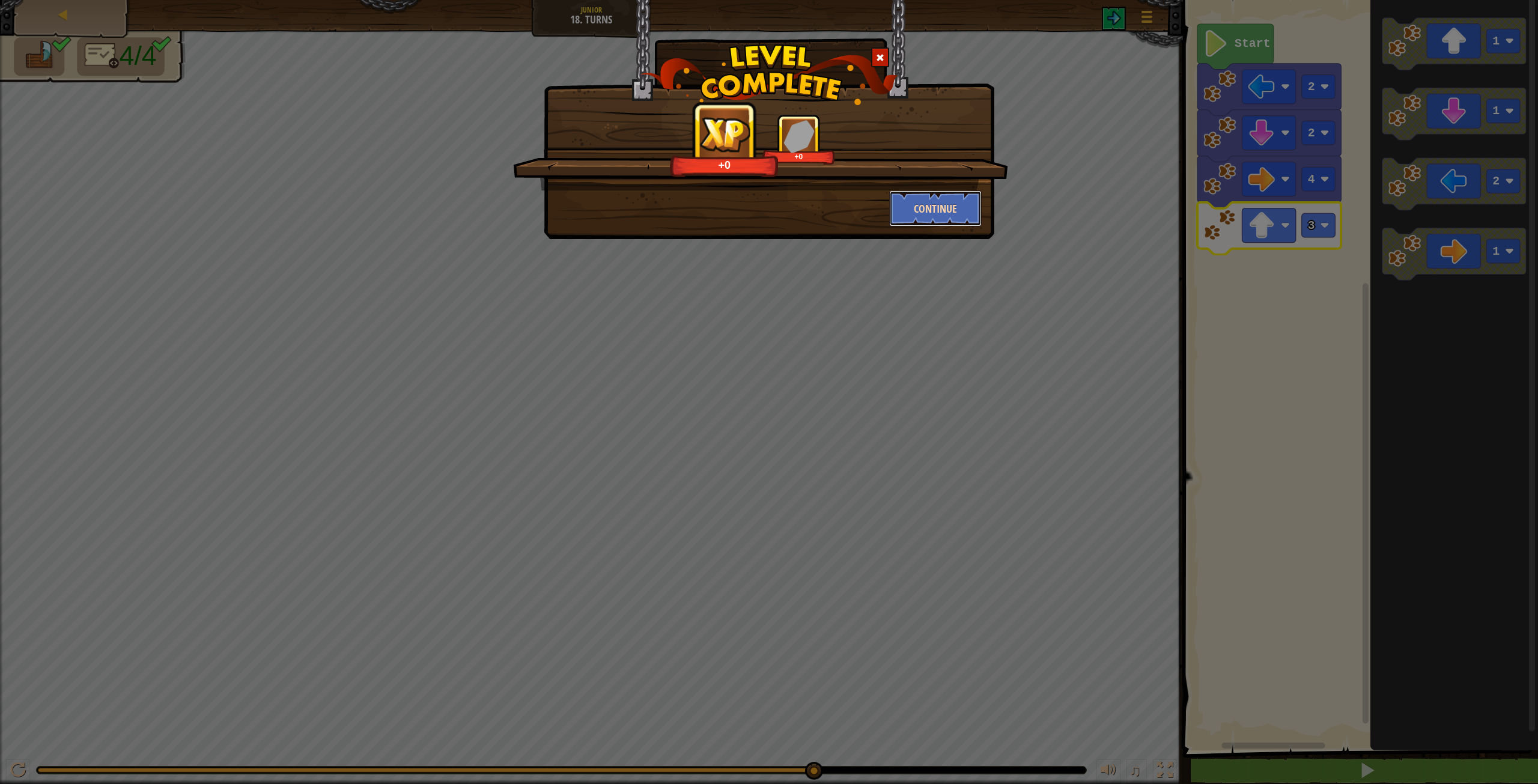
click at [936, 209] on button "Continue" at bounding box center [936, 208] width 93 height 36
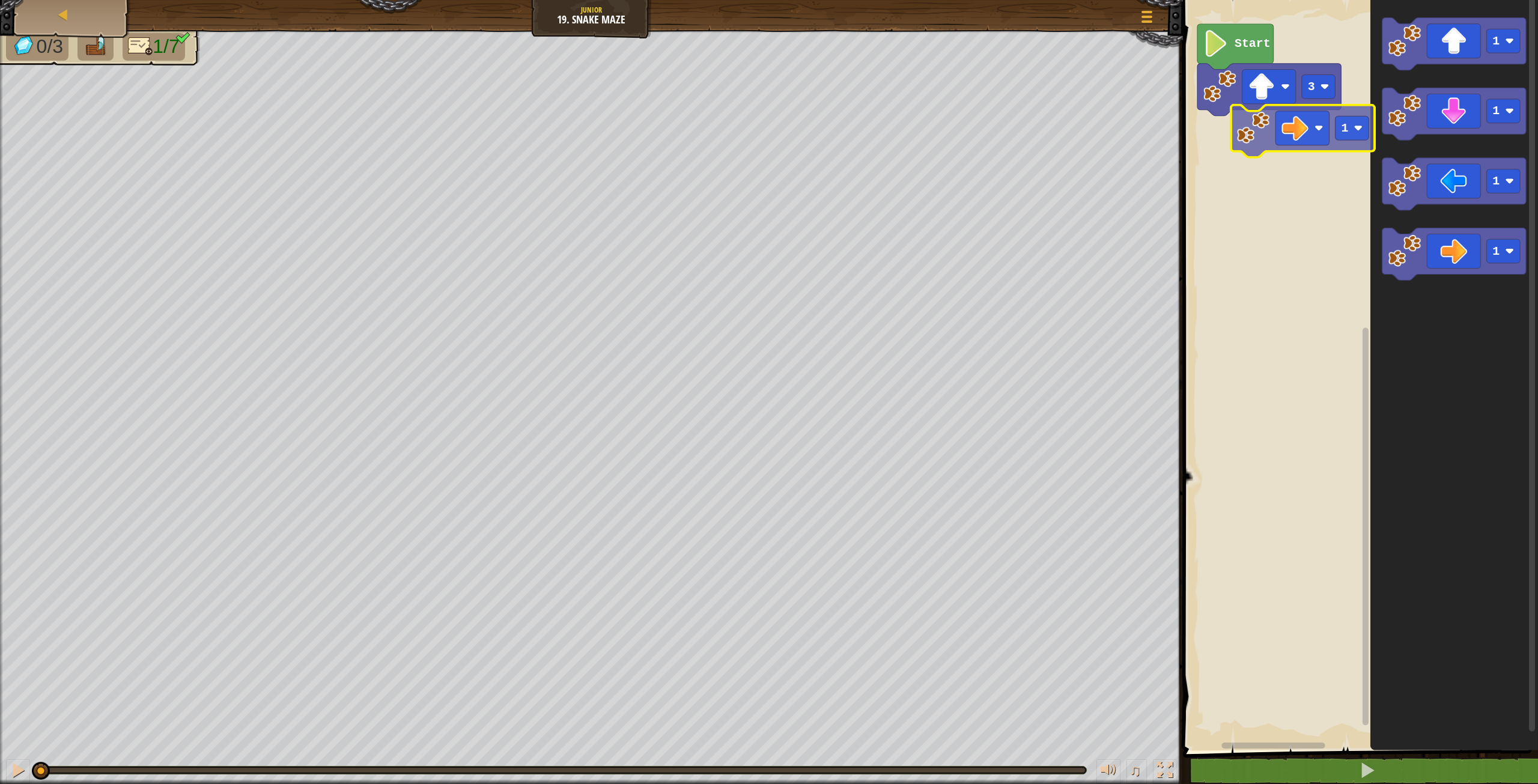
click at [1310, 129] on div "3 Start 1 1 1 1 1" at bounding box center [1359, 371] width 359 height 756
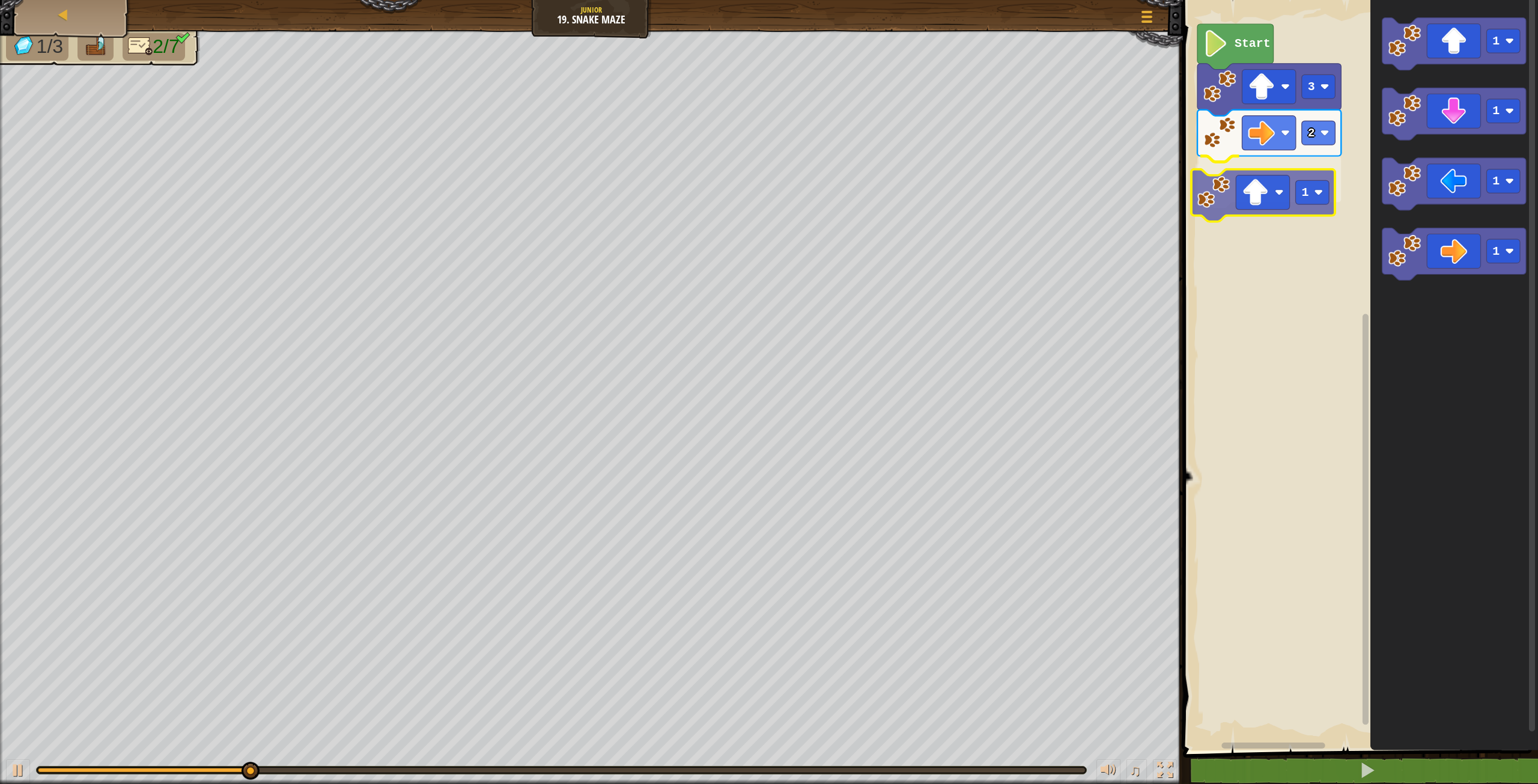
click at [1285, 206] on div "Start 3 2 1 1 1 1 1 1" at bounding box center [1359, 371] width 359 height 756
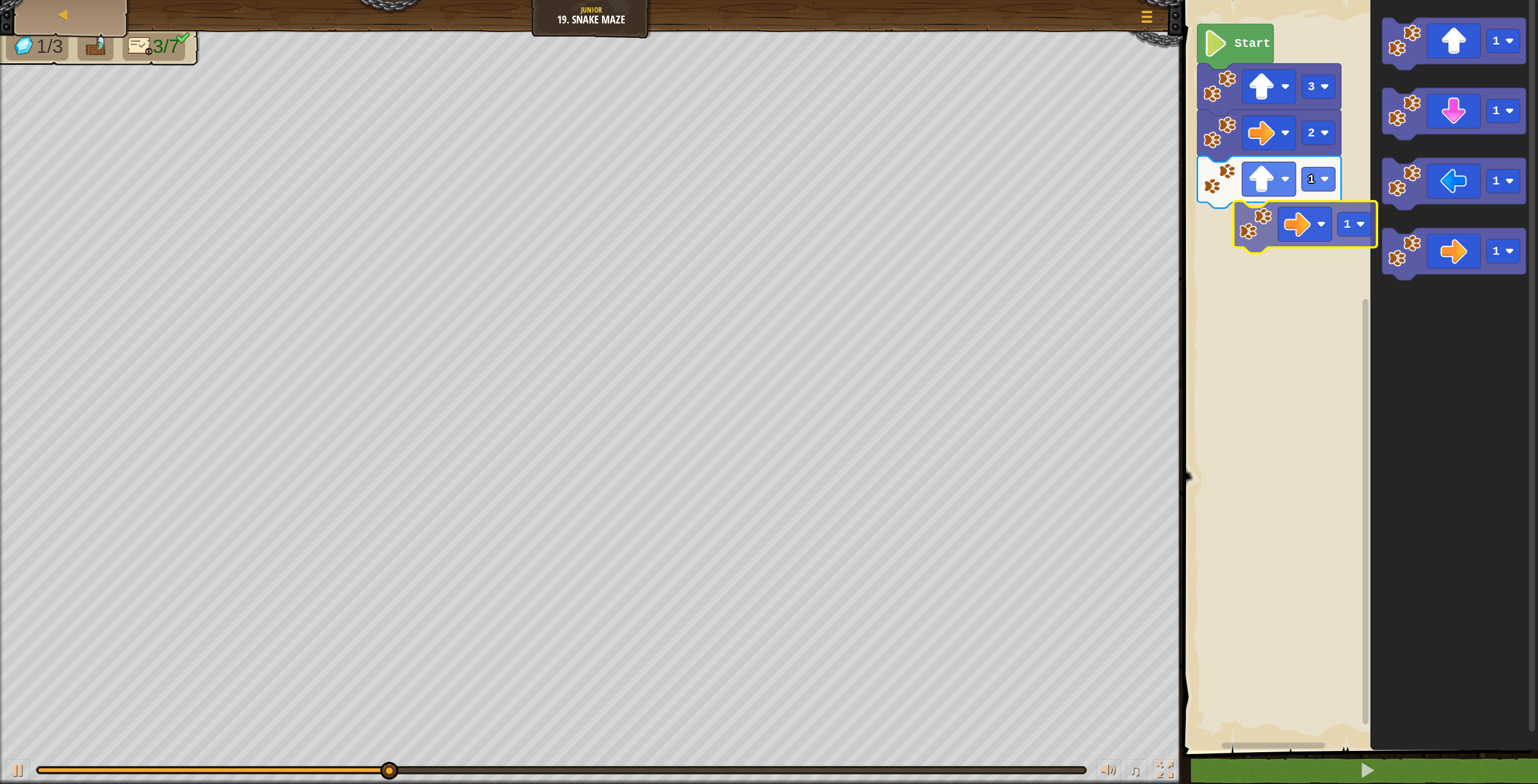
click at [1279, 217] on div "Start 3 2 1 1 1 1 1 1" at bounding box center [1359, 371] width 359 height 756
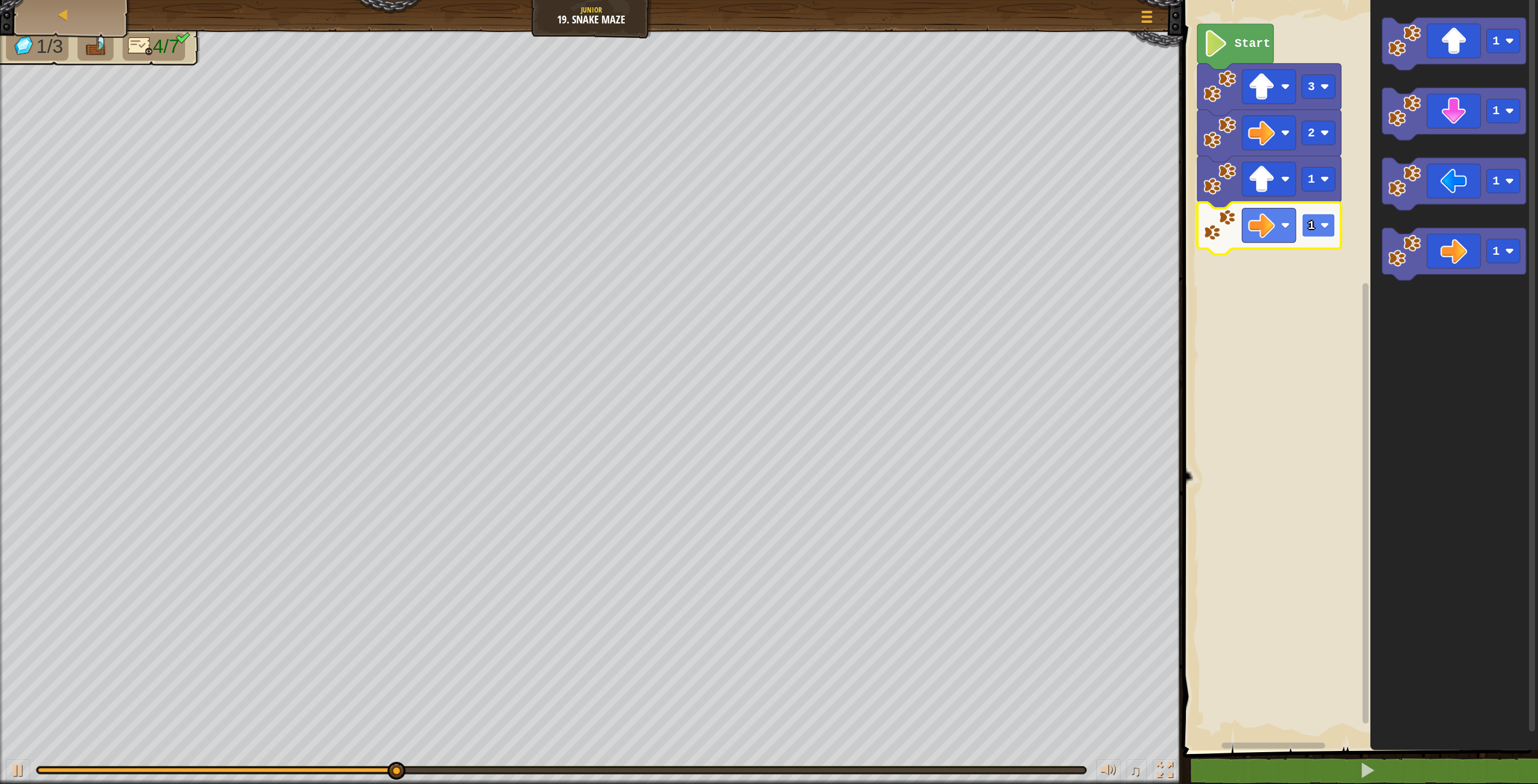
click at [1318, 218] on rect "Blockly Workspace" at bounding box center [1319, 225] width 34 height 24
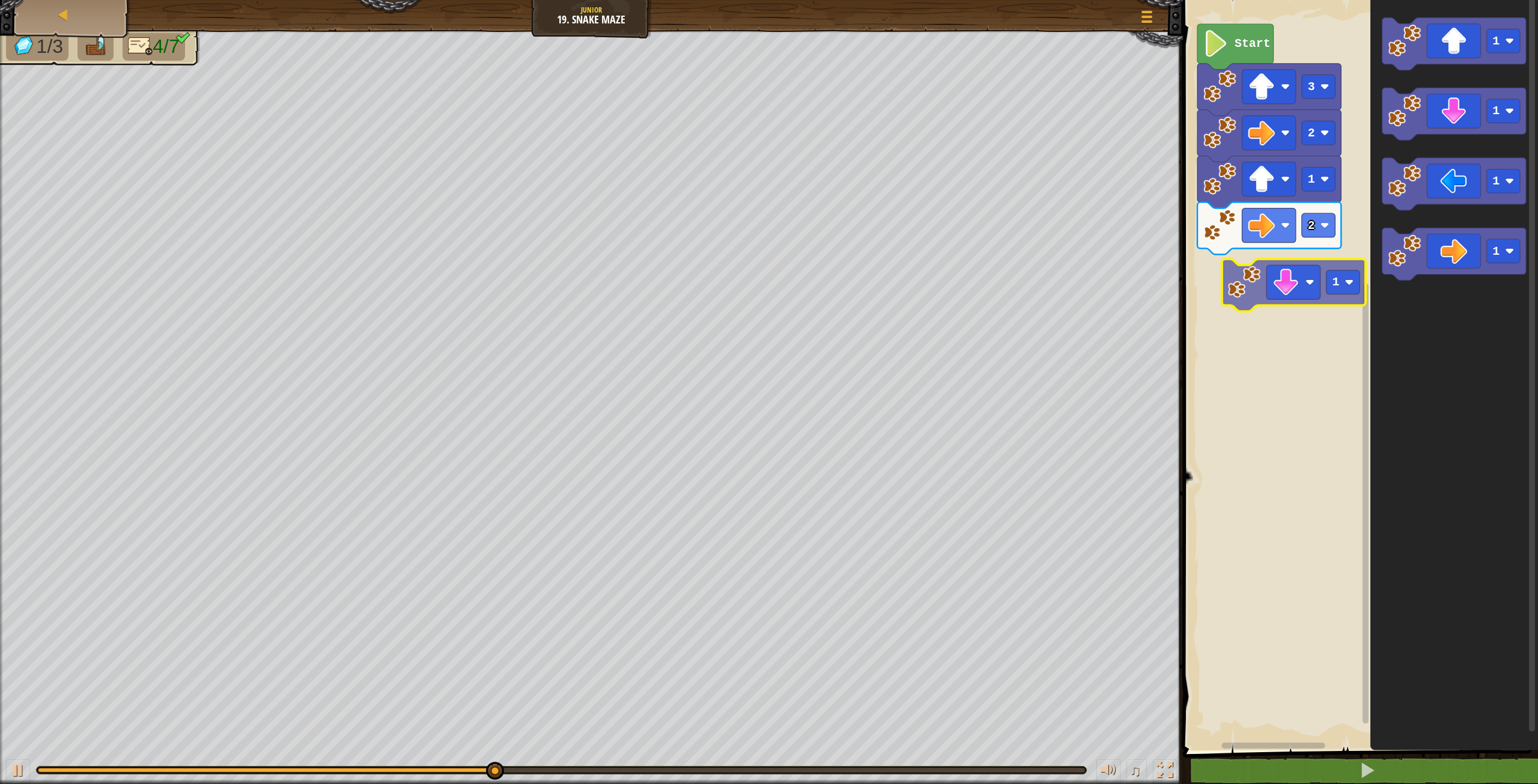
click at [1284, 301] on div "Start 3 2 1 2 1 1 1 1 1" at bounding box center [1359, 371] width 359 height 756
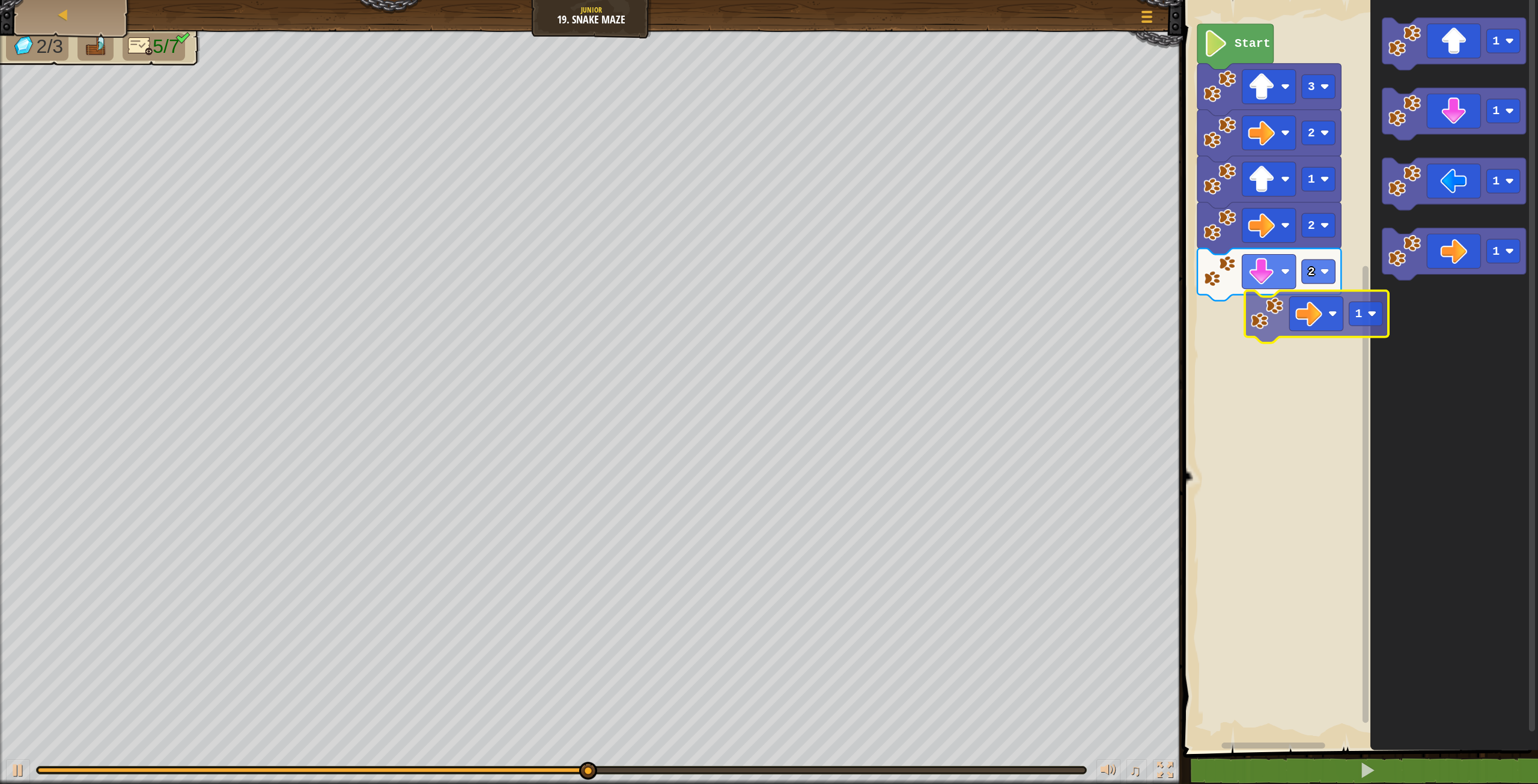
click at [1310, 332] on div "Start 3 2 1 2 2 1 1 1 1 1" at bounding box center [1359, 371] width 359 height 756
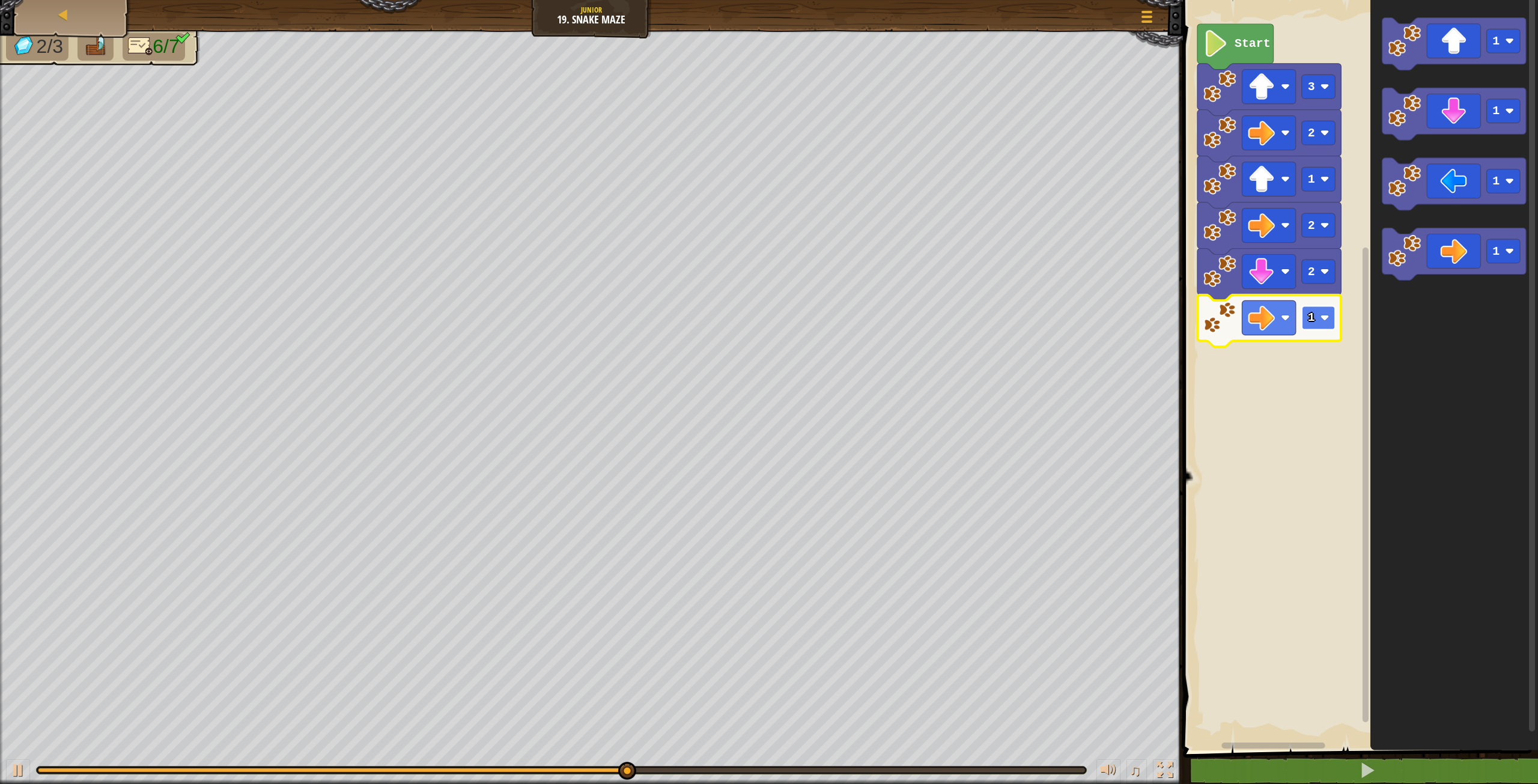
click at [1331, 320] on rect "Blockly Workspace" at bounding box center [1319, 317] width 34 height 24
drag, startPoint x: 1329, startPoint y: 370, endPoint x: 1371, endPoint y: 330, distance: 58.0
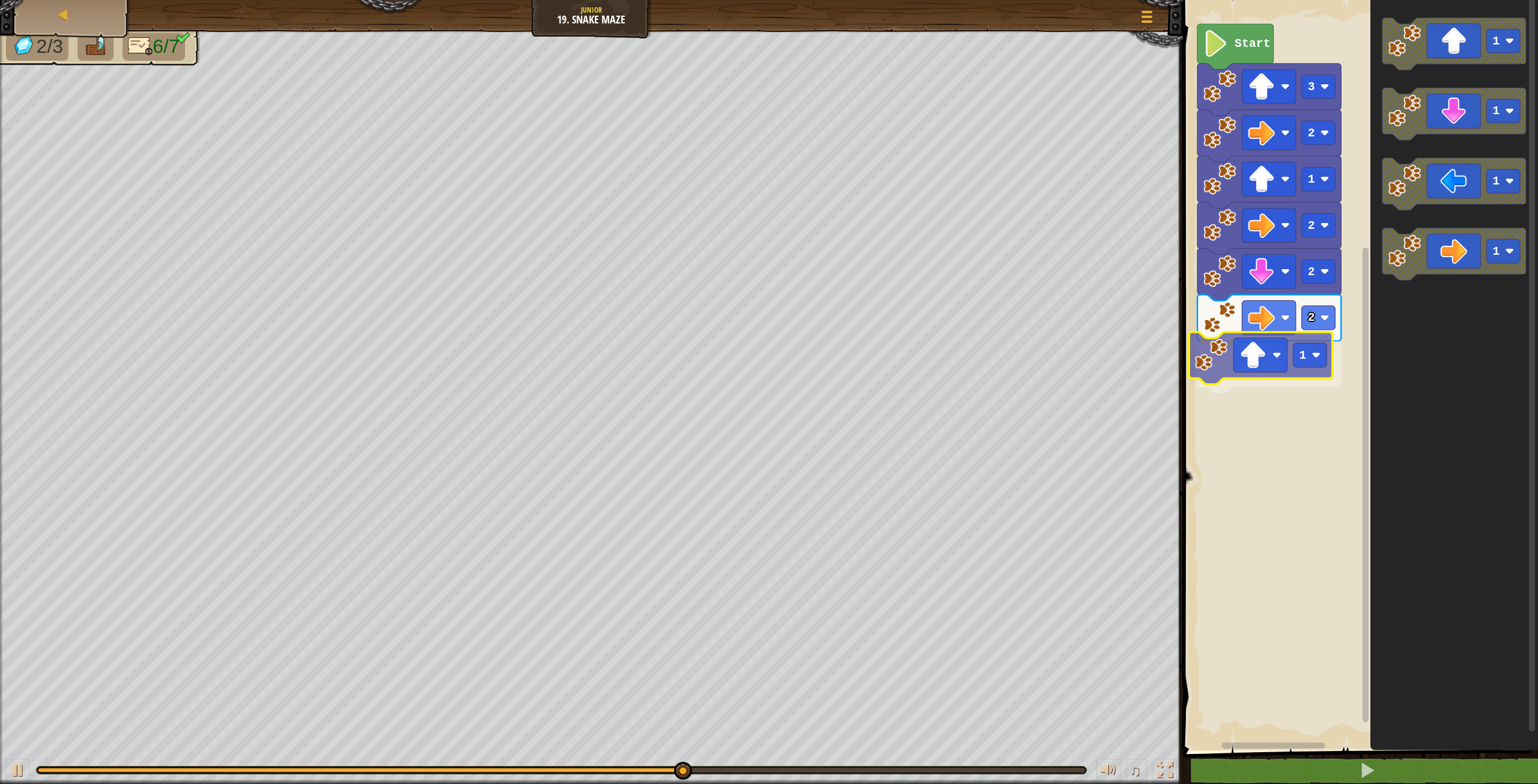
click at [1271, 376] on div "Start 3 2 1 2 2 2 1 1 1 1 1 1" at bounding box center [1359, 371] width 359 height 756
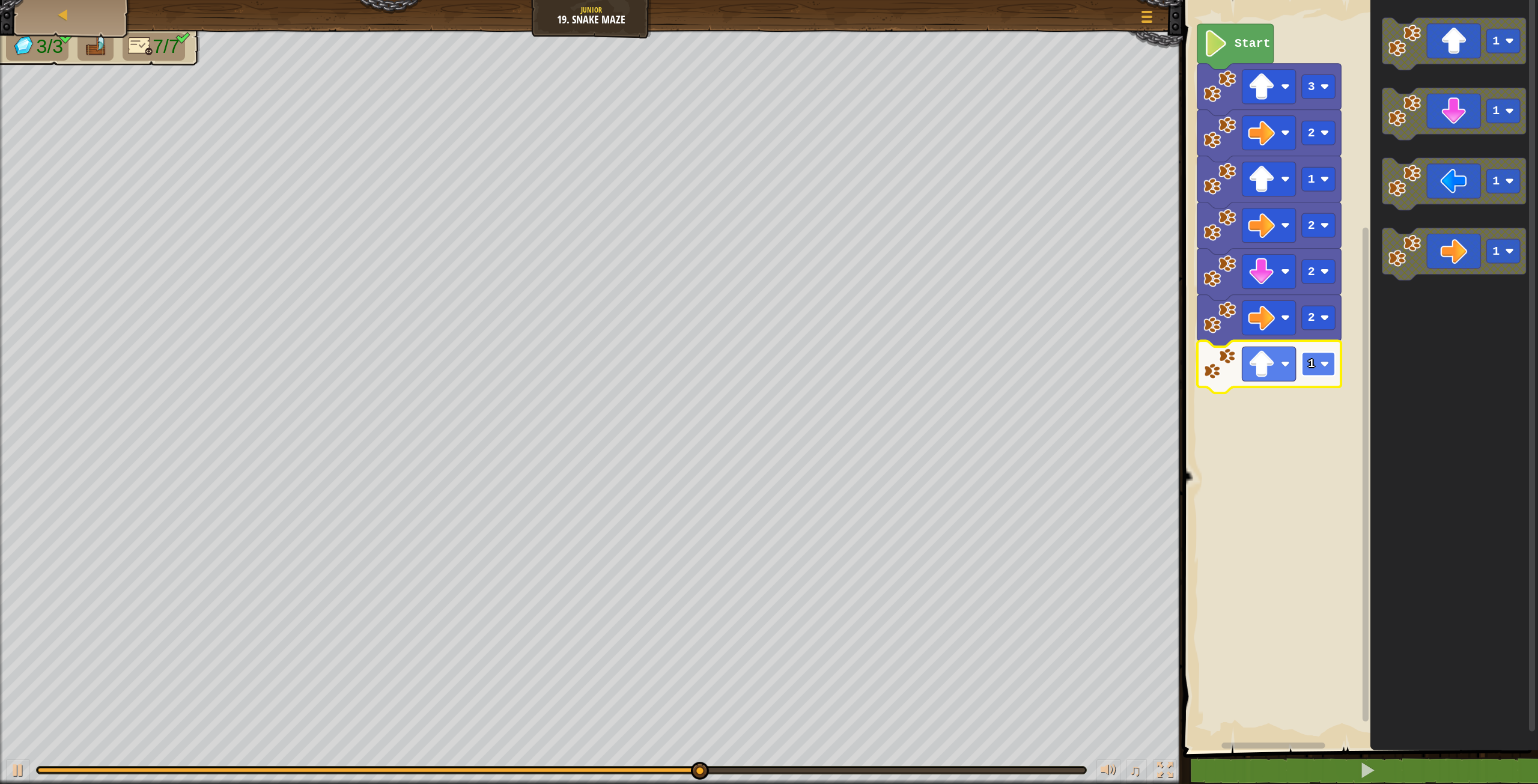
click at [1318, 362] on rect "Blockly Workspace" at bounding box center [1319, 364] width 34 height 24
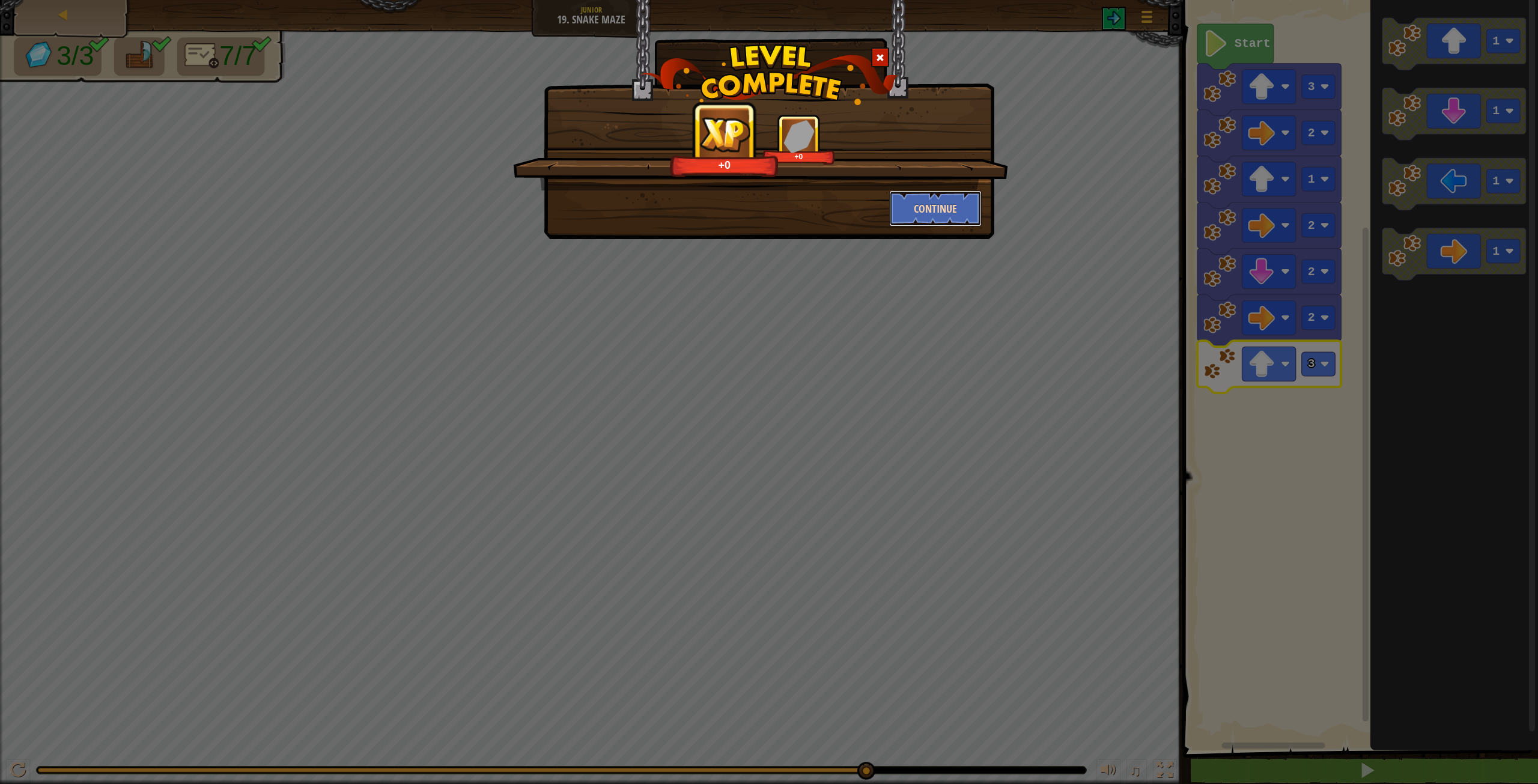
click at [926, 222] on button "Continue" at bounding box center [936, 208] width 93 height 36
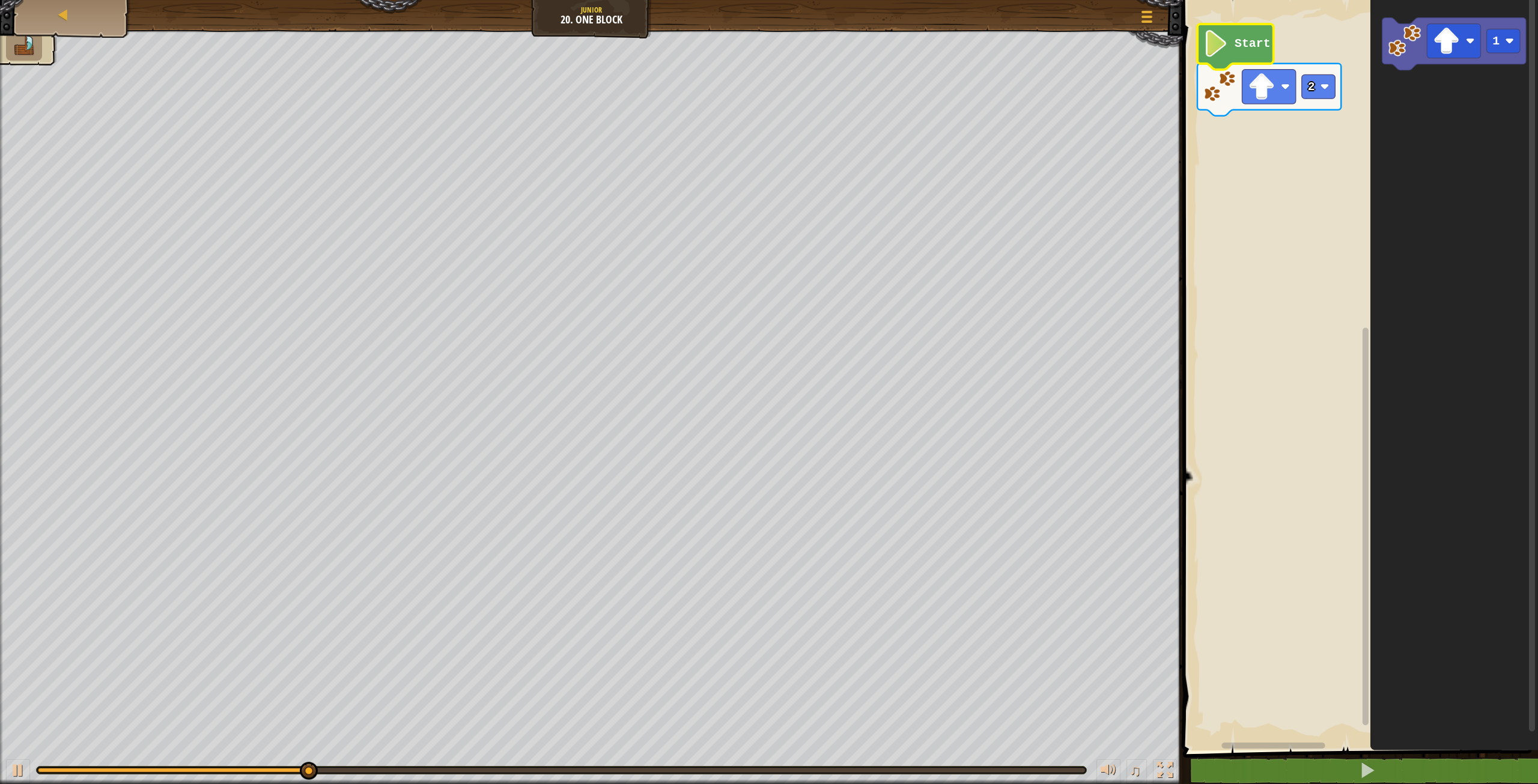
click at [1243, 60] on icon "Blockly Workspace" at bounding box center [1236, 47] width 77 height 45
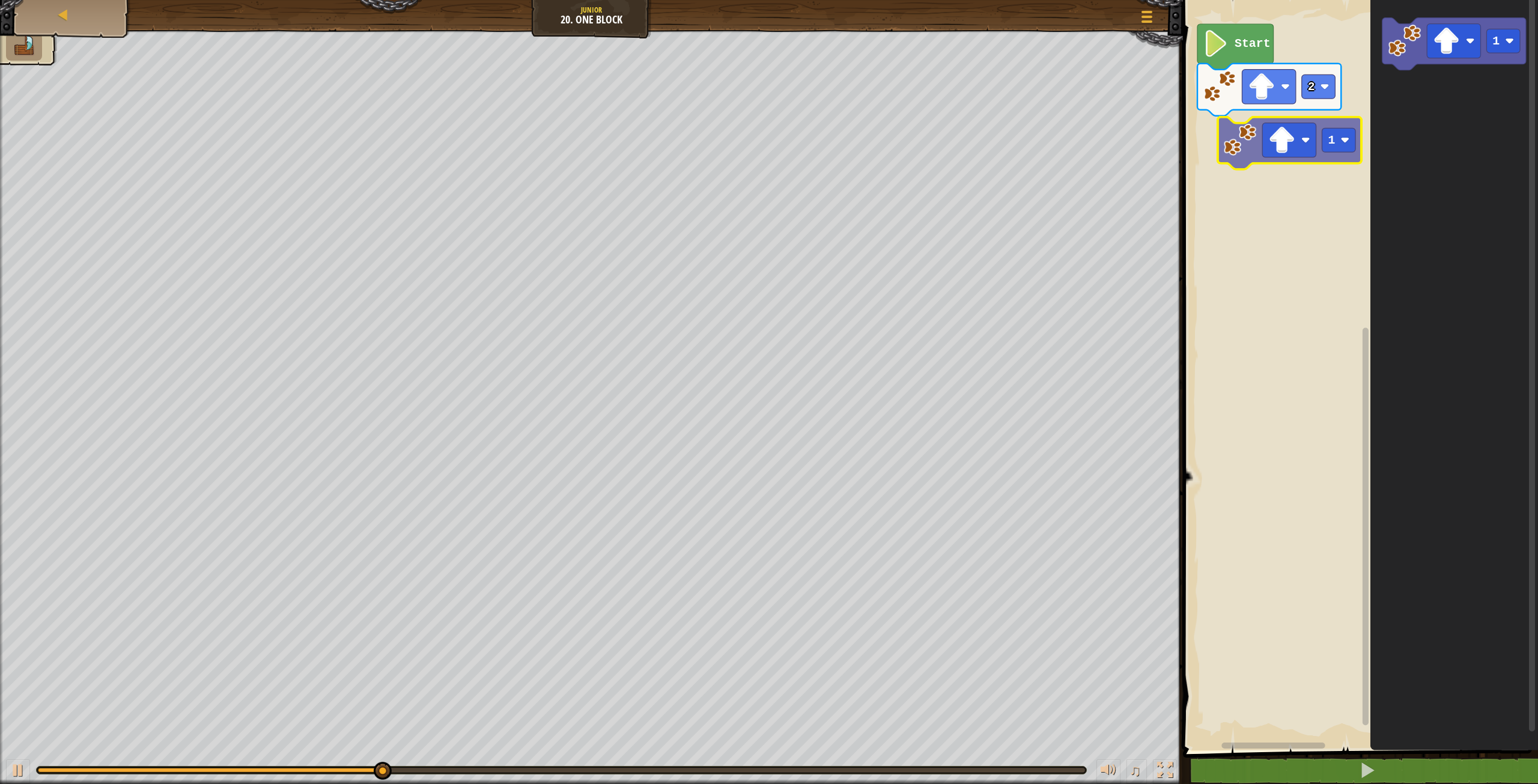
click at [1259, 141] on div "Start 2 1 1" at bounding box center [1359, 371] width 359 height 756
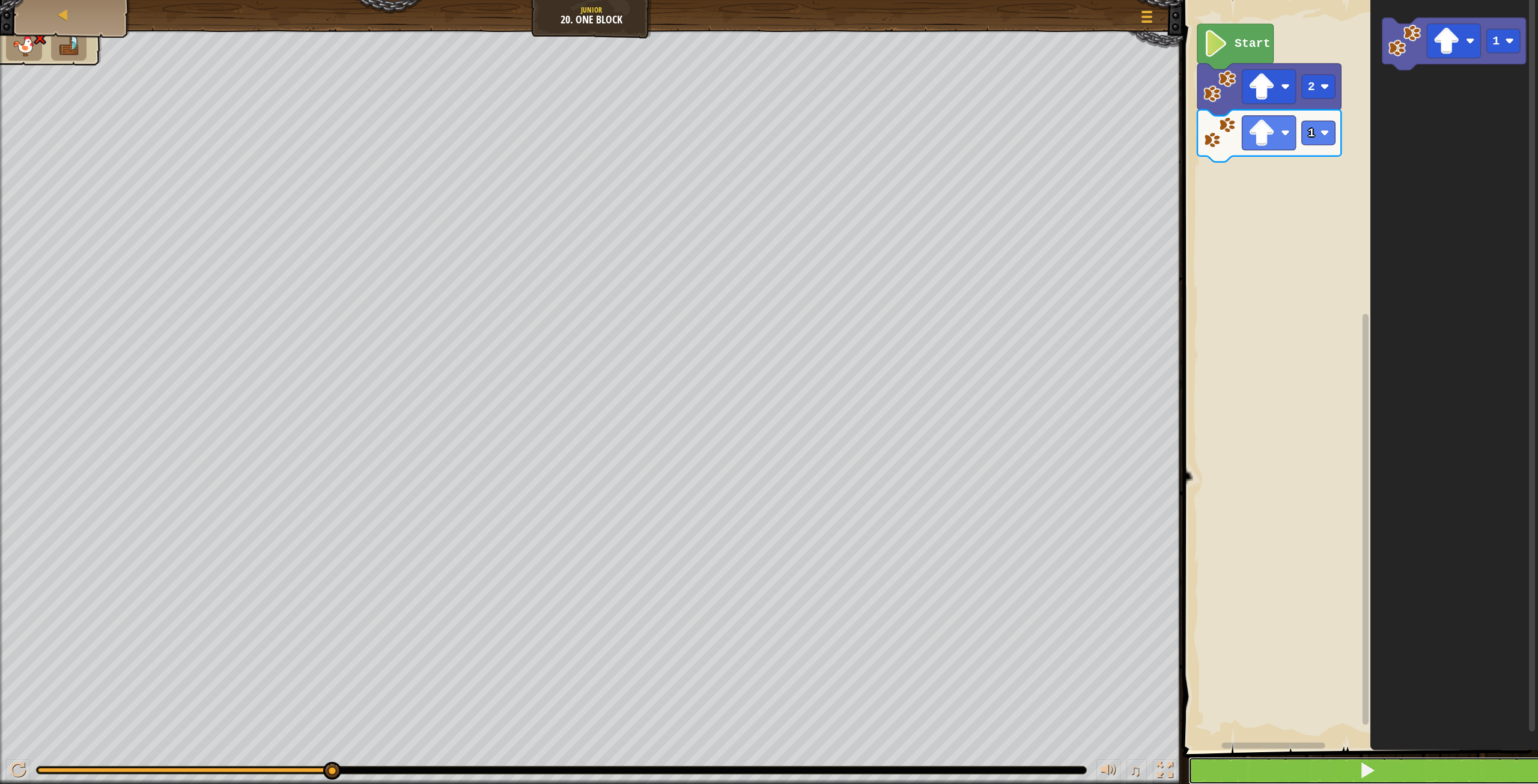
click at [1296, 768] on button at bounding box center [1367, 770] width 359 height 27
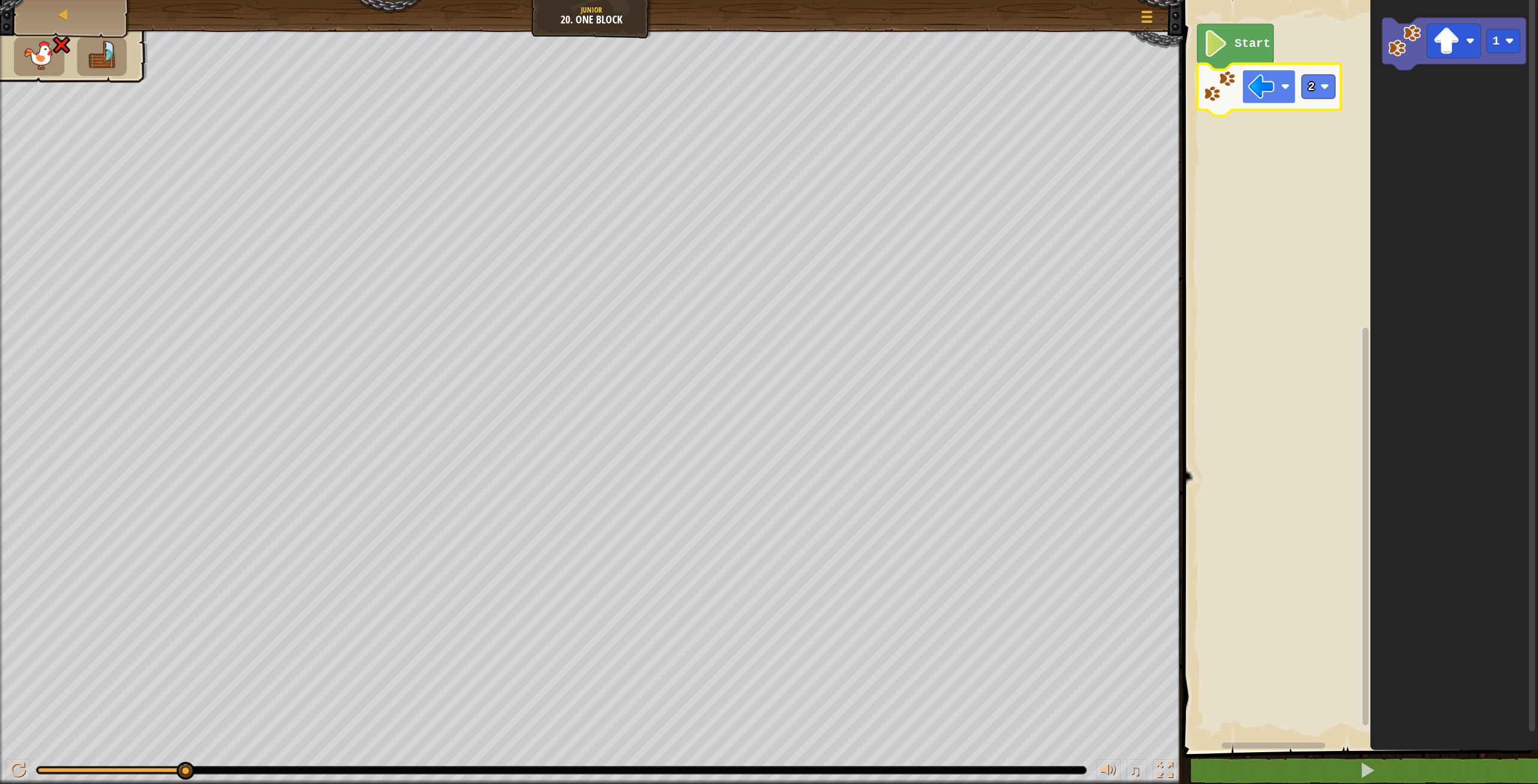
click at [1290, 88] on rect "Blockly Workspace" at bounding box center [1268, 86] width 54 height 34
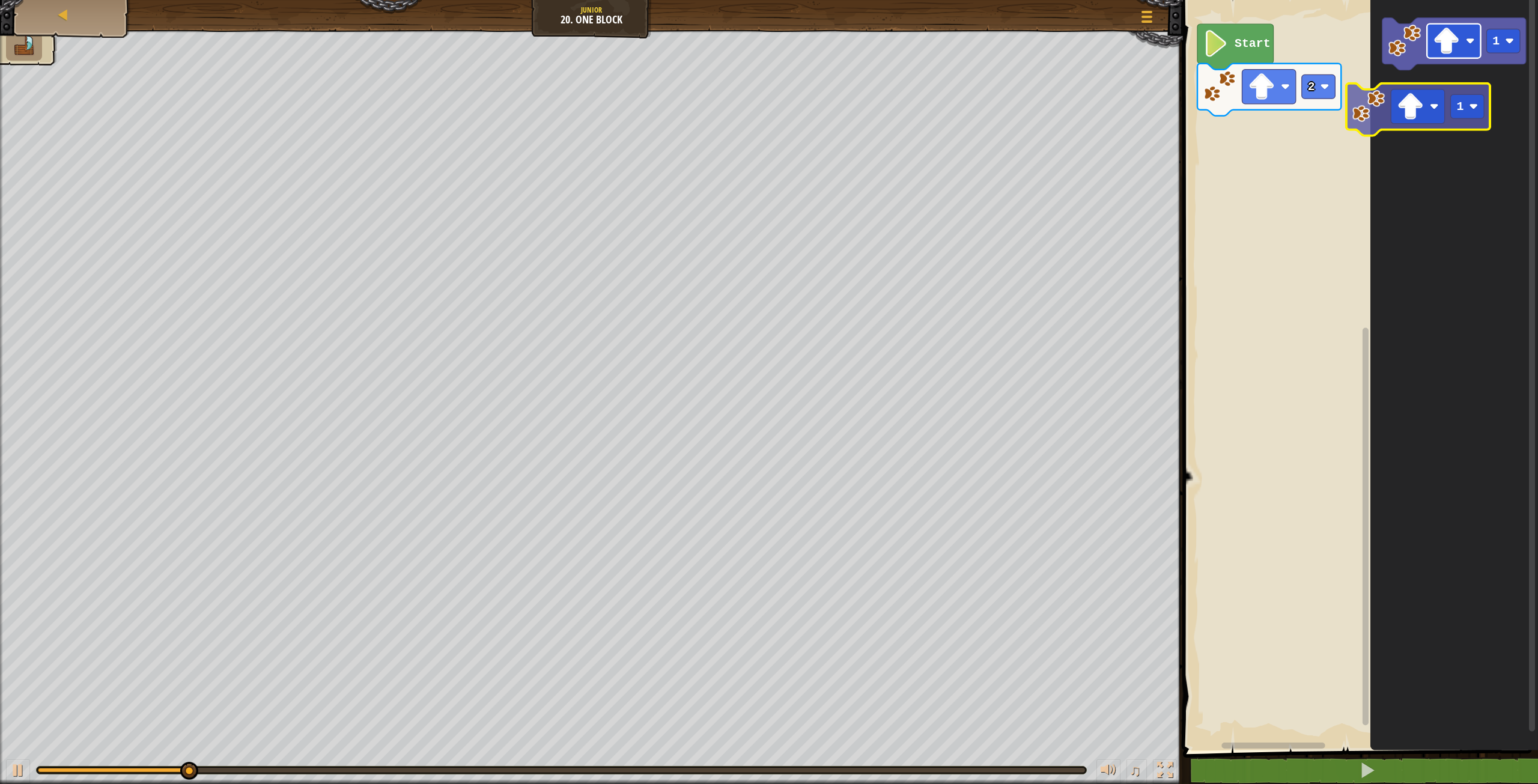
click at [1425, 76] on icon "1" at bounding box center [1454, 371] width 167 height 756
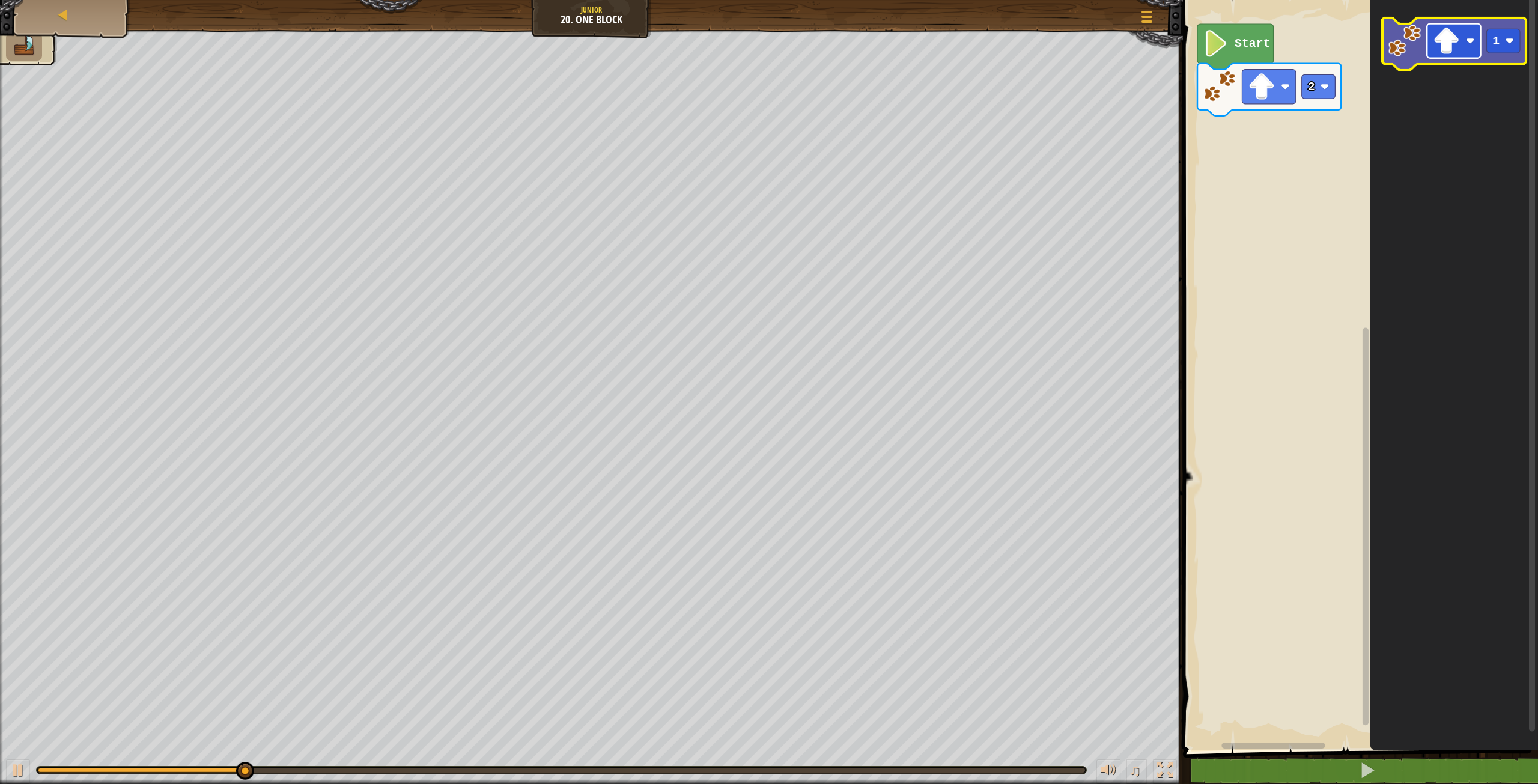
click at [1442, 44] on image "Blockly Workspace" at bounding box center [1446, 40] width 27 height 27
click at [1492, 47] on rect "Blockly Workspace" at bounding box center [1503, 40] width 34 height 24
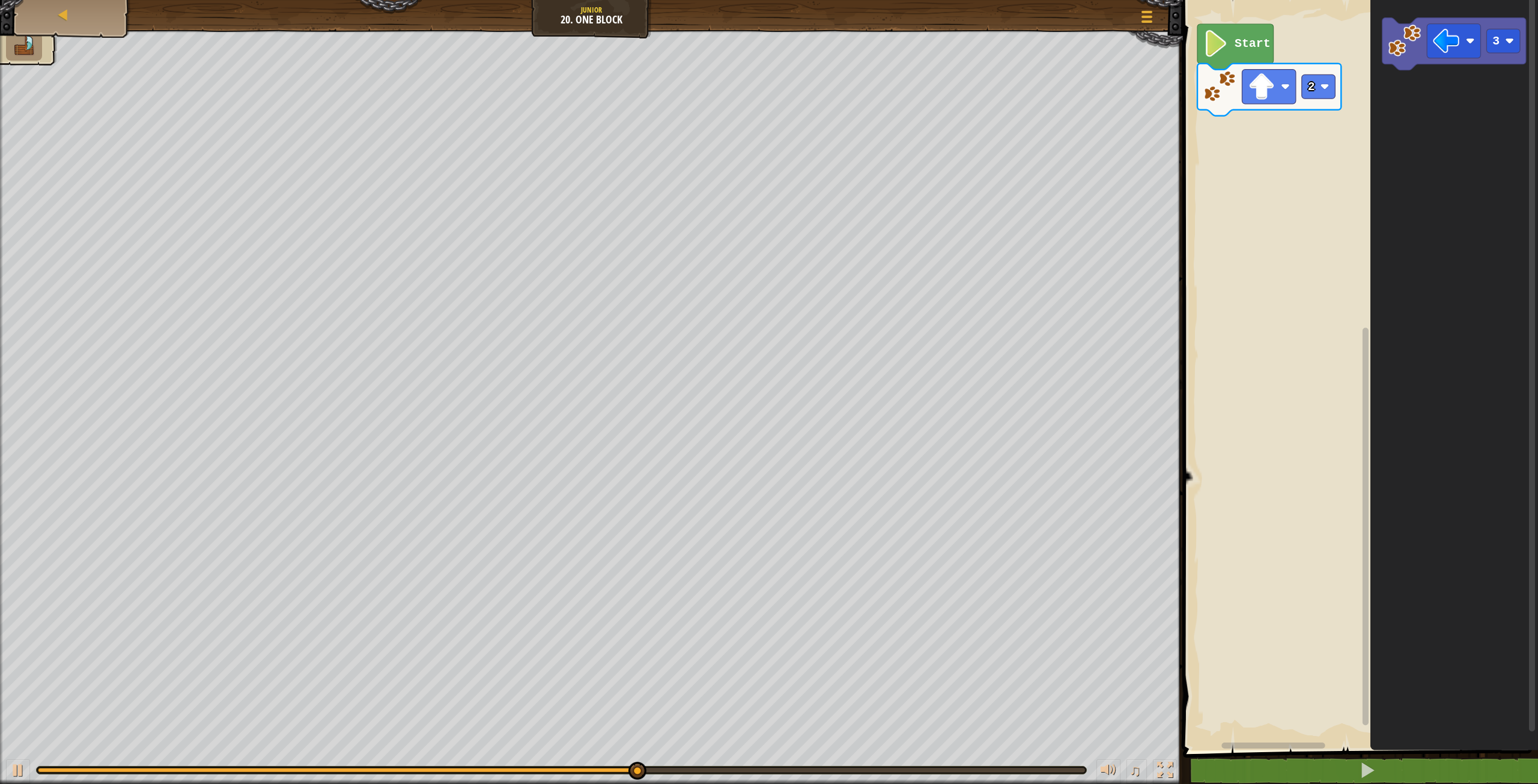
click at [1343, 114] on div "Start 2 3" at bounding box center [1359, 371] width 359 height 756
click at [1276, 123] on div "Start 2 3 3" at bounding box center [1359, 371] width 359 height 756
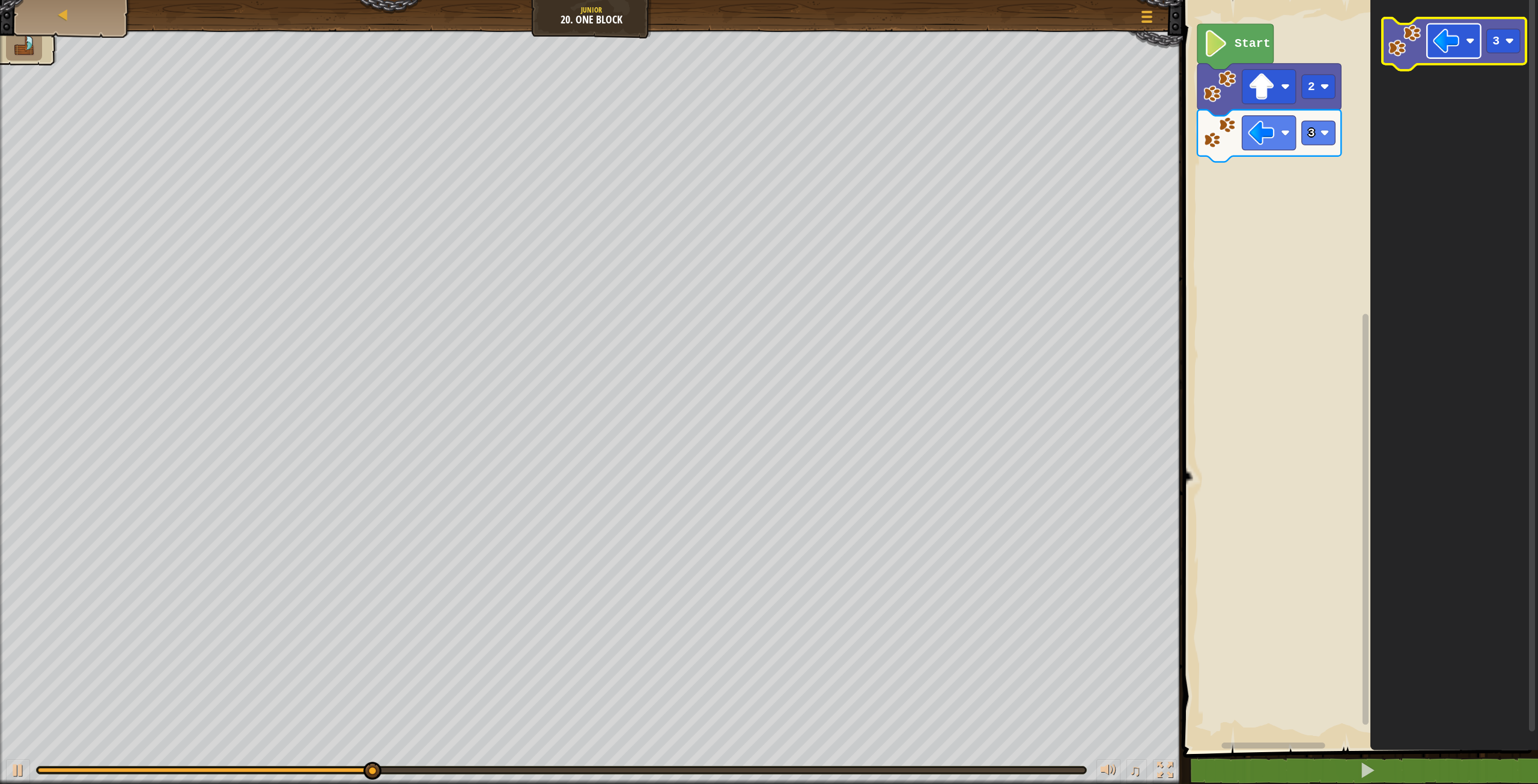
click at [1477, 48] on rect "Blockly Workspace" at bounding box center [1454, 41] width 54 height 34
click at [1512, 42] on image "Blockly Workspace" at bounding box center [1509, 41] width 9 height 9
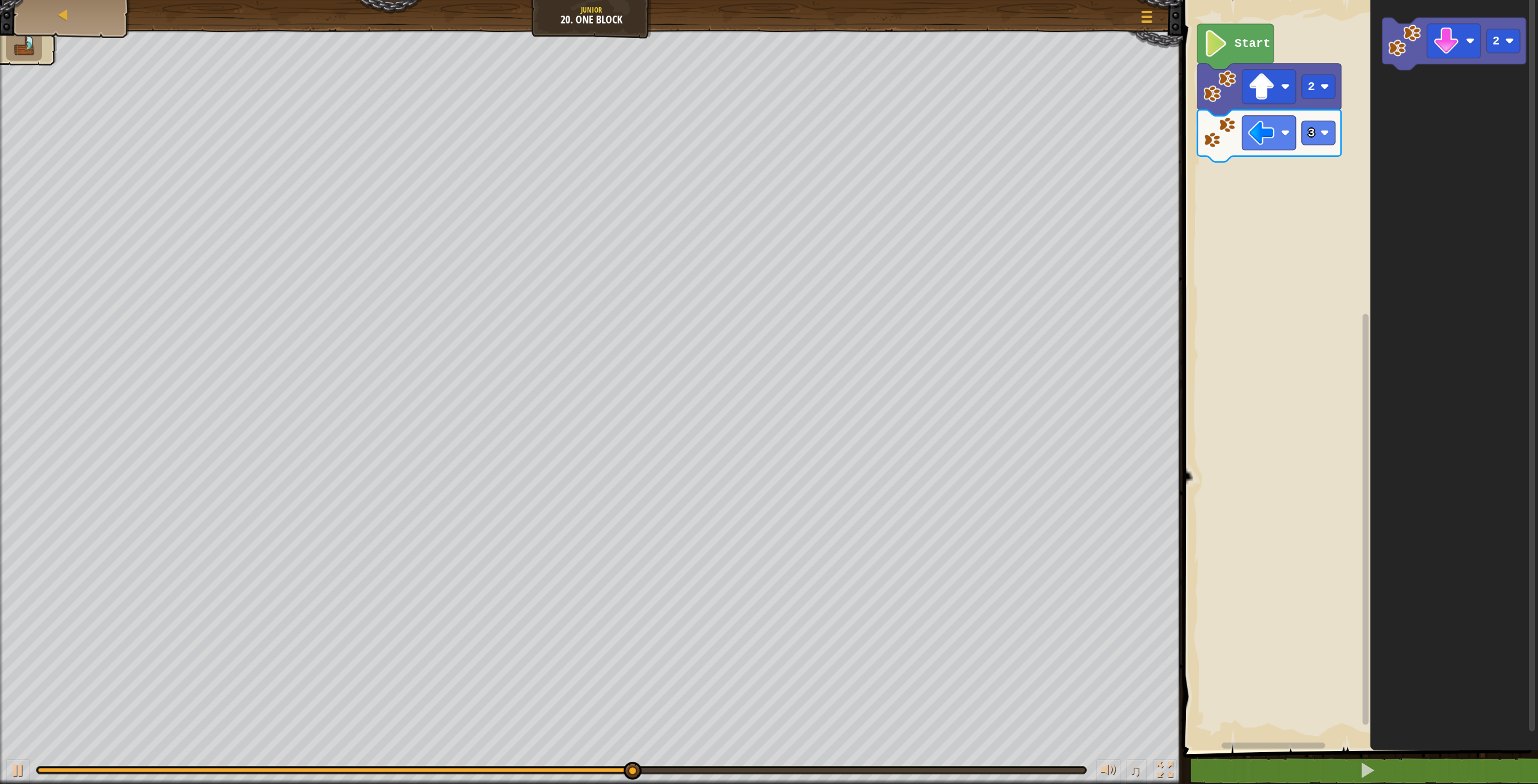
click at [1325, 172] on div "3 2 Start 2" at bounding box center [1359, 371] width 359 height 756
click at [1331, 161] on div "3 2 Start 2" at bounding box center [1359, 371] width 359 height 756
click at [1416, 47] on image "Blockly Workspace" at bounding box center [1404, 40] width 33 height 33
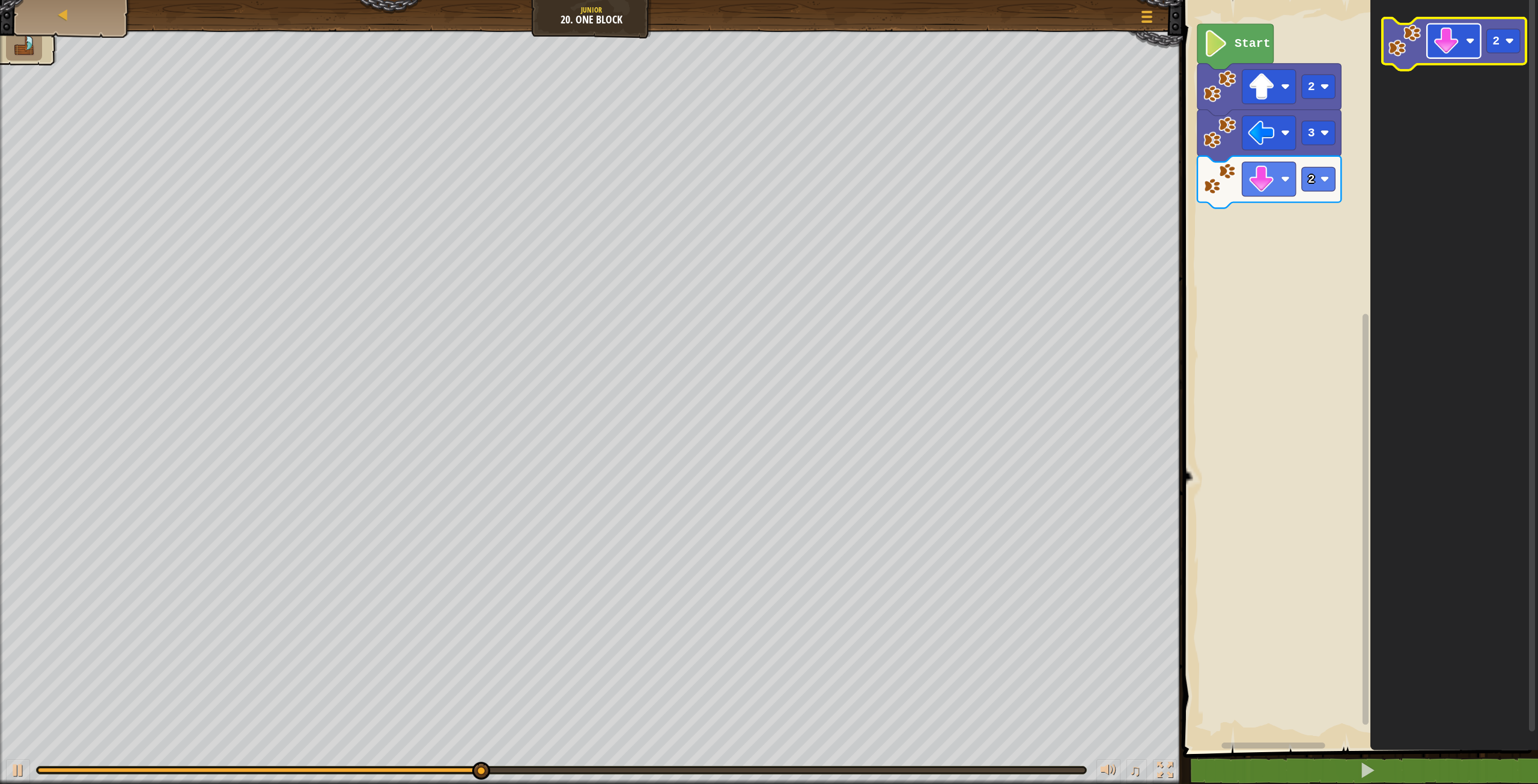
click at [1461, 40] on rect "Blockly Workspace" at bounding box center [1454, 41] width 54 height 34
click at [1504, 39] on rect "Blockly Workspace" at bounding box center [1503, 40] width 34 height 24
click at [1421, 62] on icon "Blockly Workspace" at bounding box center [1454, 44] width 144 height 52
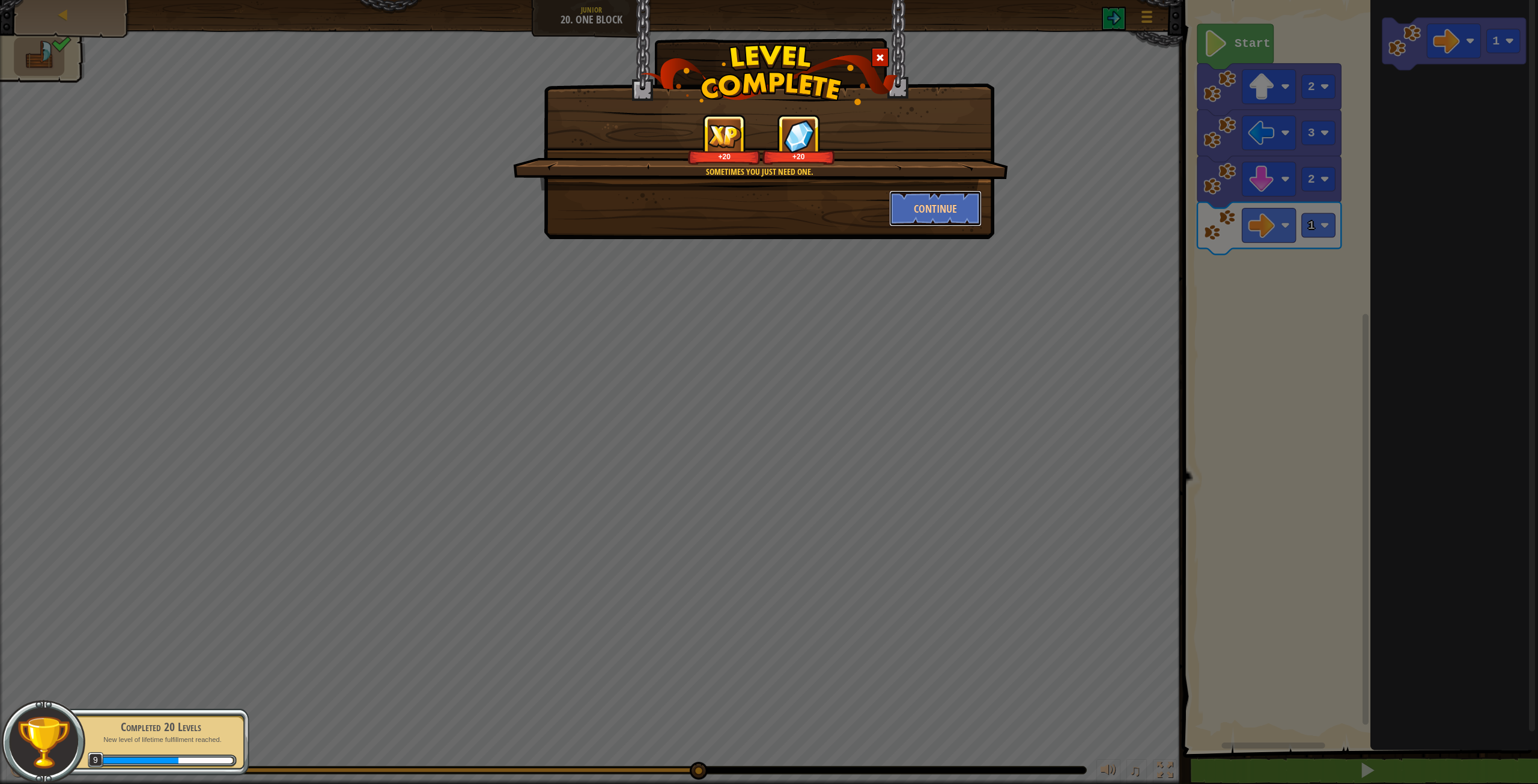
drag, startPoint x: 982, startPoint y: 219, endPoint x: 1003, endPoint y: 216, distance: 21.2
click at [987, 219] on div "Continue" at bounding box center [935, 208] width 111 height 36
click at [973, 216] on button "Continue" at bounding box center [936, 208] width 93 height 36
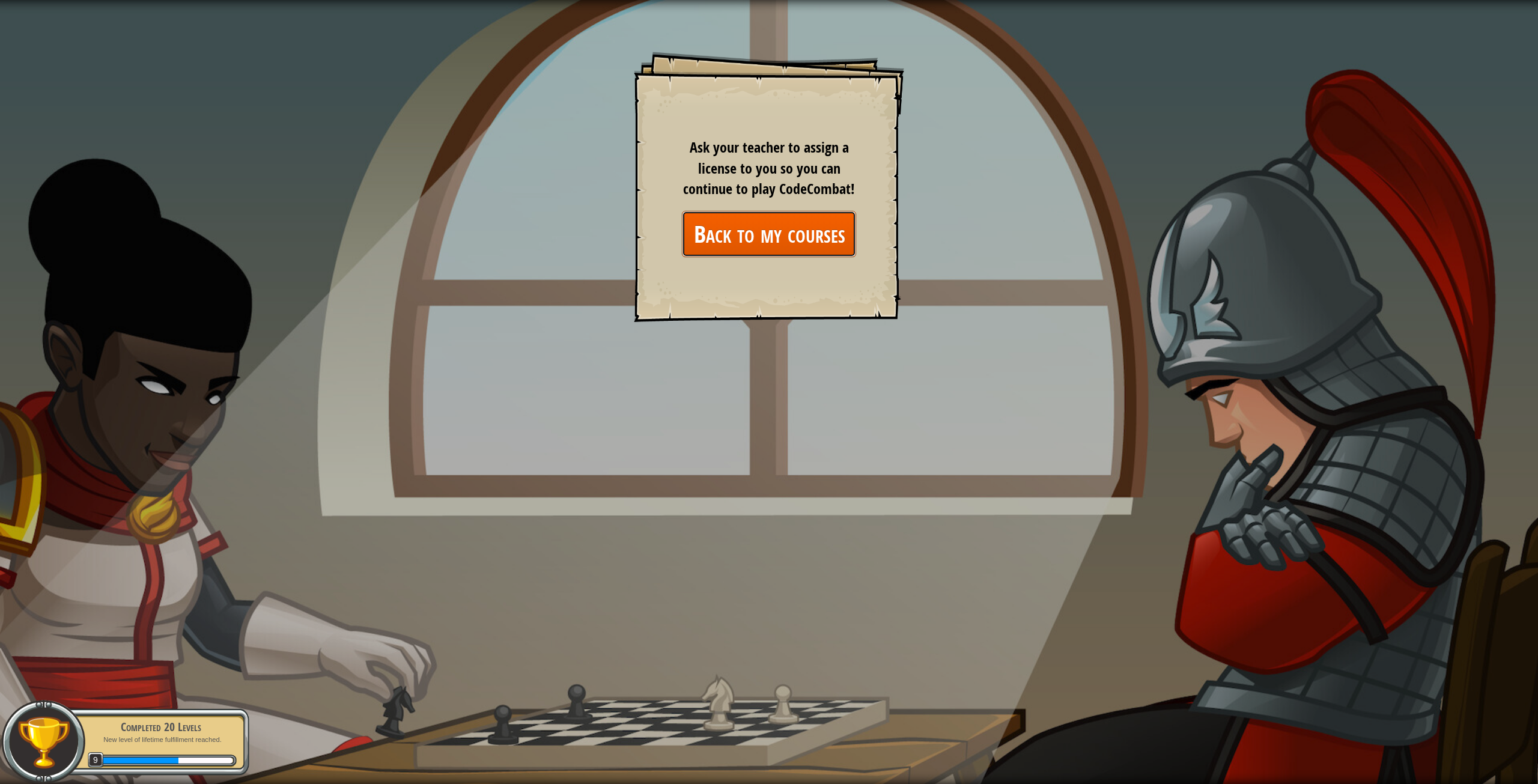
click at [777, 236] on link "Back to my courses" at bounding box center [769, 234] width 174 height 46
